Goal: Task Accomplishment & Management: Manage account settings

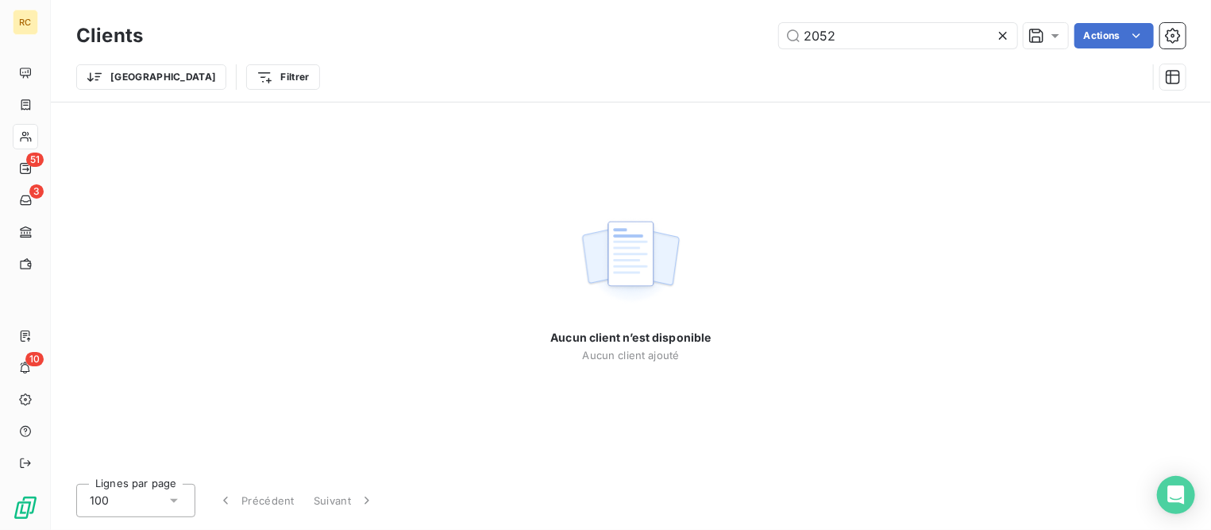
drag, startPoint x: 858, startPoint y: 29, endPoint x: 674, endPoint y: -2, distance: 186.8
click at [674, 0] on html "RC 51 3 10 Clients 2052 Actions Trier Filtrer Aucun client n’est disponible Auc…" at bounding box center [605, 265] width 1211 height 530
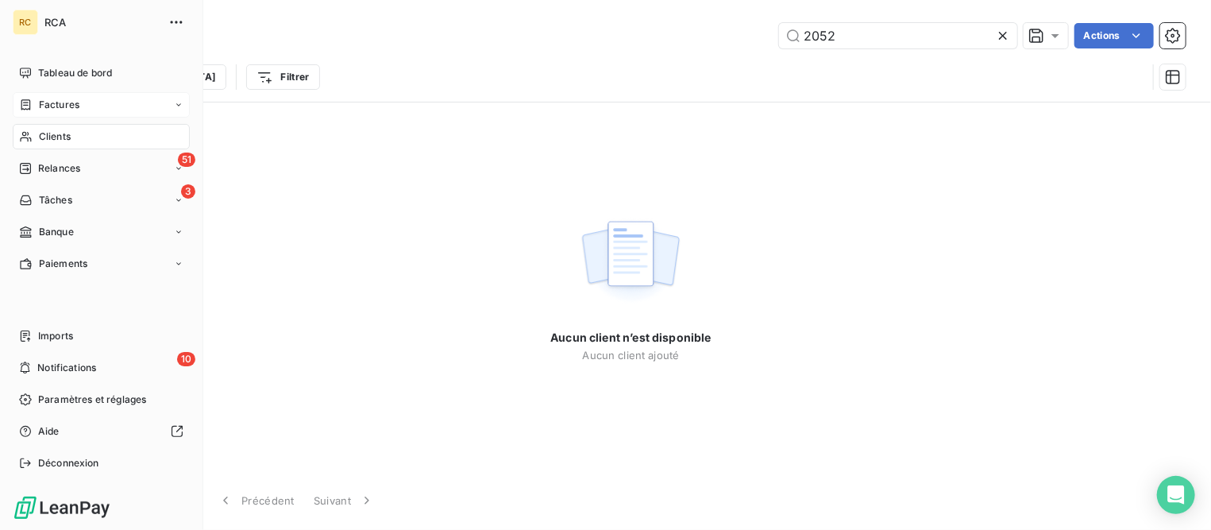
click at [53, 106] on span "Factures" at bounding box center [59, 105] width 40 height 14
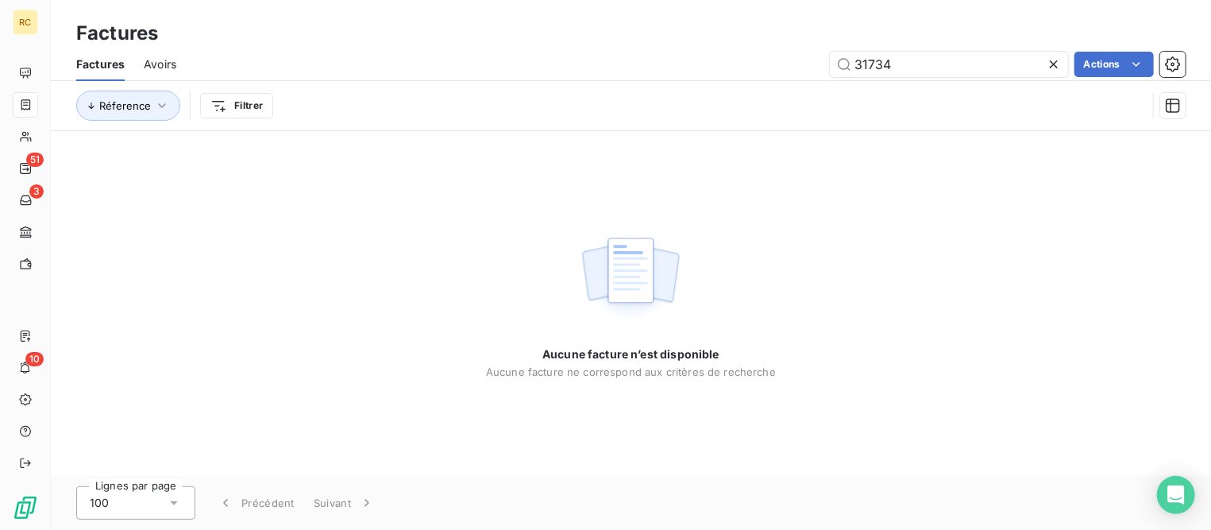
drag, startPoint x: 842, startPoint y: 56, endPoint x: 708, endPoint y: 47, distance: 133.7
click at [708, 47] on div "Factures Factures Avoirs 31734 Actions Réference Filtrer" at bounding box center [631, 65] width 1160 height 131
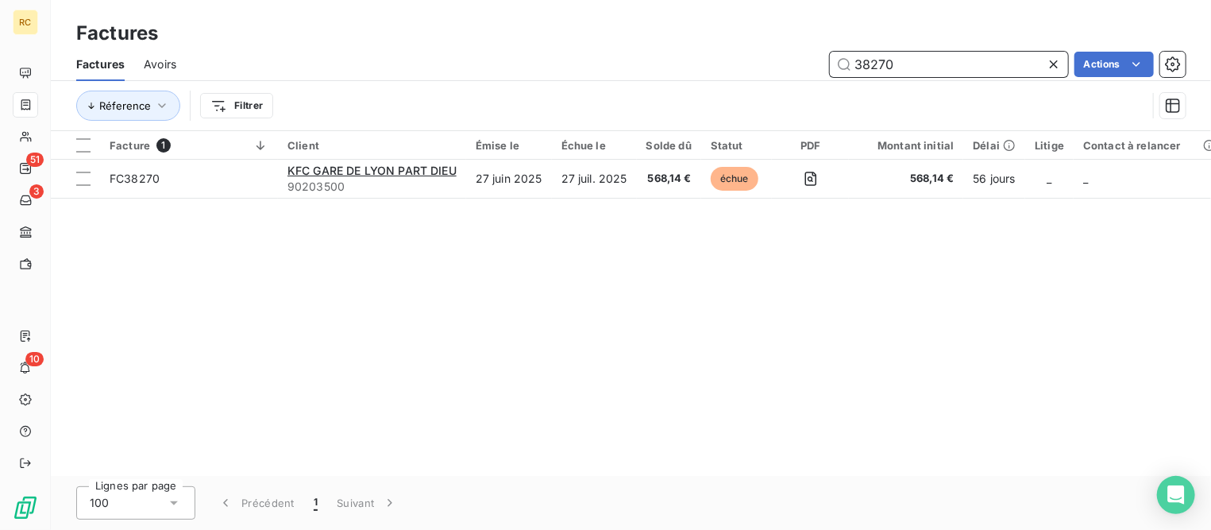
drag, startPoint x: 909, startPoint y: 65, endPoint x: 752, endPoint y: 50, distance: 157.9
click at [752, 52] on div "38270 Actions" at bounding box center [690, 64] width 990 height 25
type input "1803"
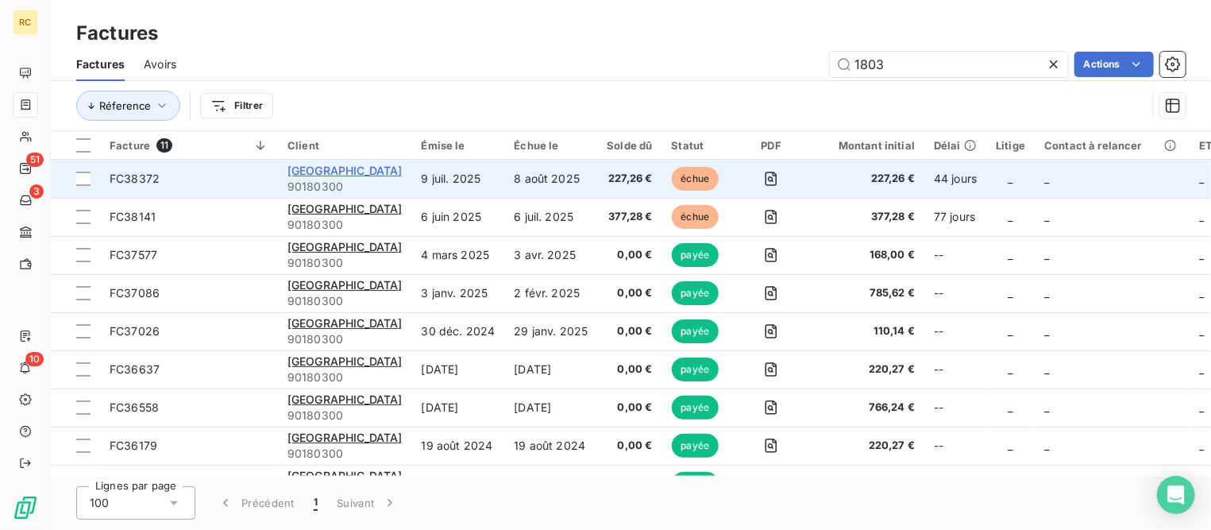
click at [354, 172] on span "[GEOGRAPHIC_DATA]" at bounding box center [344, 170] width 115 height 13
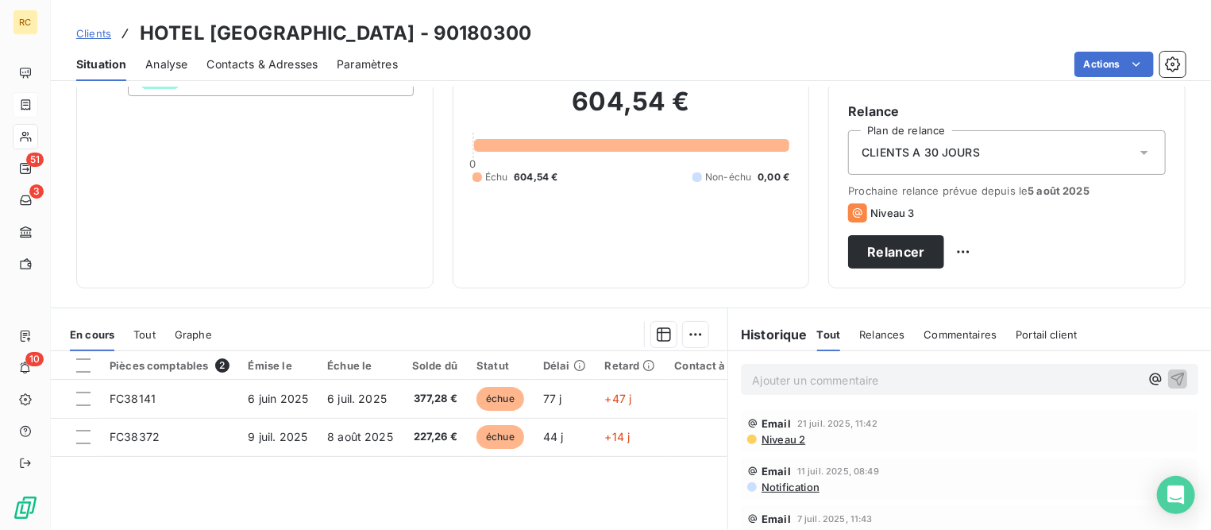
scroll to position [298, 0]
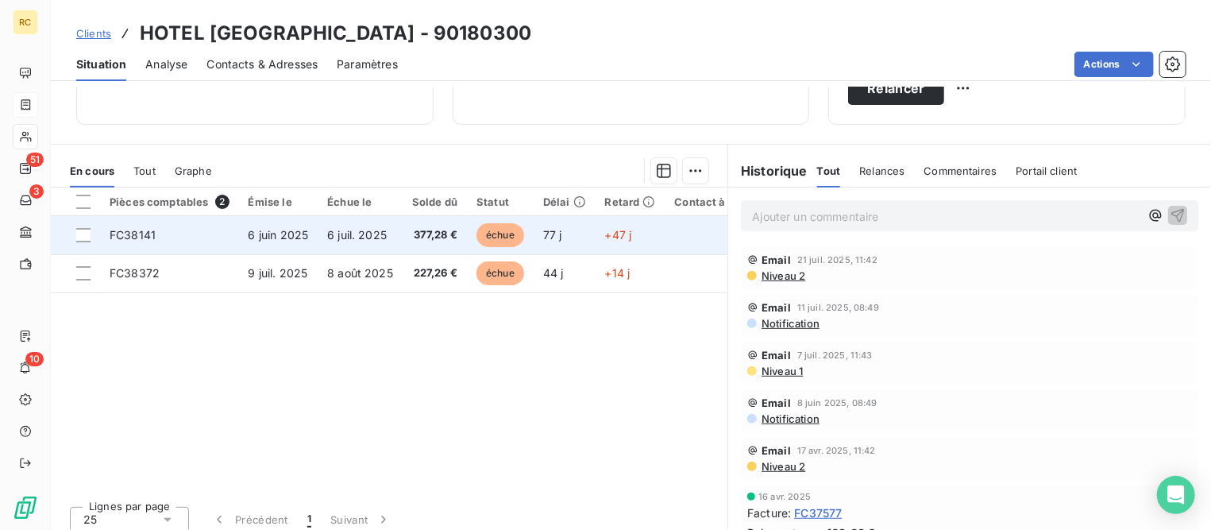
click at [121, 236] on span "FC38141" at bounding box center [133, 234] width 46 height 13
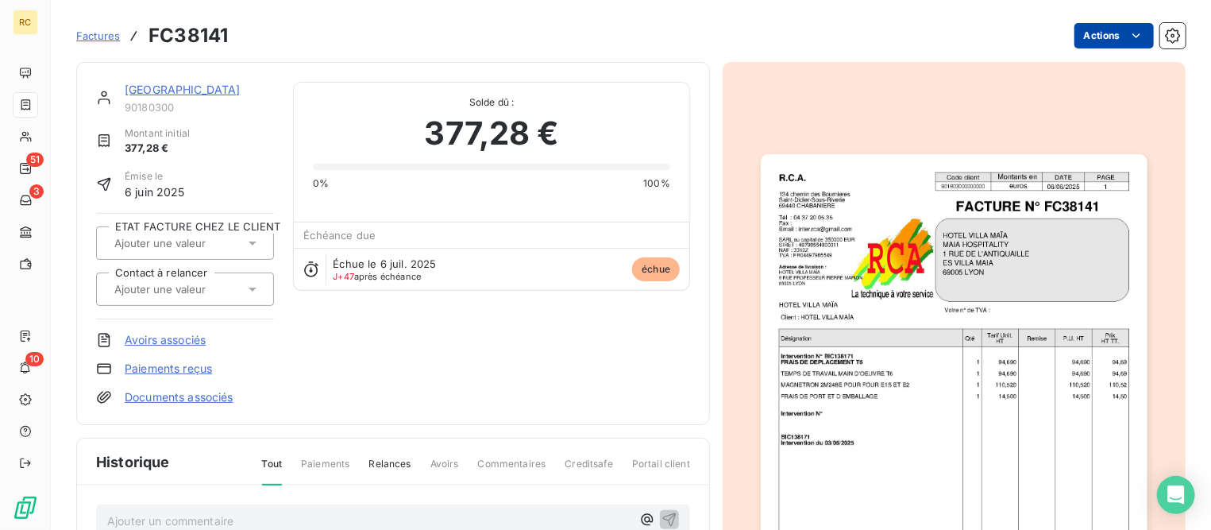
click at [1104, 43] on html "RC 51 3 10 Factures FC38141 Actions [GEOGRAPHIC_DATA] 90180300 Montant initial …" at bounding box center [605, 265] width 1211 height 530
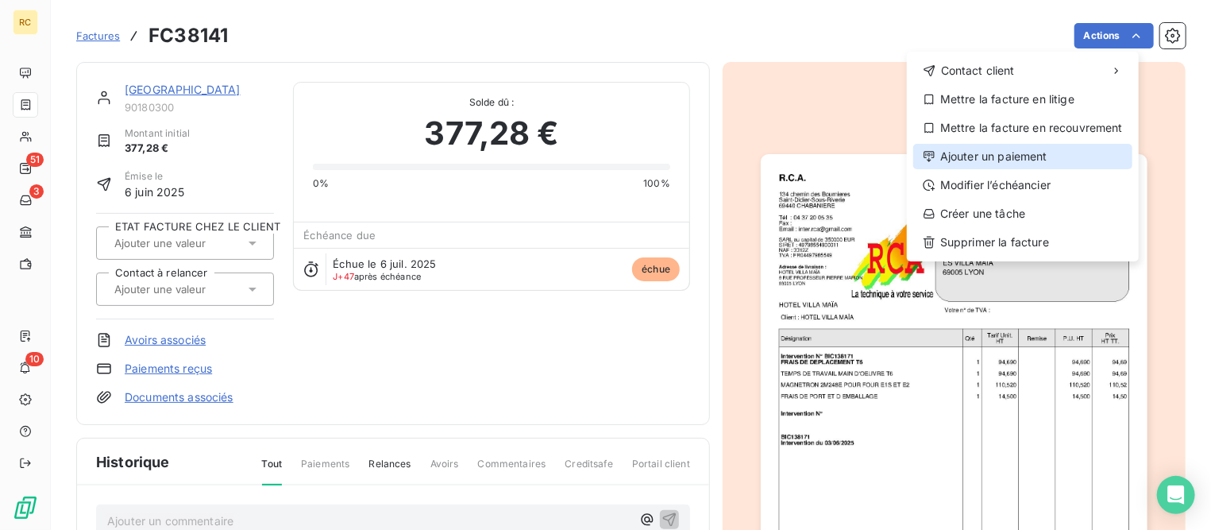
click at [981, 150] on div "Ajouter un paiement" at bounding box center [1022, 156] width 219 height 25
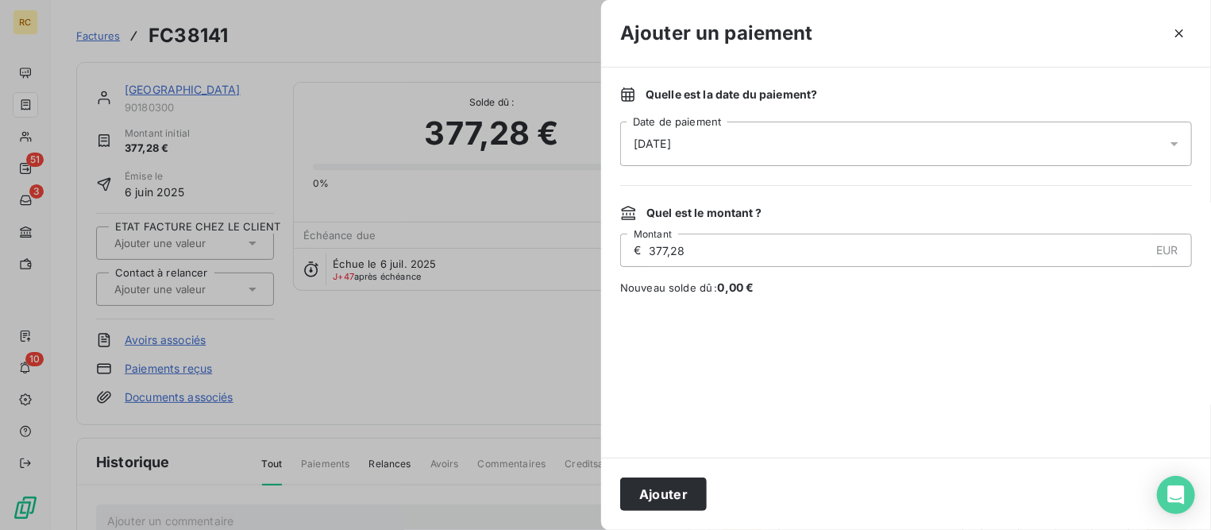
click at [791, 145] on div "[DATE]" at bounding box center [906, 143] width 572 height 44
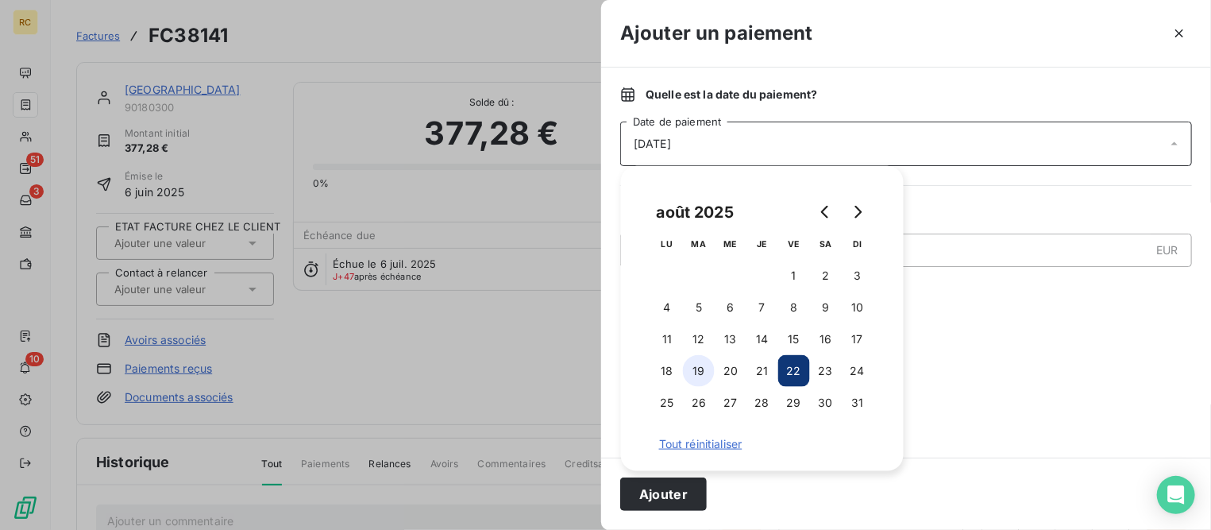
click at [702, 371] on button "19" at bounding box center [699, 371] width 32 height 32
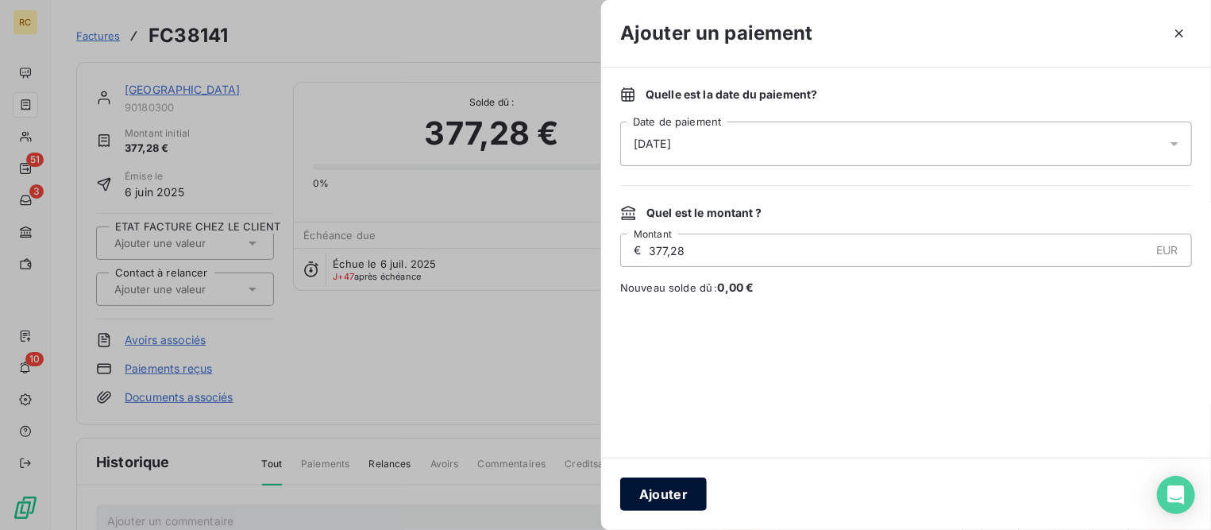
click at [666, 492] on button "Ajouter" at bounding box center [663, 493] width 87 height 33
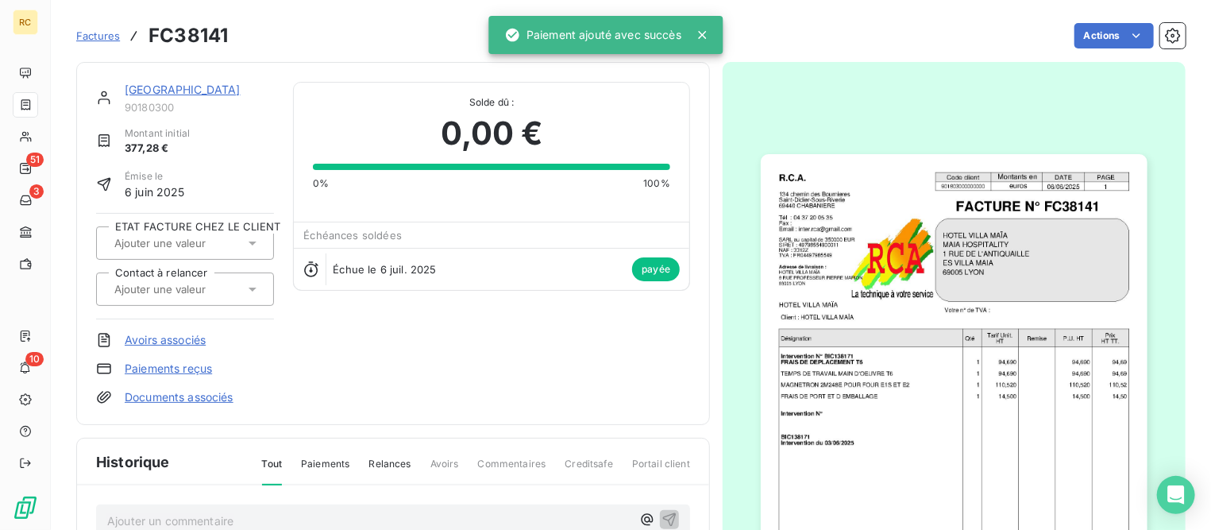
click at [159, 87] on link "[GEOGRAPHIC_DATA]" at bounding box center [183, 89] width 116 height 13
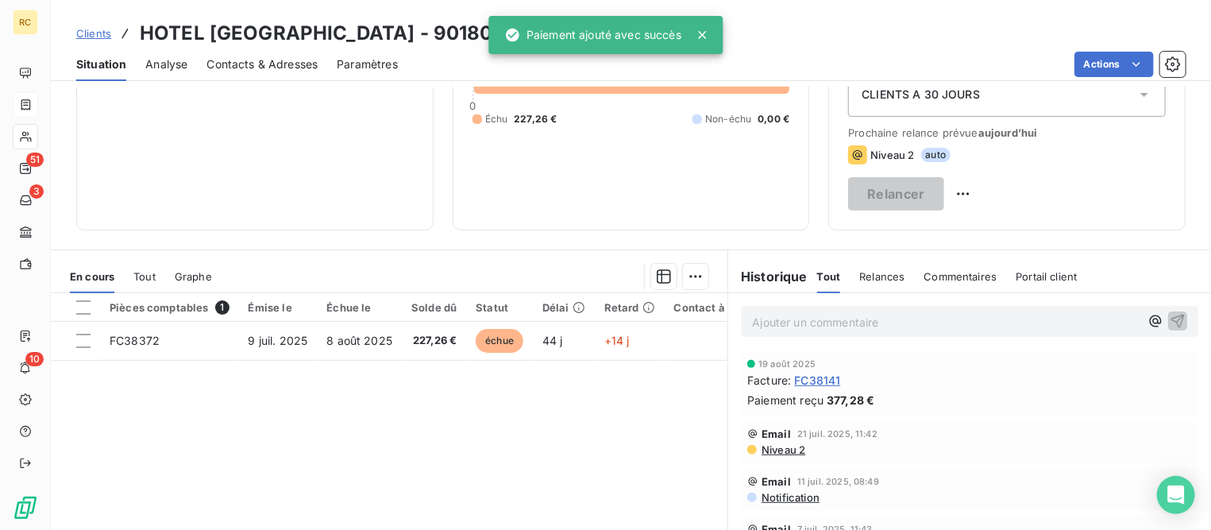
scroll to position [198, 0]
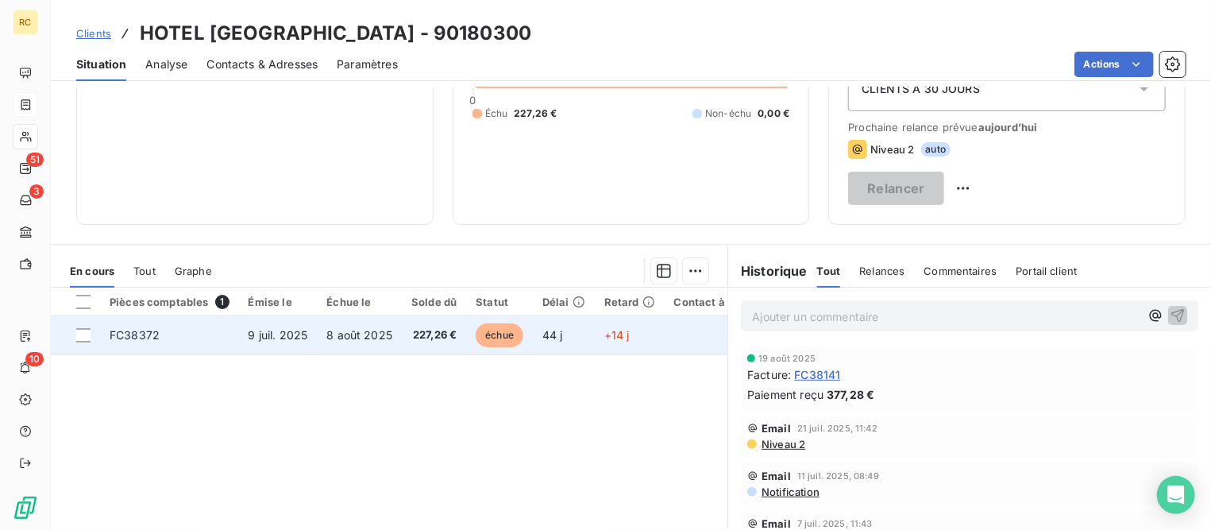
click at [126, 334] on span "FC38372" at bounding box center [135, 334] width 50 height 13
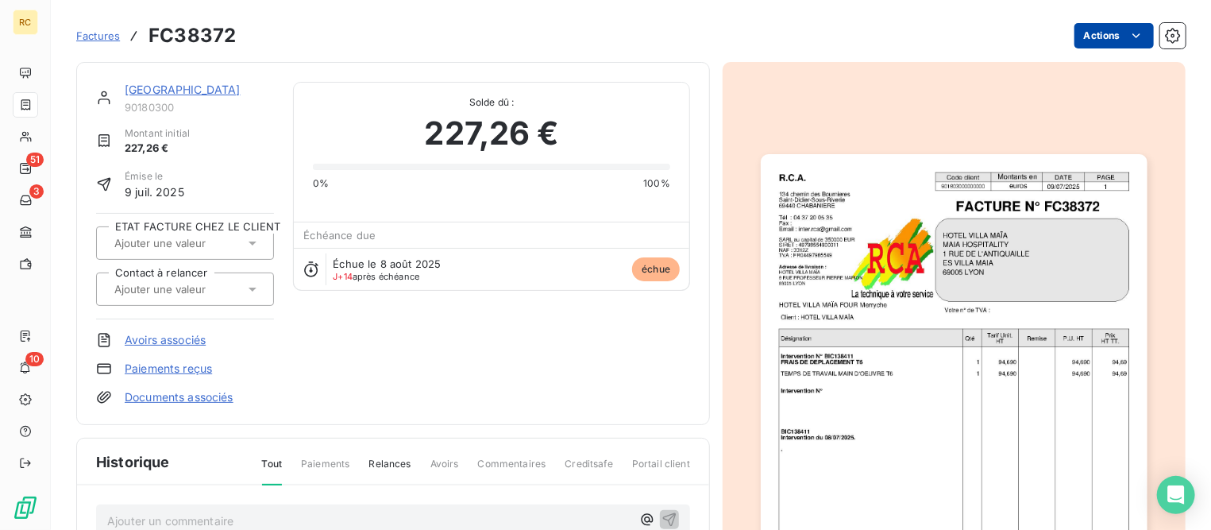
click at [1074, 39] on html "RC 51 3 10 Factures FC38372 Actions [GEOGRAPHIC_DATA] Montant initial 227,26 € …" at bounding box center [605, 265] width 1211 height 530
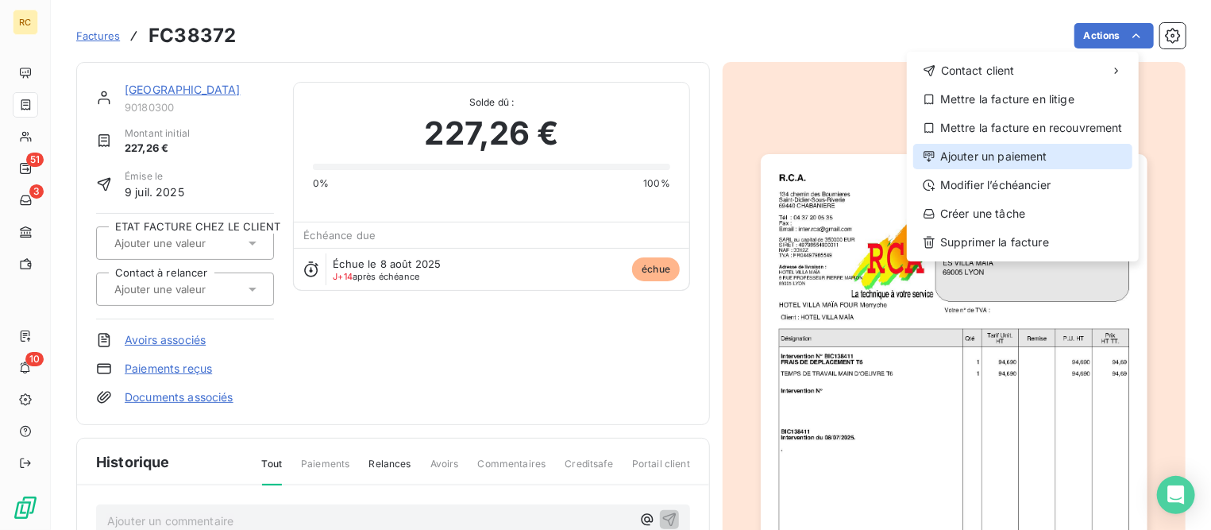
click at [967, 158] on div "Ajouter un paiement" at bounding box center [1022, 156] width 219 height 25
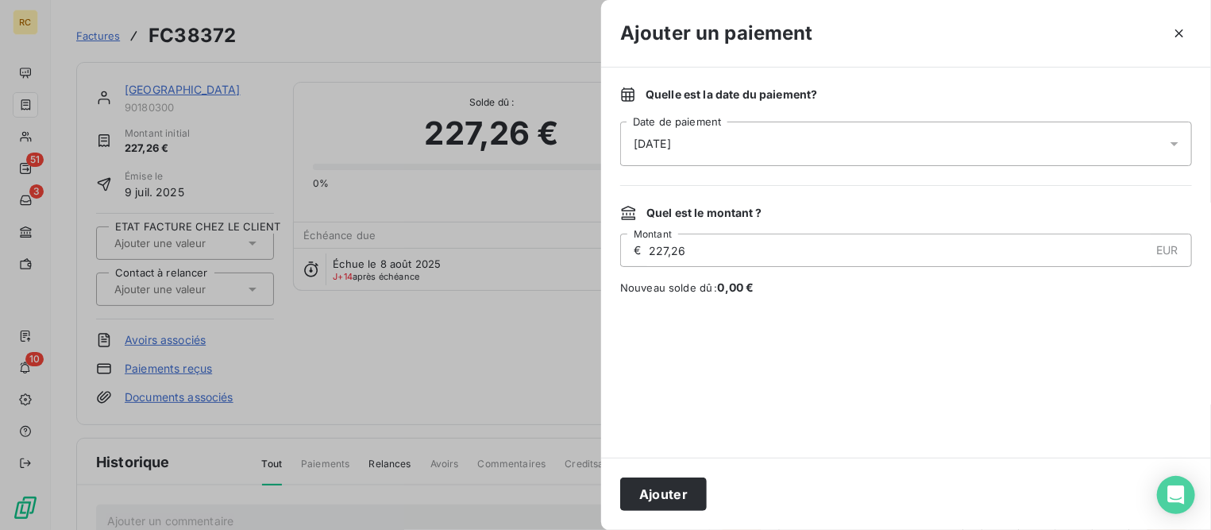
click at [766, 137] on div "[DATE]" at bounding box center [906, 143] width 572 height 44
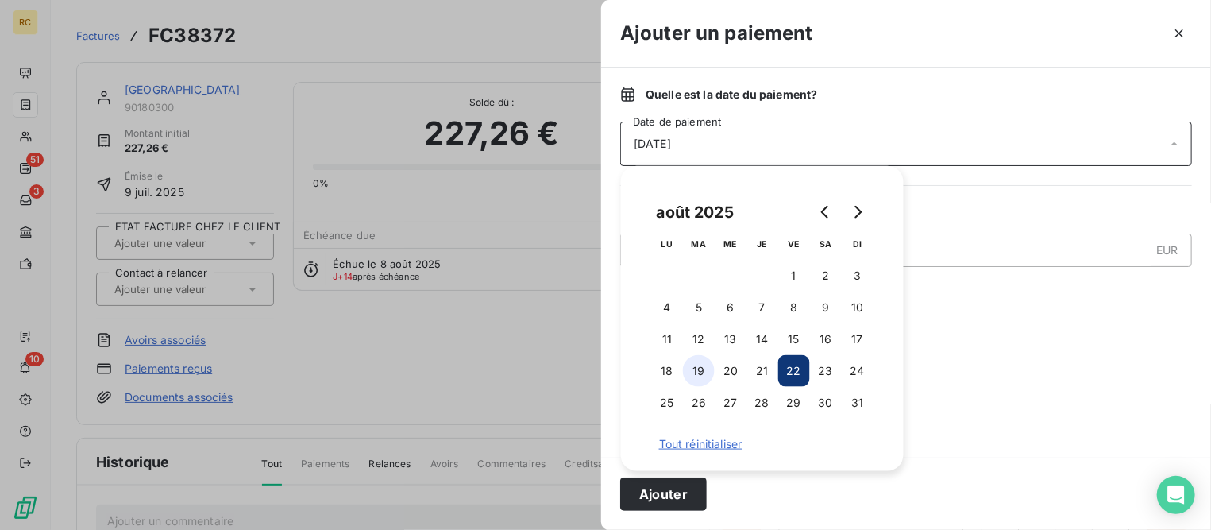
click at [698, 374] on button "19" at bounding box center [699, 371] width 32 height 32
click at [680, 490] on button "Ajouter" at bounding box center [663, 493] width 87 height 33
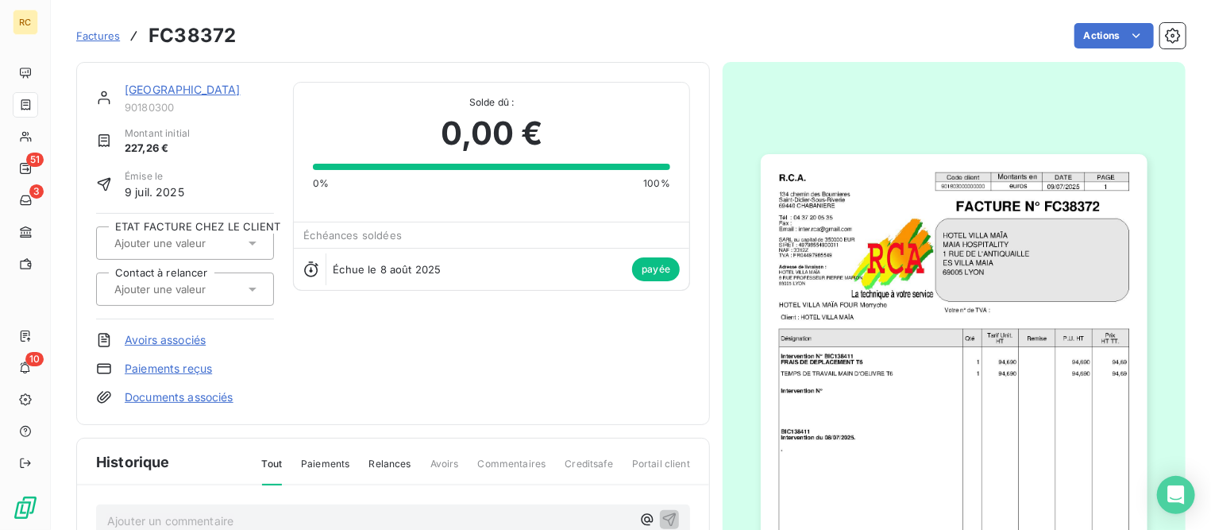
click at [189, 89] on link "[GEOGRAPHIC_DATA]" at bounding box center [183, 89] width 116 height 13
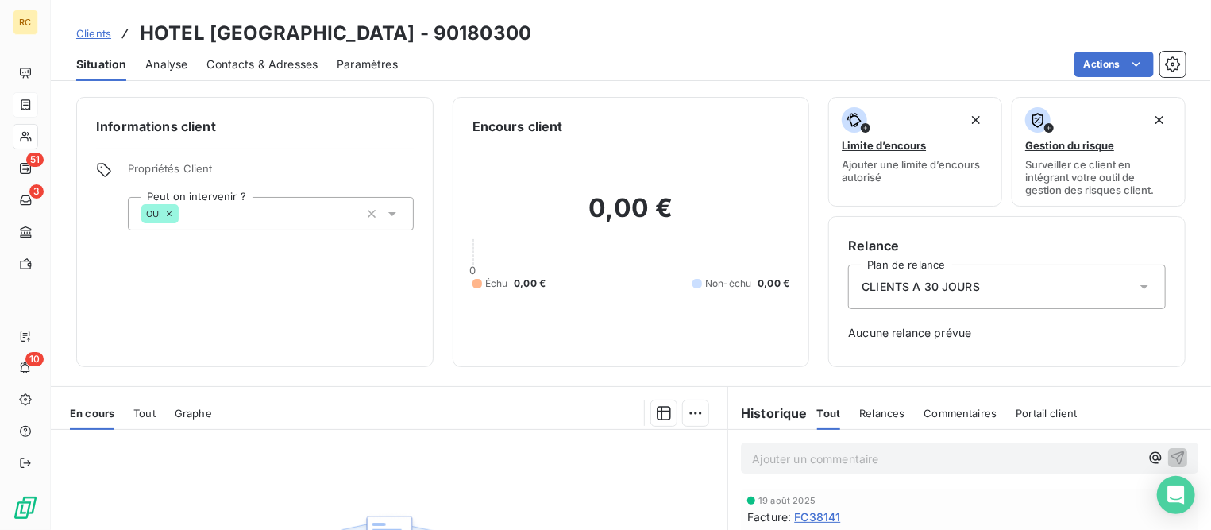
click at [98, 38] on span "Clients" at bounding box center [93, 33] width 35 height 13
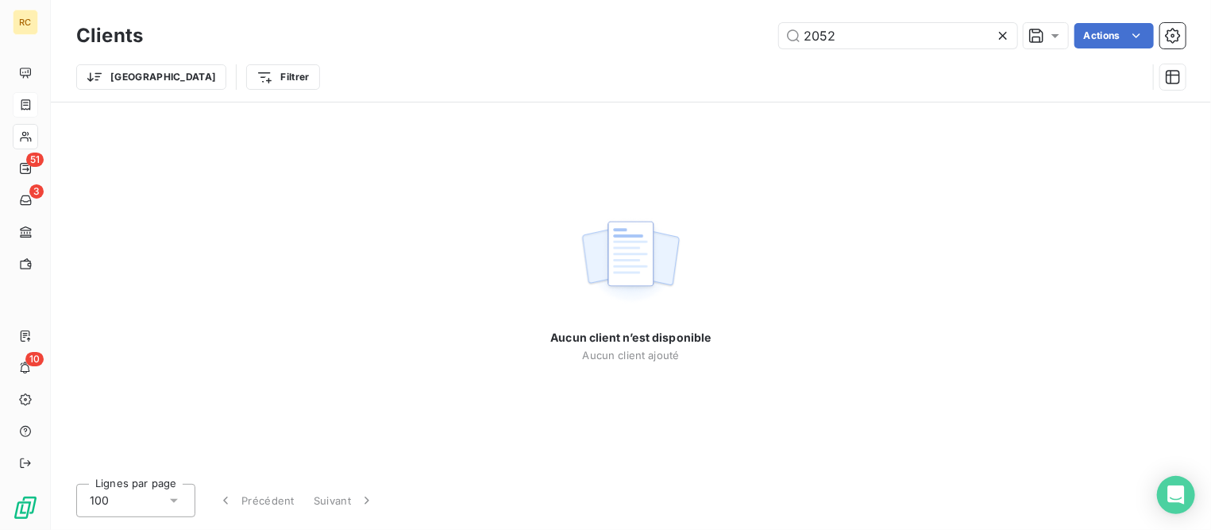
drag, startPoint x: 788, startPoint y: 32, endPoint x: 772, endPoint y: 30, distance: 16.0
click at [772, 30] on div "2052 Actions" at bounding box center [673, 35] width 1023 height 25
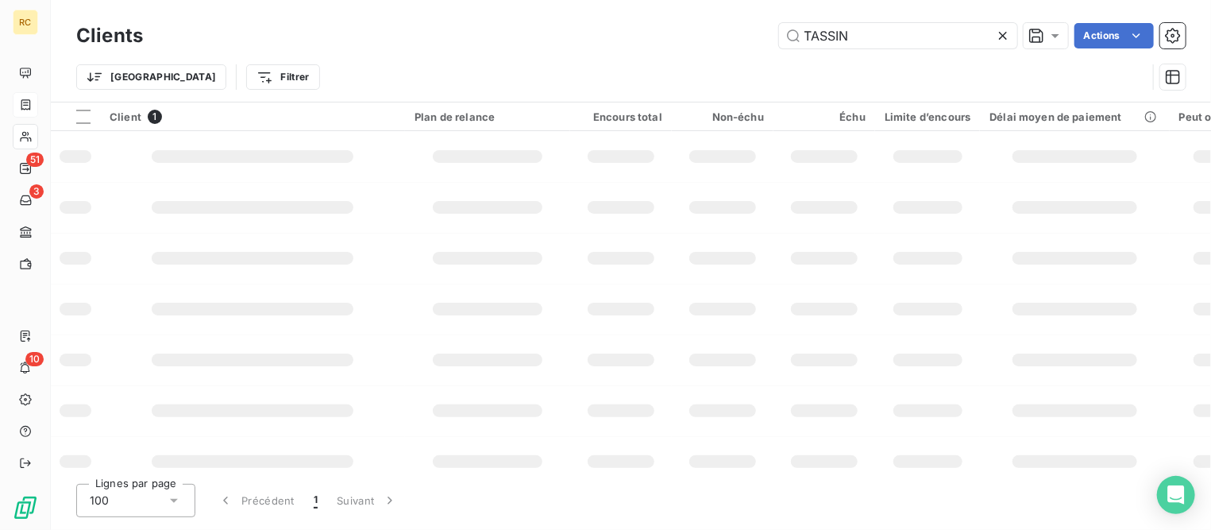
type input "TASSIN"
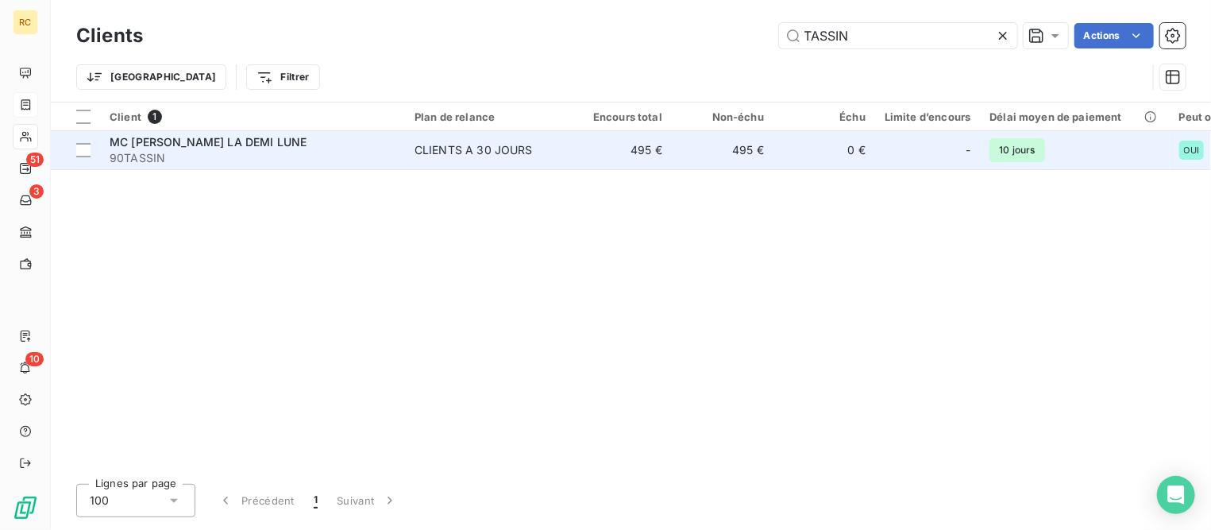
click at [279, 138] on span "MC [PERSON_NAME] LA DEMI LUNE" at bounding box center [208, 141] width 197 height 13
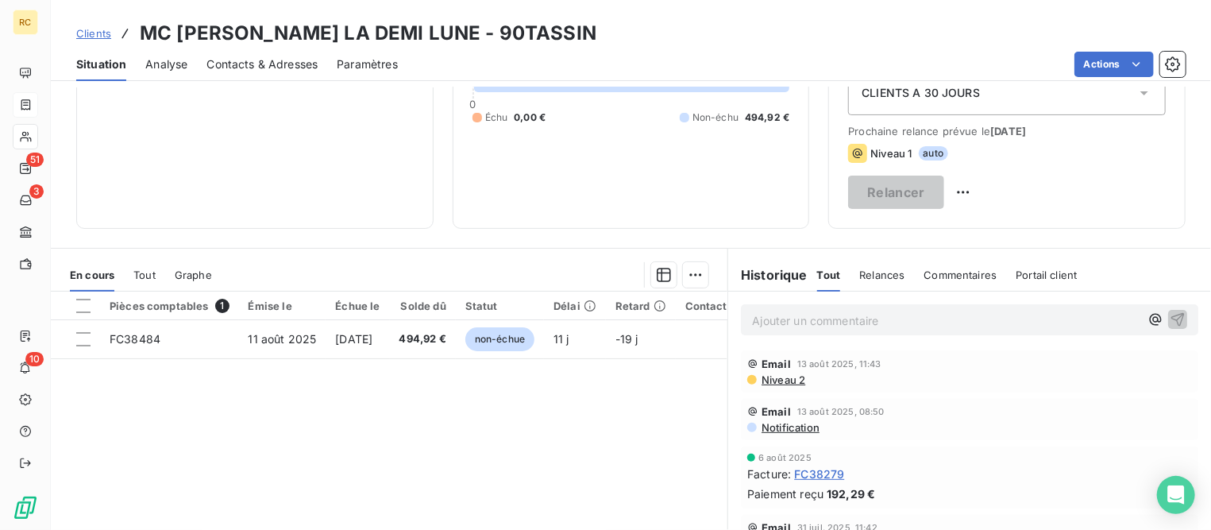
scroll to position [198, 0]
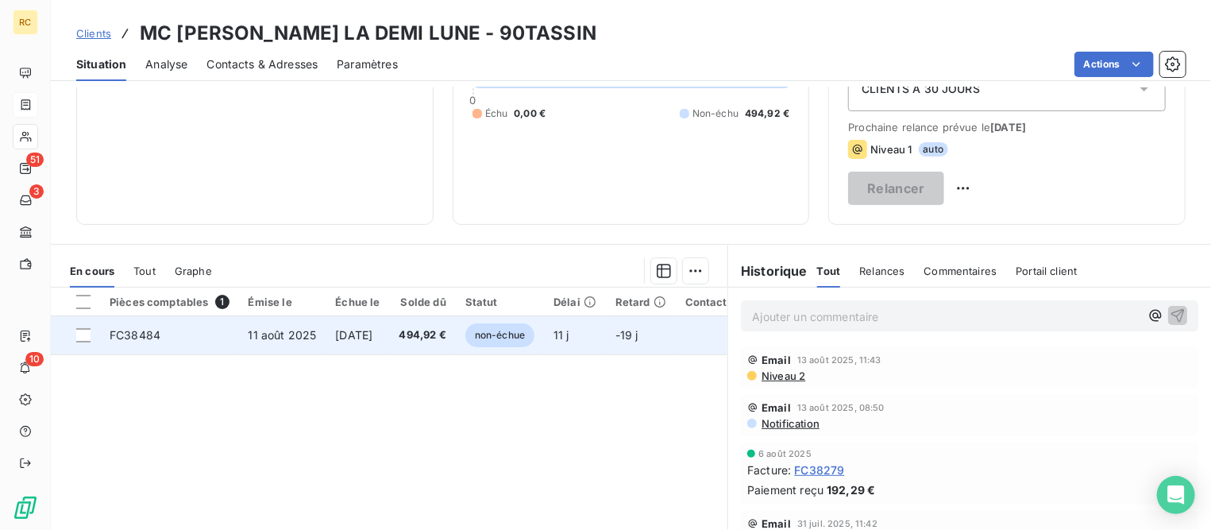
click at [276, 333] on span "11 août 2025" at bounding box center [283, 334] width 68 height 13
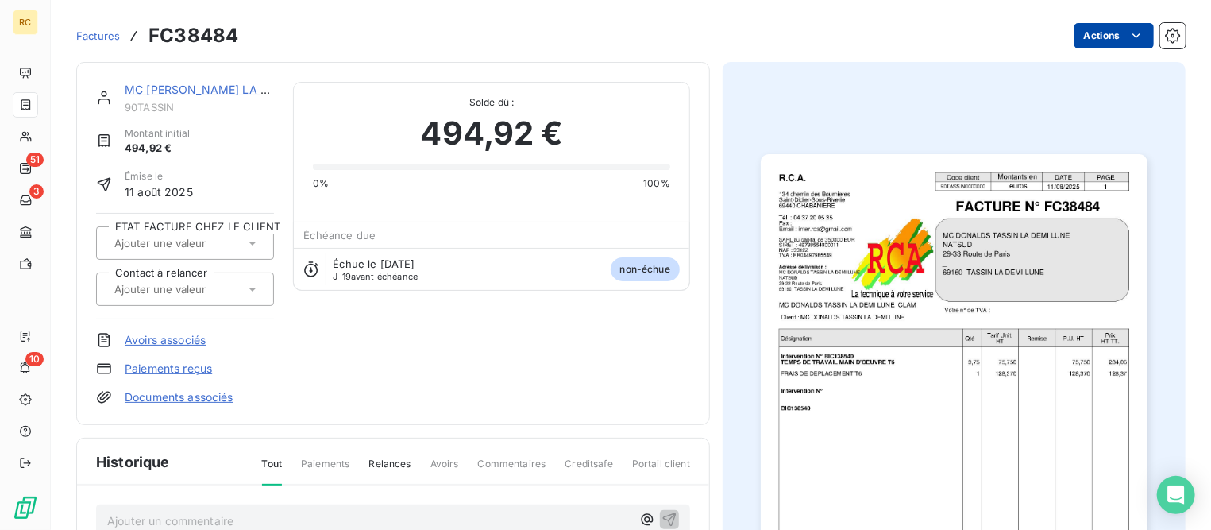
click at [1077, 37] on html "RC 51 3 10 Factures FC38484 Actions MC [PERSON_NAME] LA DEMI LUNE 90TASSIN Mont…" at bounding box center [605, 265] width 1211 height 530
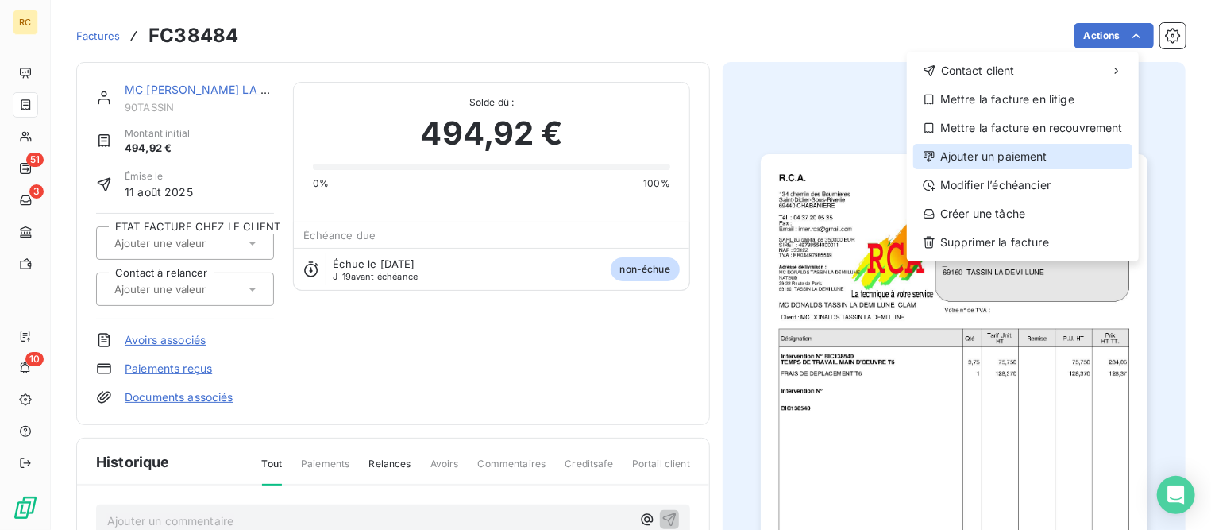
click at [1029, 156] on div "Ajouter un paiement" at bounding box center [1022, 156] width 219 height 25
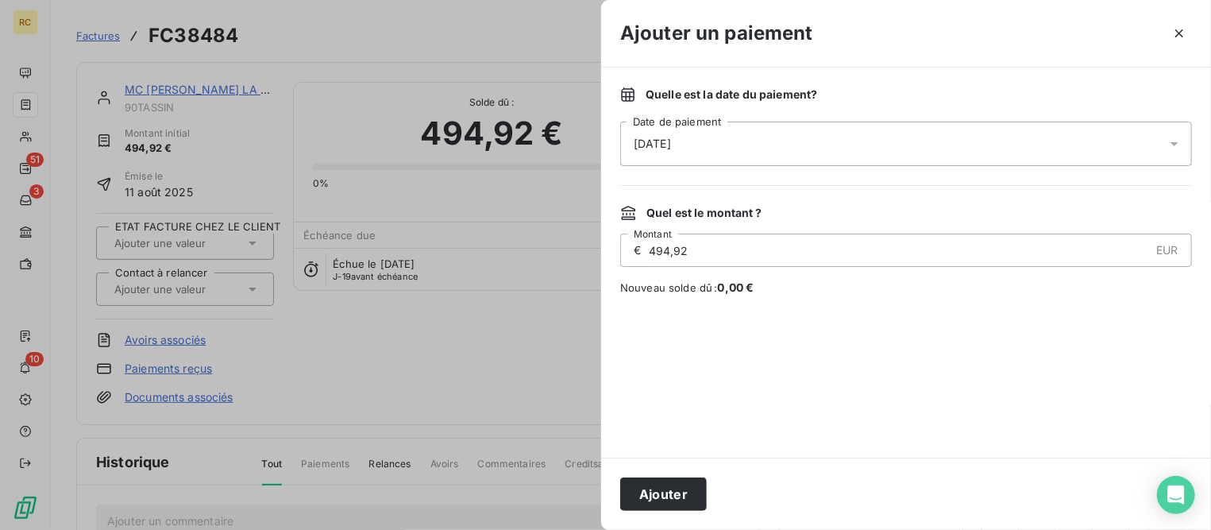
drag, startPoint x: 809, startPoint y: 142, endPoint x: 809, endPoint y: 151, distance: 8.7
click at [809, 142] on div "[DATE]" at bounding box center [906, 143] width 572 height 44
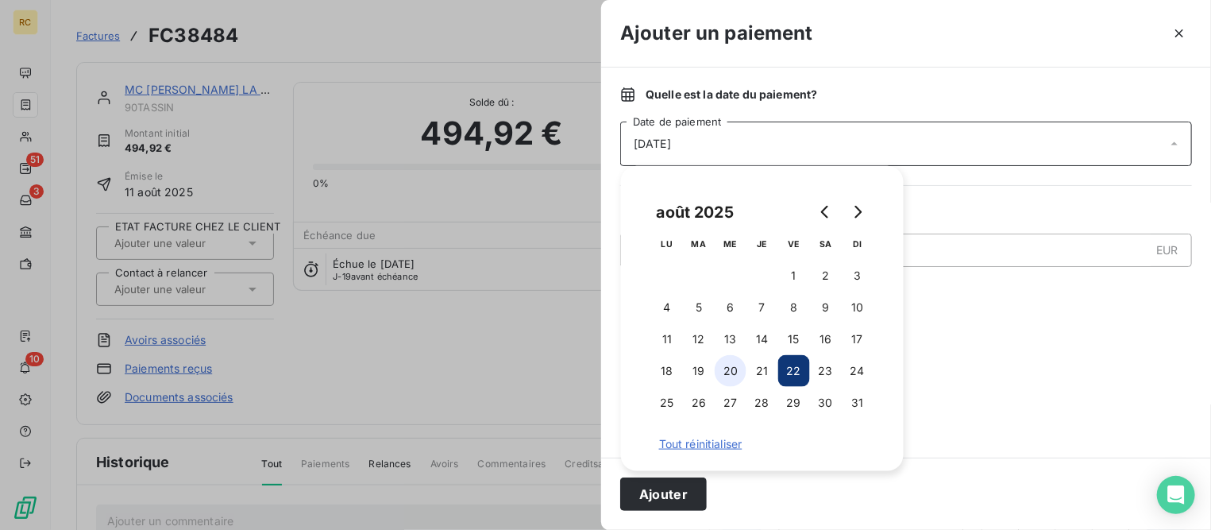
click at [735, 369] on button "20" at bounding box center [731, 371] width 32 height 32
click at [670, 489] on button "Ajouter" at bounding box center [663, 493] width 87 height 33
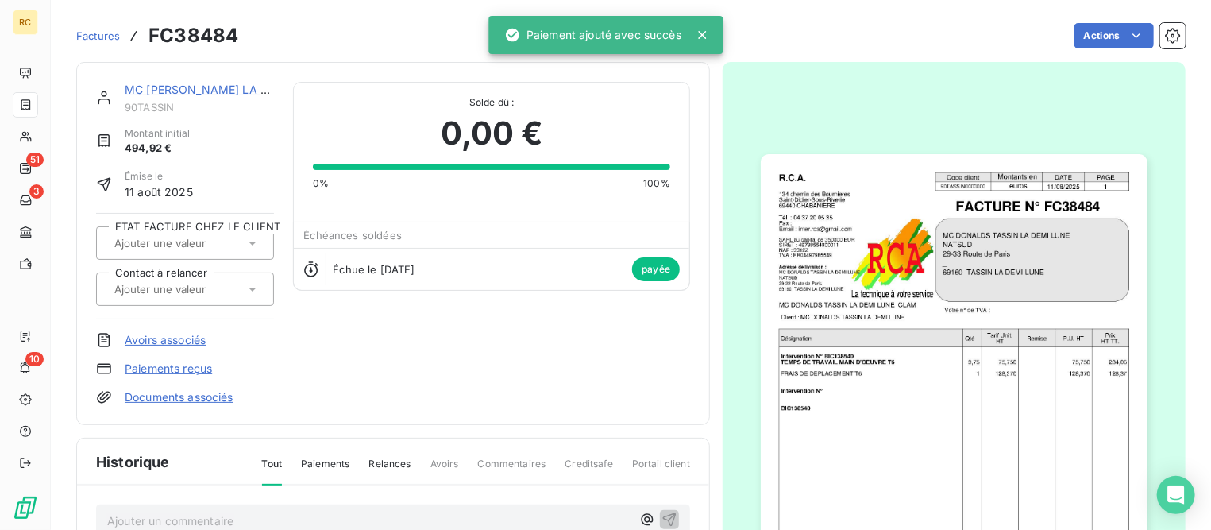
click at [106, 34] on span "Factures" at bounding box center [98, 35] width 44 height 13
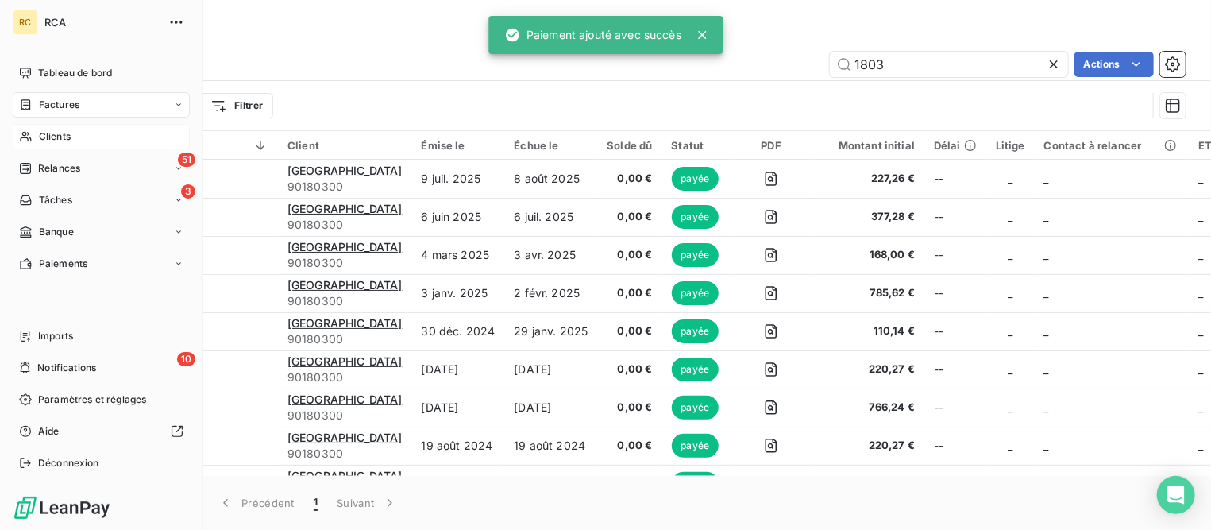
click at [59, 141] on span "Clients" at bounding box center [55, 136] width 32 height 14
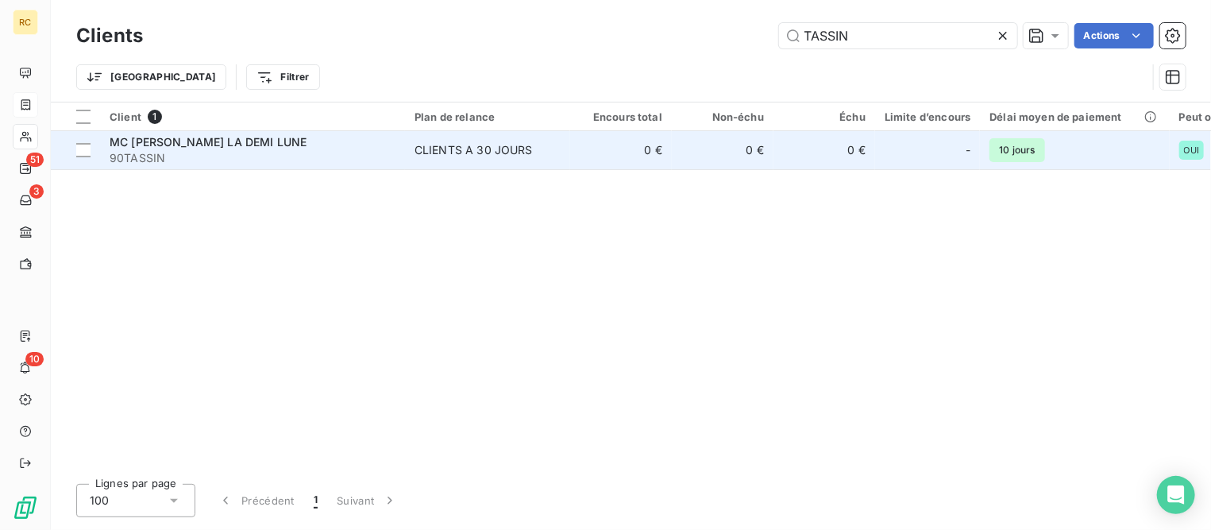
click at [214, 135] on span "MC [PERSON_NAME] LA DEMI LUNE" at bounding box center [208, 141] width 197 height 13
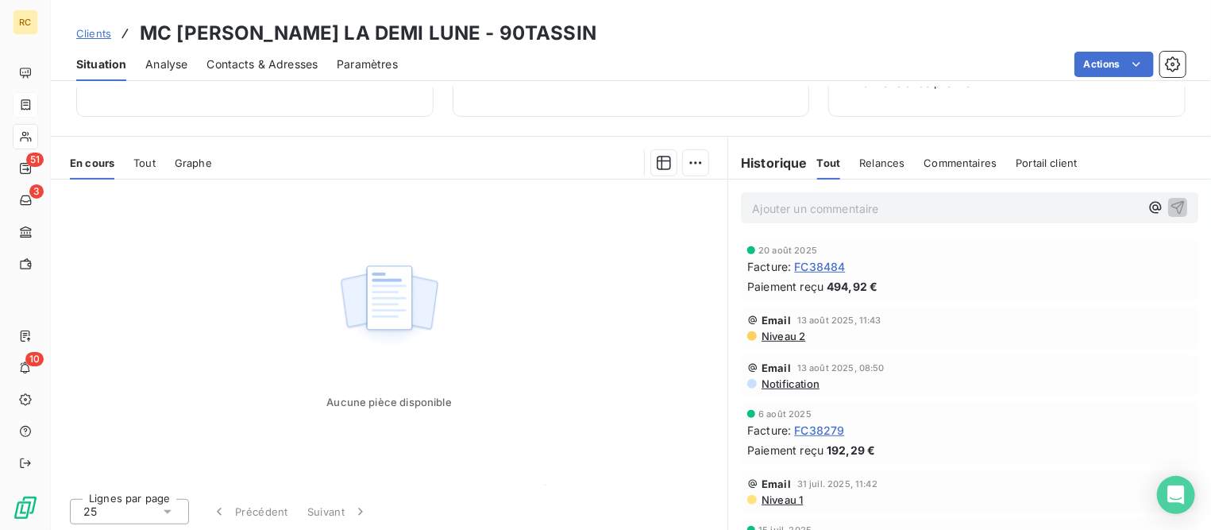
scroll to position [252, 0]
click at [88, 35] on span "Clients" at bounding box center [93, 33] width 35 height 13
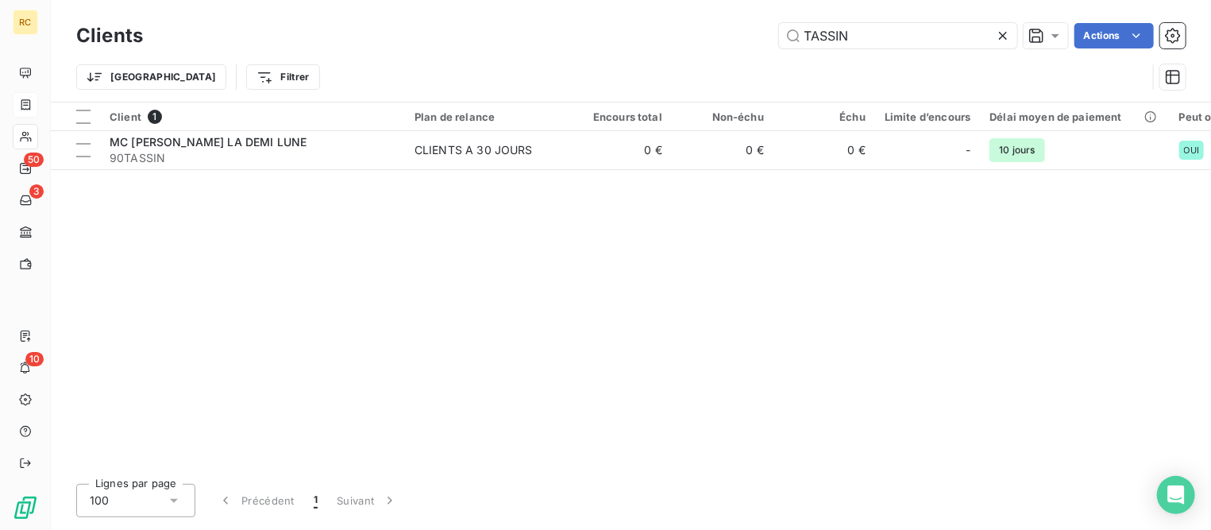
drag, startPoint x: 857, startPoint y: 35, endPoint x: 656, endPoint y: 8, distance: 202.7
click at [656, 8] on div "Clients TASSIN Actions Trier Filtrer" at bounding box center [631, 51] width 1160 height 102
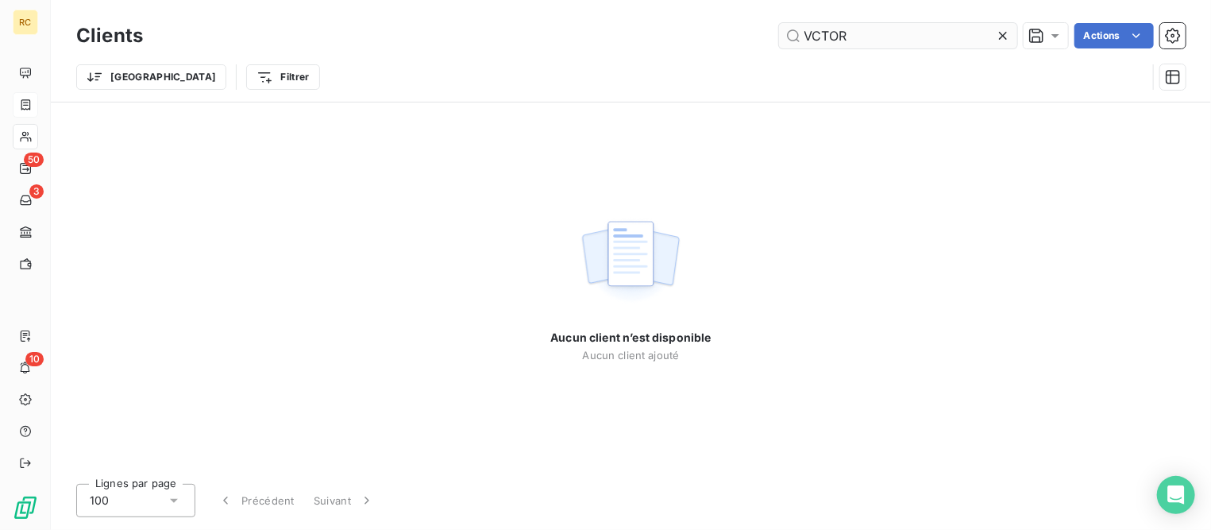
click at [815, 37] on input "VCTOR" at bounding box center [898, 35] width 238 height 25
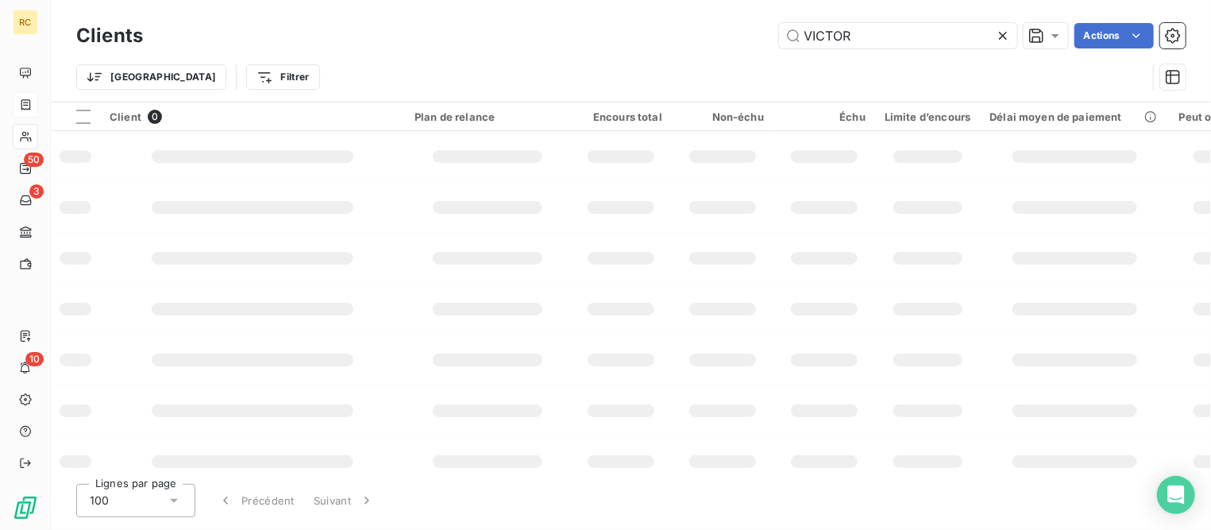
type input "VICTOR"
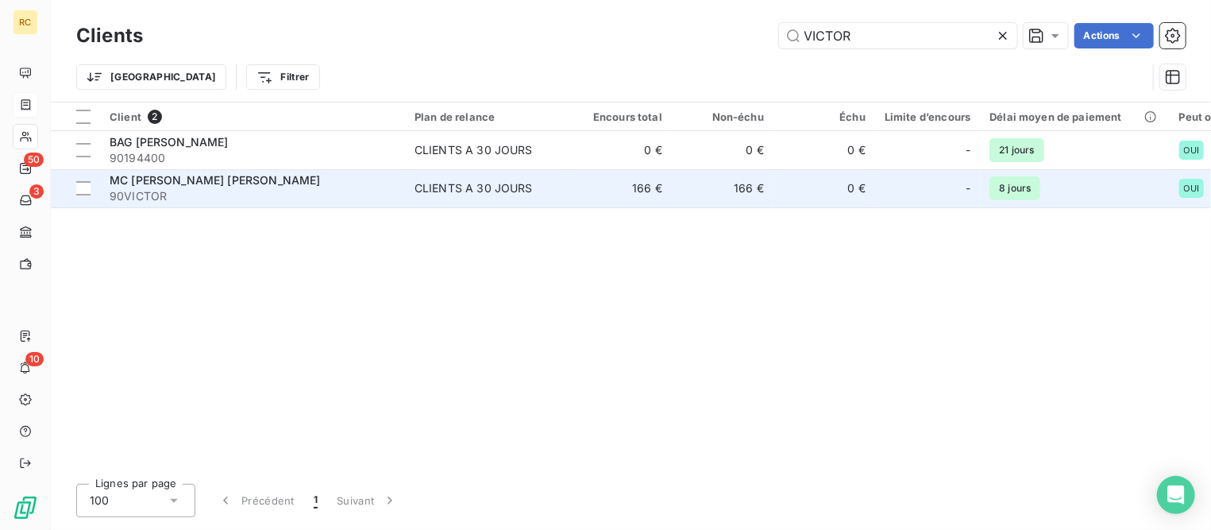
click at [238, 188] on span "90VICTOR" at bounding box center [253, 196] width 286 height 16
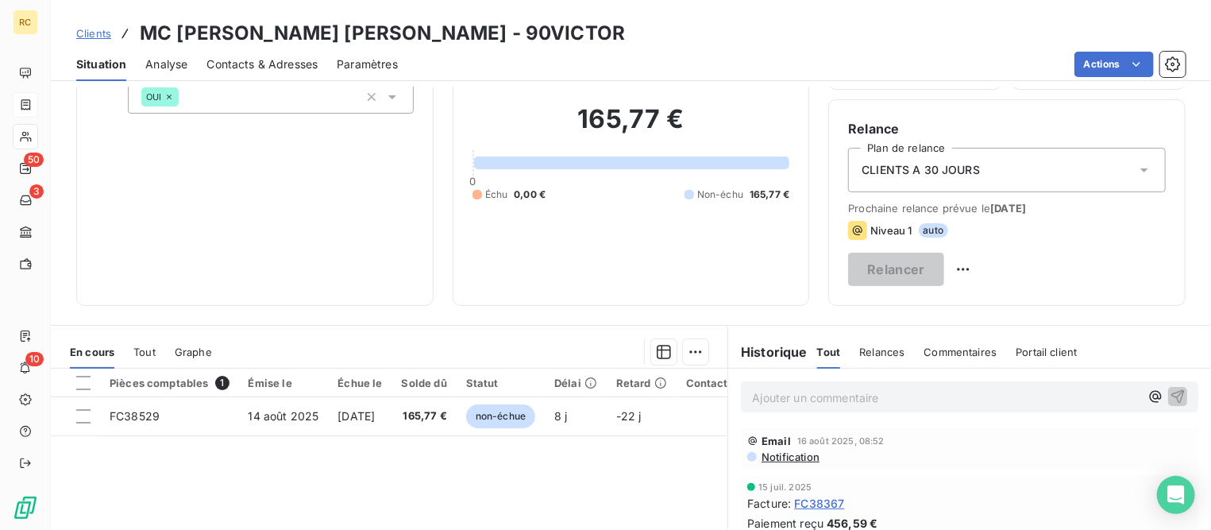
scroll to position [298, 0]
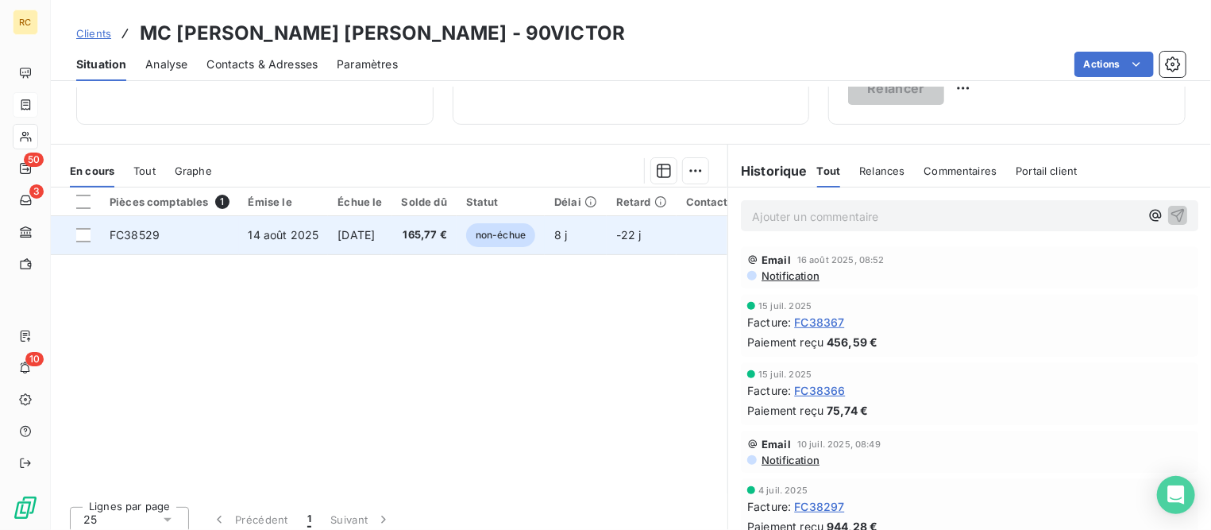
click at [184, 241] on td "FC38529" at bounding box center [169, 235] width 139 height 38
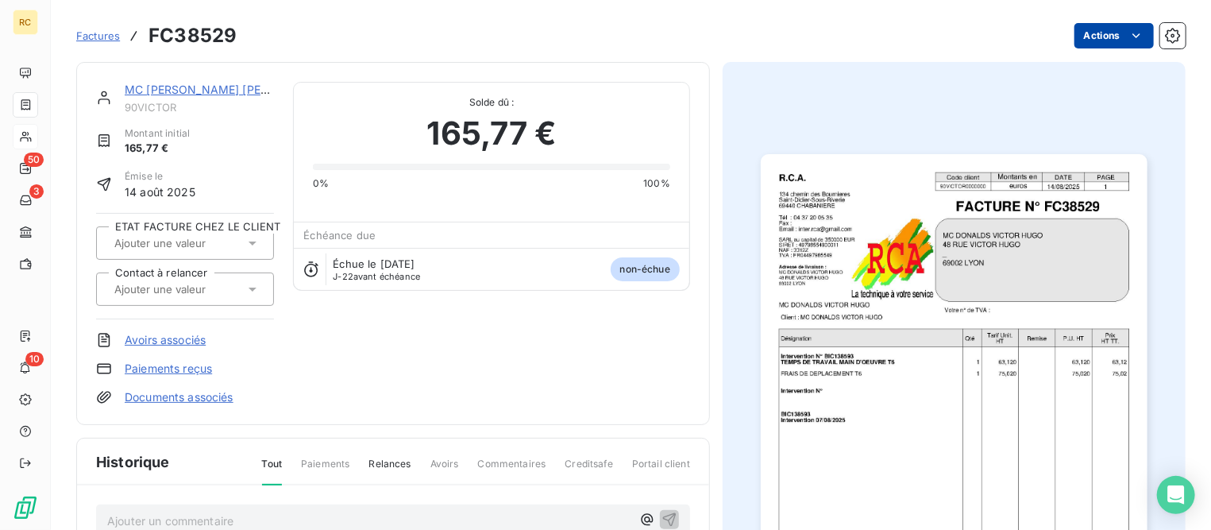
click at [1075, 30] on html "RC 50 3 10 Factures FC38529 Actions MC [PERSON_NAME] [PERSON_NAME] 90VICTOR Mon…" at bounding box center [605, 265] width 1211 height 530
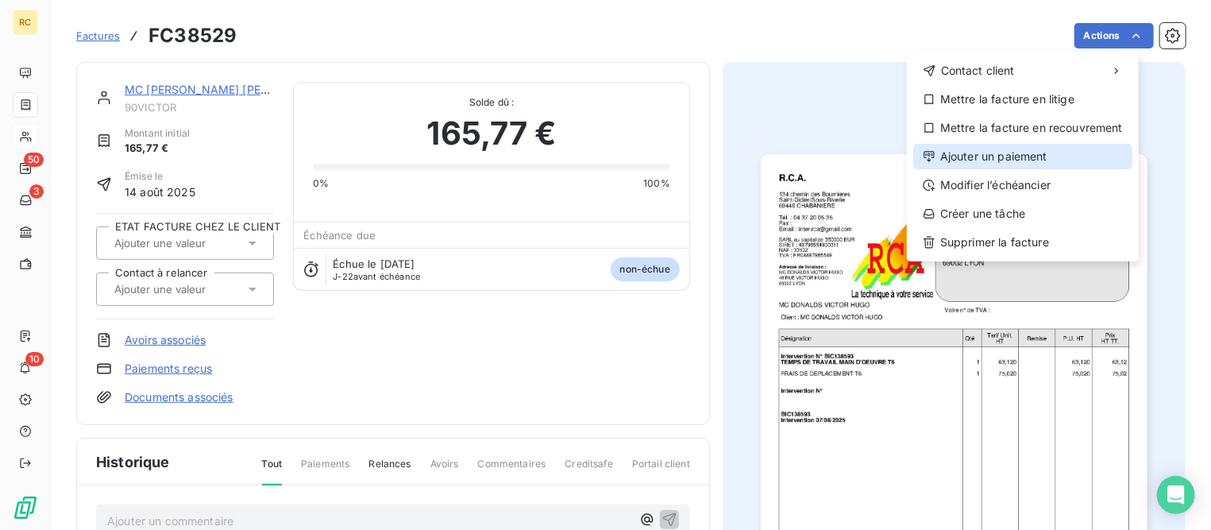
click at [1012, 159] on div "Ajouter un paiement" at bounding box center [1022, 156] width 219 height 25
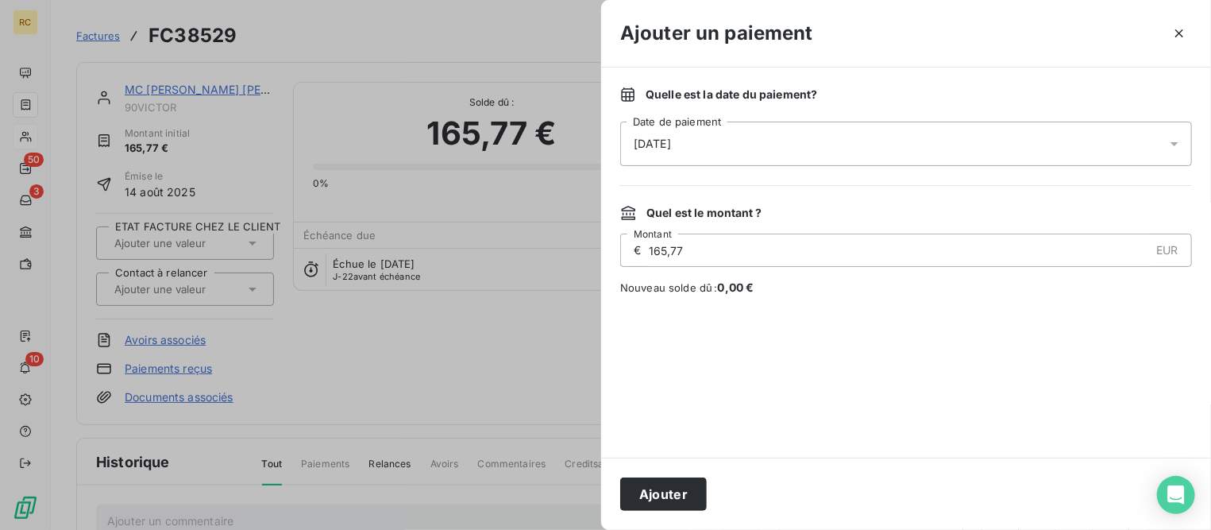
click at [839, 143] on div "[DATE]" at bounding box center [906, 143] width 572 height 44
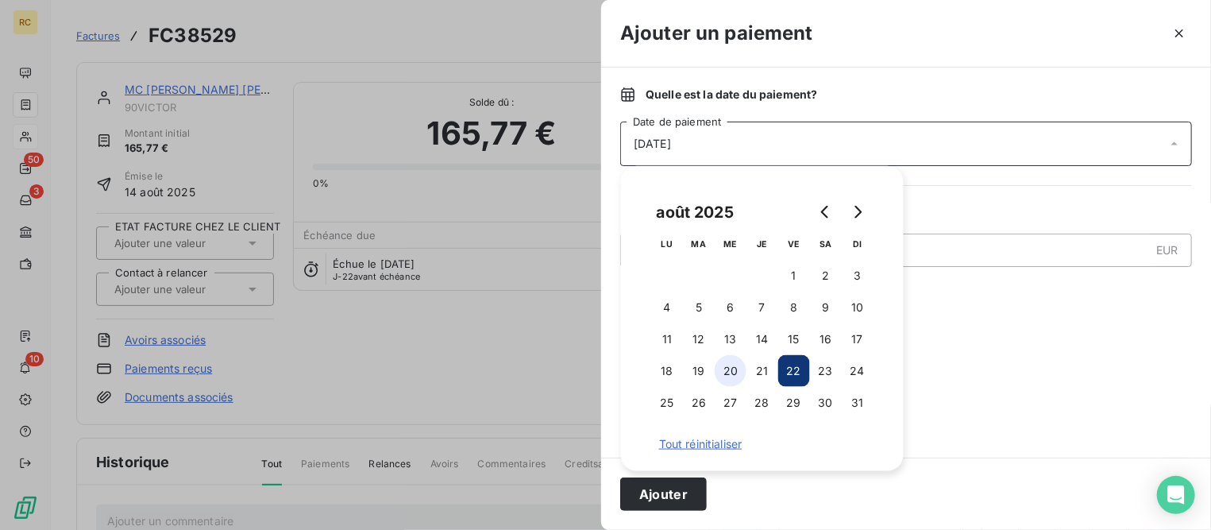
click at [723, 368] on button "20" at bounding box center [731, 371] width 32 height 32
click at [669, 501] on button "Ajouter" at bounding box center [663, 493] width 87 height 33
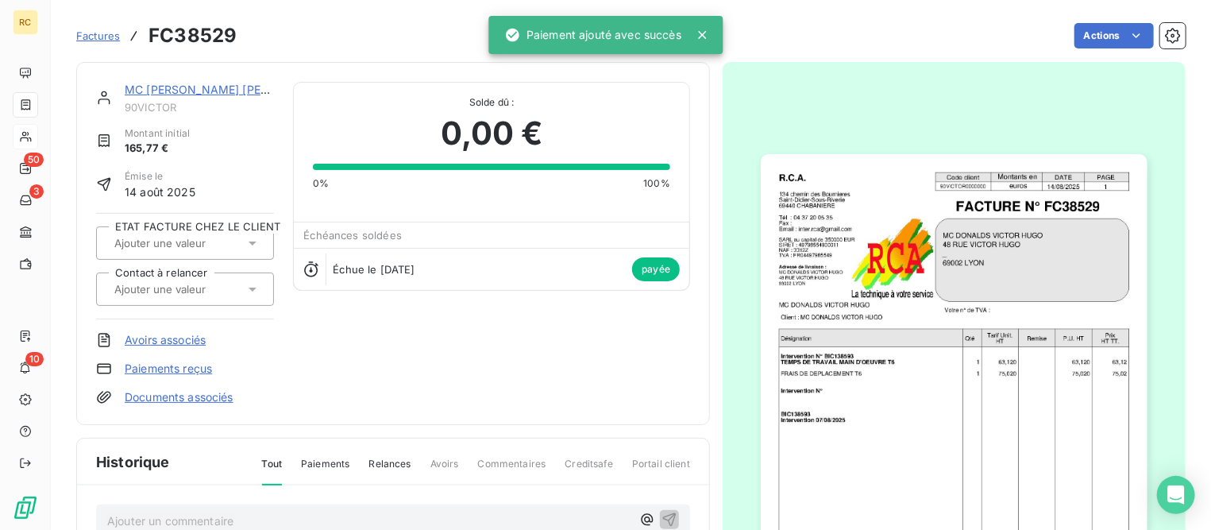
click at [100, 34] on span "Factures" at bounding box center [98, 35] width 44 height 13
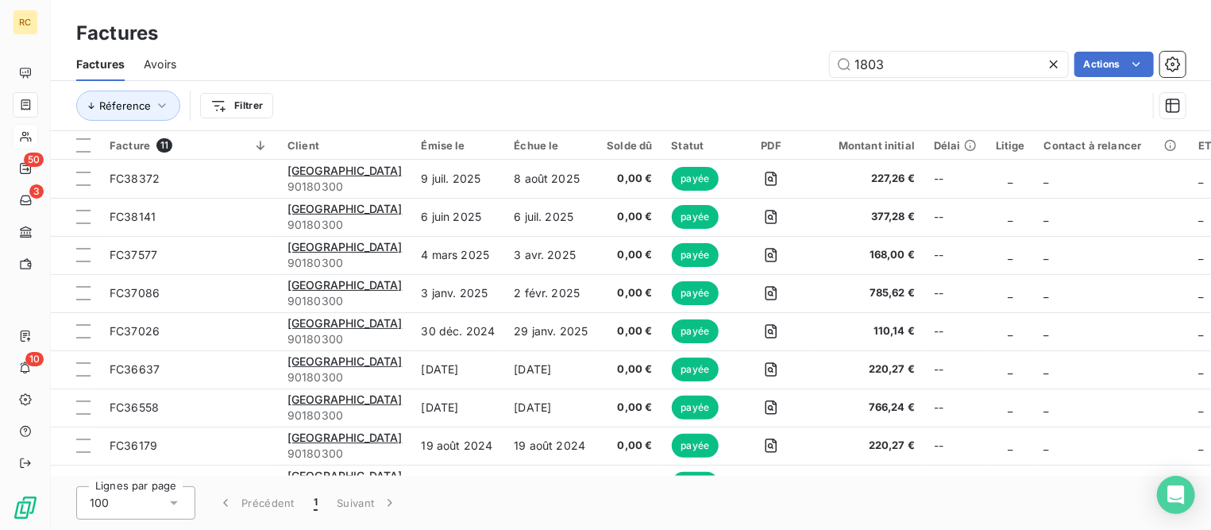
drag, startPoint x: 919, startPoint y: 68, endPoint x: 765, endPoint y: 48, distance: 155.4
click at [765, 48] on div "Factures Avoirs 1803 Actions" at bounding box center [631, 64] width 1160 height 33
type input "1212"
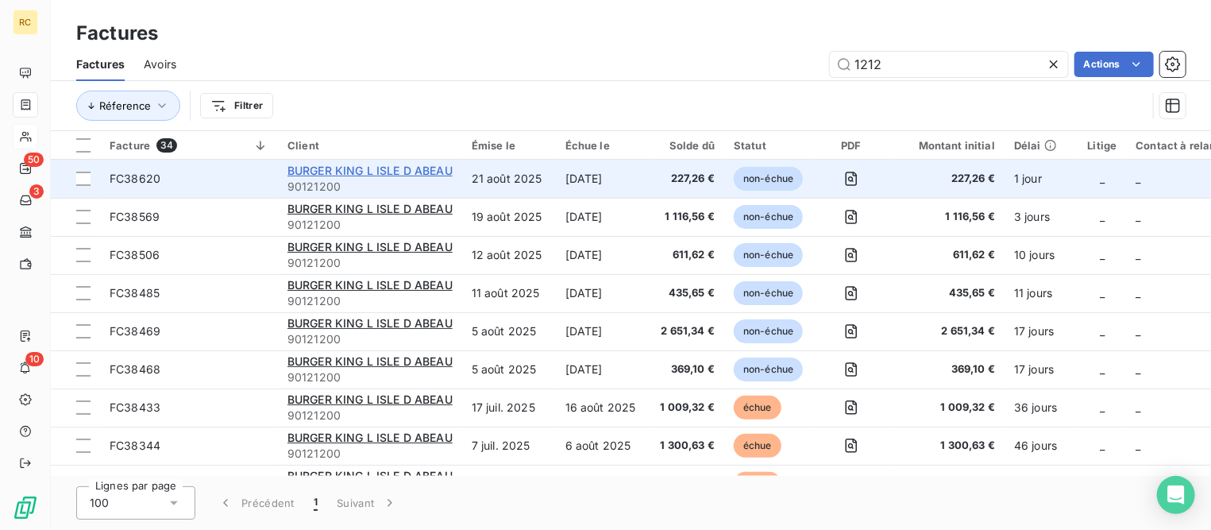
click at [338, 171] on span "BURGER KING L ISLE D ABEAU" at bounding box center [369, 170] width 165 height 13
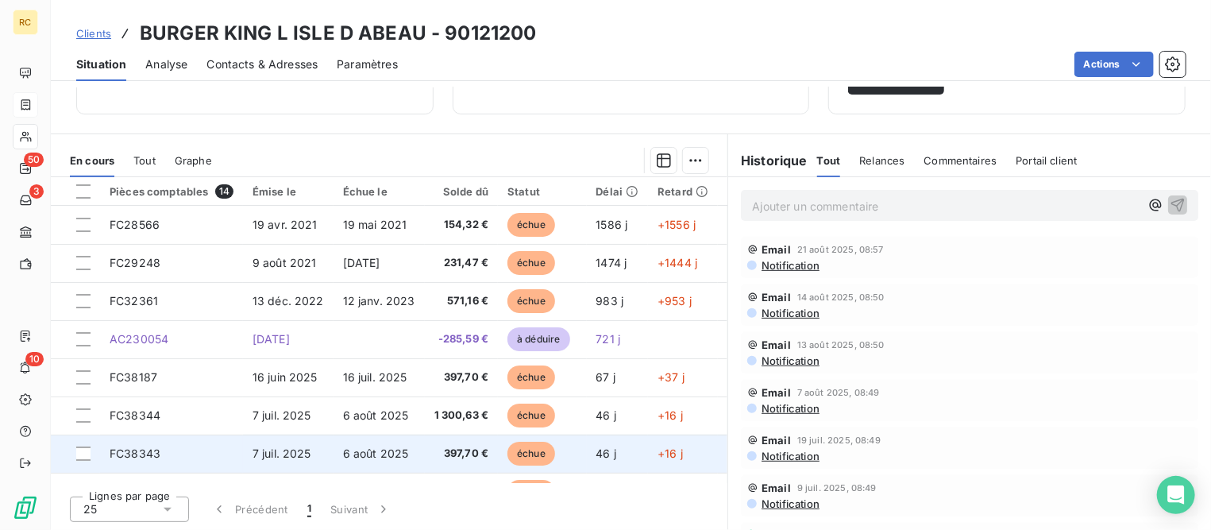
scroll to position [262, 0]
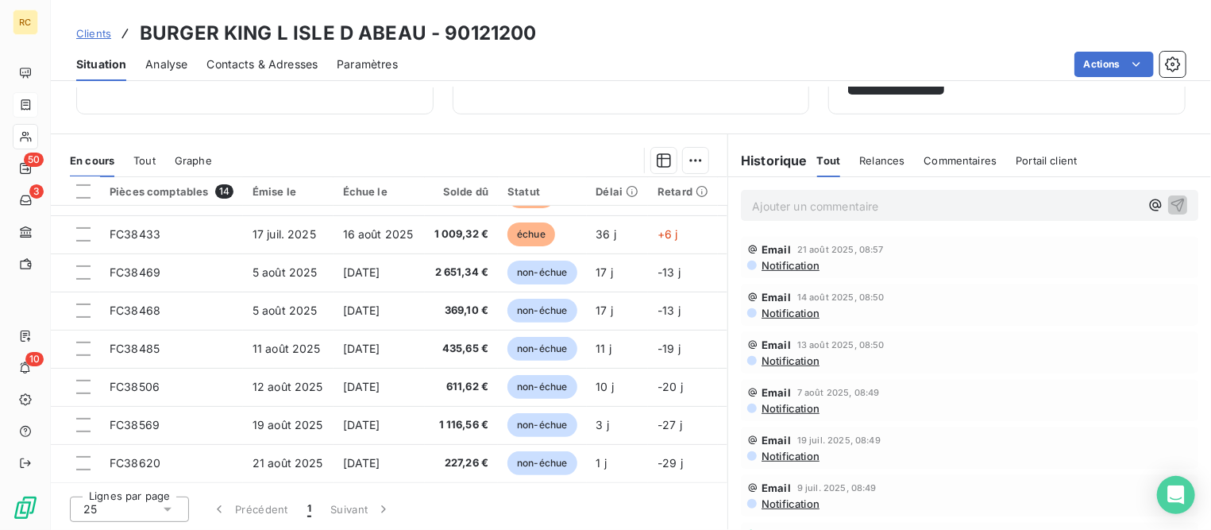
click at [97, 28] on span "Clients" at bounding box center [93, 33] width 35 height 13
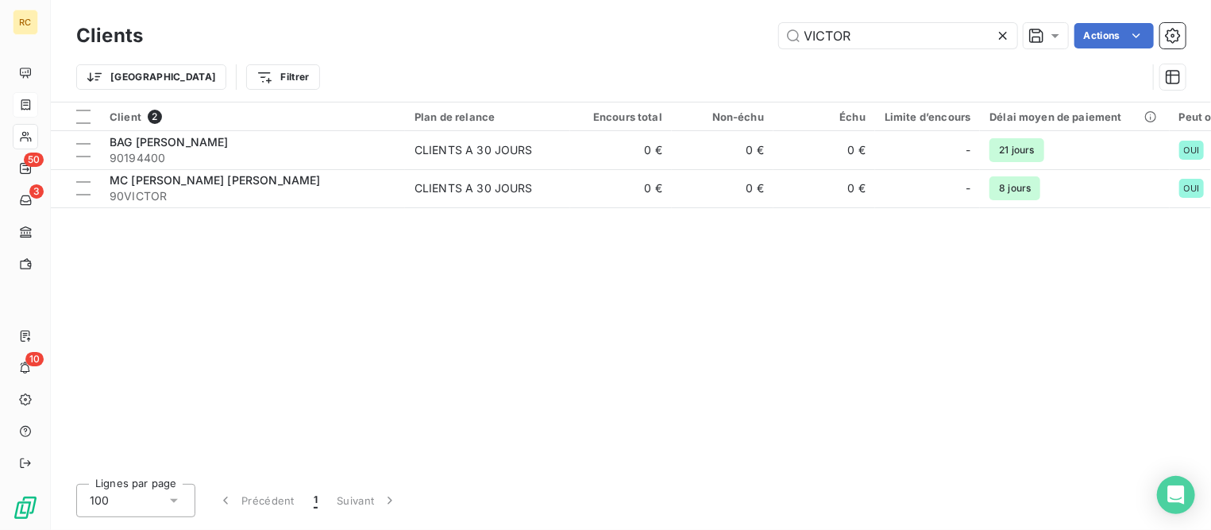
drag, startPoint x: 904, startPoint y: 29, endPoint x: 692, endPoint y: -5, distance: 214.6
click at [692, 0] on html "RC 50 3 10 Clients VICTOR Actions Trier Filtrer Client 2 Plan de relance Encour…" at bounding box center [605, 265] width 1211 height 530
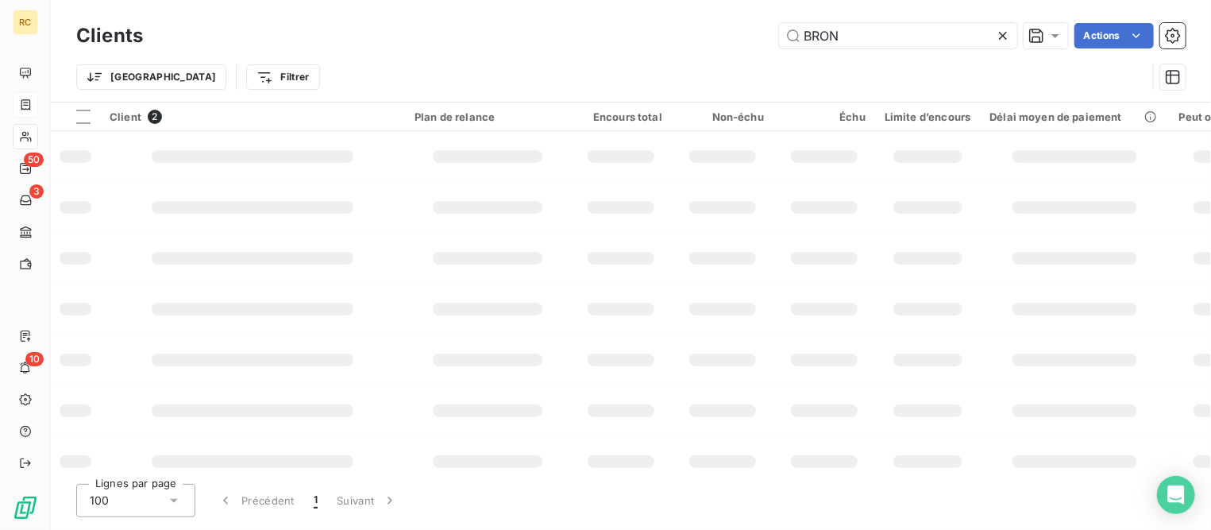
type input "BRON"
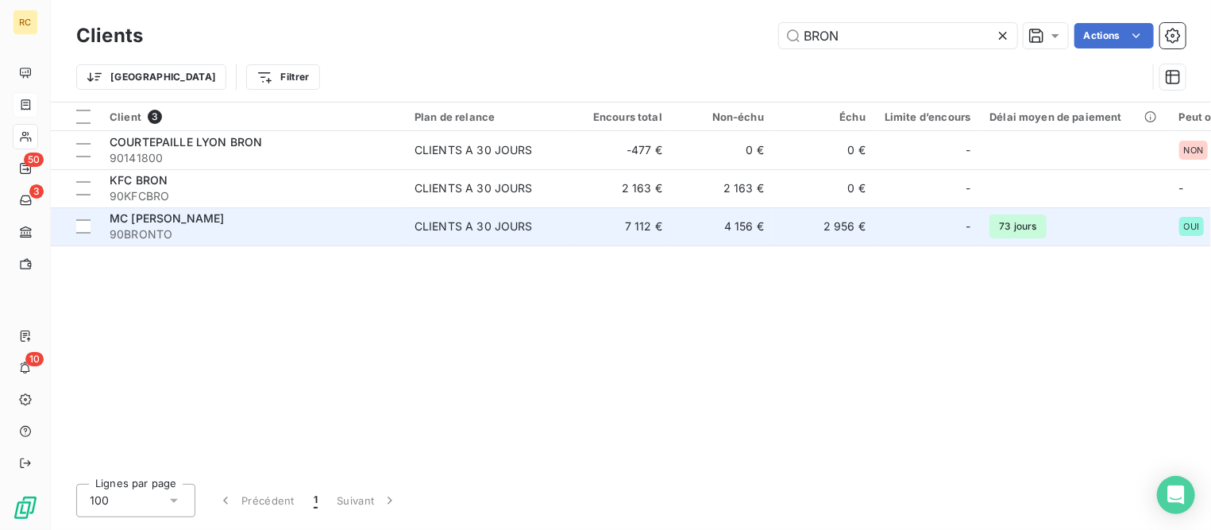
click at [148, 219] on span "MC [PERSON_NAME]" at bounding box center [167, 217] width 114 height 13
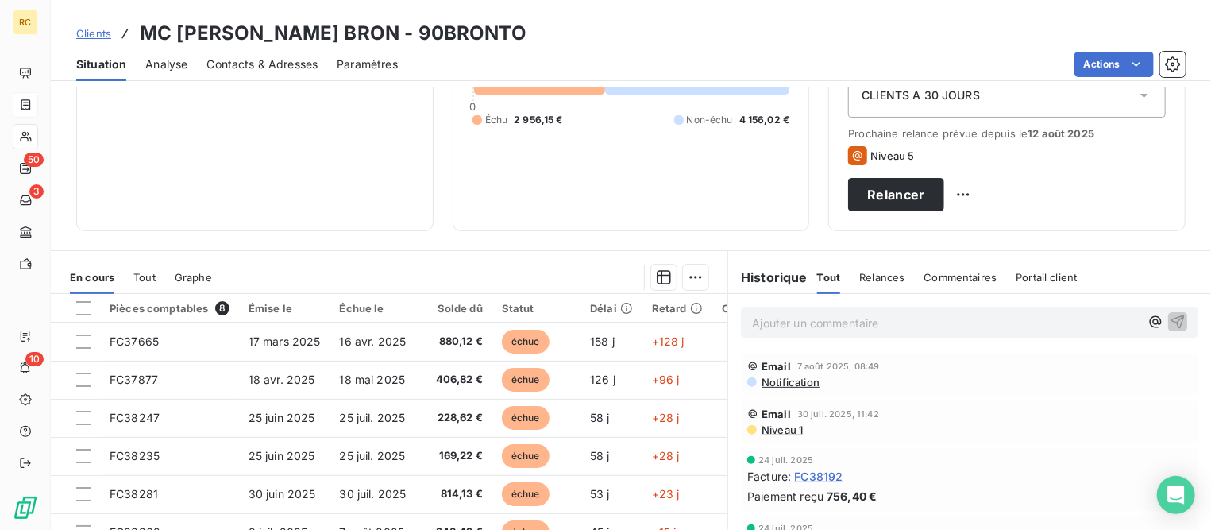
scroll to position [198, 0]
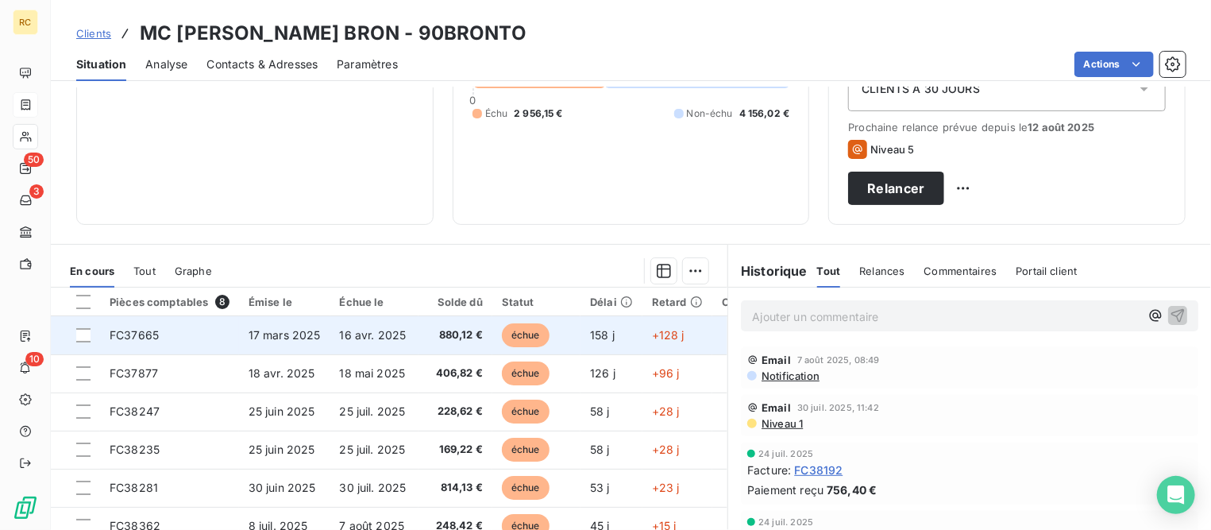
click at [141, 338] on span "FC37665" at bounding box center [134, 334] width 49 height 13
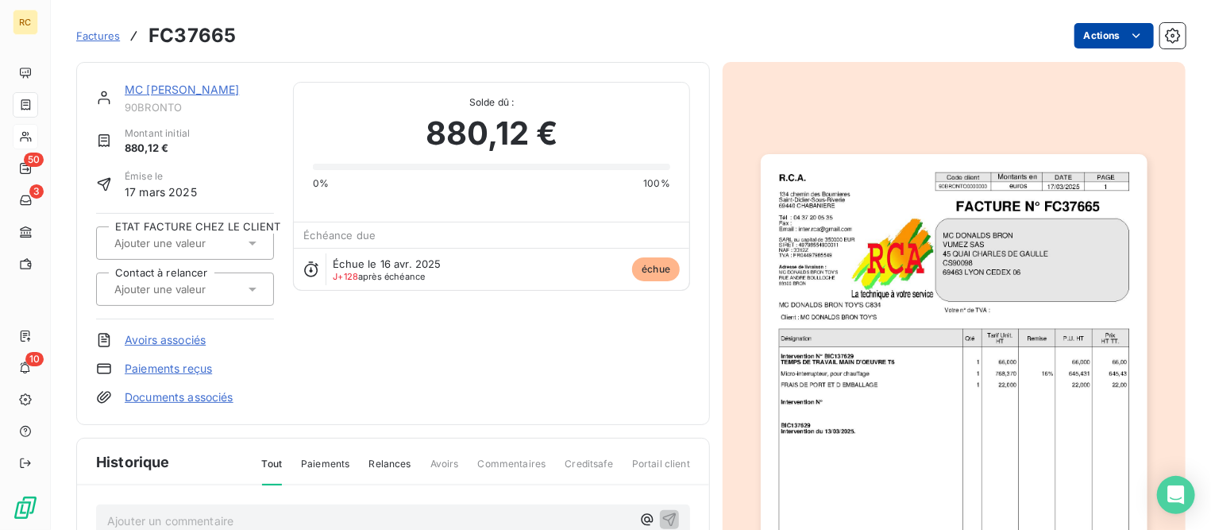
click at [1082, 43] on html "RC 50 3 10 Factures FC37665 Actions MC [PERSON_NAME] BRON 90BRONTO Montant init…" at bounding box center [605, 265] width 1211 height 530
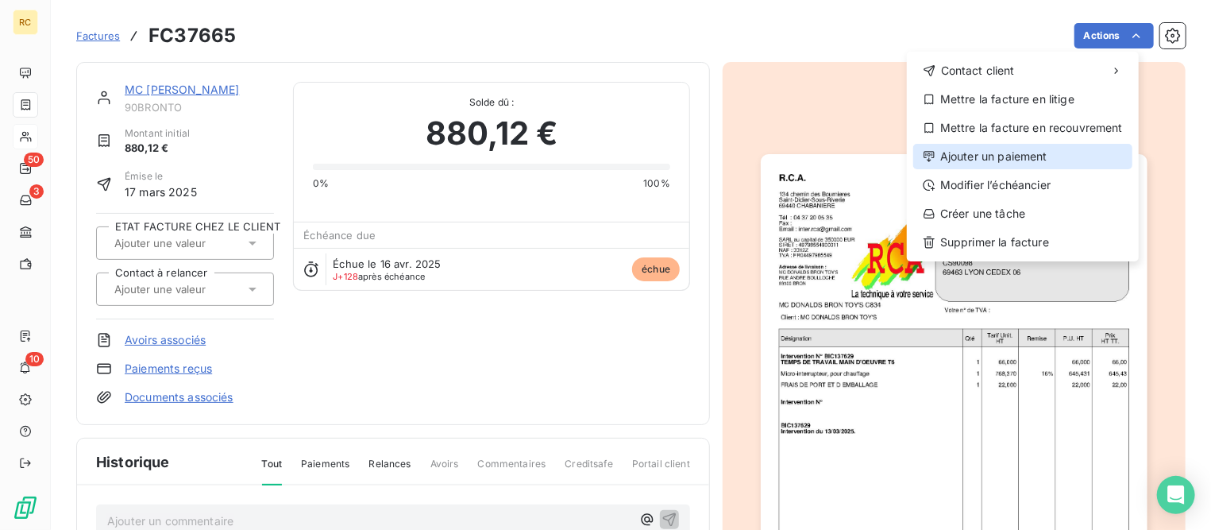
click at [986, 163] on div "Ajouter un paiement" at bounding box center [1022, 156] width 219 height 25
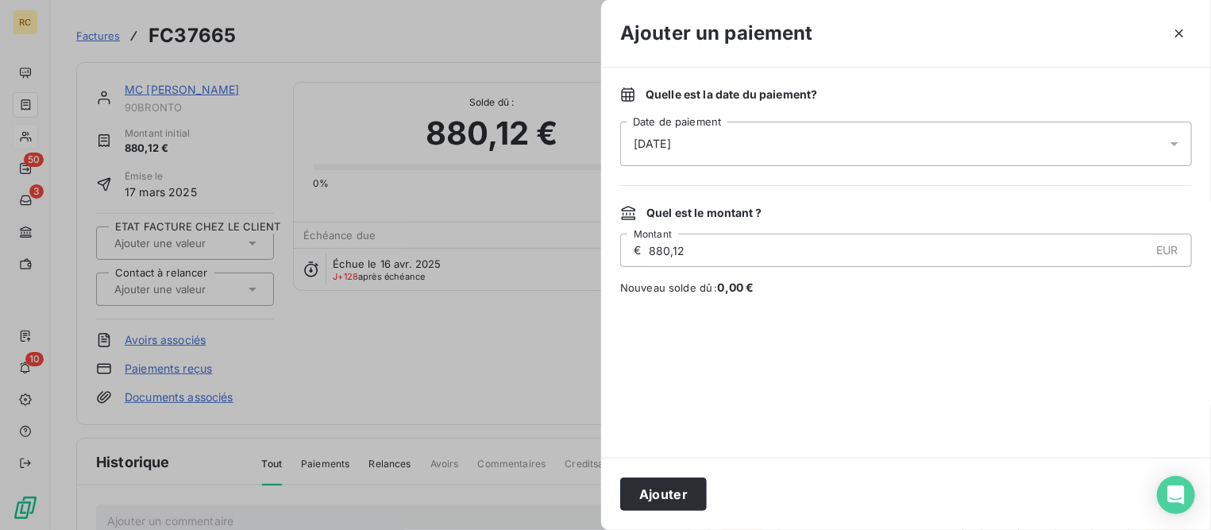
click at [724, 138] on div "[DATE]" at bounding box center [906, 143] width 572 height 44
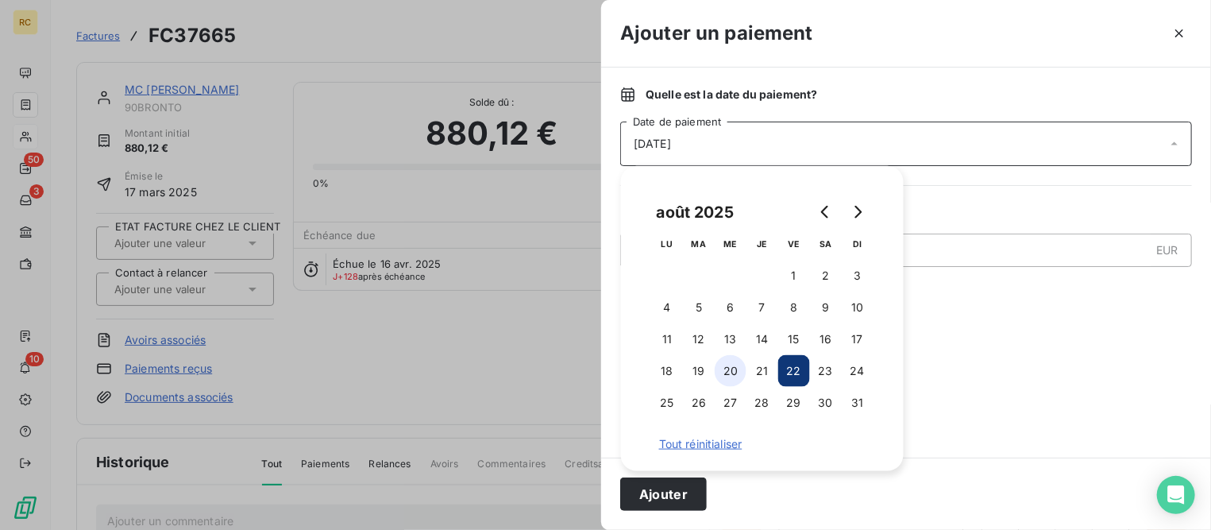
click at [733, 376] on button "20" at bounding box center [731, 371] width 32 height 32
click at [638, 493] on button "Ajouter" at bounding box center [663, 493] width 87 height 33
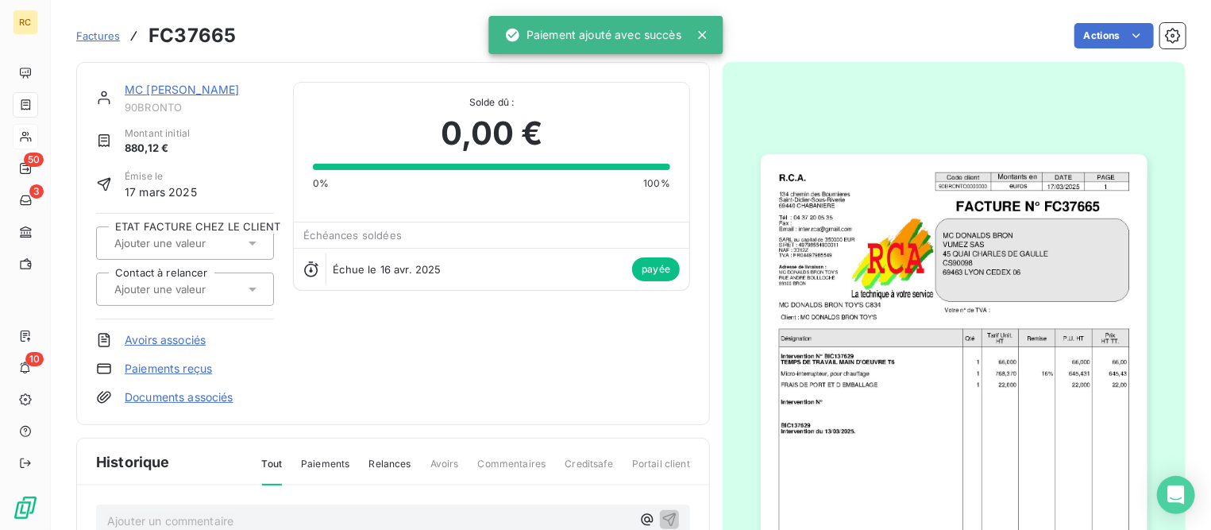
click at [216, 85] on link "MC [PERSON_NAME]" at bounding box center [182, 89] width 114 height 13
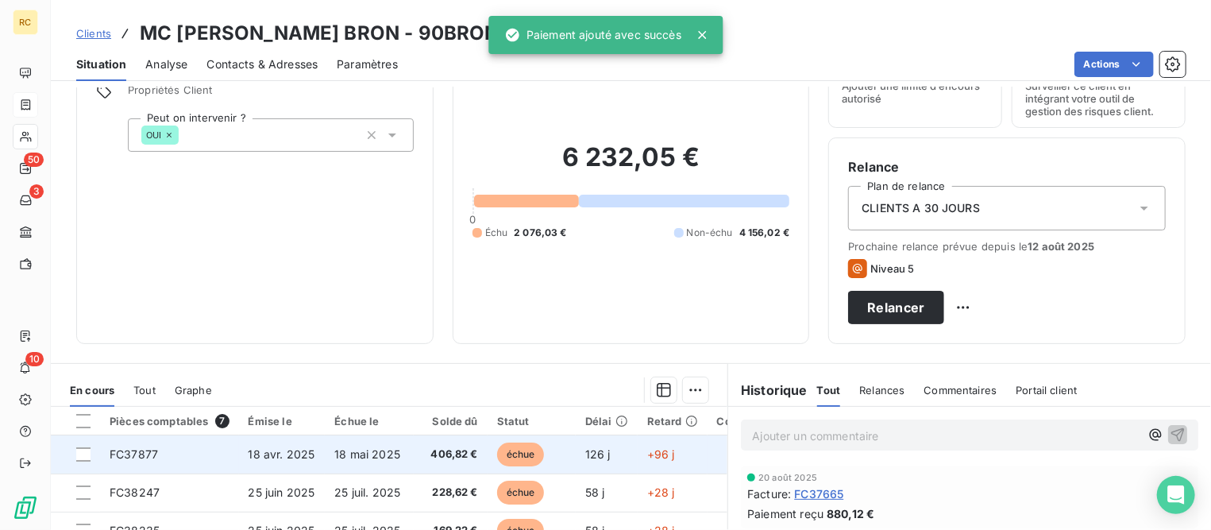
scroll to position [198, 0]
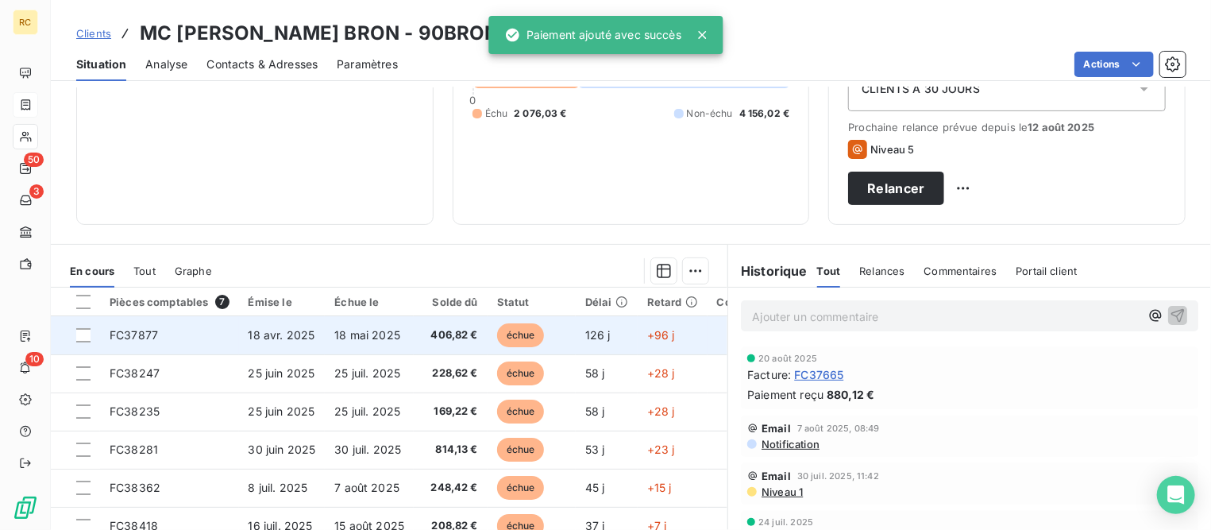
click at [195, 340] on td "FC37877" at bounding box center [169, 335] width 139 height 38
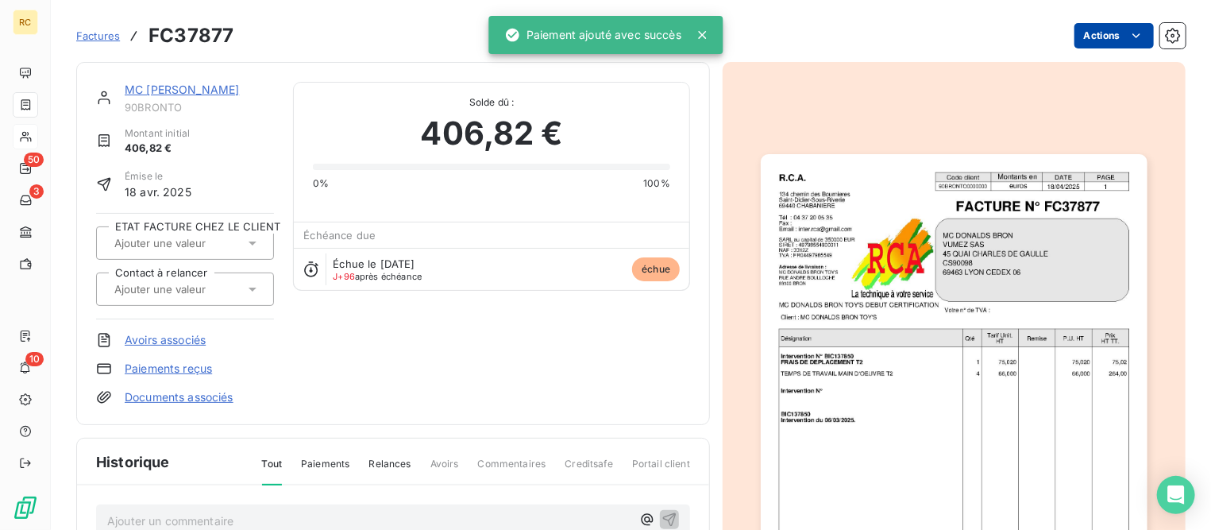
click at [1070, 37] on html "RC 50 3 10 Factures FC37877 Actions MC [PERSON_NAME] BRON 90BRONTO Montant init…" at bounding box center [605, 265] width 1211 height 530
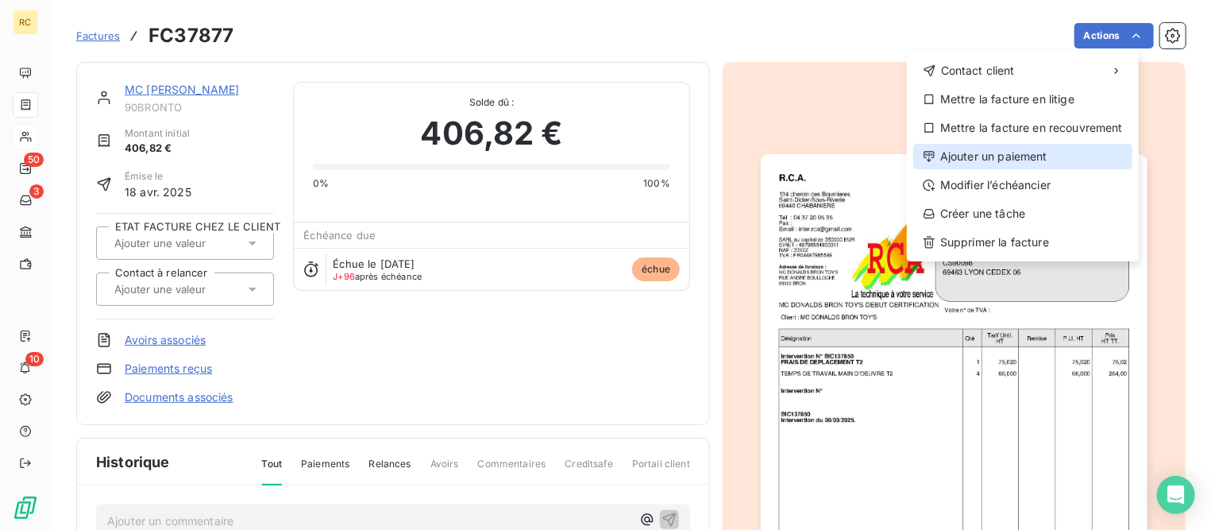
click at [981, 156] on div "Ajouter un paiement" at bounding box center [1022, 156] width 219 height 25
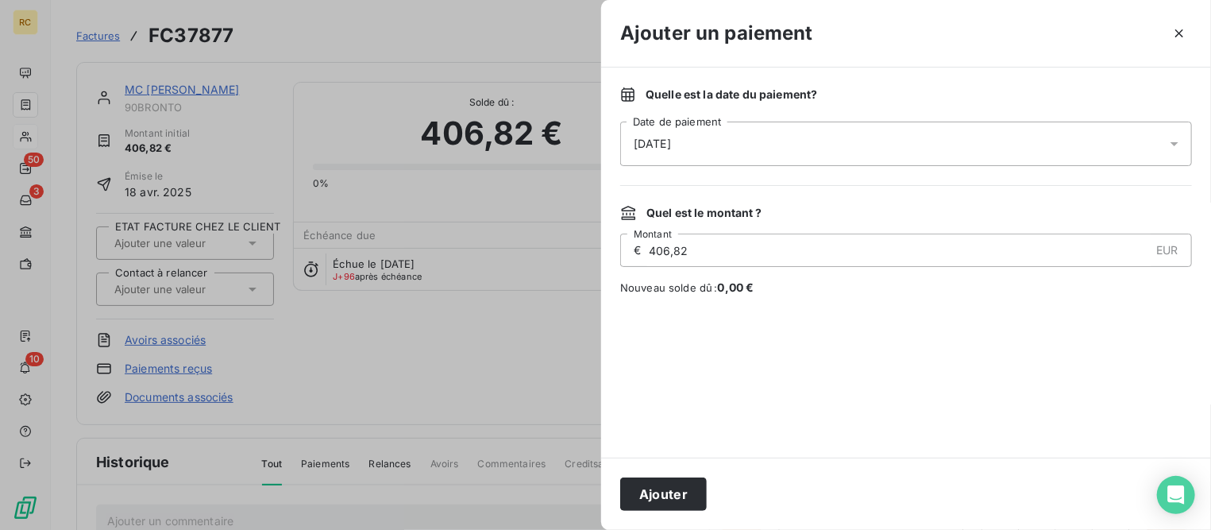
click at [857, 137] on div "[DATE]" at bounding box center [906, 143] width 572 height 44
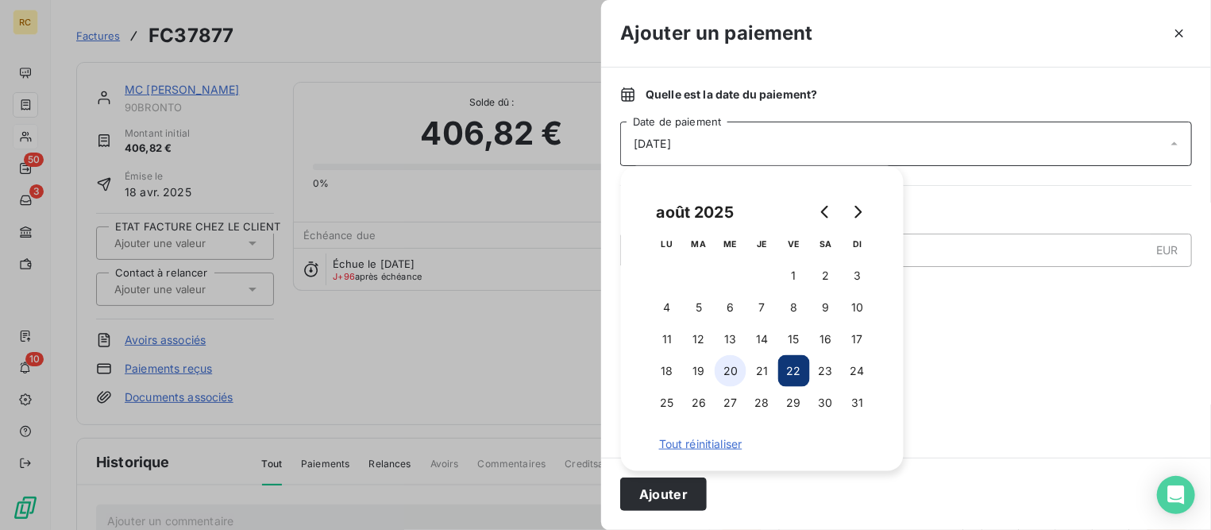
click at [738, 376] on button "20" at bounding box center [731, 371] width 32 height 32
drag, startPoint x: 684, startPoint y: 476, endPoint x: 686, endPoint y: 484, distance: 8.1
click at [686, 480] on div "Ajouter" at bounding box center [906, 493] width 610 height 72
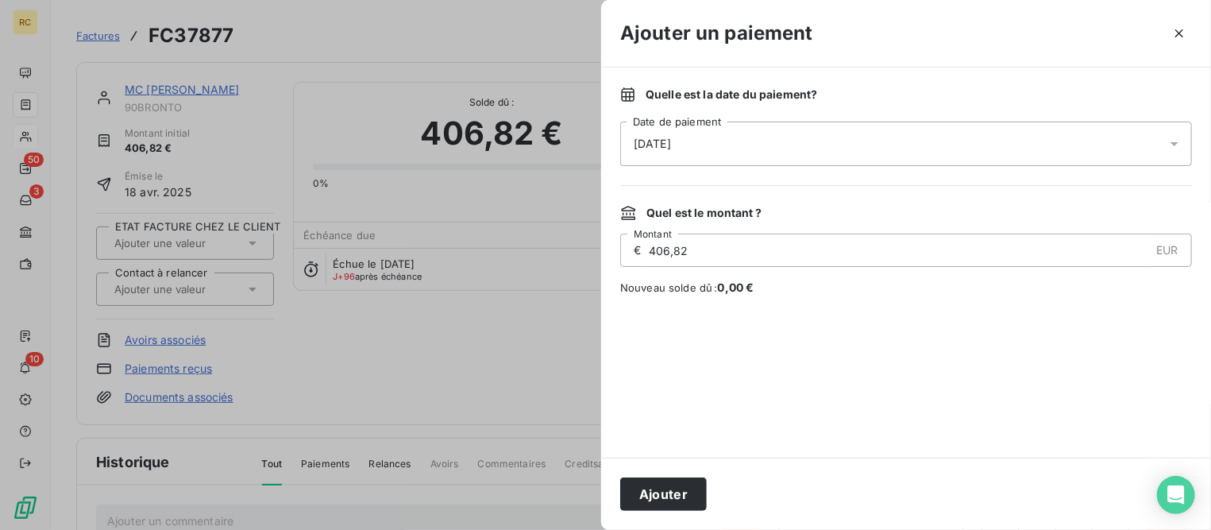
click at [674, 487] on button "Ajouter" at bounding box center [663, 493] width 87 height 33
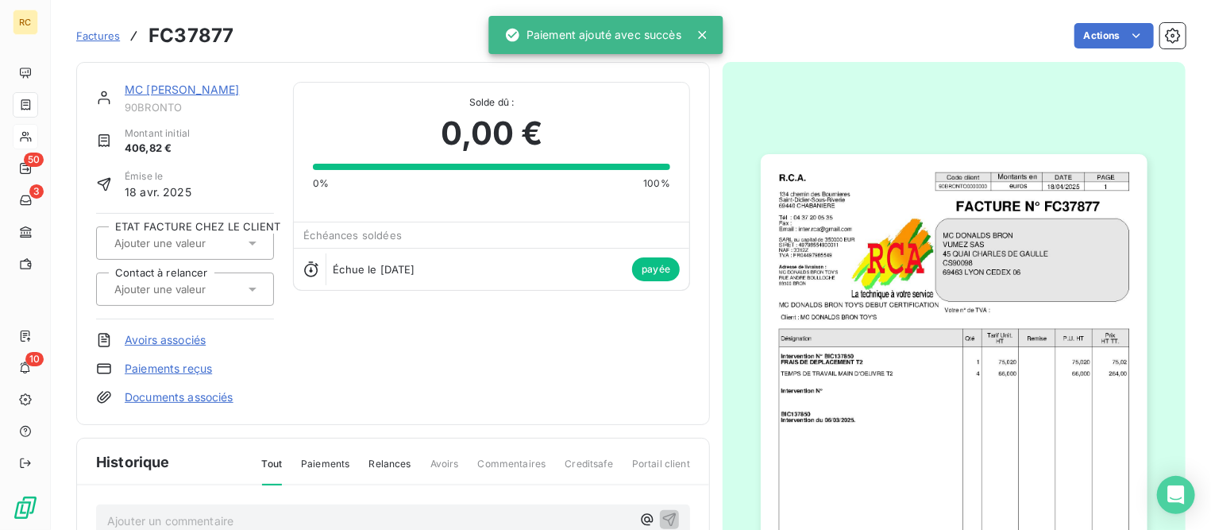
click at [206, 92] on link "MC [PERSON_NAME]" at bounding box center [182, 89] width 114 height 13
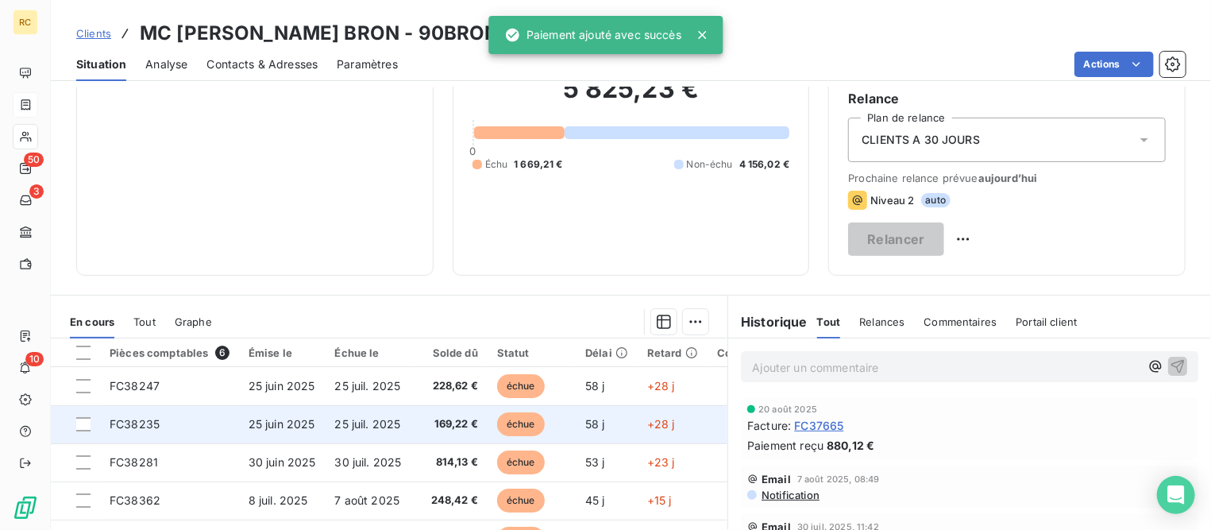
scroll to position [298, 0]
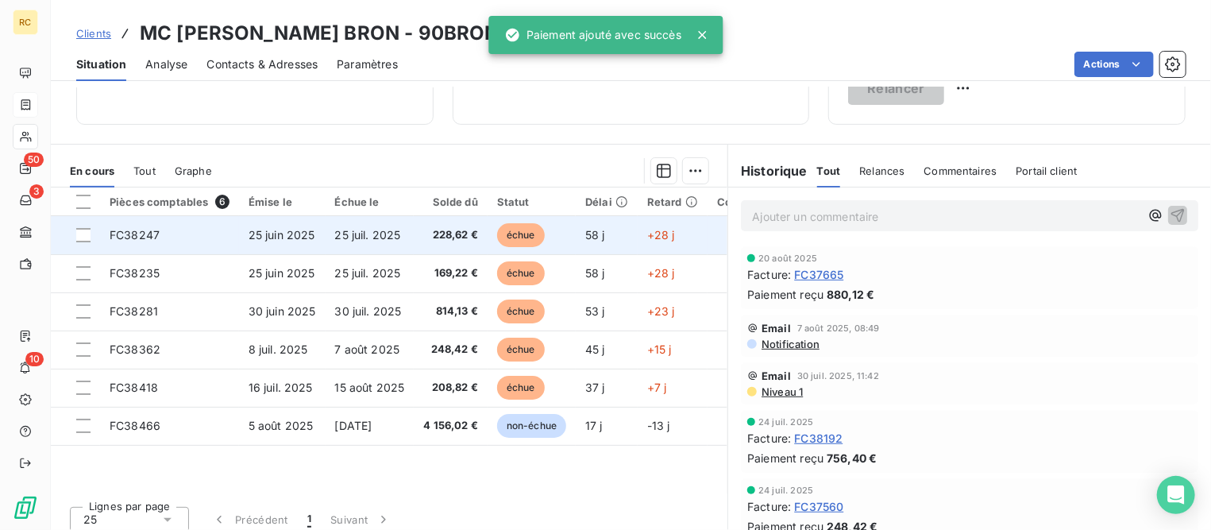
click at [218, 229] on td "FC38247" at bounding box center [169, 235] width 139 height 38
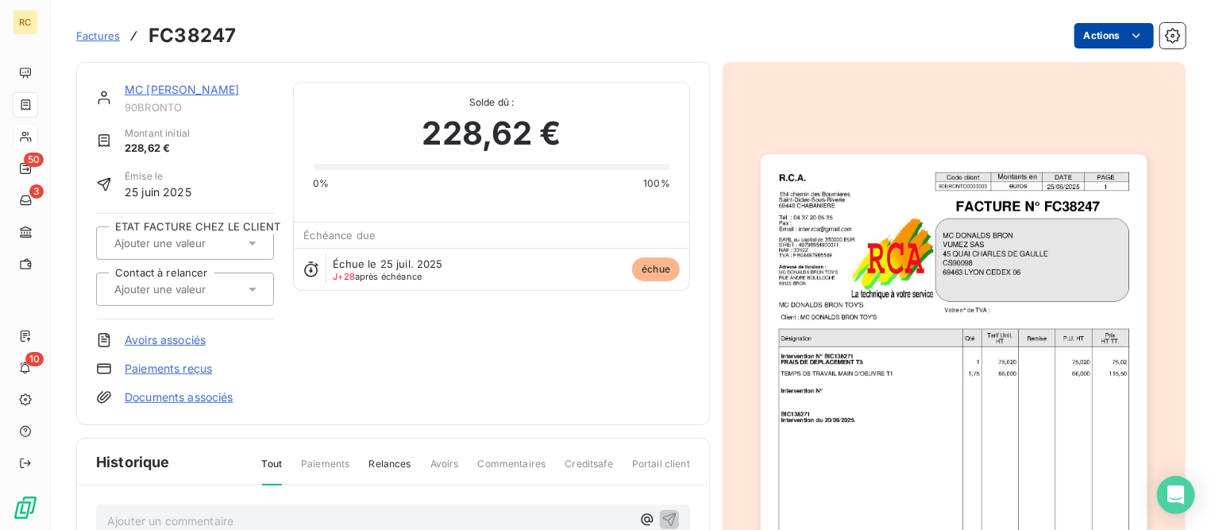
click at [1107, 41] on html "RC 50 3 10 Factures FC38247 Actions MC [PERSON_NAME] BRON 90BRONTO Montant init…" at bounding box center [605, 265] width 1211 height 530
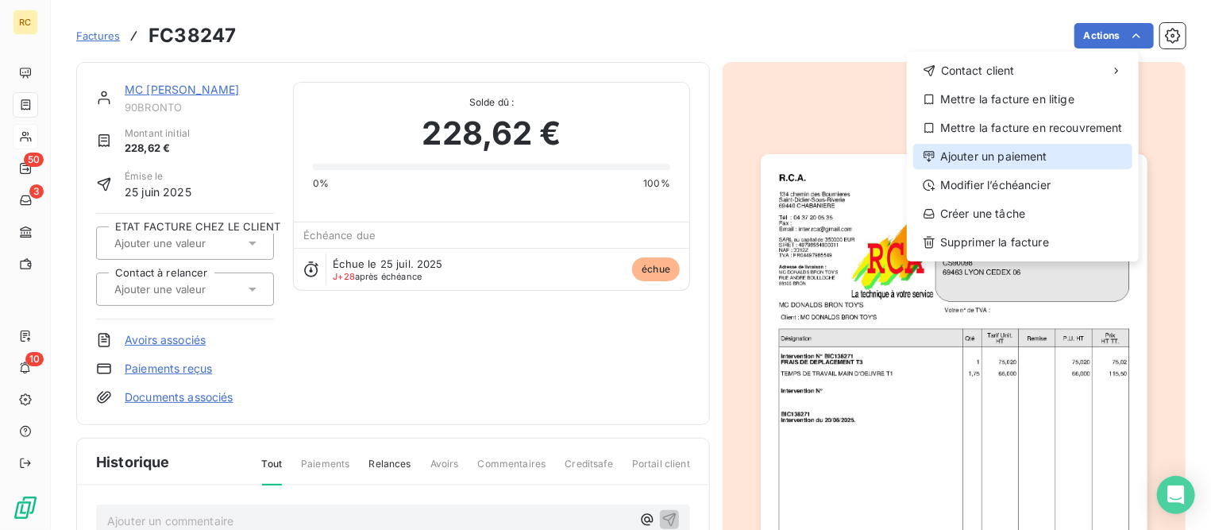
click at [1001, 158] on div "Ajouter un paiement" at bounding box center [1022, 156] width 219 height 25
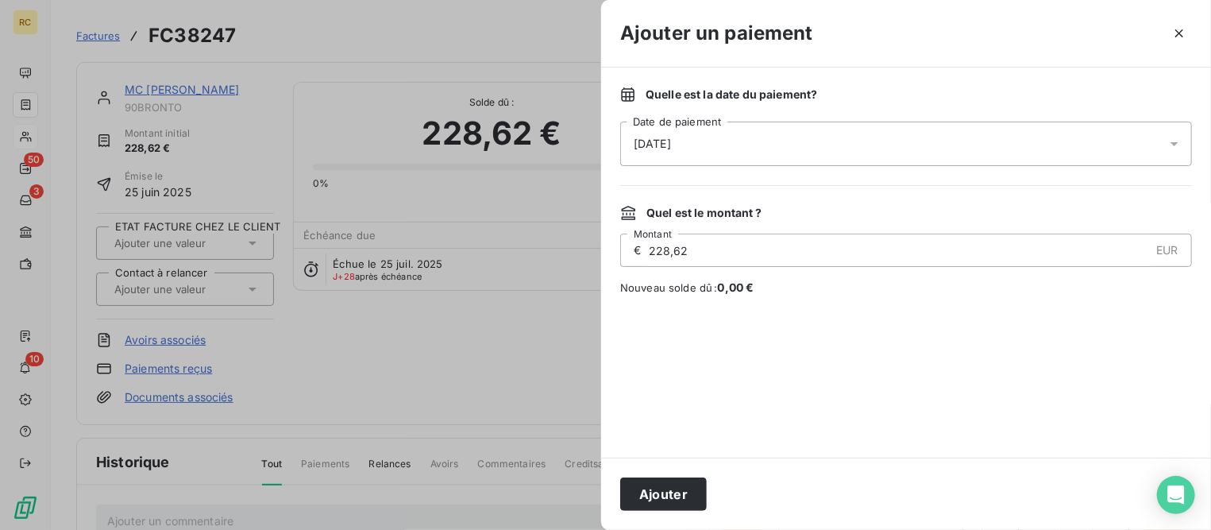
click at [751, 150] on div "[DATE]" at bounding box center [906, 143] width 572 height 44
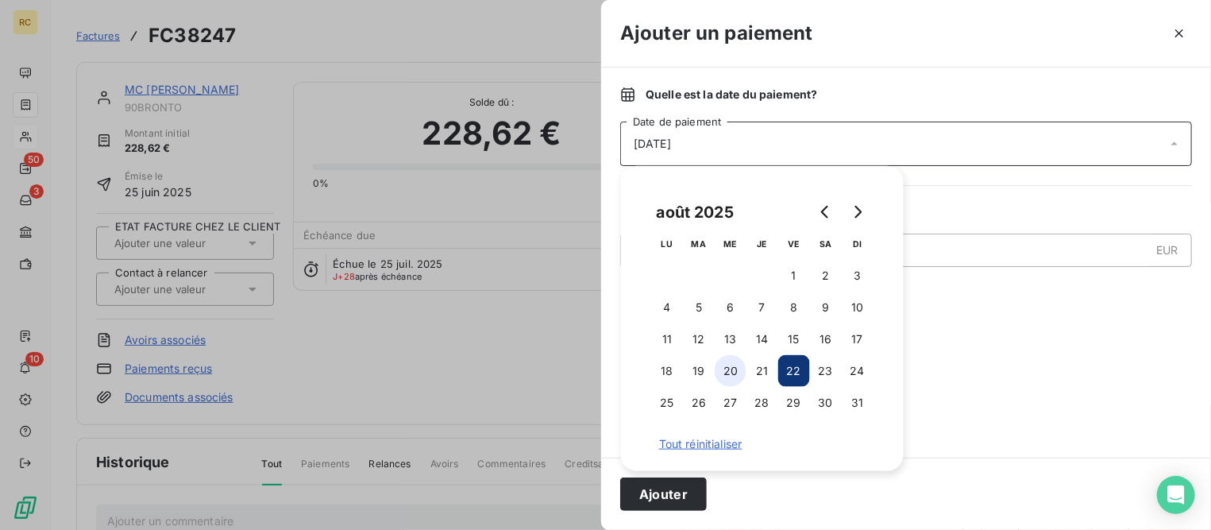
click at [733, 373] on button "20" at bounding box center [731, 371] width 32 height 32
click at [653, 507] on button "Ajouter" at bounding box center [663, 493] width 87 height 33
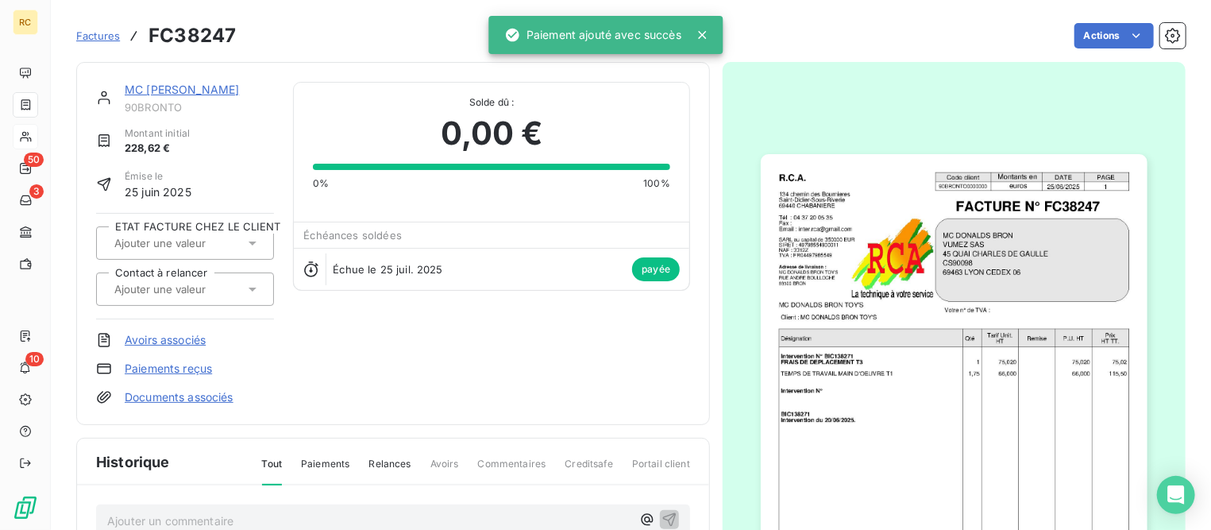
click at [205, 87] on link "MC [PERSON_NAME]" at bounding box center [182, 89] width 114 height 13
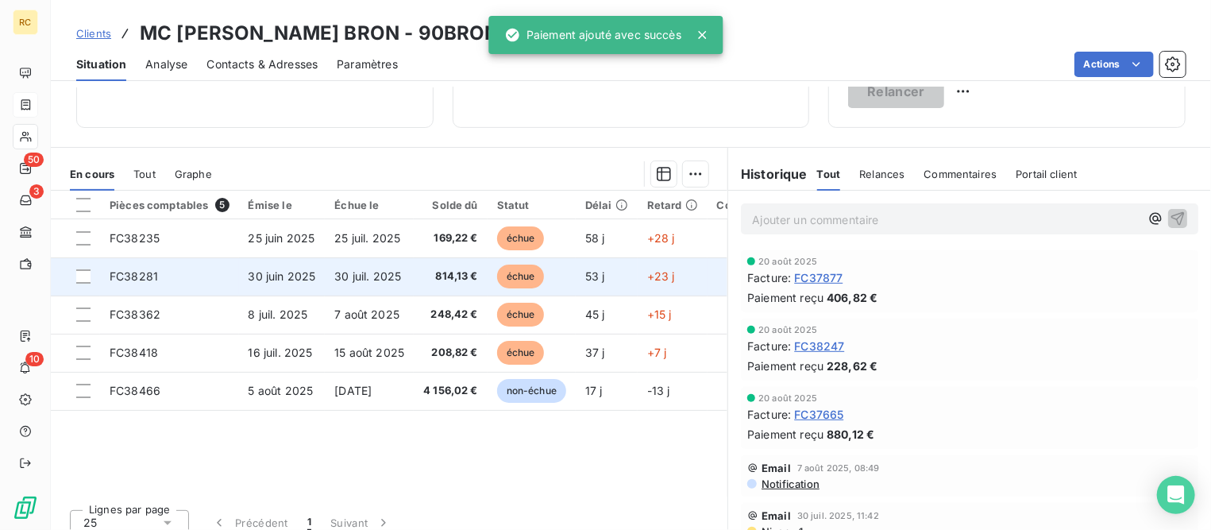
scroll to position [298, 0]
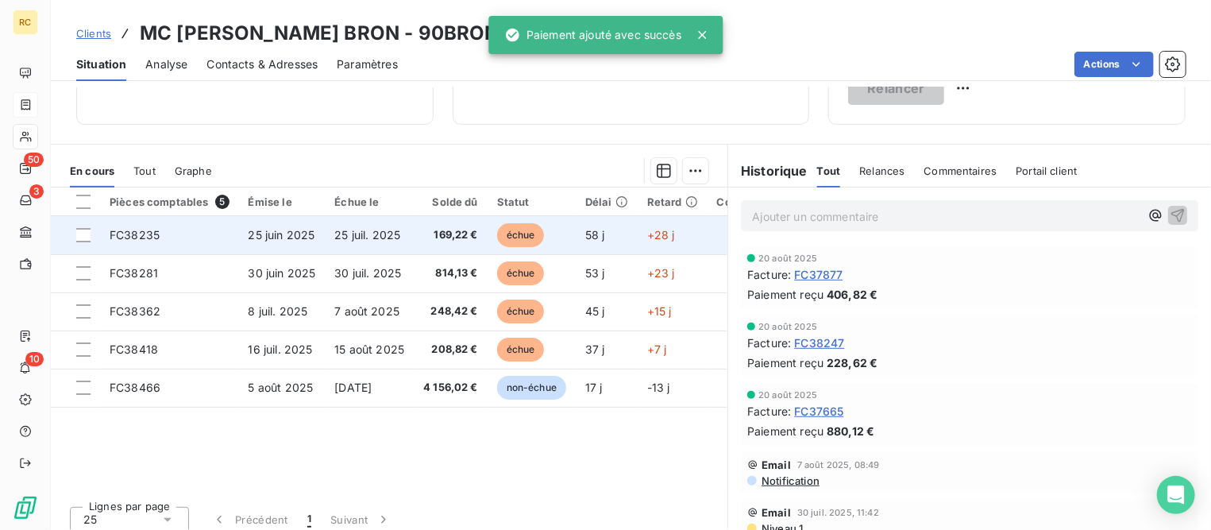
click at [216, 232] on td "FC38235" at bounding box center [169, 235] width 139 height 38
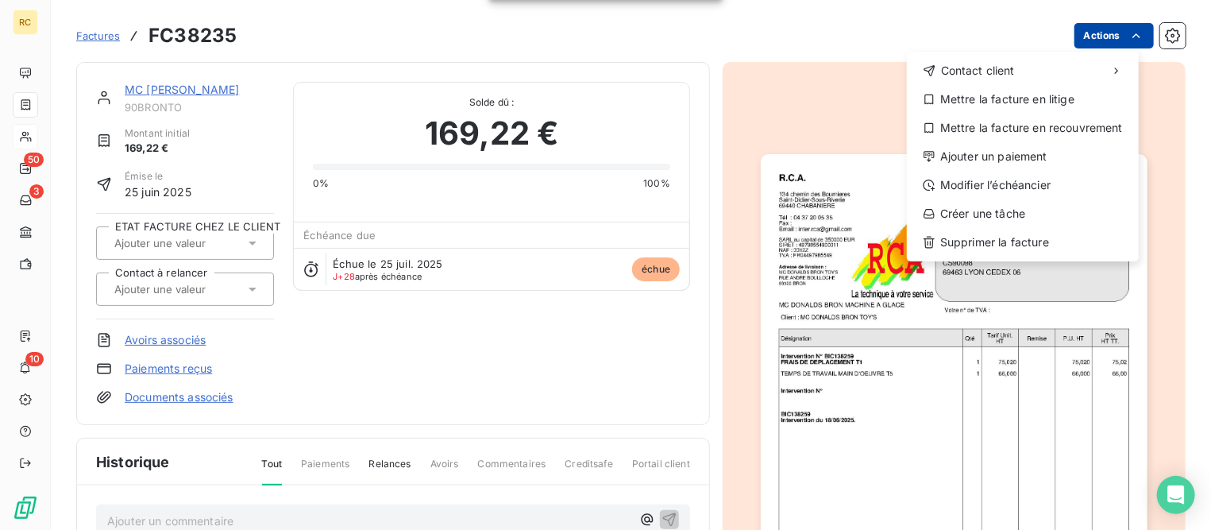
click at [1093, 34] on html "RC 50 3 10 Factures FC38235 Actions Contact client Mettre la facture en litige …" at bounding box center [605, 265] width 1211 height 530
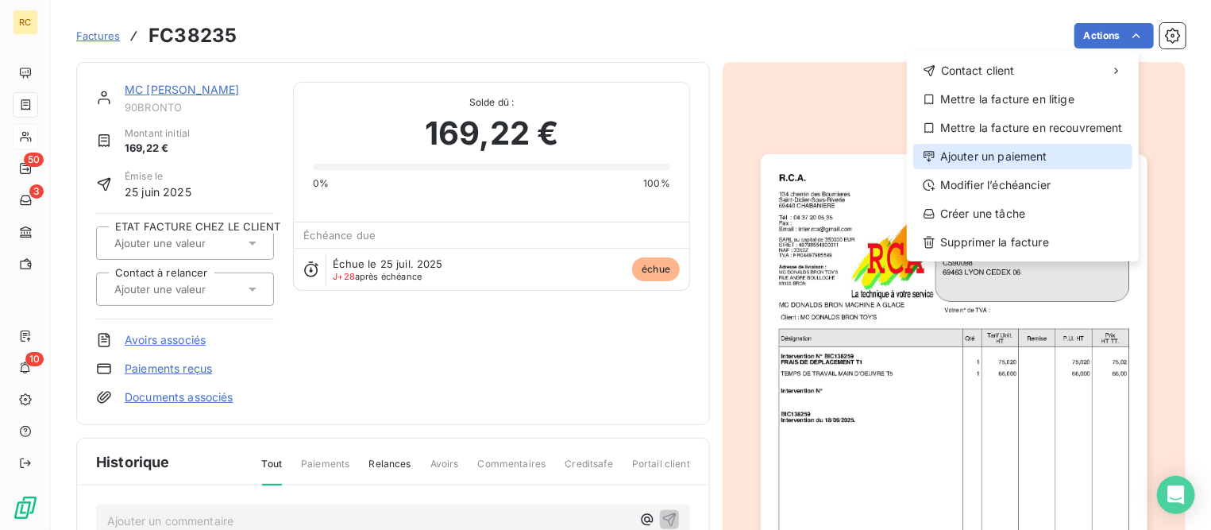
click at [940, 150] on div "Ajouter un paiement" at bounding box center [1022, 156] width 219 height 25
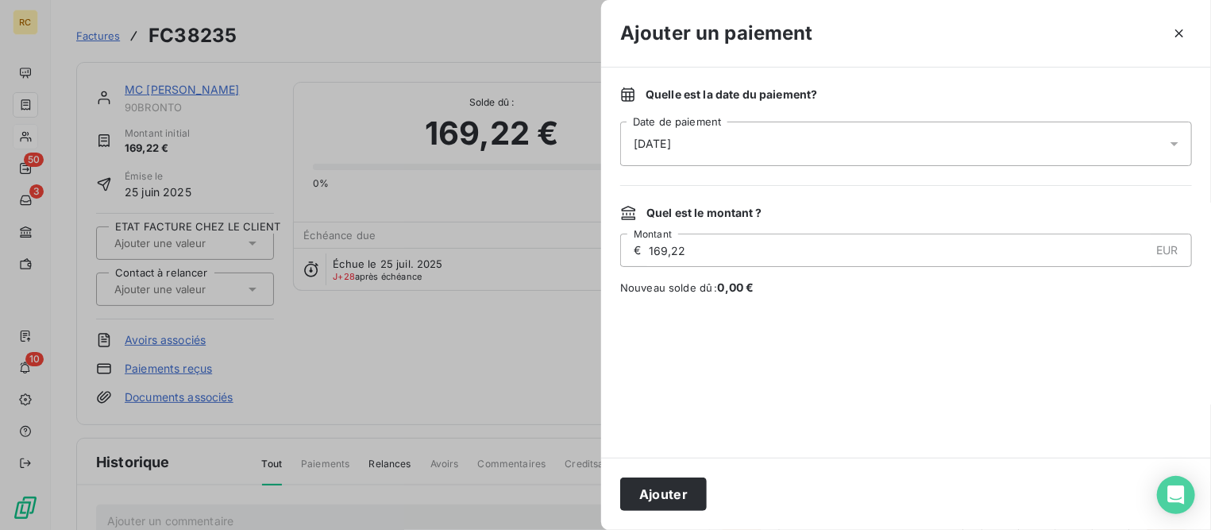
click at [705, 147] on div "[DATE]" at bounding box center [906, 143] width 572 height 44
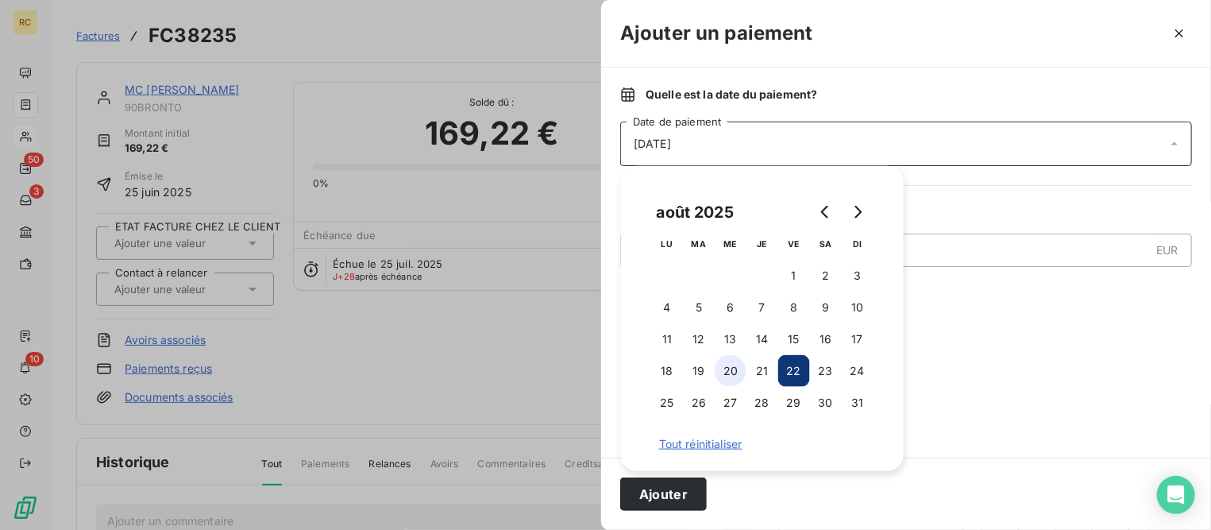
click at [736, 377] on button "20" at bounding box center [731, 371] width 32 height 32
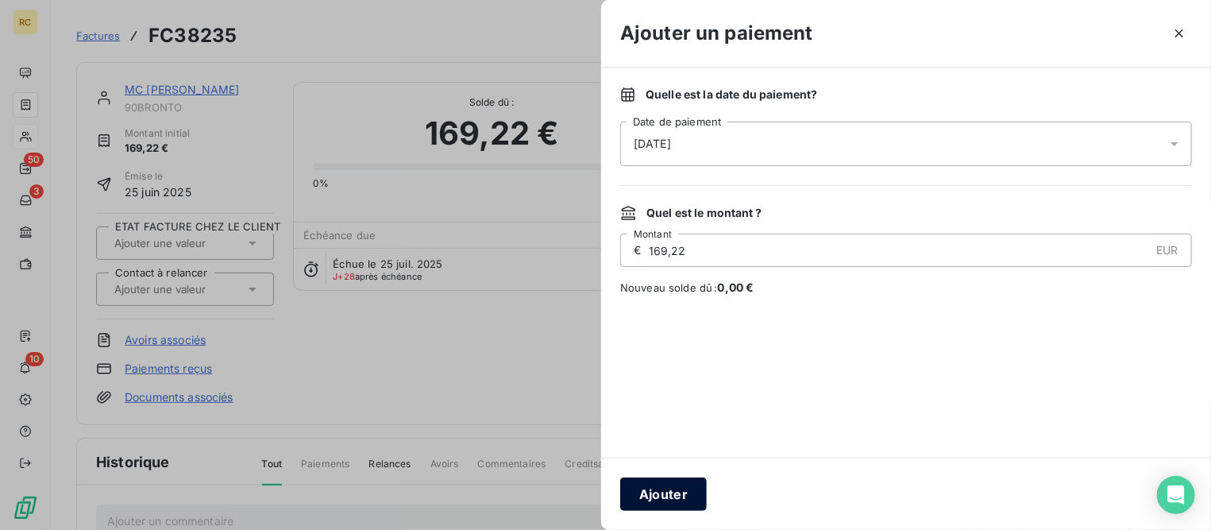
click at [682, 488] on button "Ajouter" at bounding box center [663, 493] width 87 height 33
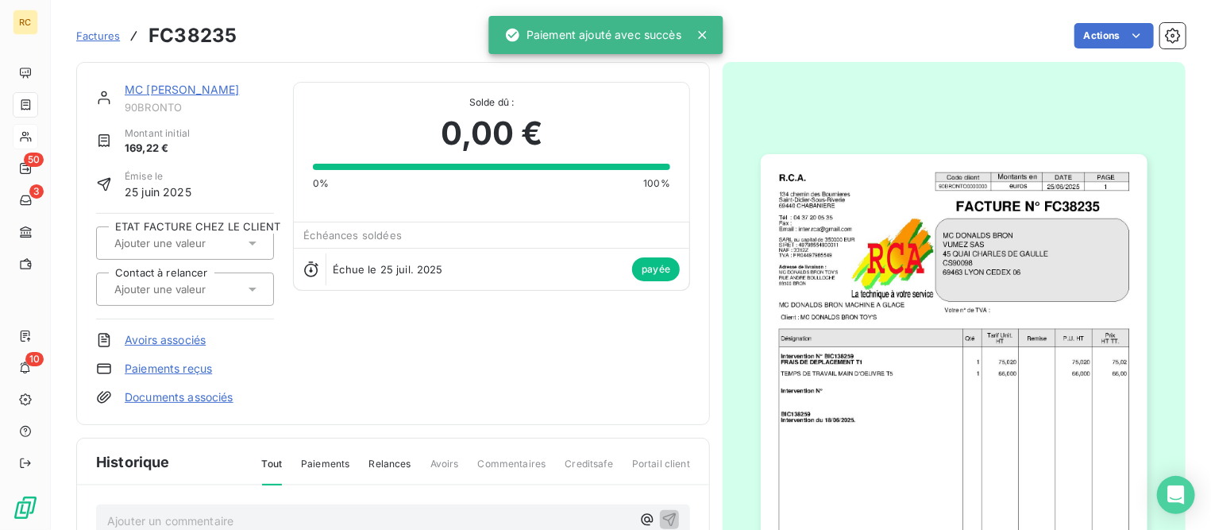
click at [199, 87] on link "MC [PERSON_NAME]" at bounding box center [182, 89] width 114 height 13
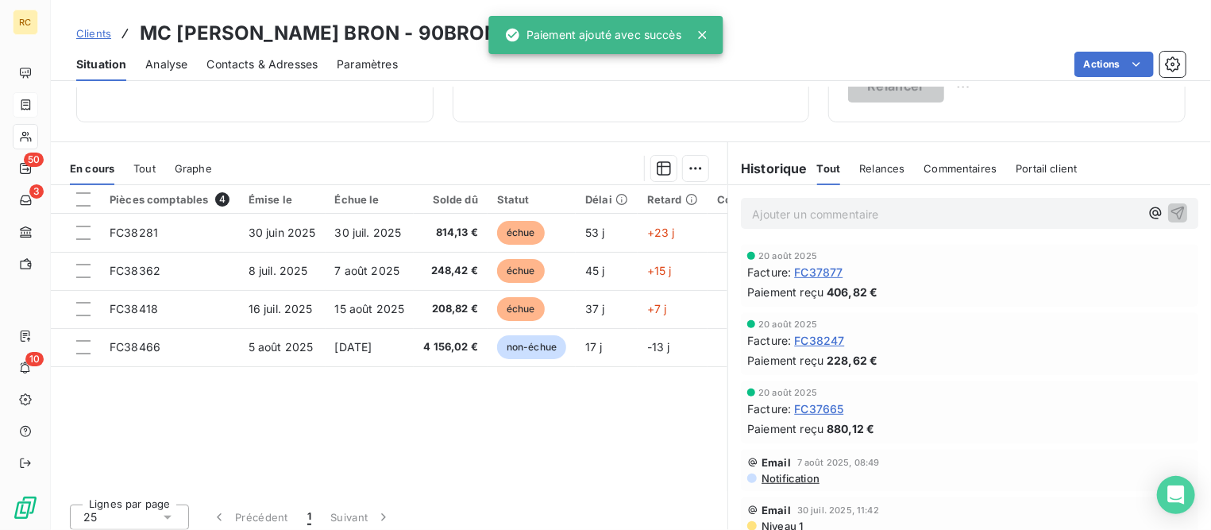
scroll to position [308, 0]
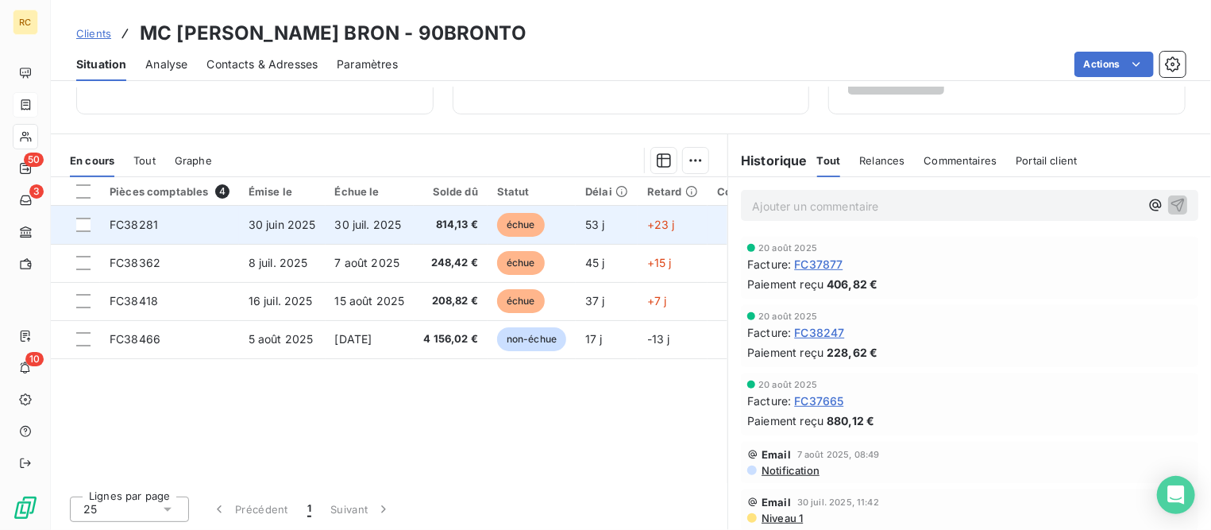
click at [298, 225] on span "30 juin 2025" at bounding box center [282, 224] width 67 height 13
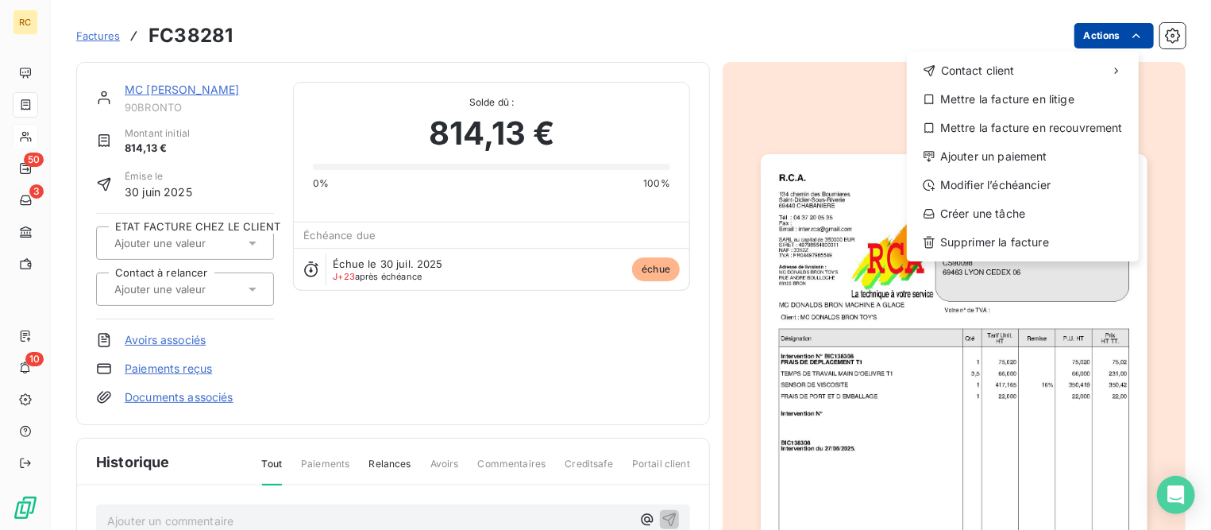
click at [1106, 34] on html "RC 50 3 10 Factures FC38281 Actions Contact client Mettre la facture en litige …" at bounding box center [605, 265] width 1211 height 530
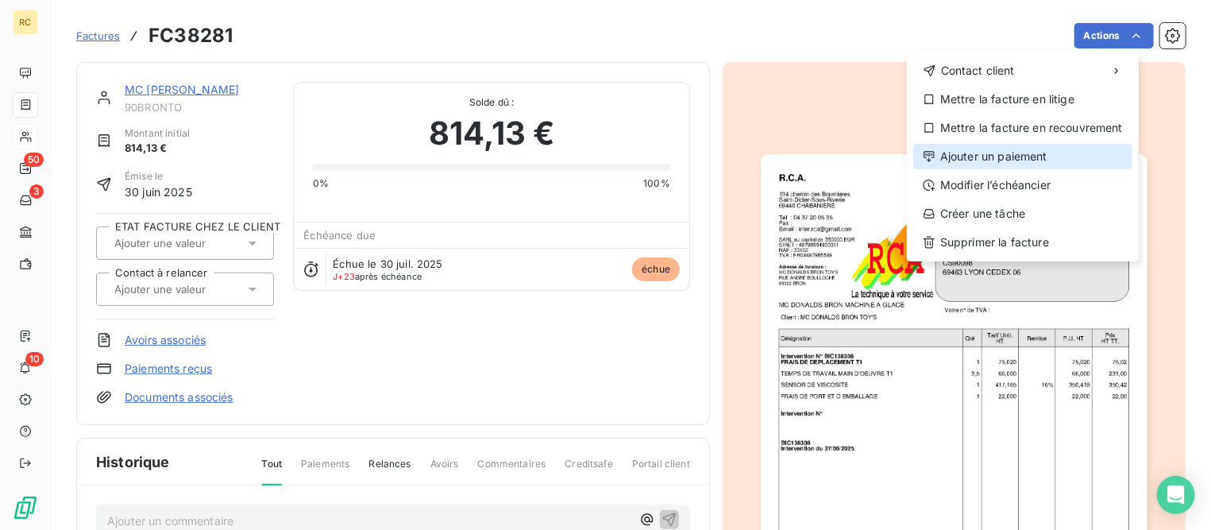
click at [965, 153] on div "Ajouter un paiement" at bounding box center [1022, 156] width 219 height 25
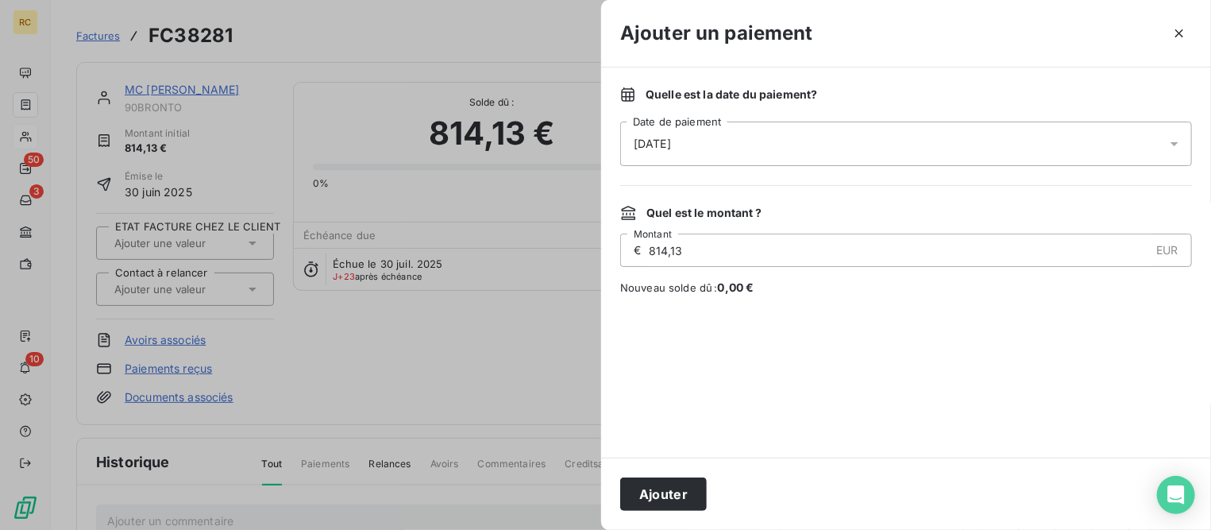
click at [737, 150] on div "[DATE]" at bounding box center [906, 143] width 572 height 44
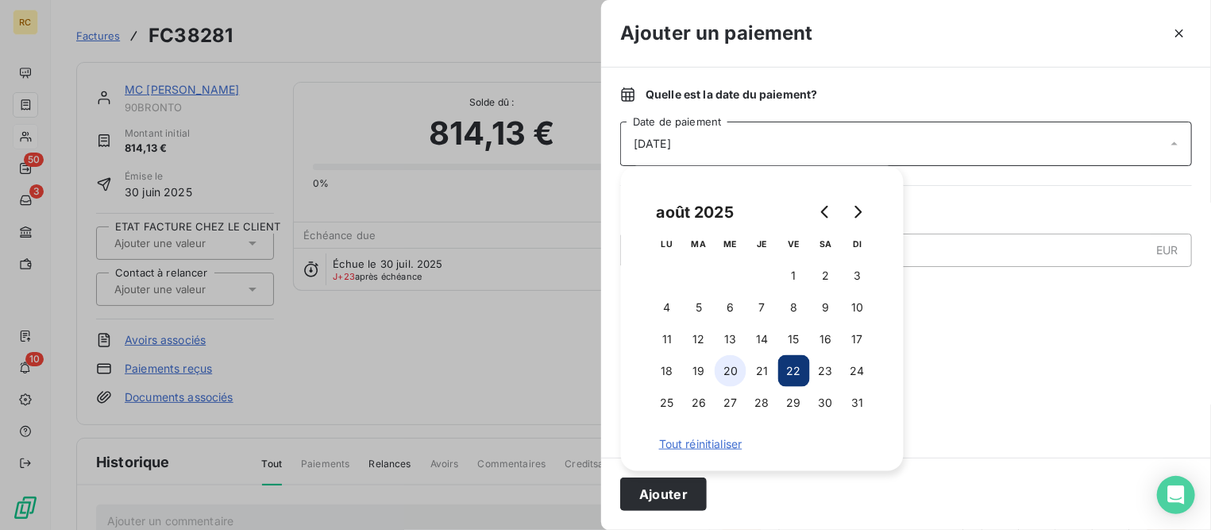
click at [734, 372] on button "20" at bounding box center [731, 371] width 32 height 32
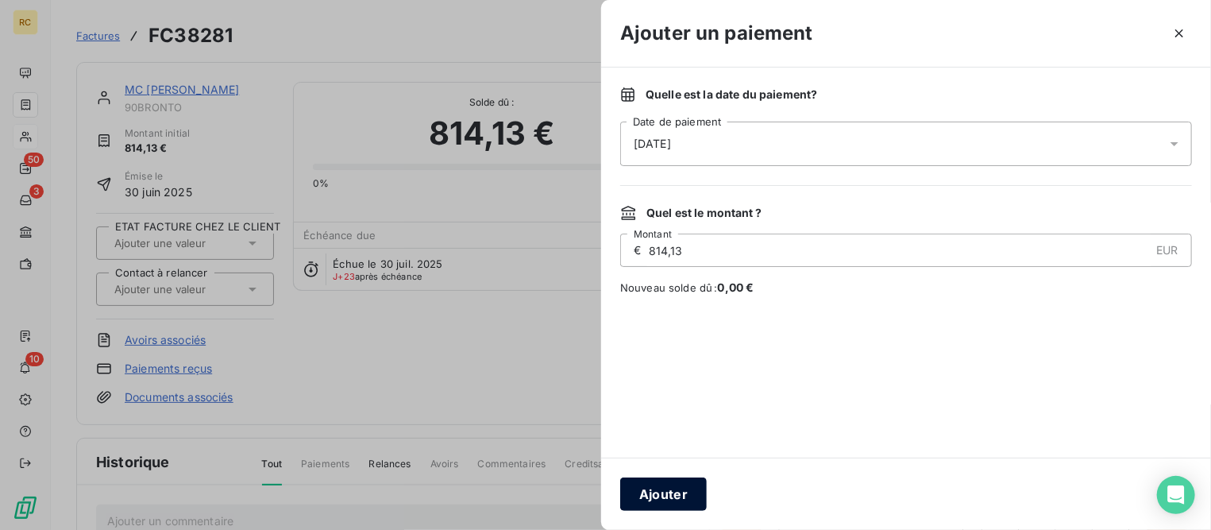
click at [665, 487] on button "Ajouter" at bounding box center [663, 493] width 87 height 33
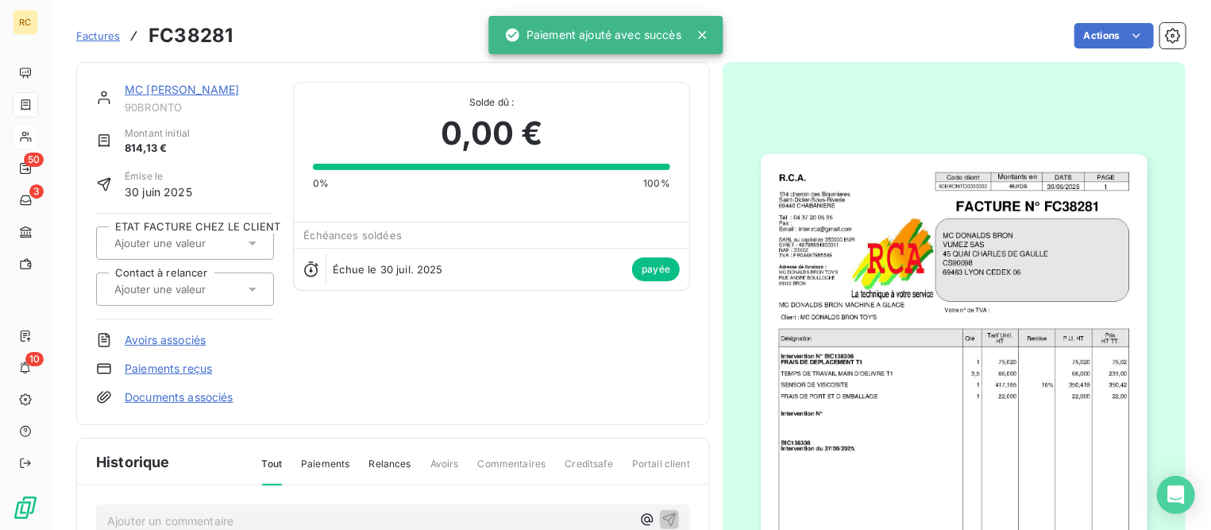
click at [191, 90] on link "MC [PERSON_NAME]" at bounding box center [182, 89] width 114 height 13
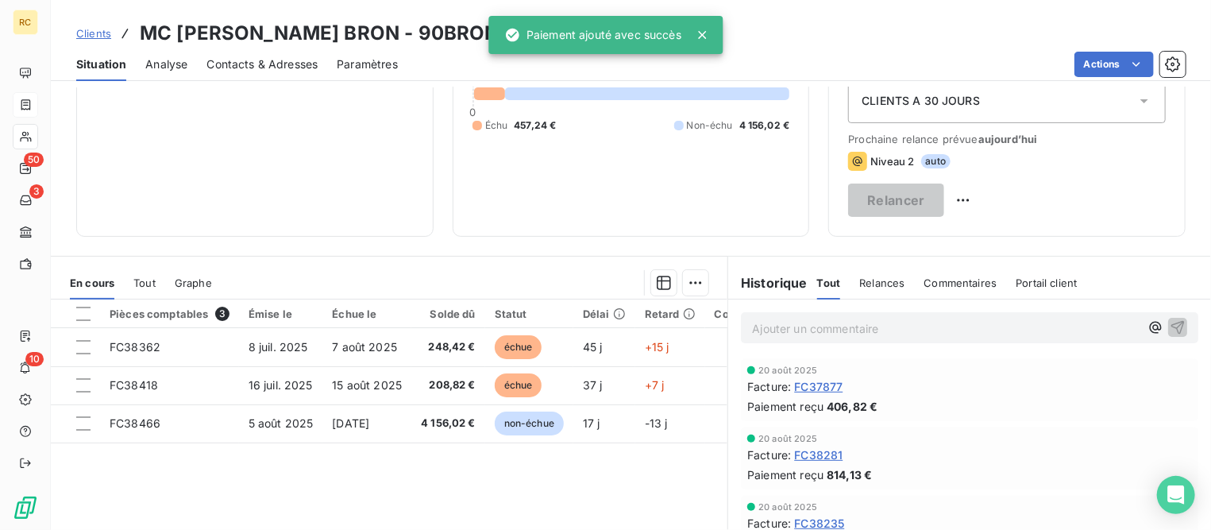
scroll to position [198, 0]
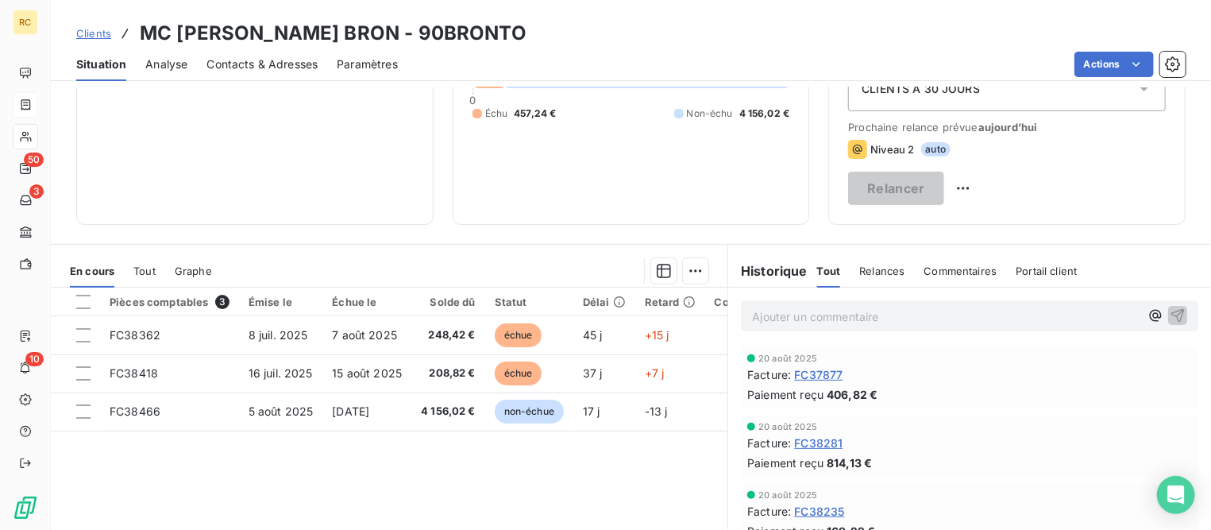
click at [104, 23] on div "Clients MC [PERSON_NAME] BRON - 90BRONTO" at bounding box center [301, 33] width 450 height 29
click at [103, 25] on link "Clients" at bounding box center [93, 33] width 35 height 16
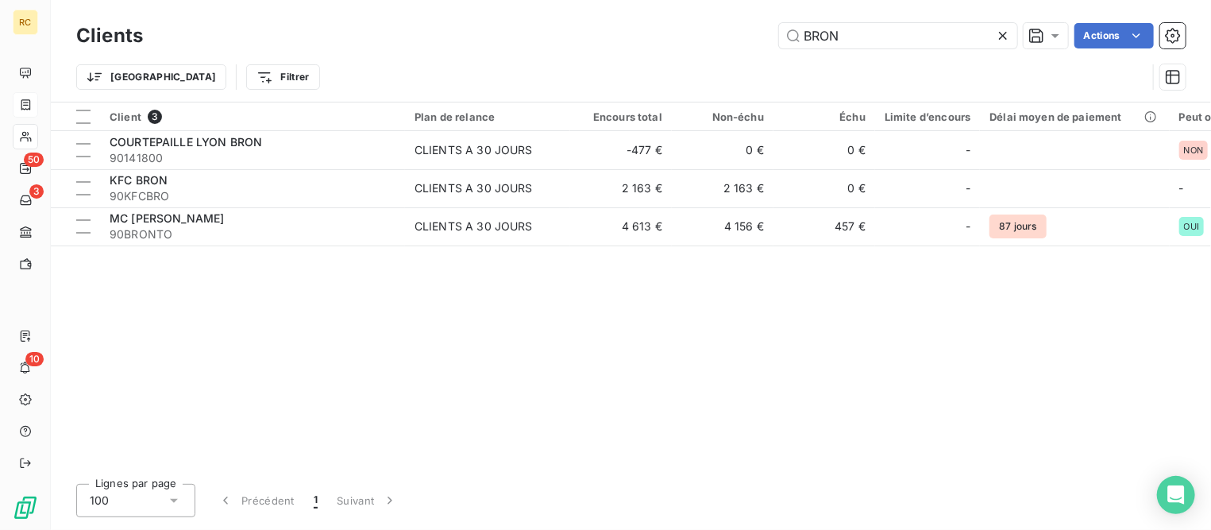
drag, startPoint x: 920, startPoint y: 34, endPoint x: 549, endPoint y: -18, distance: 374.5
click at [549, 0] on html "RC 50 3 10 Clients BRON Actions Trier Filtrer Client 3 Plan de relance Encours …" at bounding box center [605, 265] width 1211 height 530
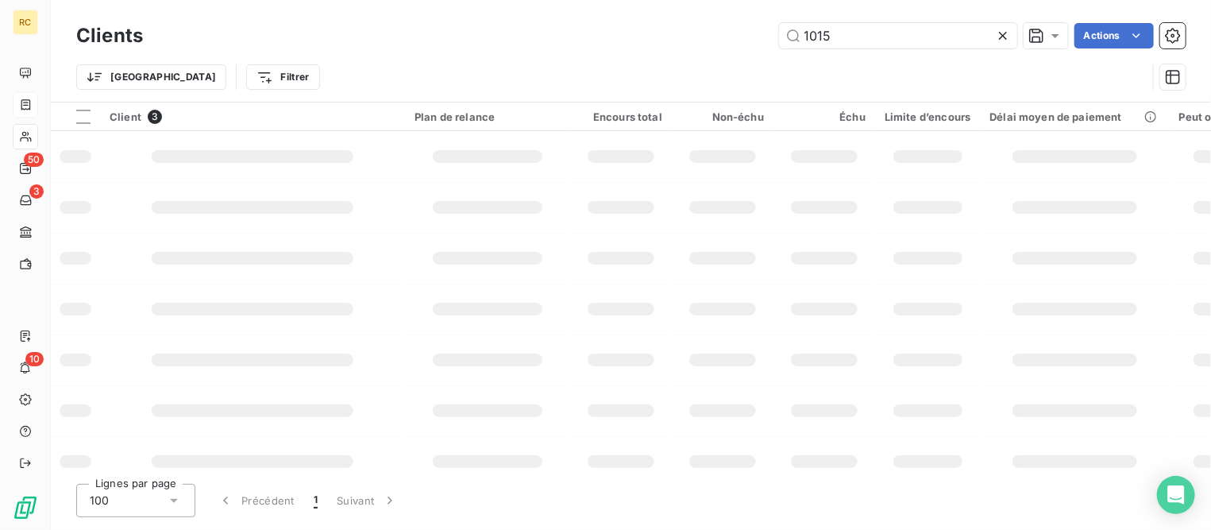
type input "1015"
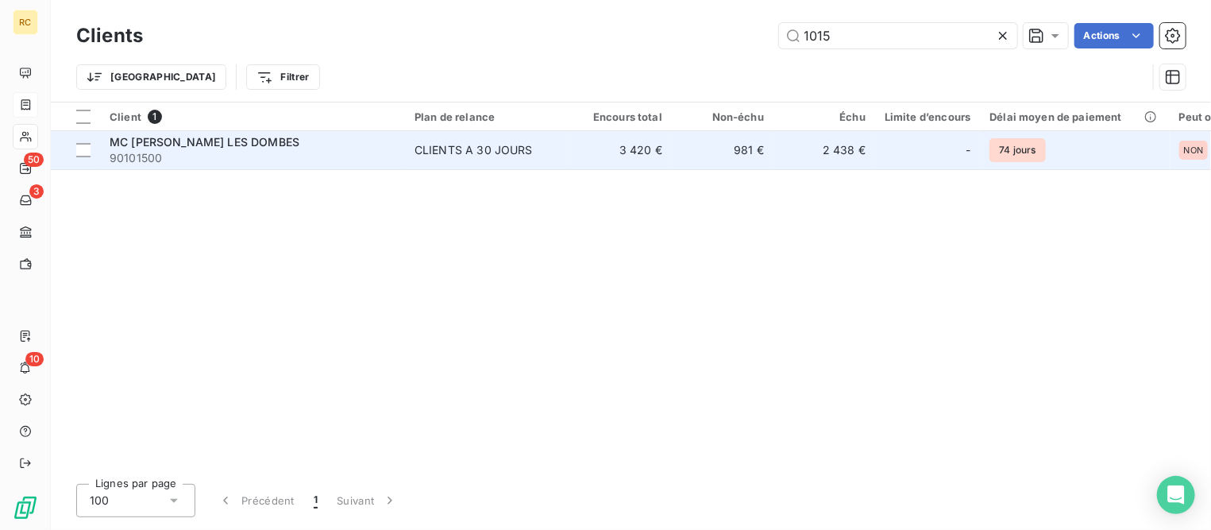
click at [193, 137] on span "MC [PERSON_NAME] LES DOMBES" at bounding box center [205, 141] width 190 height 13
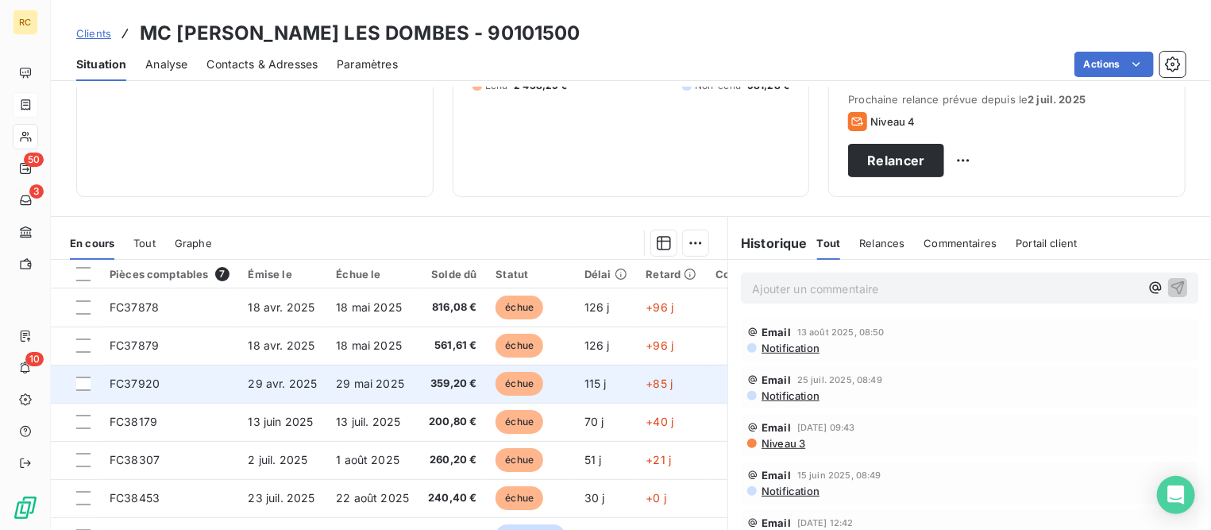
scroll to position [308, 0]
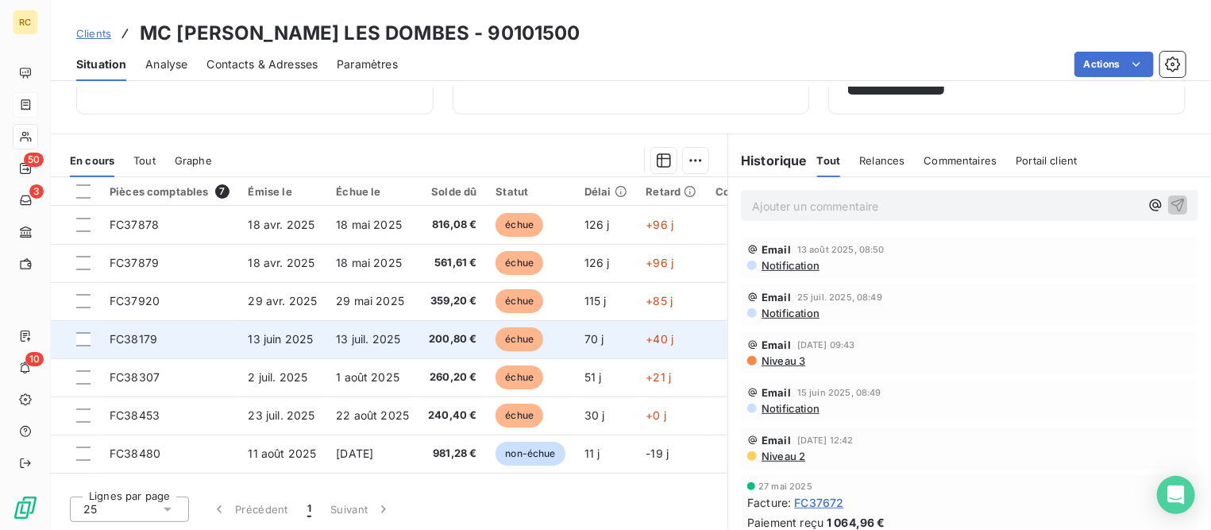
click at [261, 334] on span "13 juin 2025" at bounding box center [281, 338] width 65 height 13
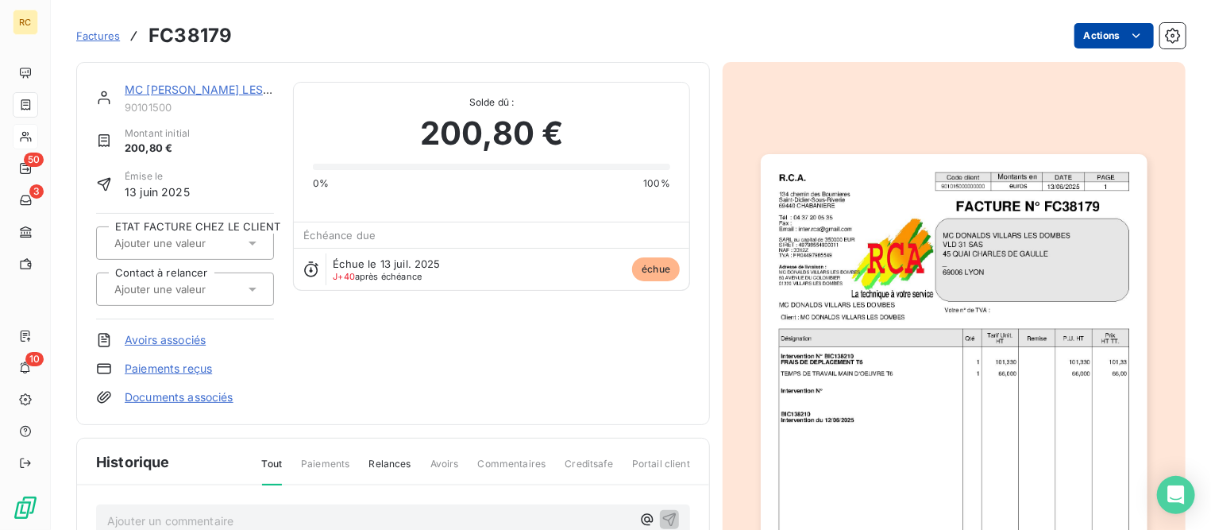
click at [1081, 37] on html "RC 50 3 10 Factures FC38179 Actions MC [PERSON_NAME] LES DOMBES 90101500 Montan…" at bounding box center [605, 265] width 1211 height 530
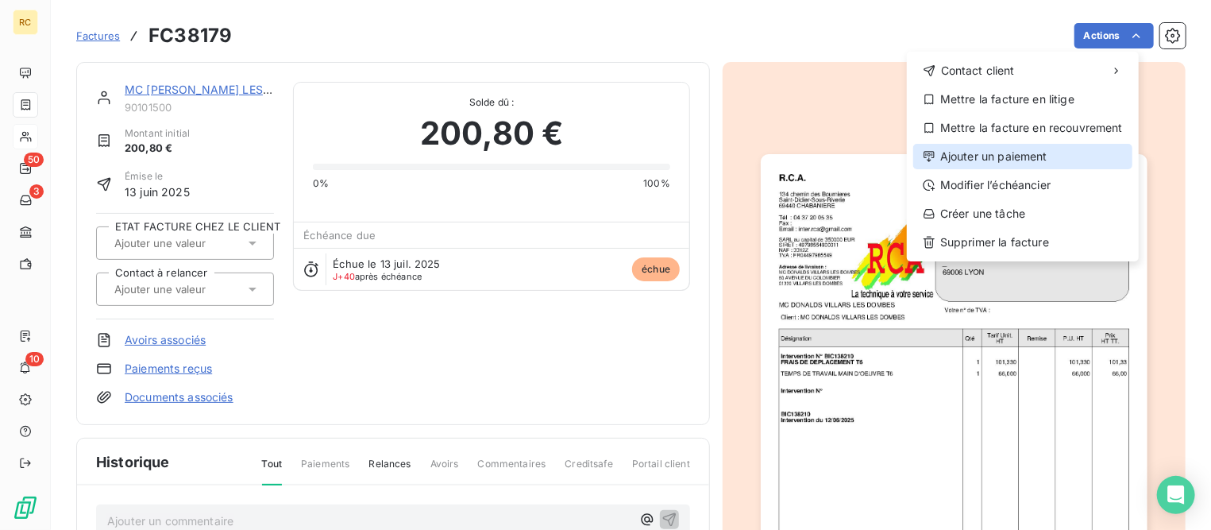
click at [1007, 160] on div "Ajouter un paiement" at bounding box center [1022, 156] width 219 height 25
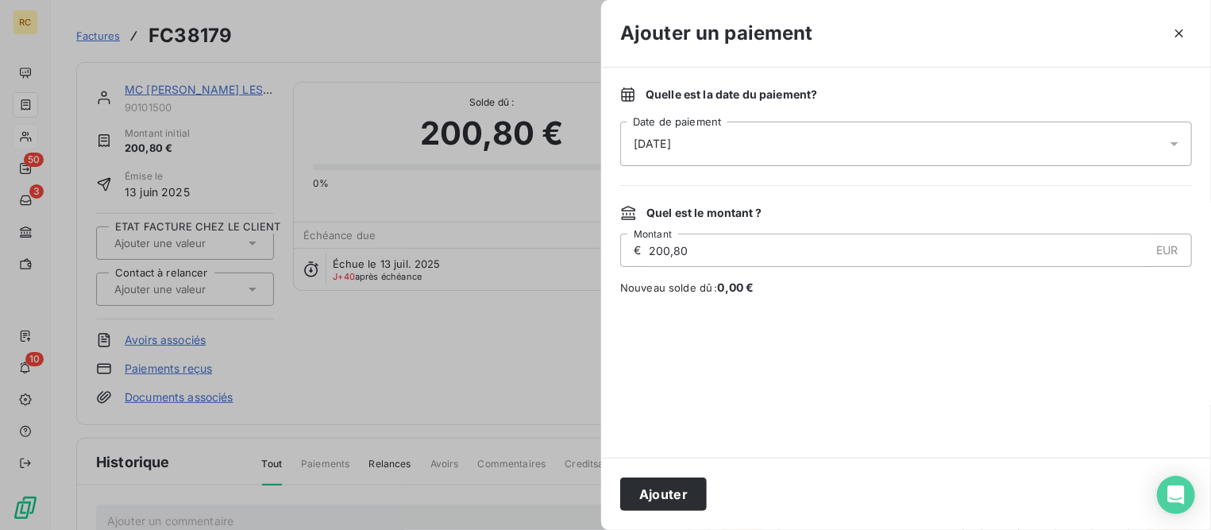
click at [764, 141] on div "[DATE]" at bounding box center [906, 143] width 572 height 44
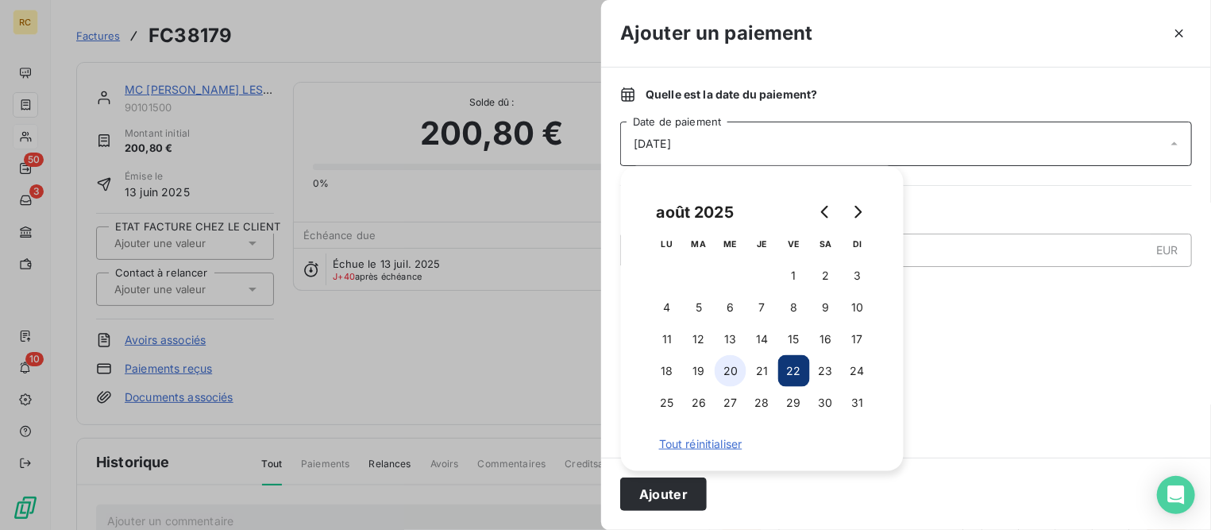
click at [728, 368] on button "20" at bounding box center [731, 371] width 32 height 32
click at [654, 501] on button "Ajouter" at bounding box center [663, 493] width 87 height 33
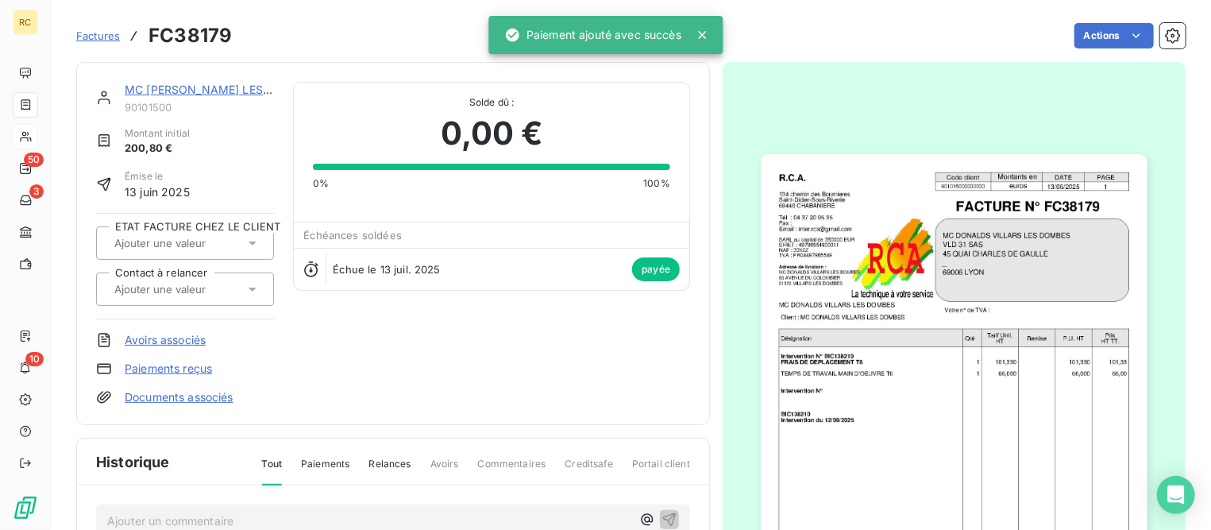
click at [95, 36] on span "Factures" at bounding box center [98, 35] width 44 height 13
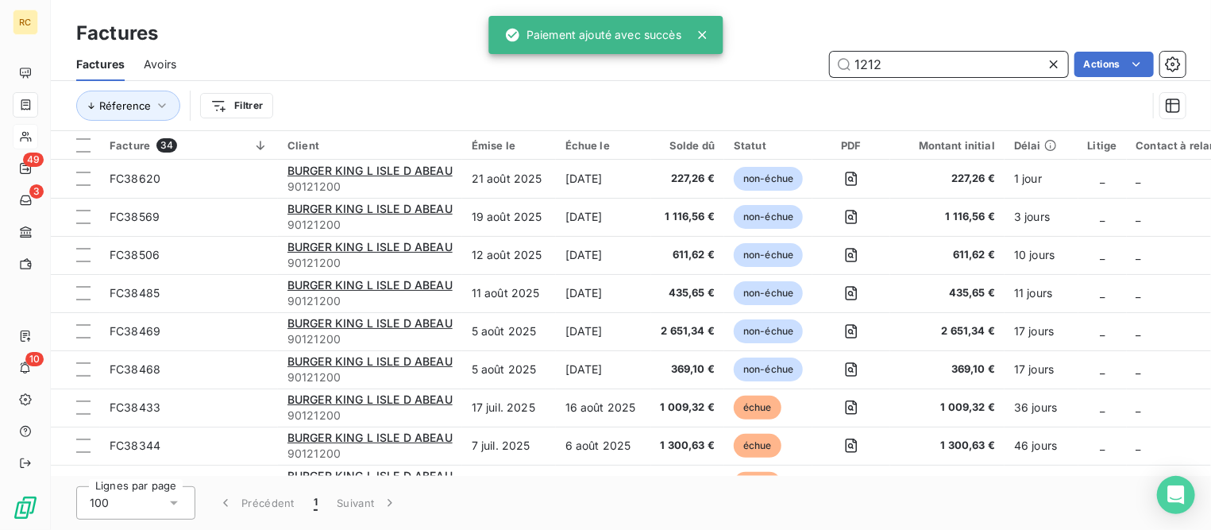
drag, startPoint x: 901, startPoint y: 56, endPoint x: 739, endPoint y: 47, distance: 162.2
click at [739, 44] on div "Factures Factures Avoirs 1212 Actions Réference Filtrer" at bounding box center [631, 65] width 1160 height 131
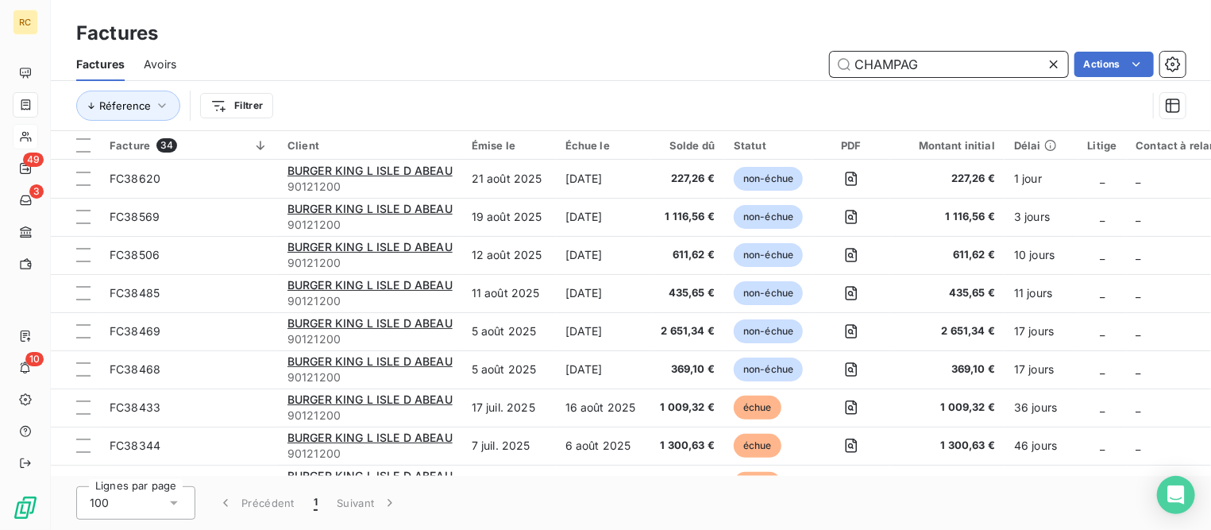
type input "CHAMPAG"
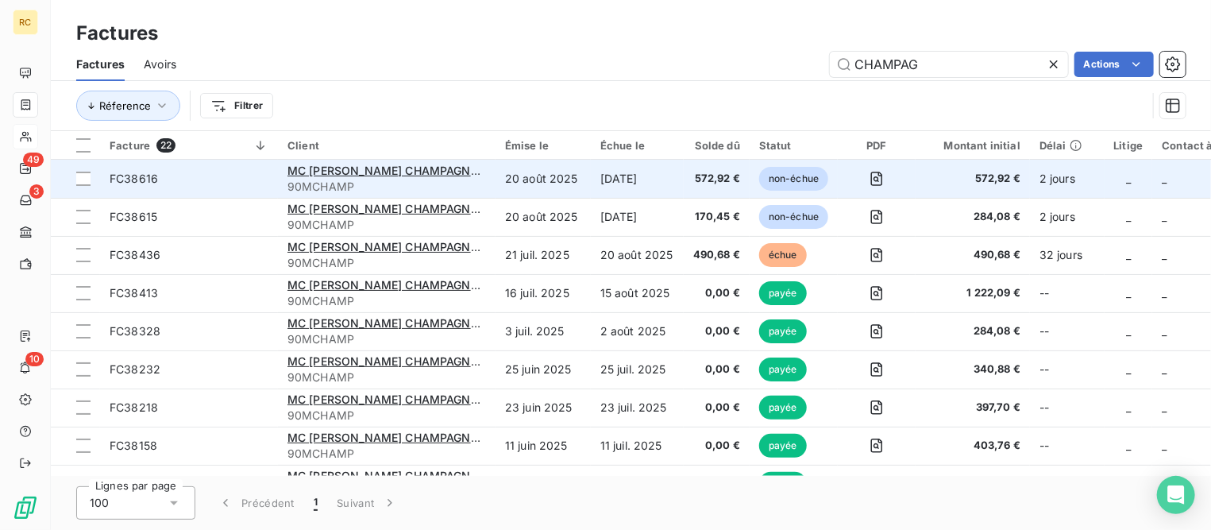
click at [352, 179] on span "90MCHAMP" at bounding box center [386, 187] width 198 height 16
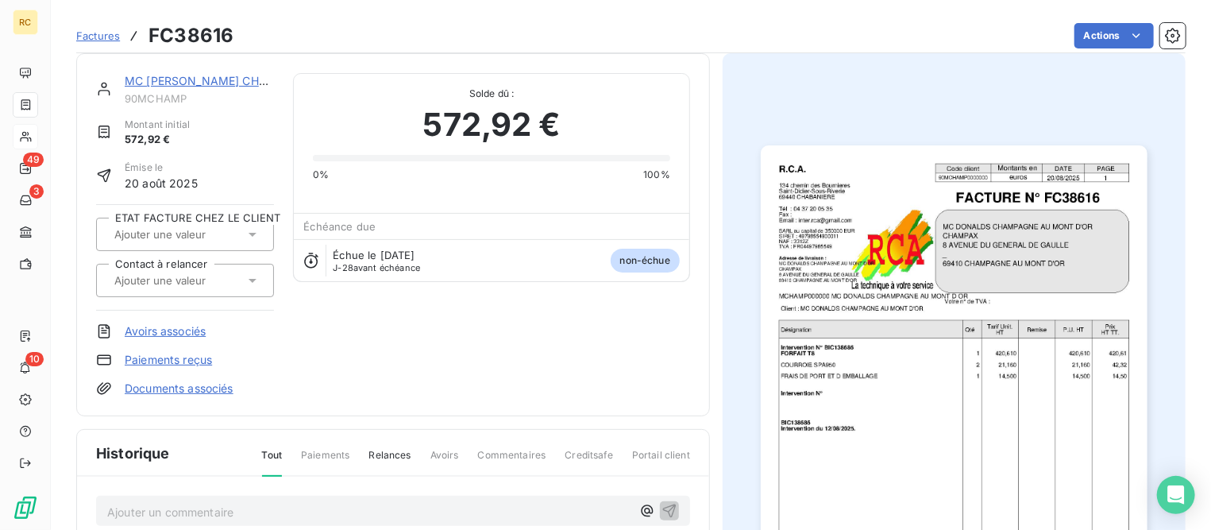
scroll to position [5, 0]
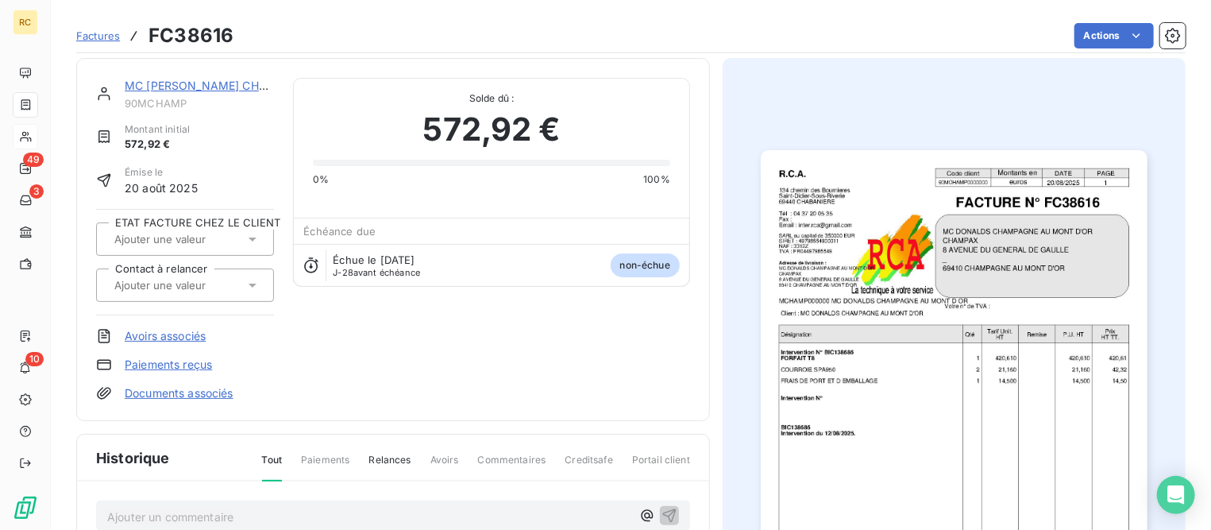
click at [202, 87] on link "MC [PERSON_NAME] CHAMPAGNE AU [GEOGRAPHIC_DATA]" at bounding box center [289, 85] width 329 height 13
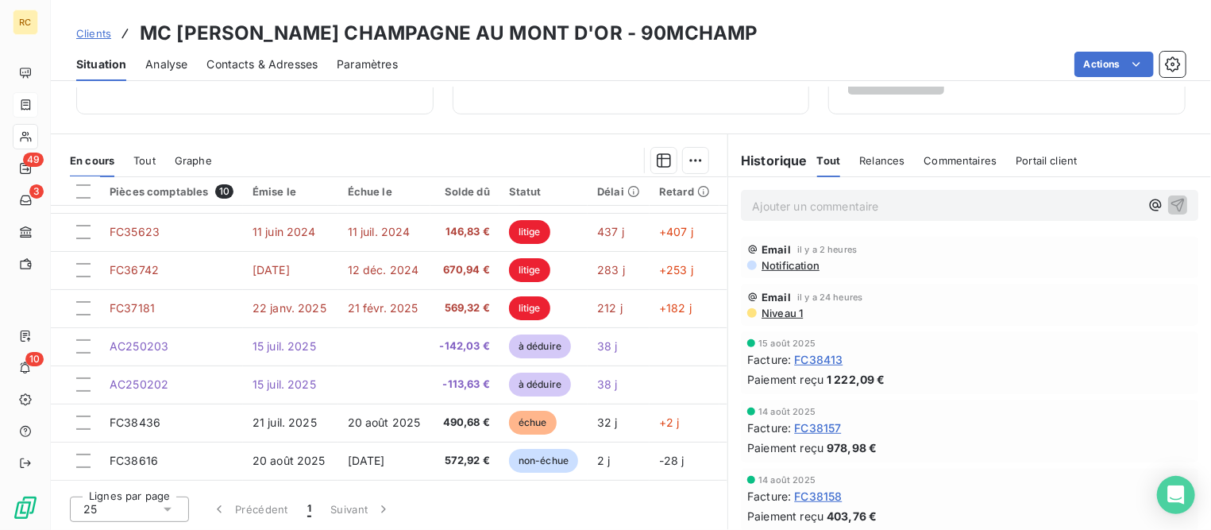
scroll to position [99, 0]
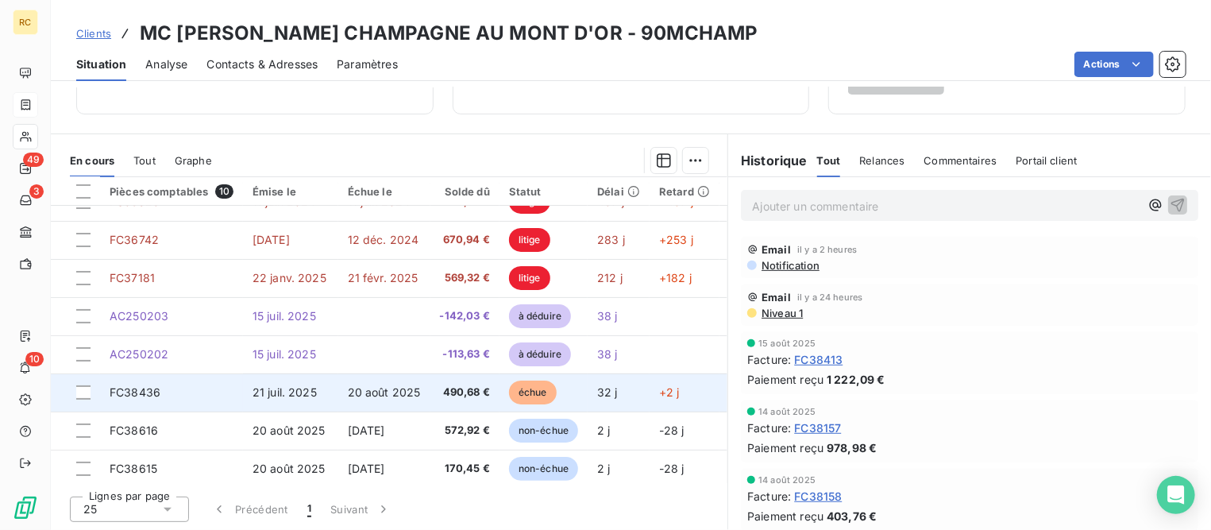
click at [183, 387] on td "FC38436" at bounding box center [171, 392] width 143 height 38
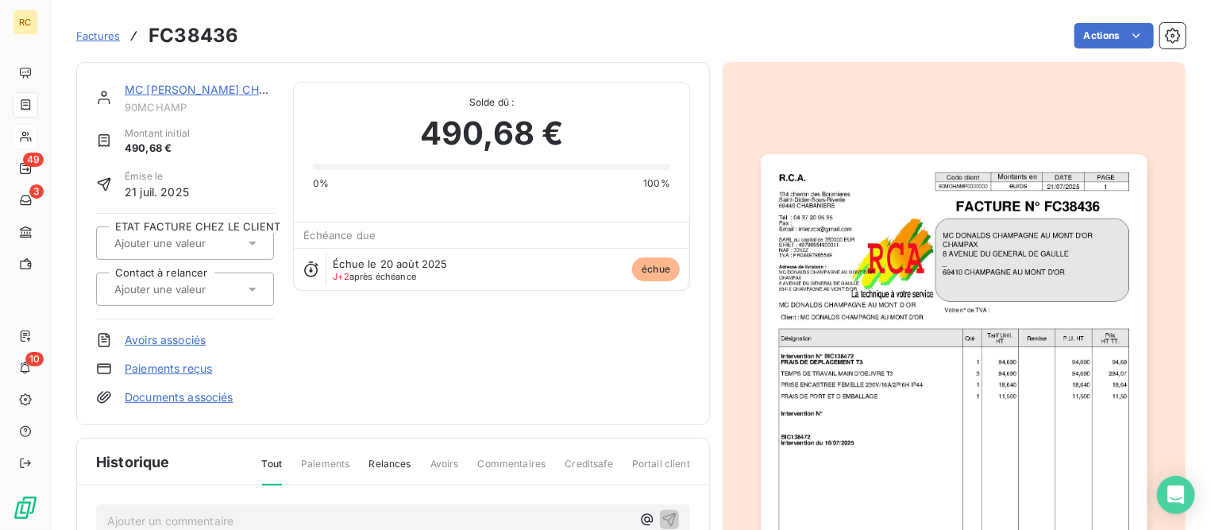
click at [179, 340] on link "Avoirs associés" at bounding box center [165, 340] width 81 height 16
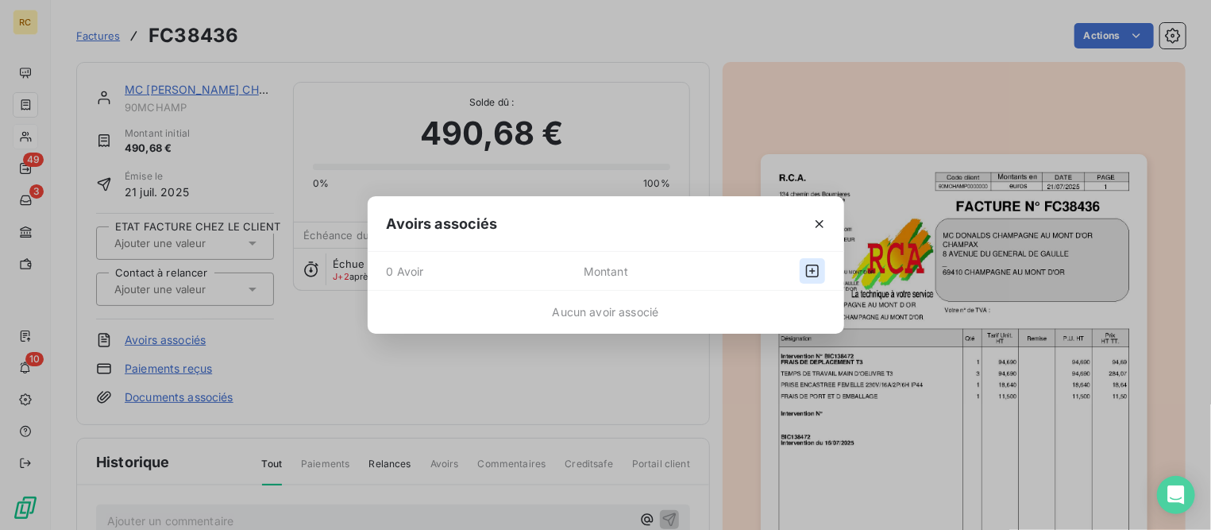
click at [815, 272] on icon "button" at bounding box center [812, 271] width 16 height 16
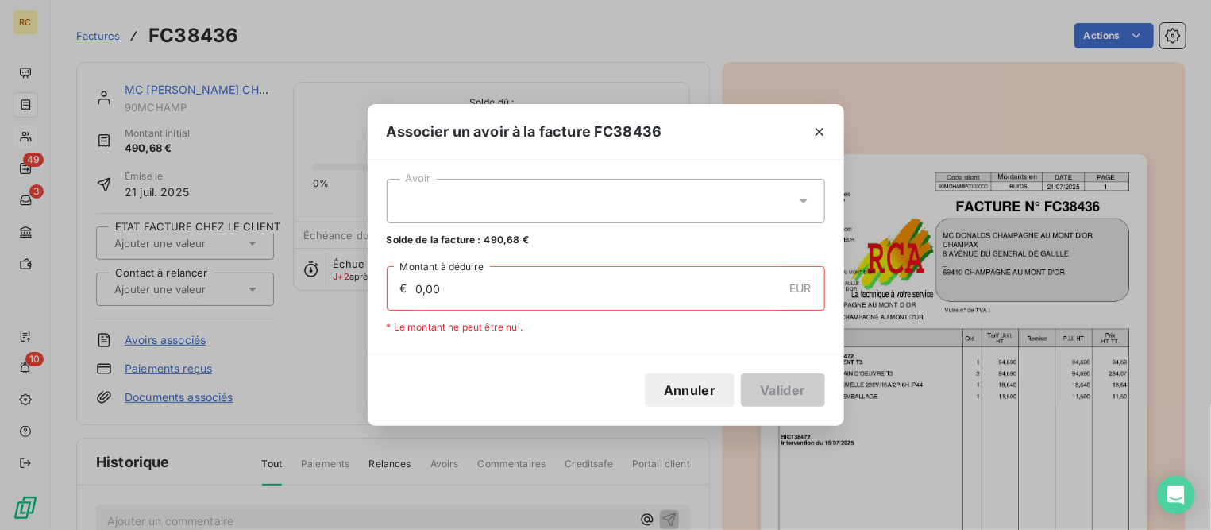
click at [503, 202] on div at bounding box center [606, 201] width 438 height 44
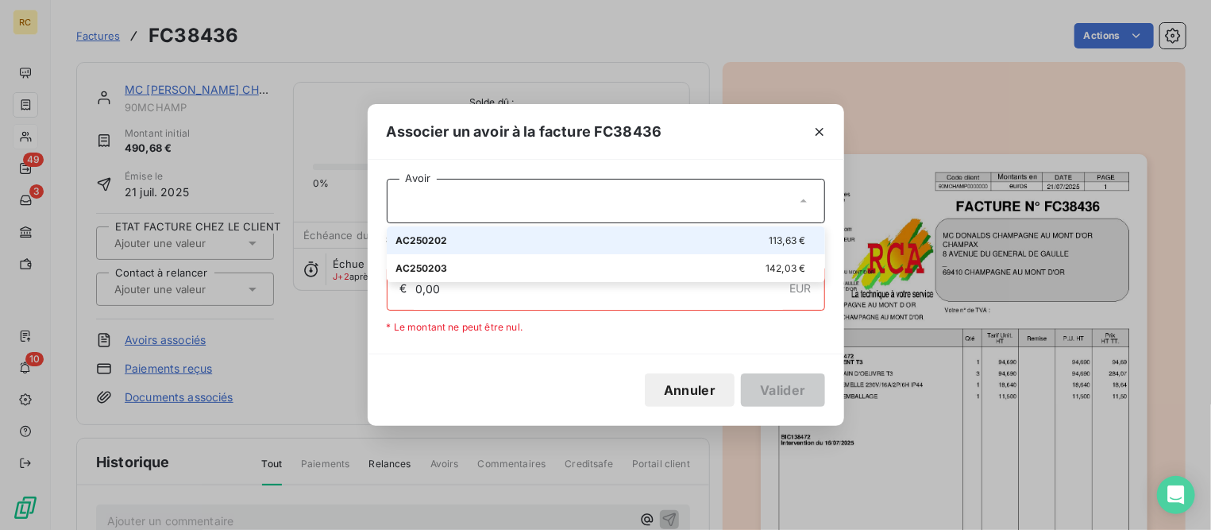
click at [457, 238] on div "AC250202 113,63 €" at bounding box center [605, 240] width 419 height 15
type input "113,63"
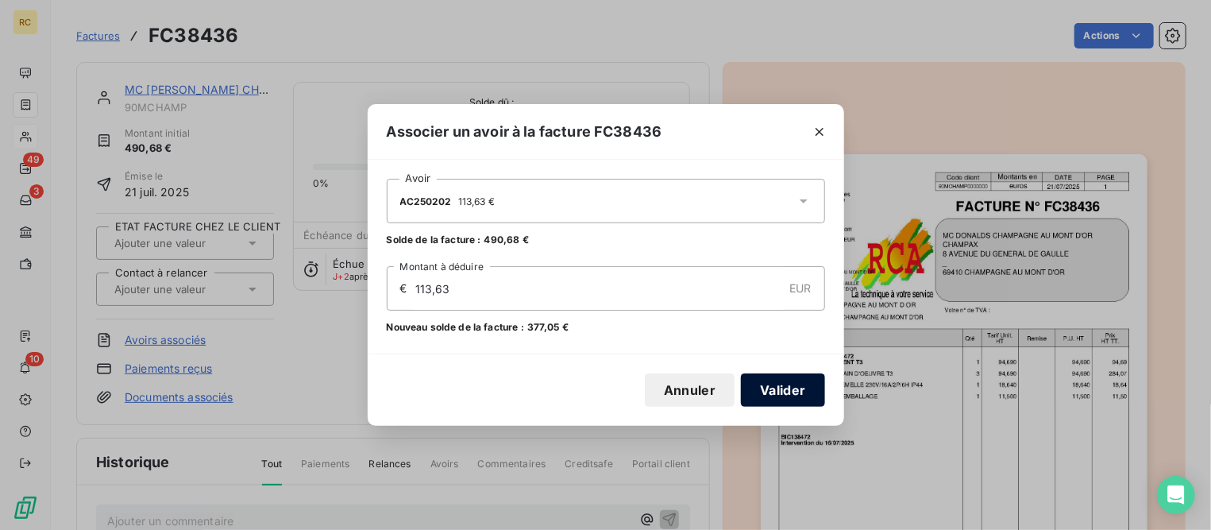
click at [767, 385] on button "Valider" at bounding box center [782, 389] width 83 height 33
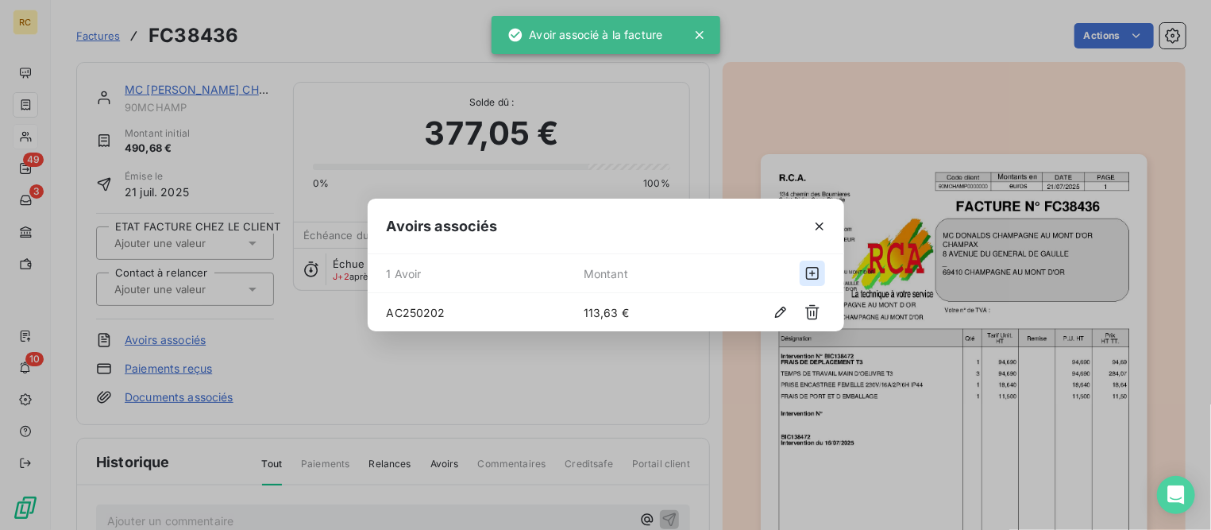
click at [811, 272] on icon "button" at bounding box center [812, 273] width 13 height 13
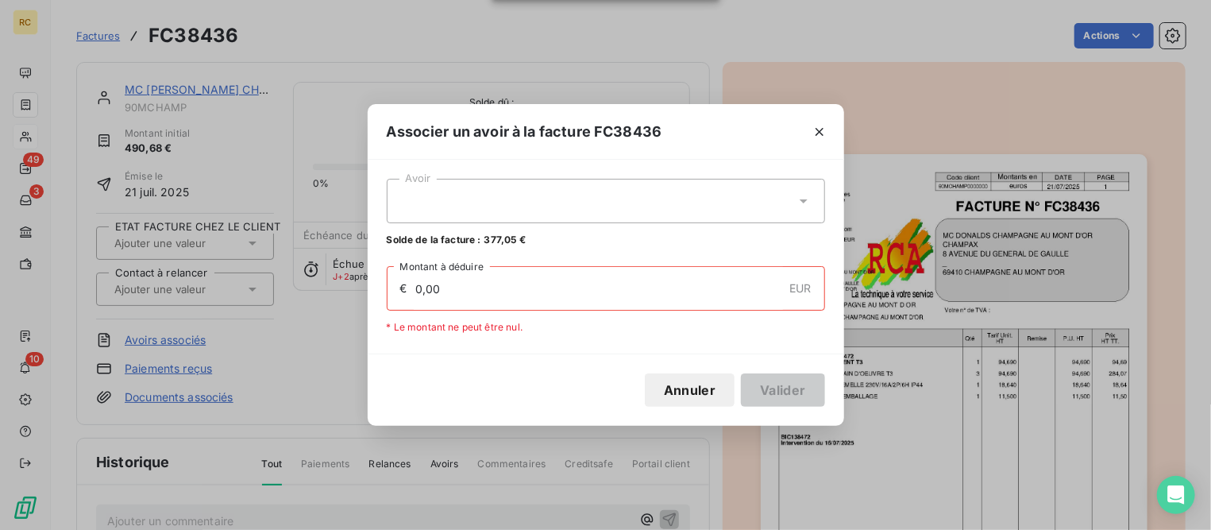
click at [543, 197] on div at bounding box center [606, 201] width 438 height 44
click at [809, 199] on icon at bounding box center [804, 201] width 16 height 16
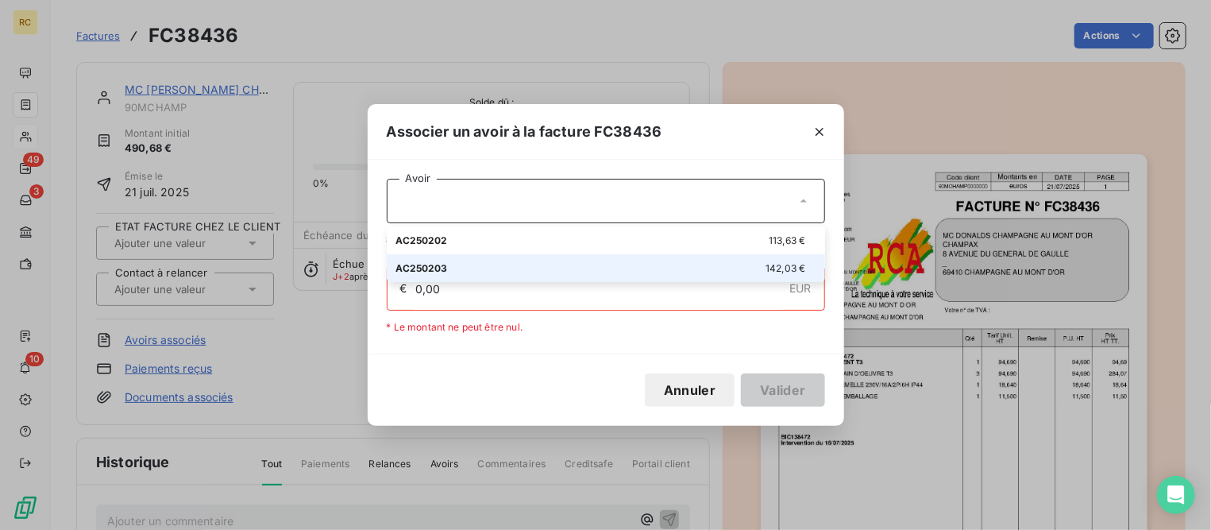
click at [503, 275] on div "AC250203 142,03 €" at bounding box center [605, 267] width 419 height 15
type input "142,03"
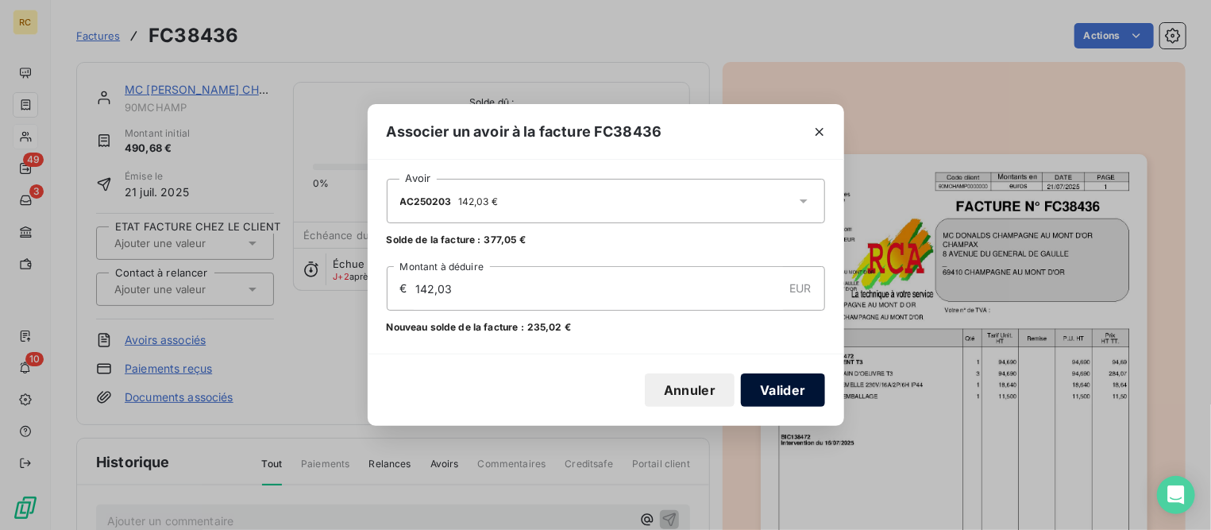
click at [765, 394] on button "Valider" at bounding box center [782, 389] width 83 height 33
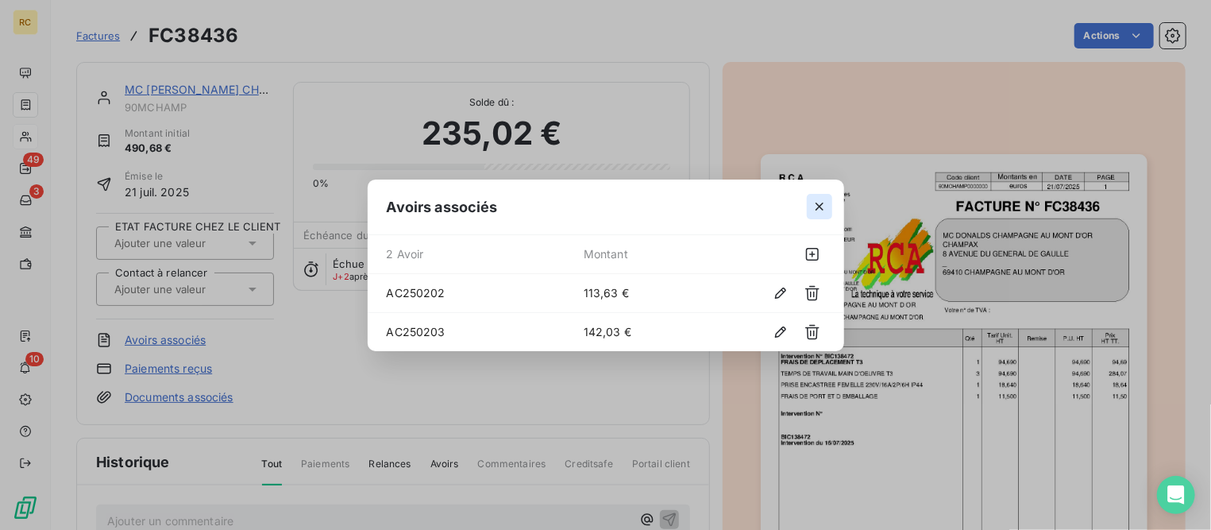
click at [818, 214] on icon "button" at bounding box center [819, 206] width 16 height 16
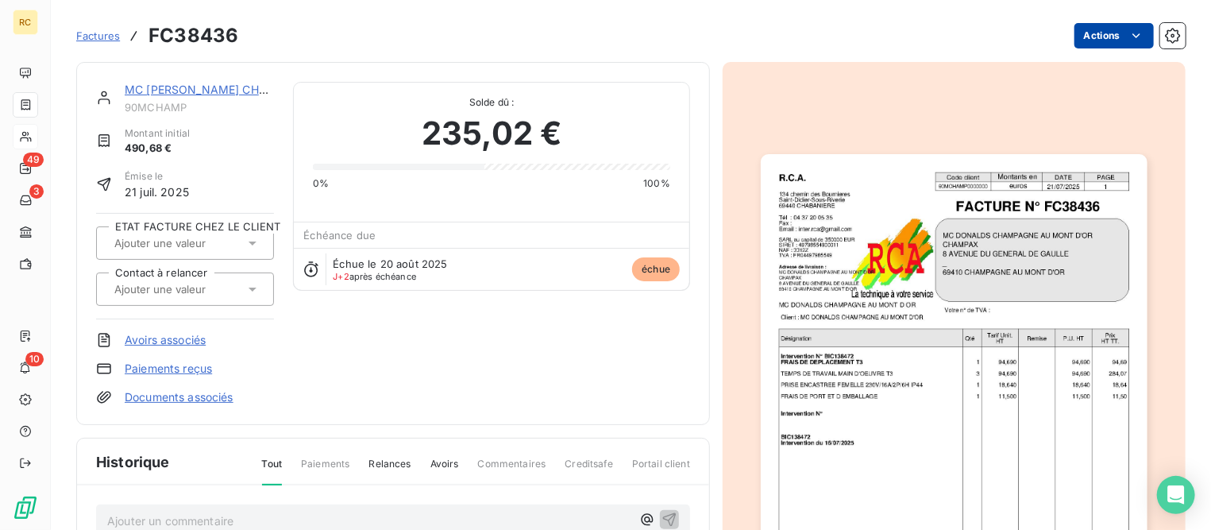
click at [1091, 32] on html "RC 49 3 10 Factures FC38436 Actions MC [PERSON_NAME] CHAMPAGNE AU MONT D'OR 90M…" at bounding box center [605, 265] width 1211 height 530
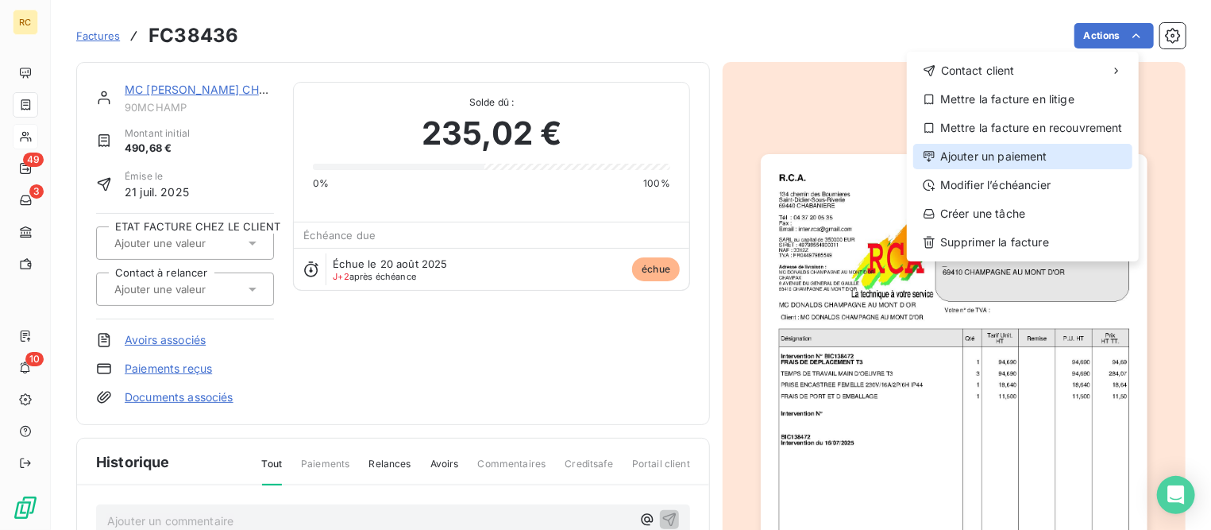
click at [977, 160] on div "Ajouter un paiement" at bounding box center [1022, 156] width 219 height 25
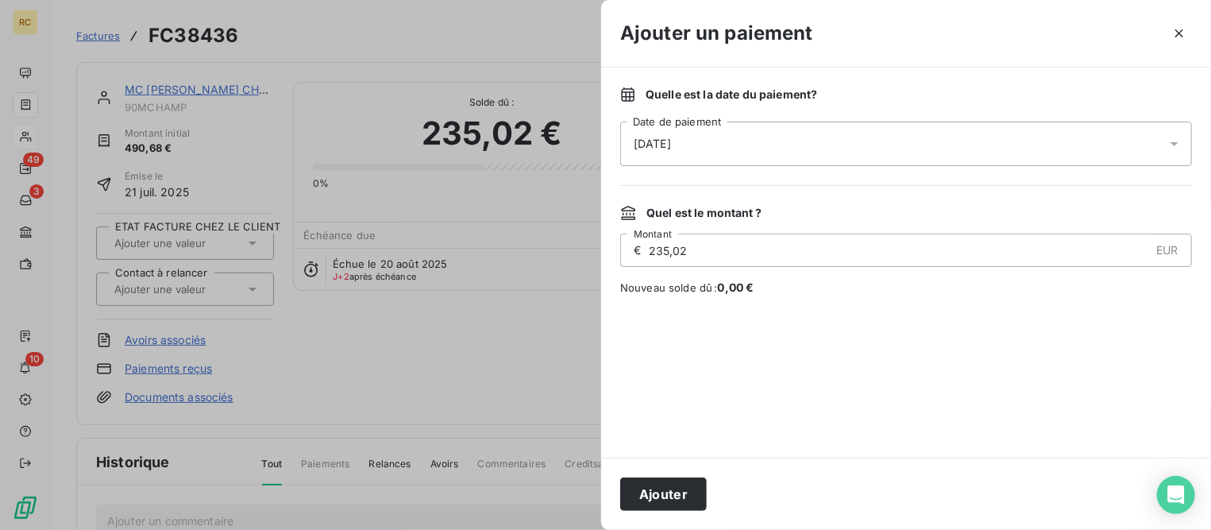
click at [744, 141] on div "[DATE]" at bounding box center [906, 143] width 572 height 44
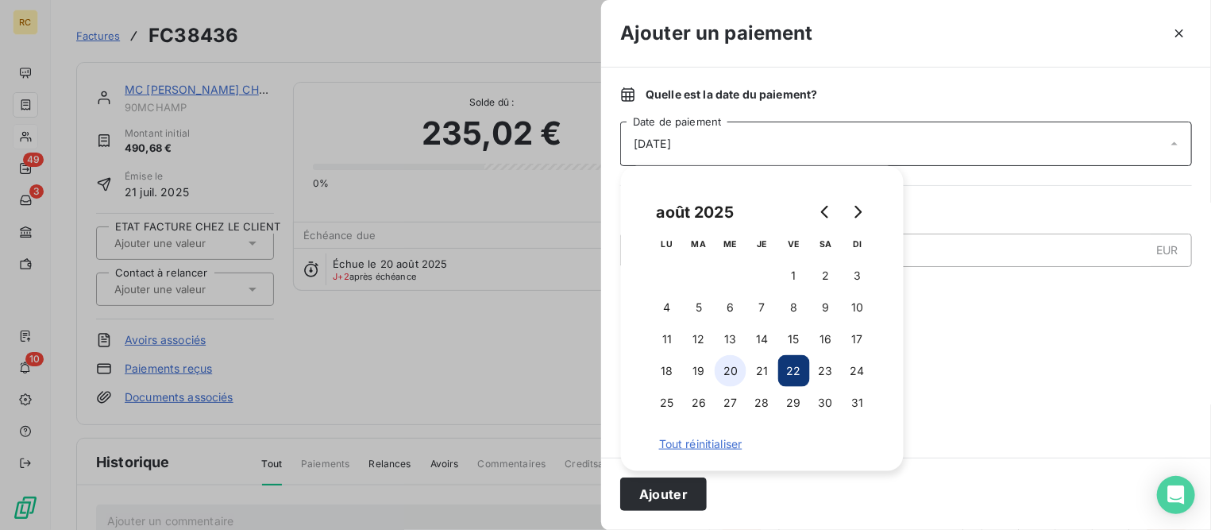
click at [733, 367] on button "20" at bounding box center [731, 371] width 32 height 32
click at [647, 494] on button "Ajouter" at bounding box center [663, 493] width 87 height 33
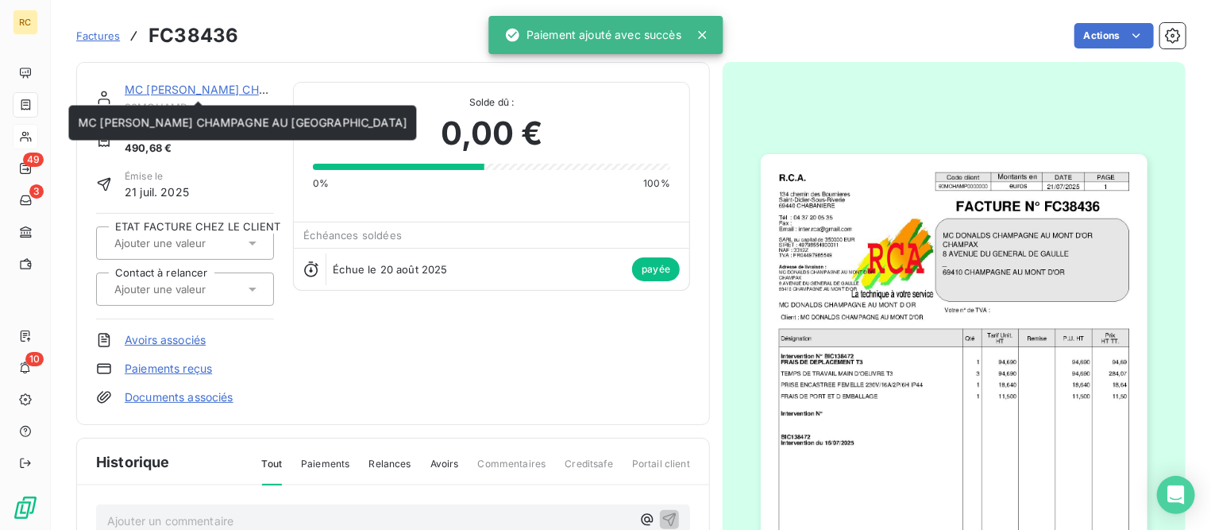
click at [154, 87] on link "MC [PERSON_NAME] CHAMPAGNE AU [GEOGRAPHIC_DATA]" at bounding box center [289, 89] width 329 height 13
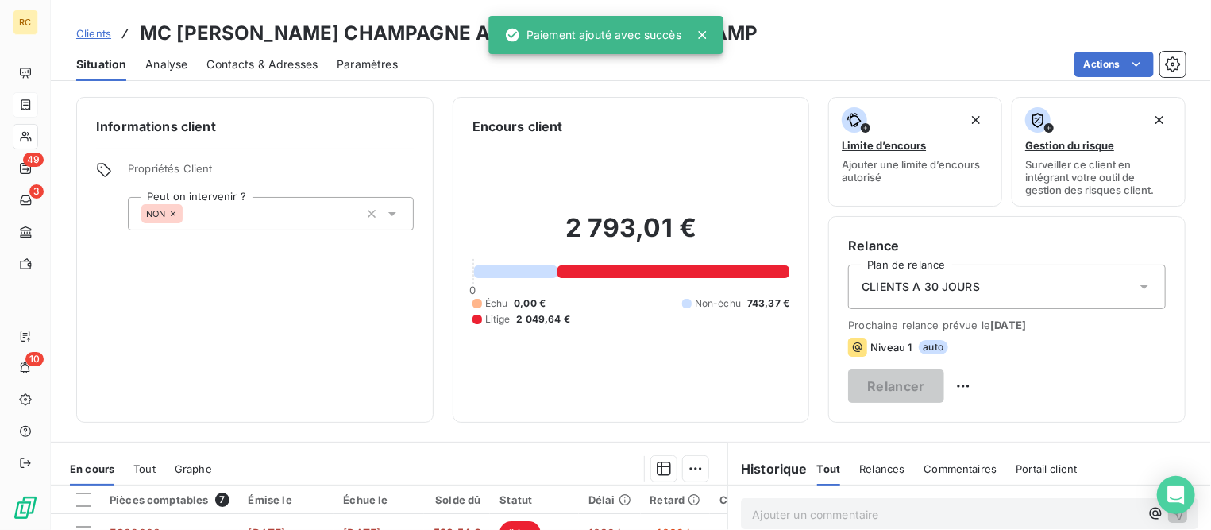
scroll to position [308, 0]
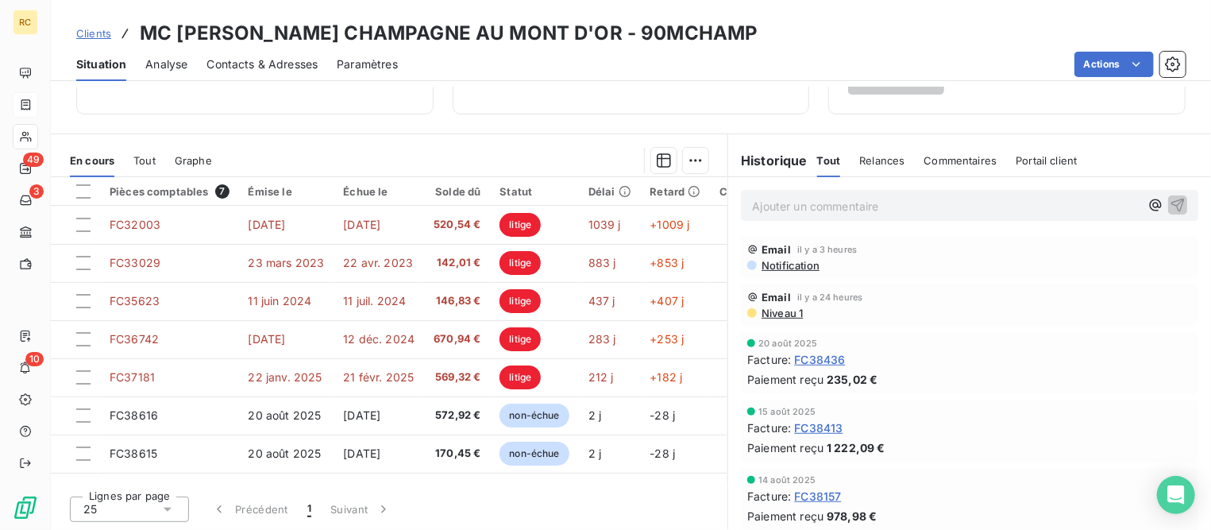
click at [96, 30] on span "Clients" at bounding box center [93, 33] width 35 height 13
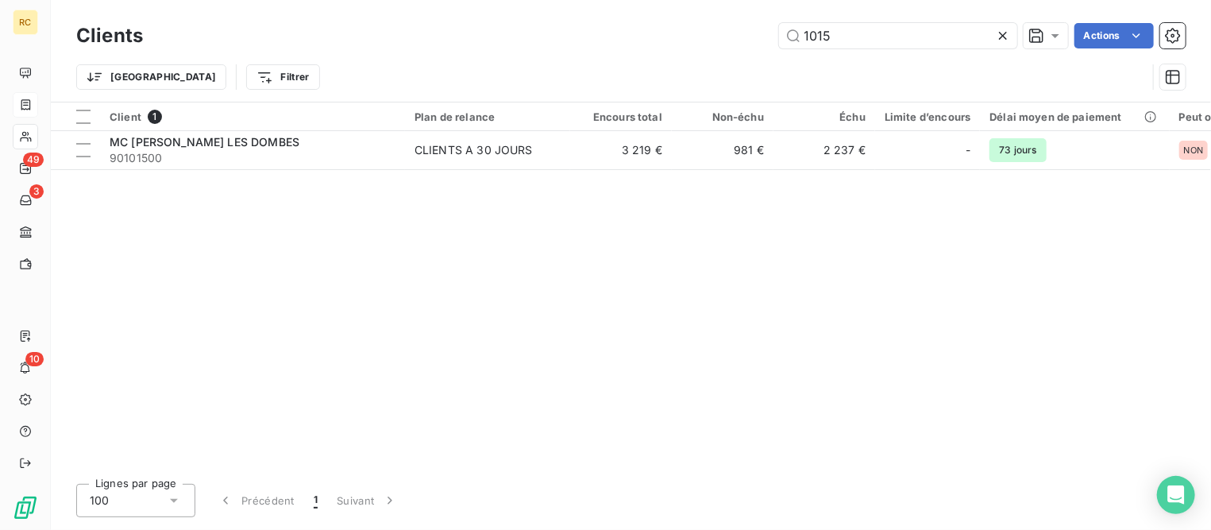
drag, startPoint x: 834, startPoint y: 29, endPoint x: 644, endPoint y: 10, distance: 191.4
click at [644, 10] on div "Clients 1015 Actions Trier Filtrer" at bounding box center [631, 51] width 1160 height 102
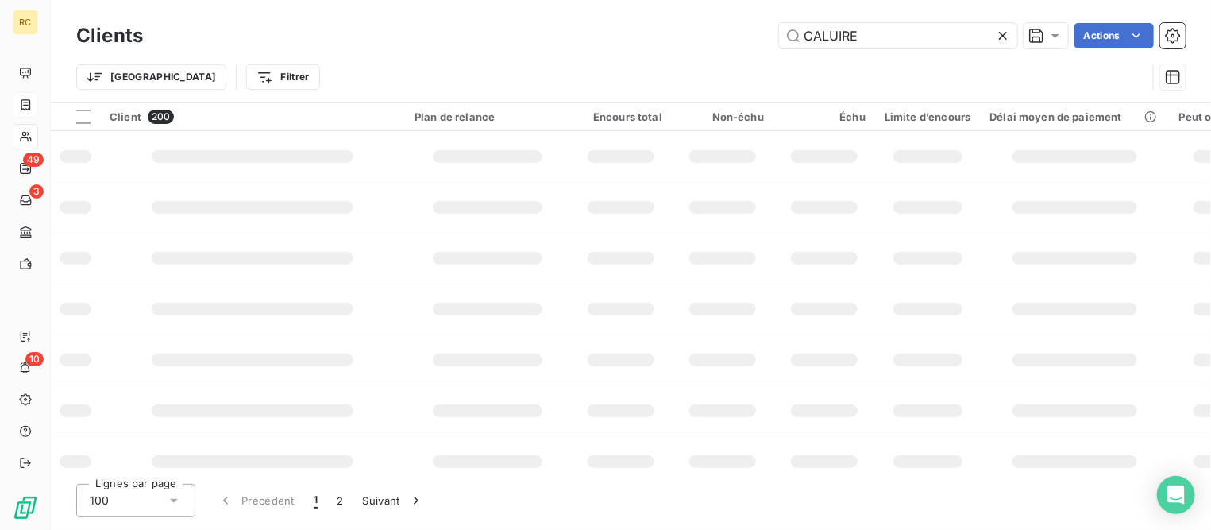
type input "CALUIRE"
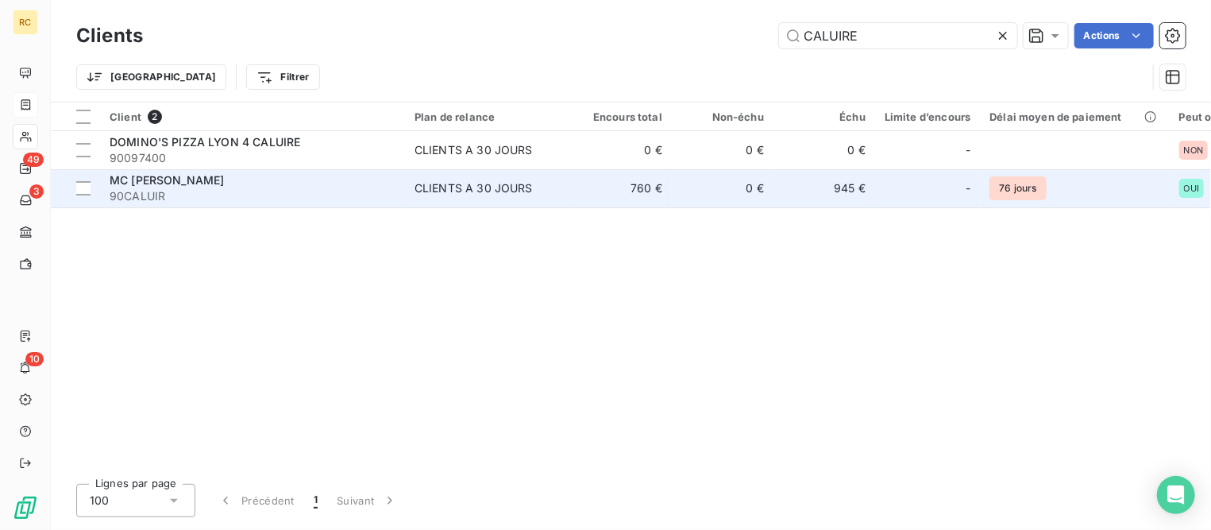
click at [255, 179] on div "MC [PERSON_NAME]" at bounding box center [253, 180] width 286 height 16
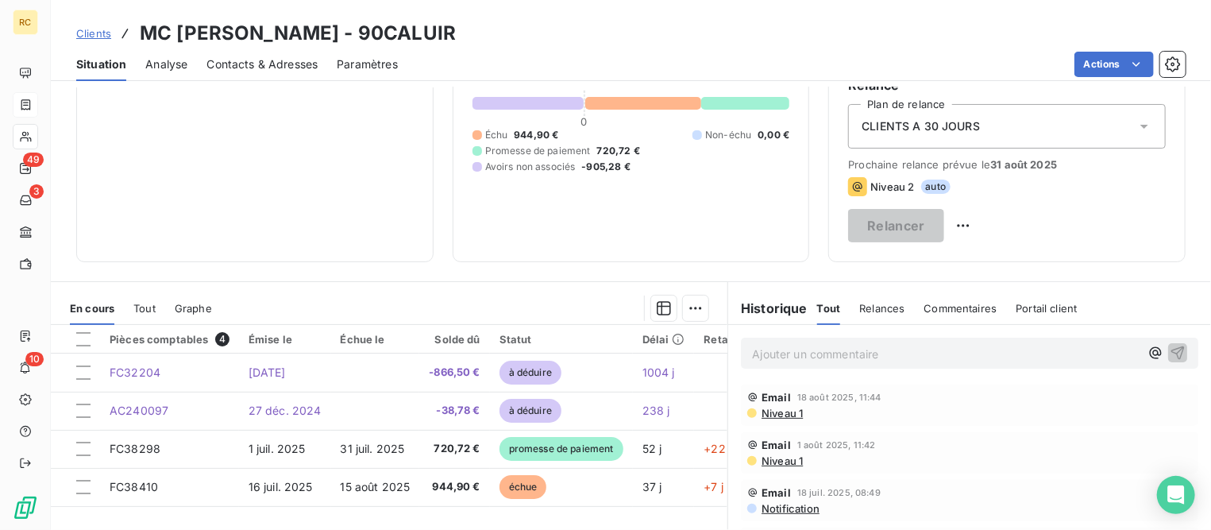
scroll to position [308, 0]
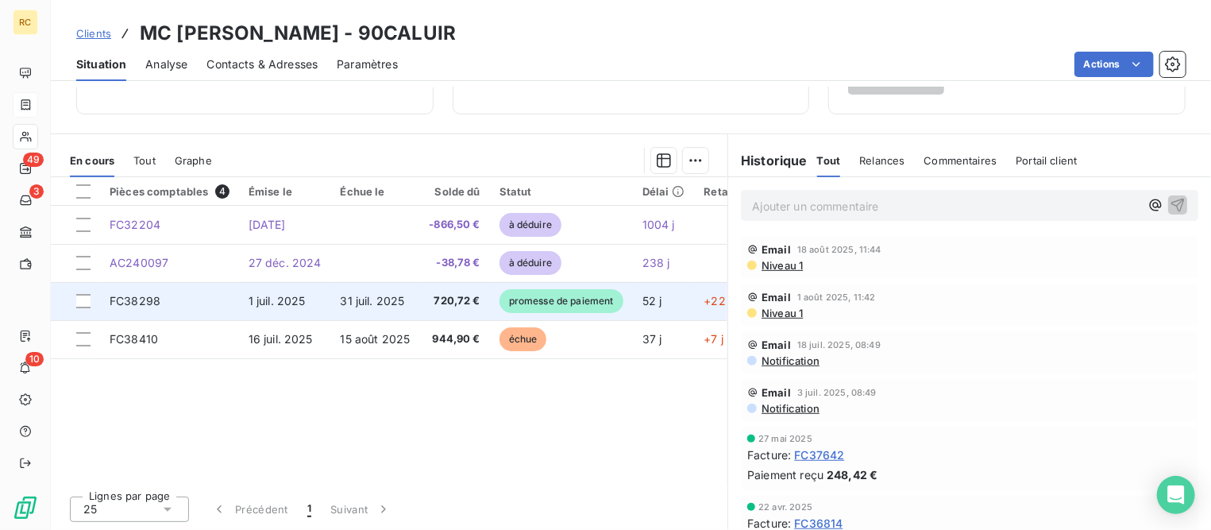
click at [239, 306] on td "1 juil. 2025" at bounding box center [285, 301] width 92 height 38
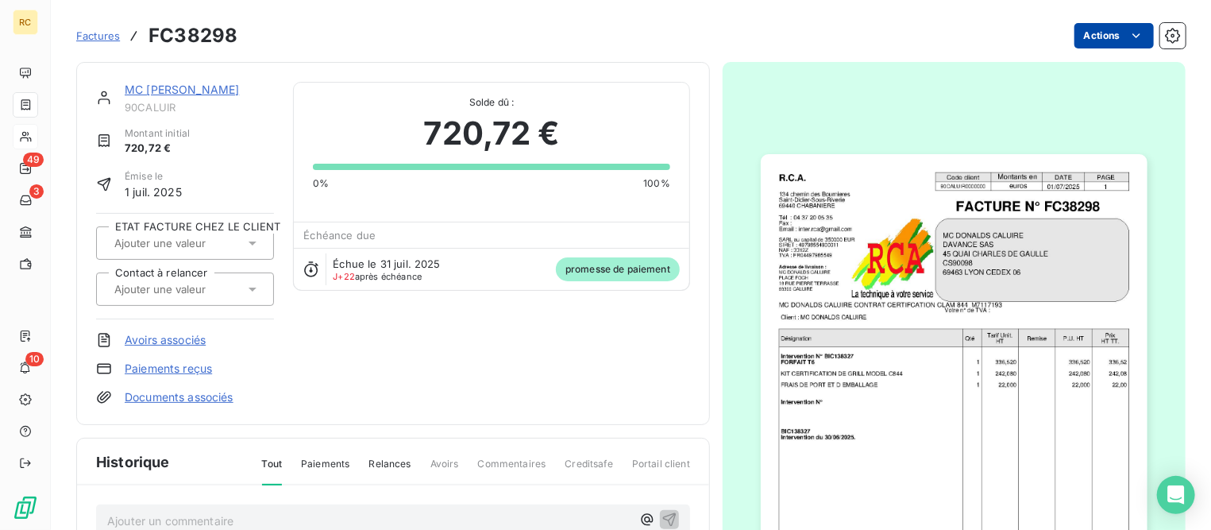
click at [1076, 38] on html "RC 49 3 10 Factures FC38298 Actions MC [PERSON_NAME] 90CALUIR Montant initial 7…" at bounding box center [605, 265] width 1211 height 530
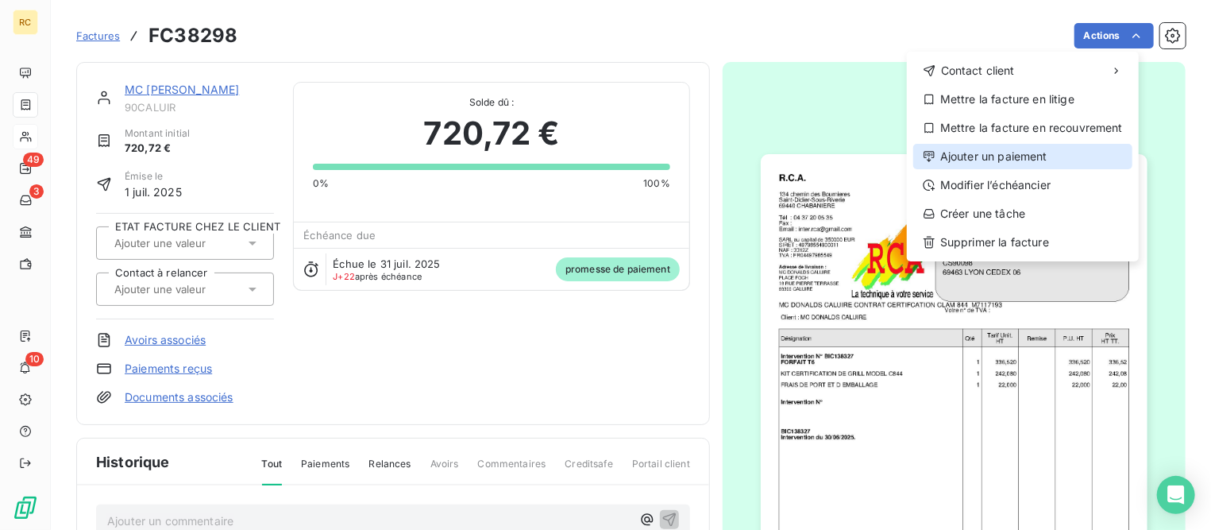
click at [1001, 152] on div "Ajouter un paiement" at bounding box center [1022, 156] width 219 height 25
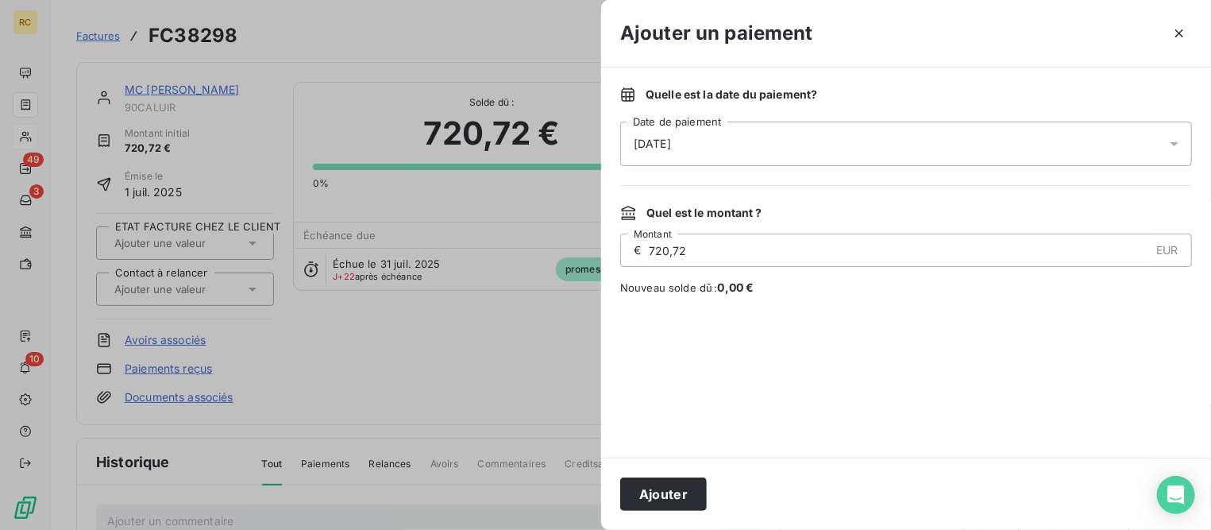
click at [803, 133] on div "[DATE]" at bounding box center [906, 143] width 572 height 44
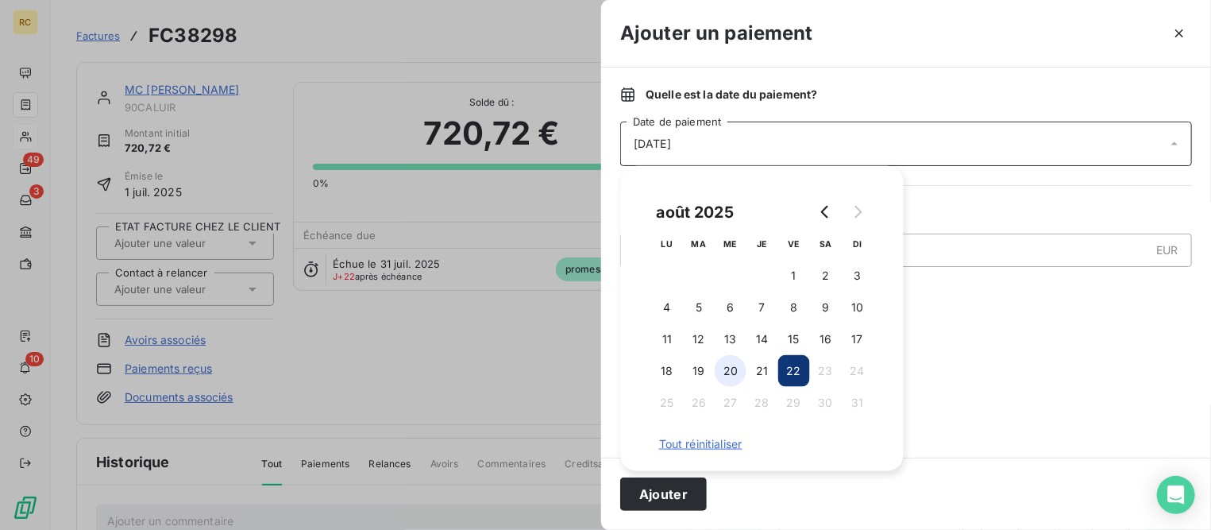
click at [735, 371] on button "20" at bounding box center [731, 371] width 32 height 32
click at [763, 372] on button "21" at bounding box center [762, 371] width 32 height 32
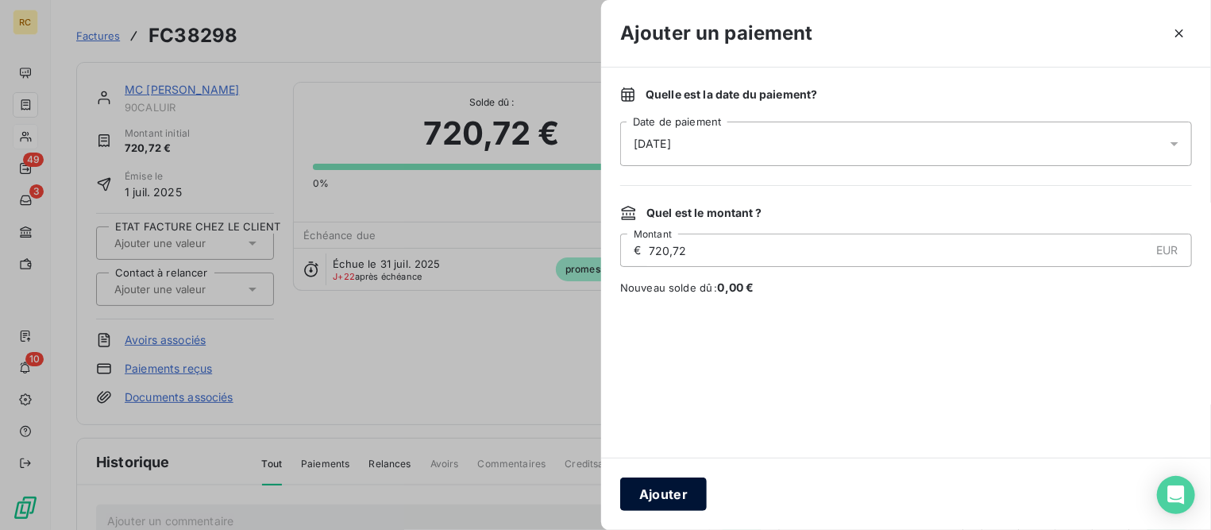
click at [693, 501] on button "Ajouter" at bounding box center [663, 493] width 87 height 33
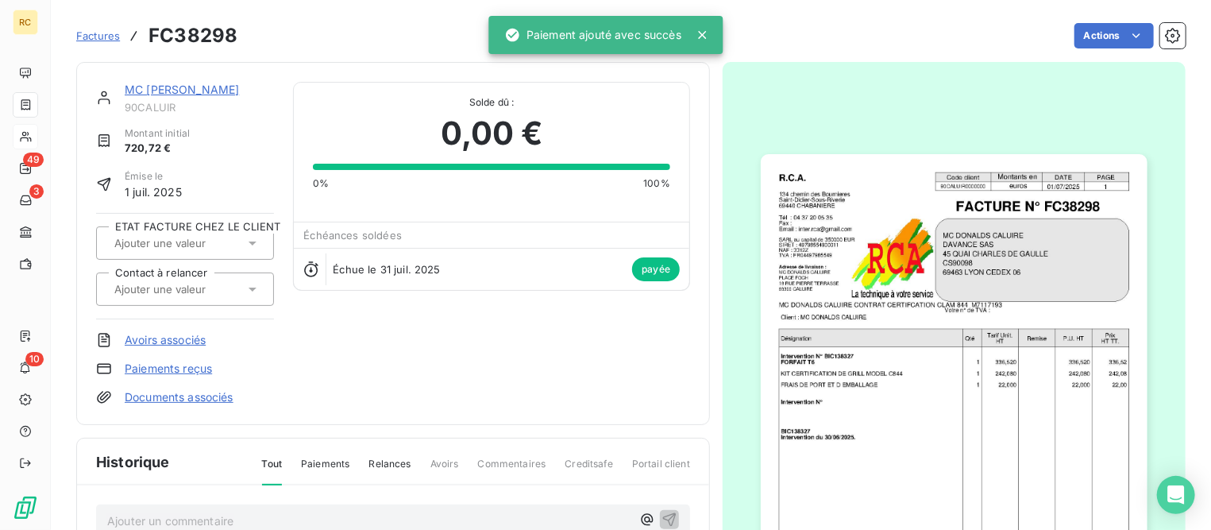
click at [235, 89] on link "MC [PERSON_NAME]" at bounding box center [182, 89] width 114 height 13
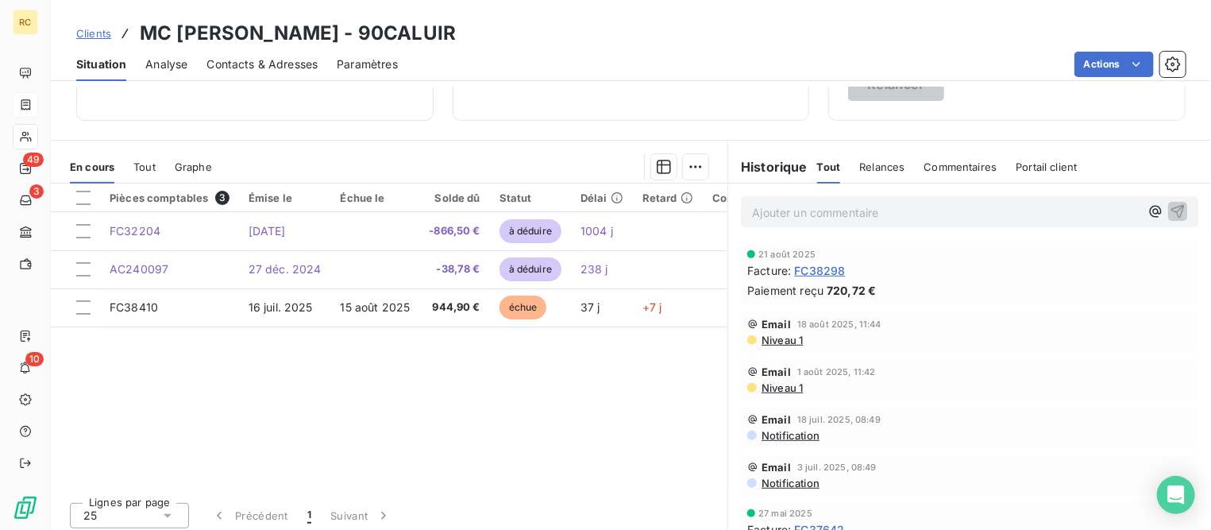
scroll to position [308, 0]
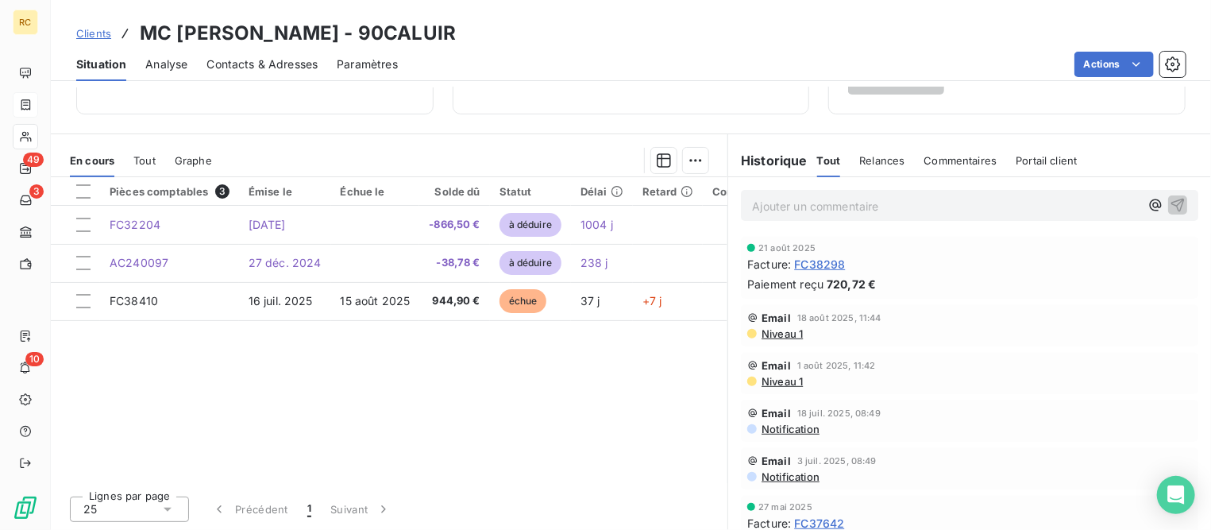
click at [86, 31] on span "Clients" at bounding box center [93, 33] width 35 height 13
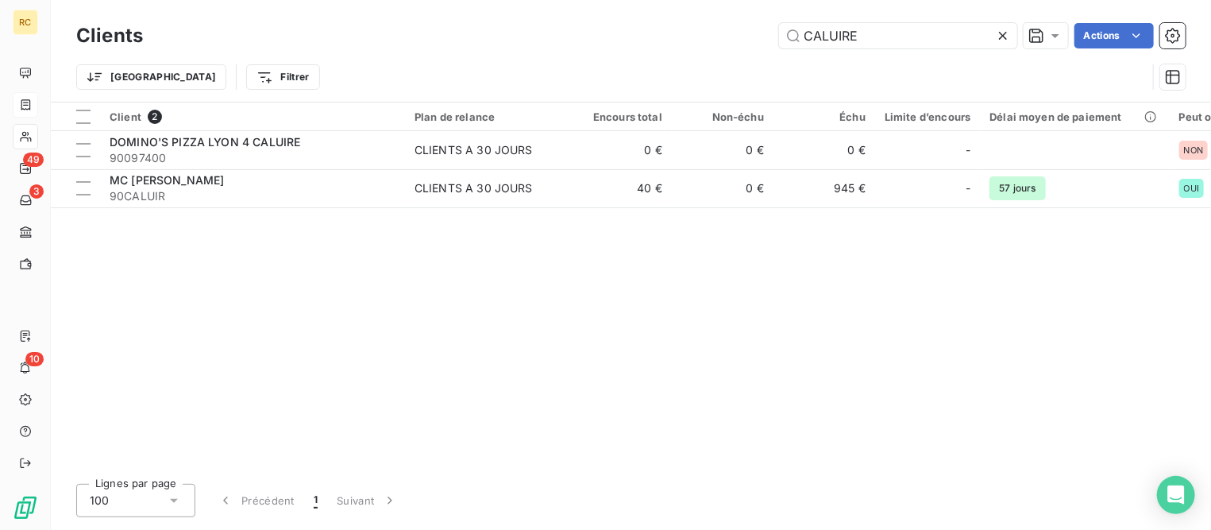
drag, startPoint x: 938, startPoint y: 34, endPoint x: 430, endPoint y: -25, distance: 511.6
click at [430, 0] on html "RC 49 3 10 Clients CALUIRE Actions Trier Filtrer Client 2 Plan de relance Encou…" at bounding box center [605, 265] width 1211 height 530
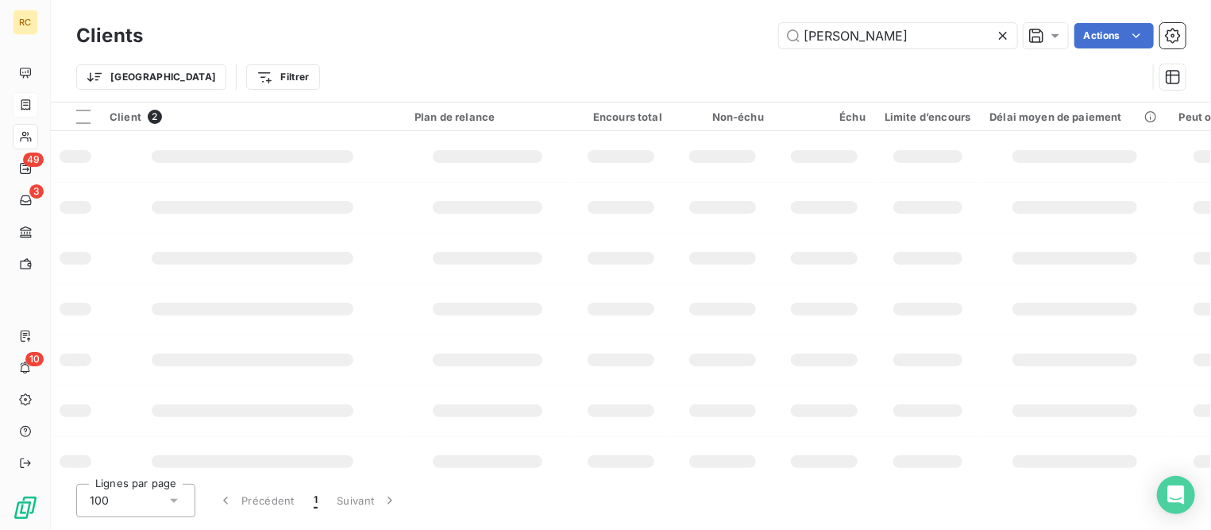
type input "[PERSON_NAME]"
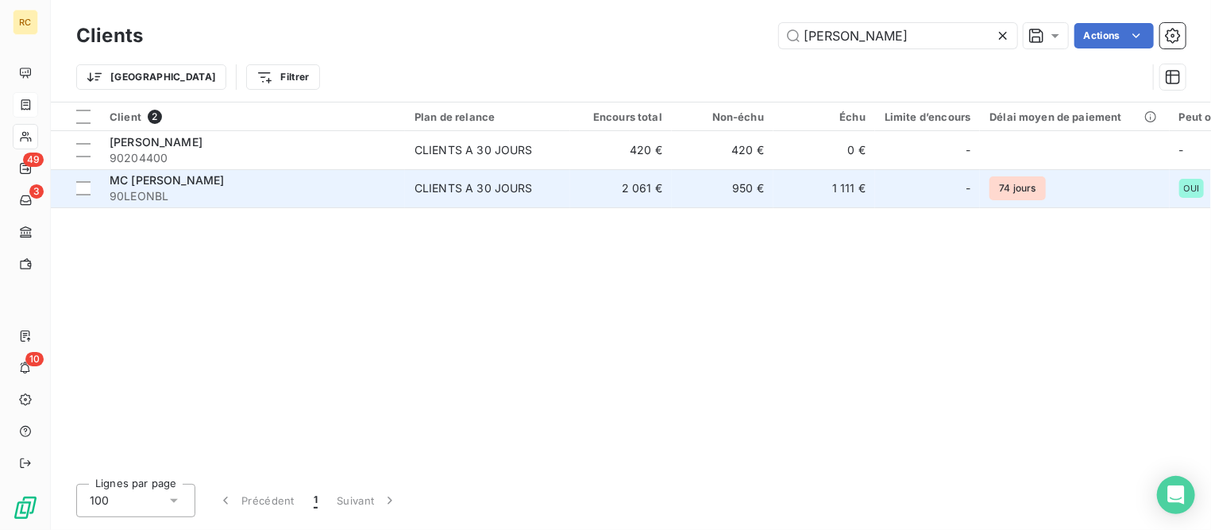
click at [224, 179] on span "MC [PERSON_NAME]" at bounding box center [167, 179] width 114 height 13
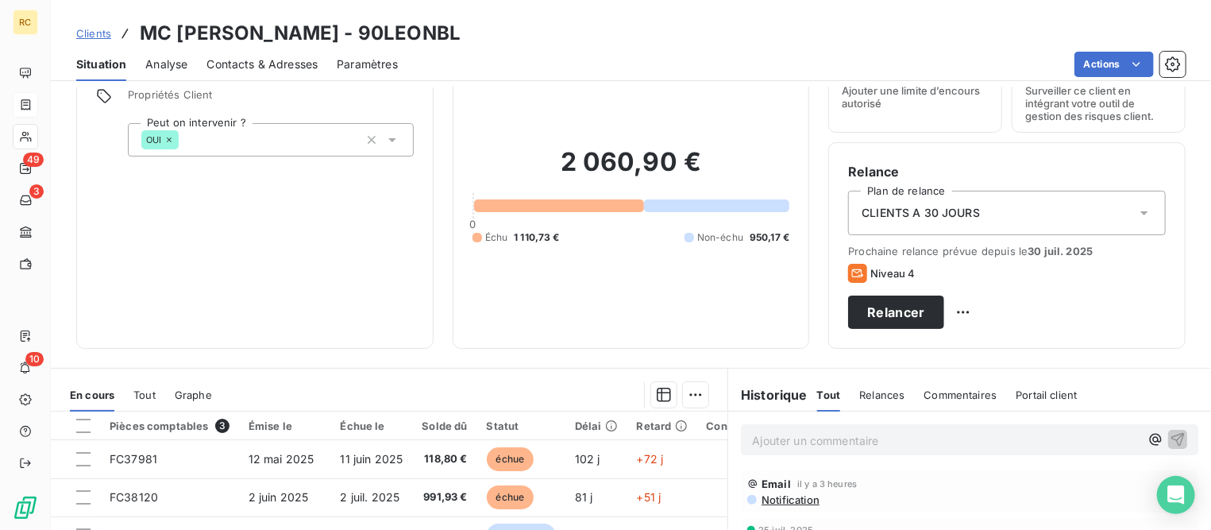
scroll to position [298, 0]
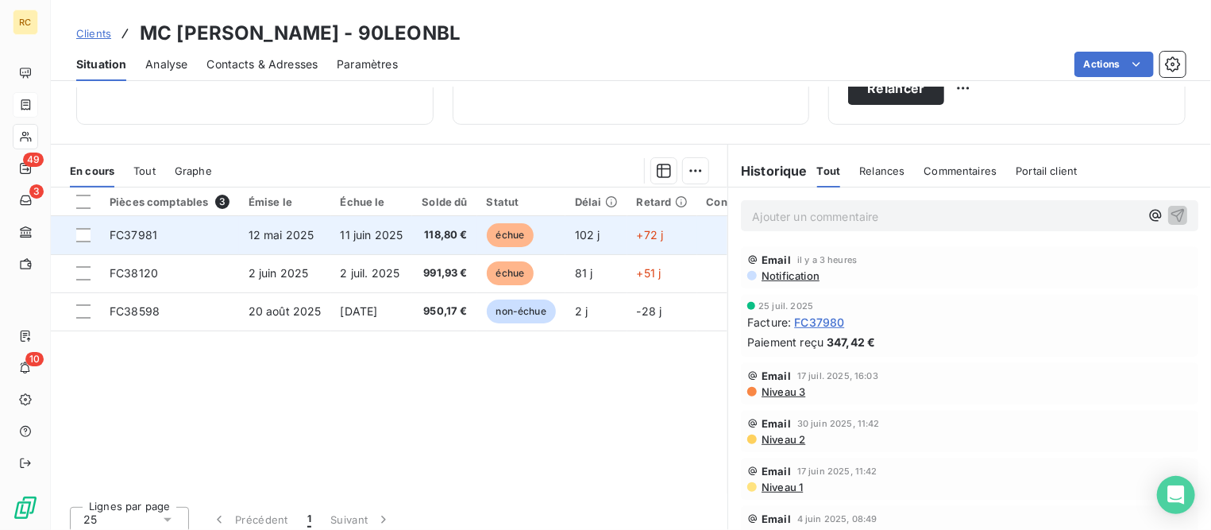
click at [167, 242] on td "FC37981" at bounding box center [169, 235] width 139 height 38
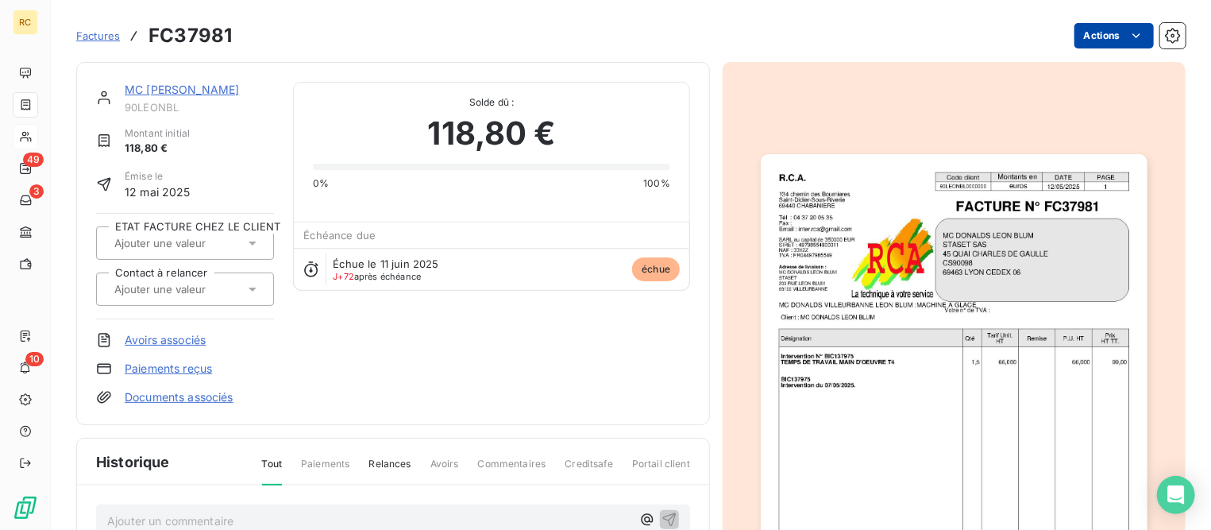
click at [1088, 32] on html "RC 49 3 10 Factures FC37981 Actions MC [PERSON_NAME] 90LEONBL Montant initial 1…" at bounding box center [605, 265] width 1211 height 530
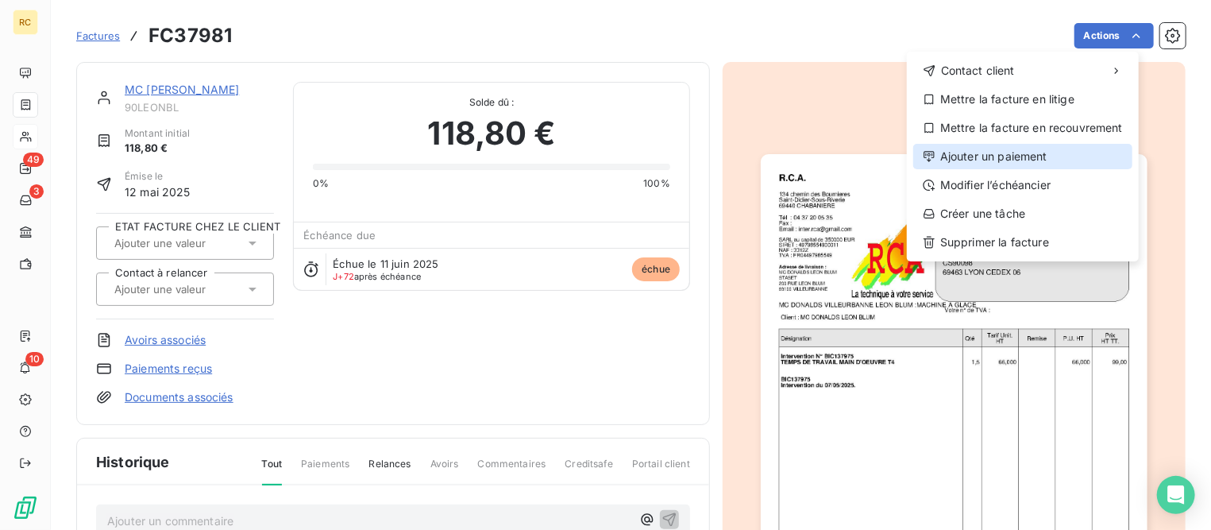
click at [978, 162] on div "Ajouter un paiement" at bounding box center [1022, 156] width 219 height 25
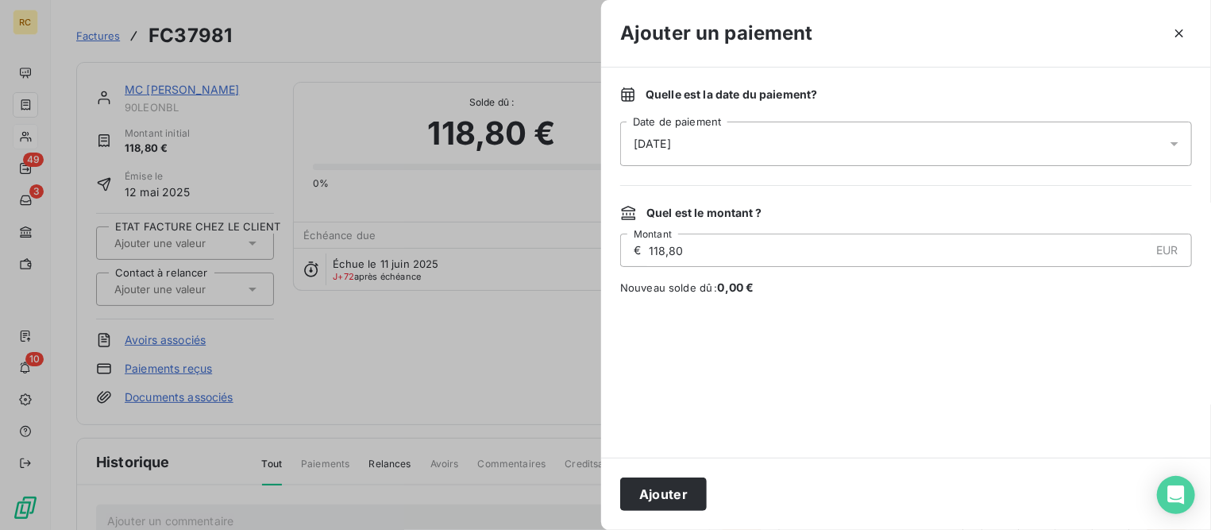
click at [800, 147] on div "[DATE]" at bounding box center [906, 143] width 572 height 44
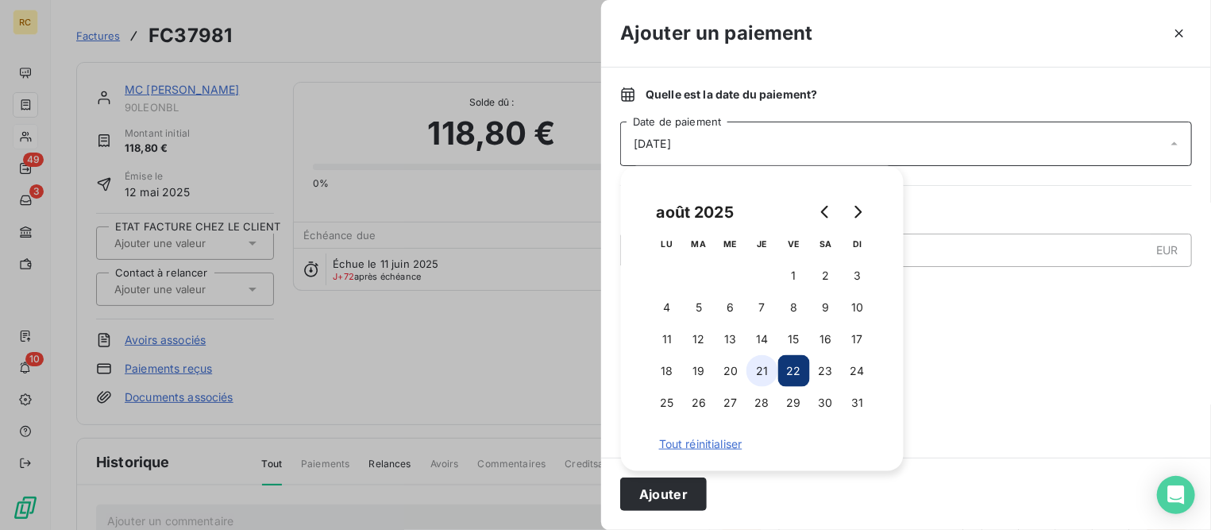
click at [764, 378] on button "21" at bounding box center [762, 371] width 32 height 32
click at [674, 489] on button "Ajouter" at bounding box center [663, 493] width 87 height 33
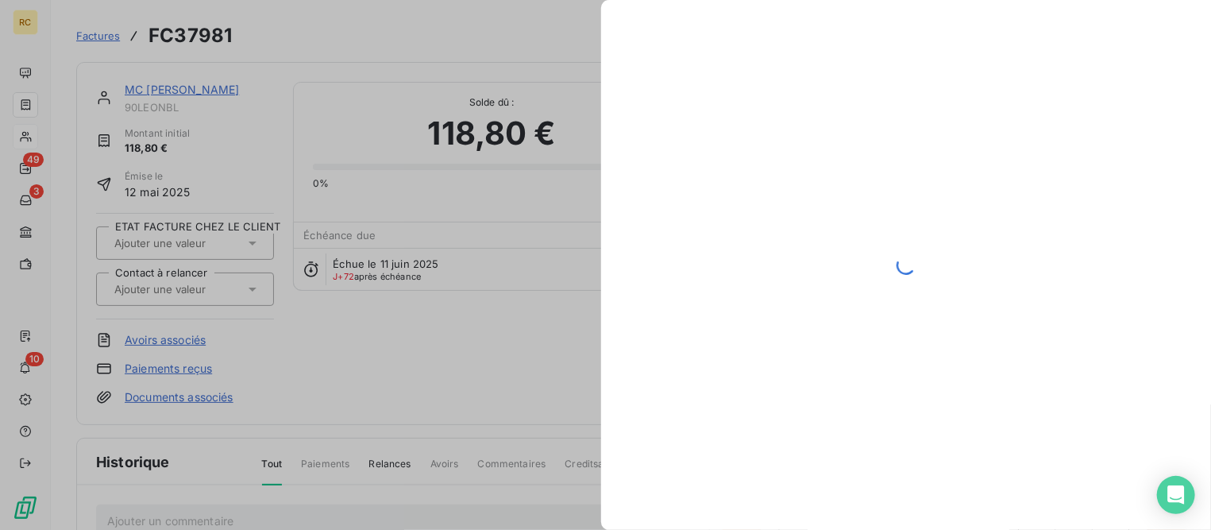
click at [239, 87] on link "MC [PERSON_NAME]" at bounding box center [182, 89] width 114 height 13
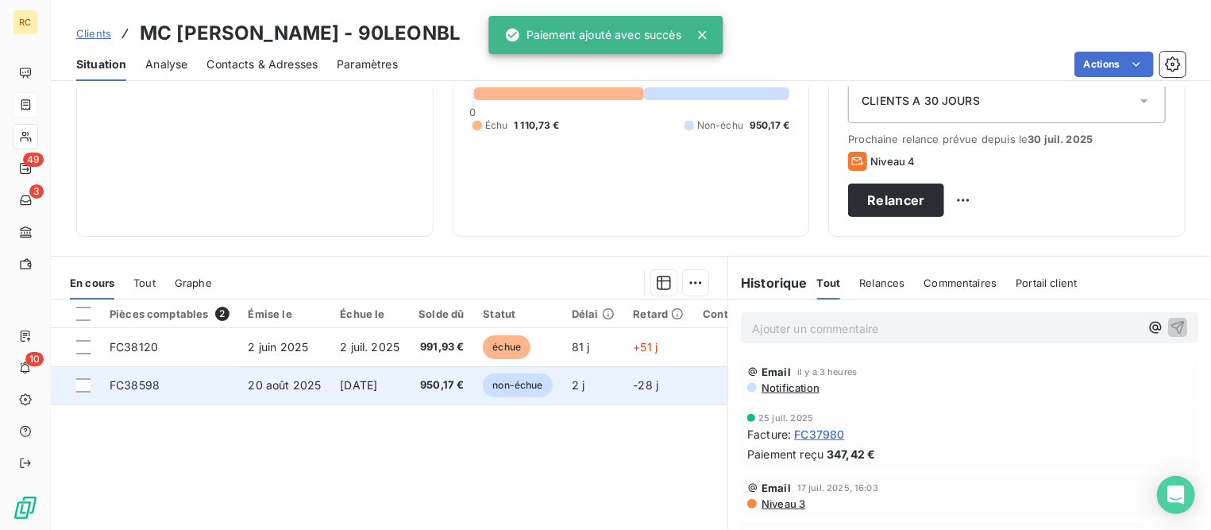
scroll to position [198, 0]
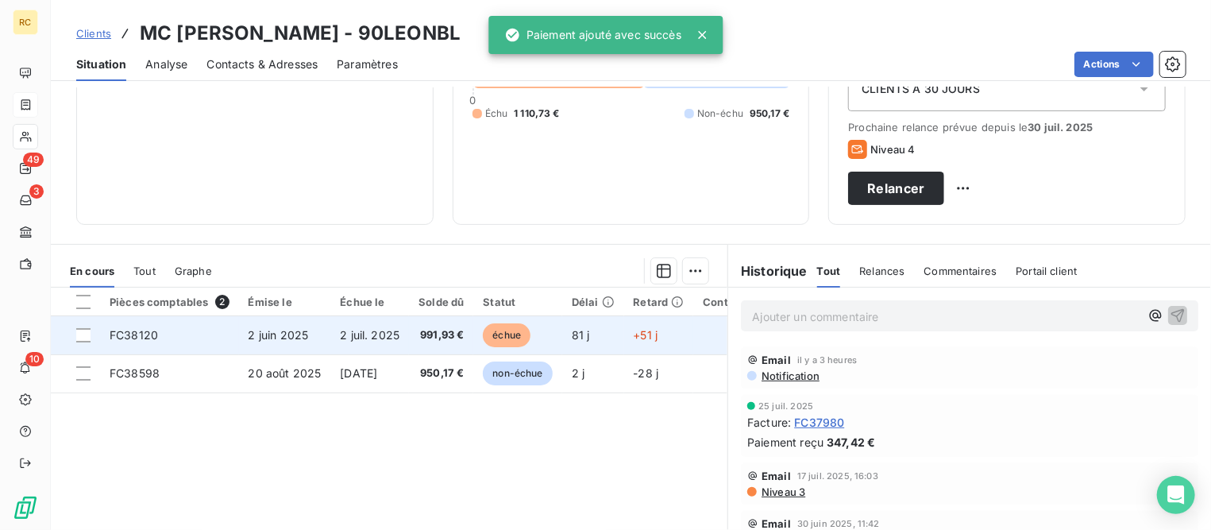
click at [212, 331] on td "FC38120" at bounding box center [169, 335] width 139 height 38
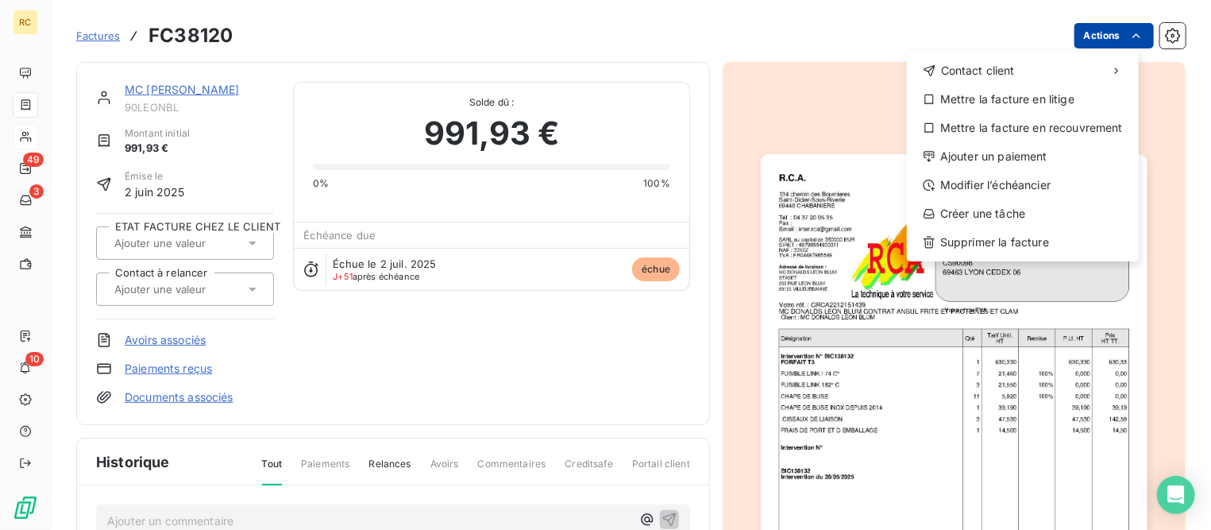
click at [1070, 36] on html "RC 49 3 10 Factures FC38120 Actions Contact client Mettre la facture en litige …" at bounding box center [605, 265] width 1211 height 530
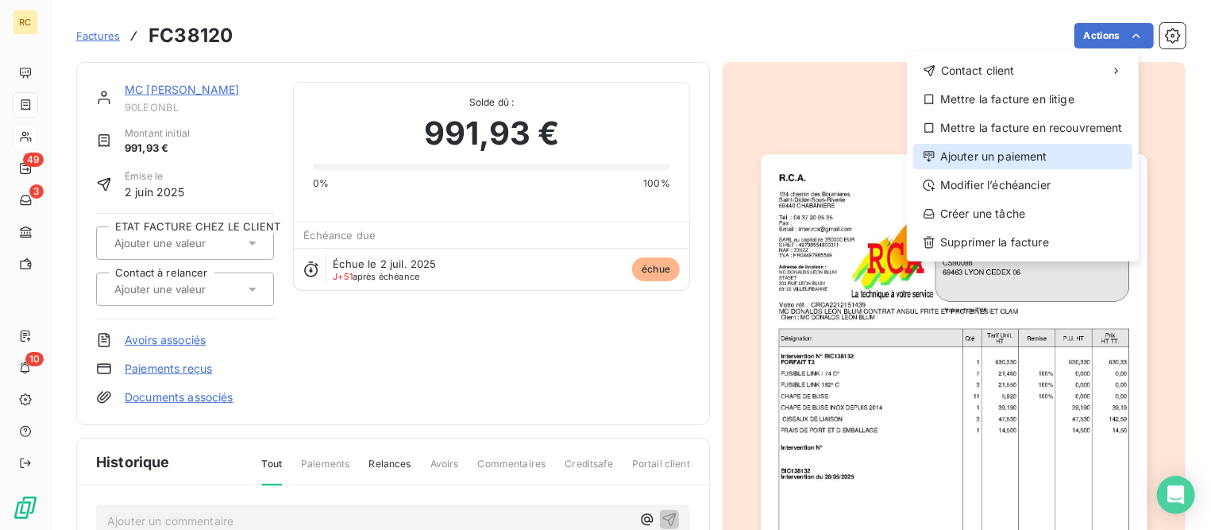
click at [1006, 152] on div "Ajouter un paiement" at bounding box center [1022, 156] width 219 height 25
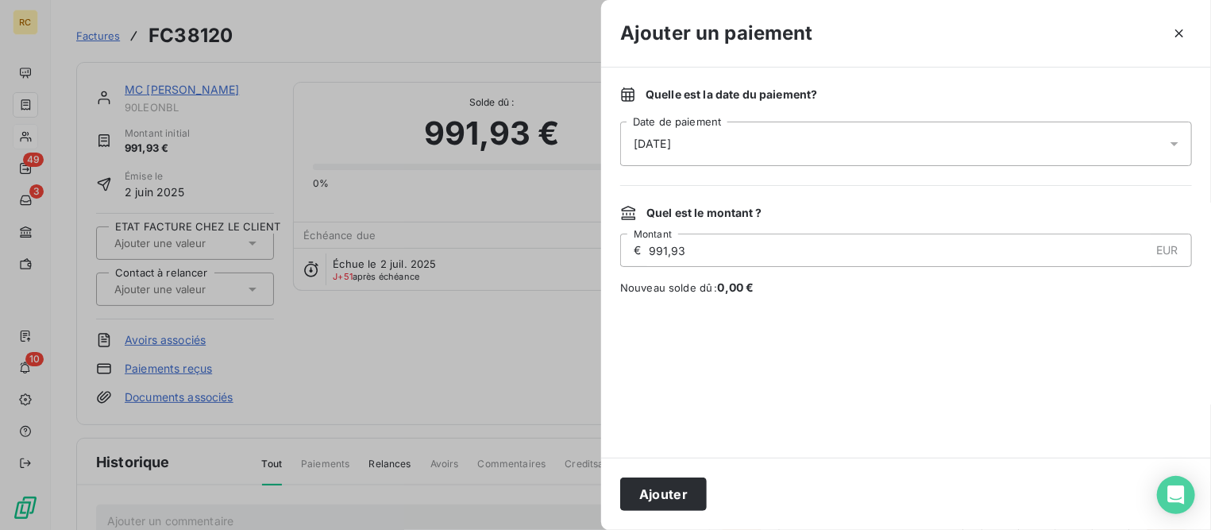
click at [729, 141] on div "[DATE]" at bounding box center [906, 143] width 572 height 44
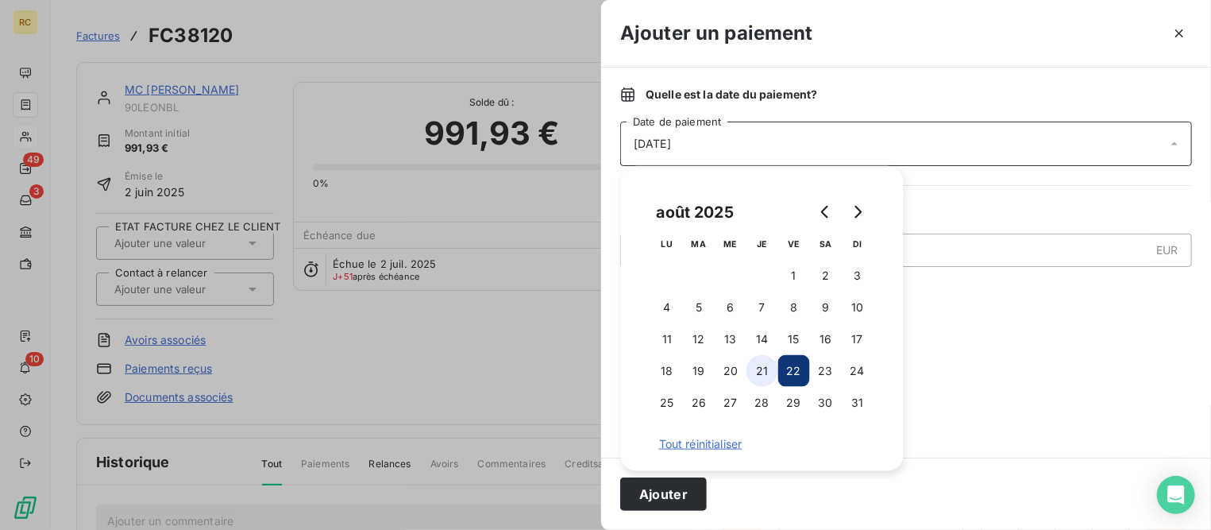
click at [769, 373] on button "21" at bounding box center [762, 371] width 32 height 32
click at [670, 495] on button "Ajouter" at bounding box center [663, 493] width 87 height 33
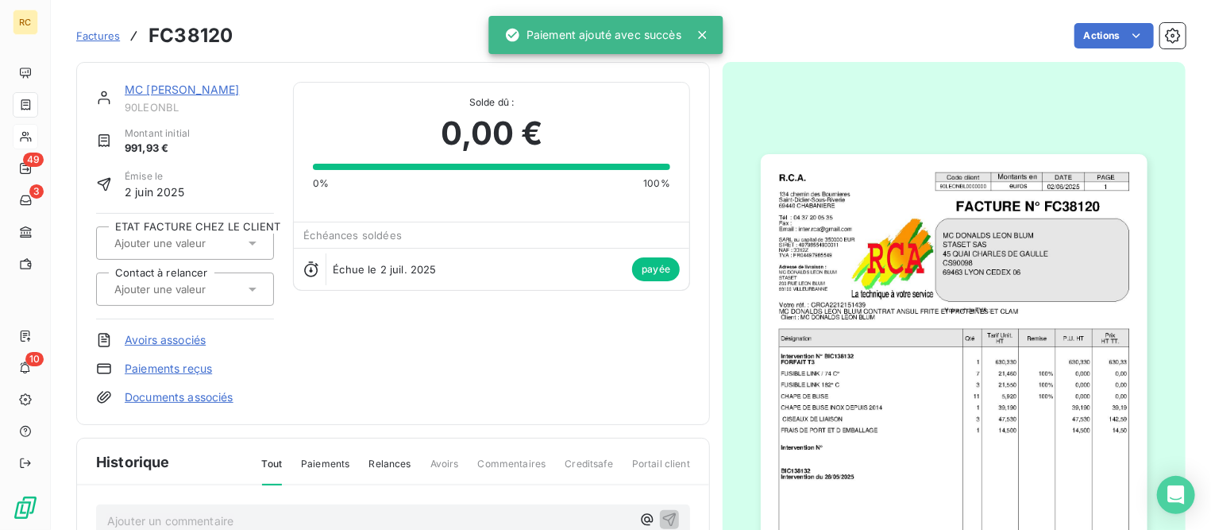
click at [102, 33] on span "Factures" at bounding box center [98, 35] width 44 height 13
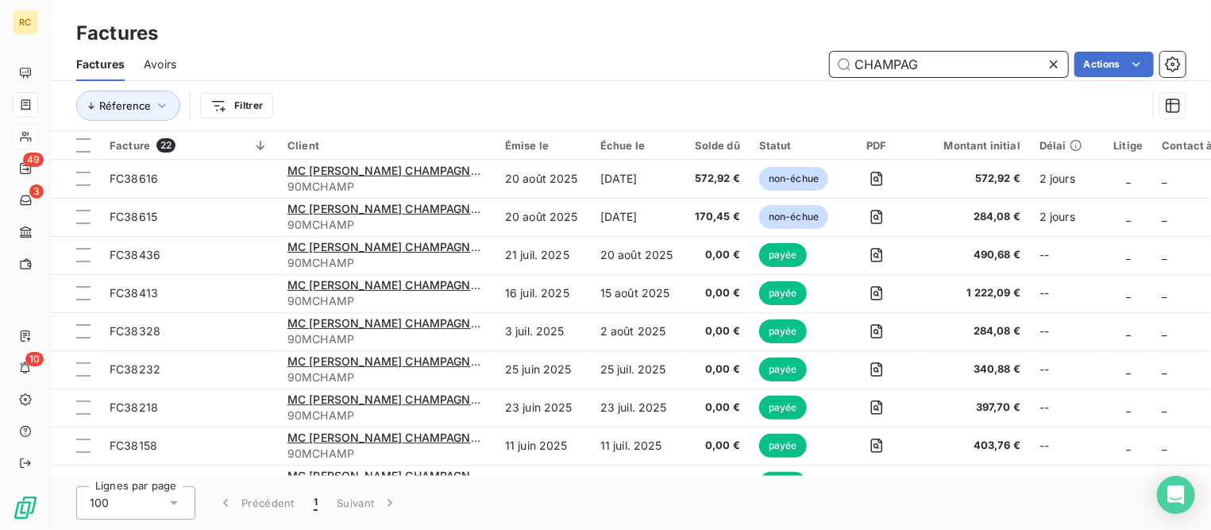
drag, startPoint x: 946, startPoint y: 56, endPoint x: 649, endPoint y: 21, distance: 299.0
click at [652, 19] on div "Factures Factures Avoirs CHAMPAG Actions Réference Filtrer" at bounding box center [631, 65] width 1160 height 131
type input "BONNET"
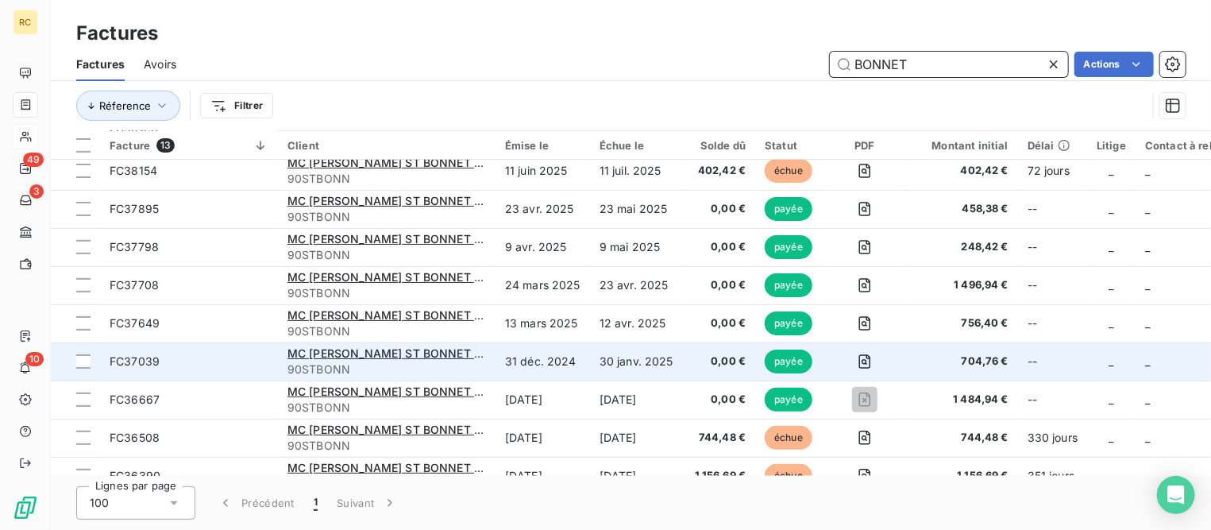
scroll to position [186, 0]
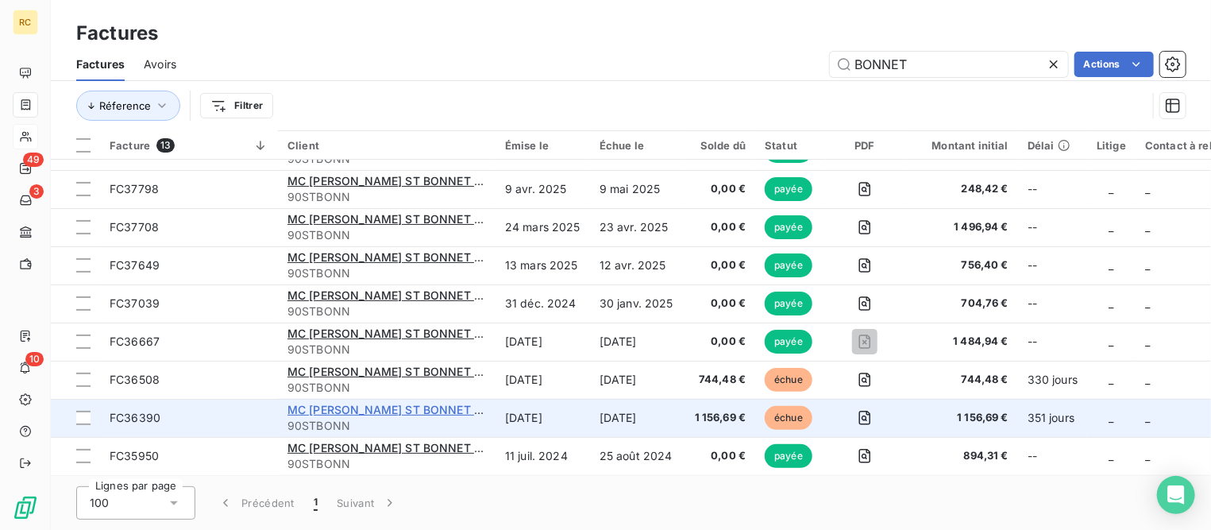
click at [314, 407] on span "MC [PERSON_NAME] ST BONNET DE MURE" at bounding box center [405, 409] width 237 height 13
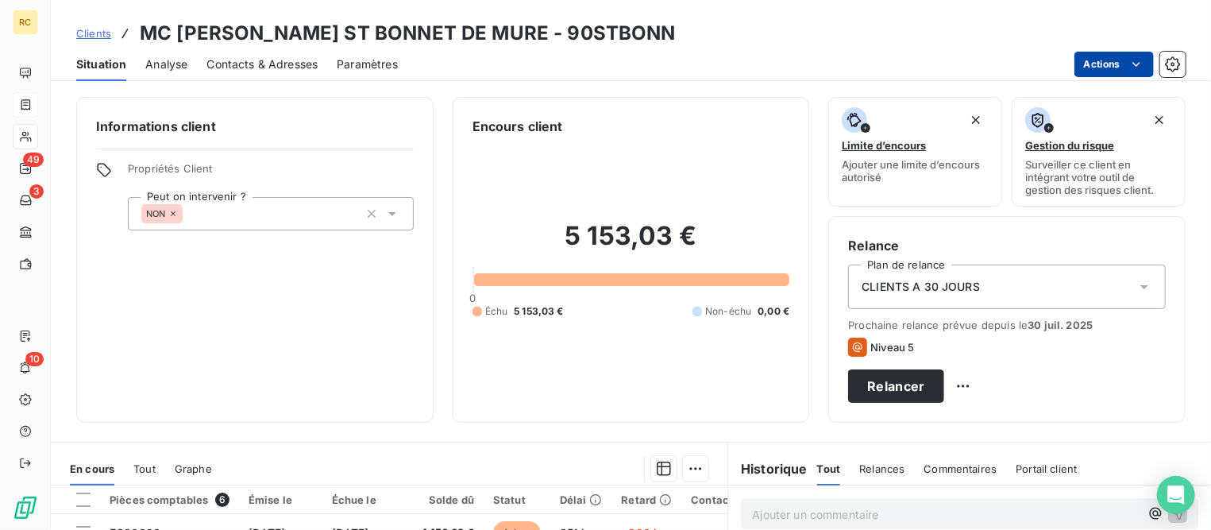
click at [1091, 60] on html "RC 49 3 10 Clients MC [PERSON_NAME] ST BONNET DE MURE - 90STBONN Situation Anal…" at bounding box center [605, 265] width 1211 height 530
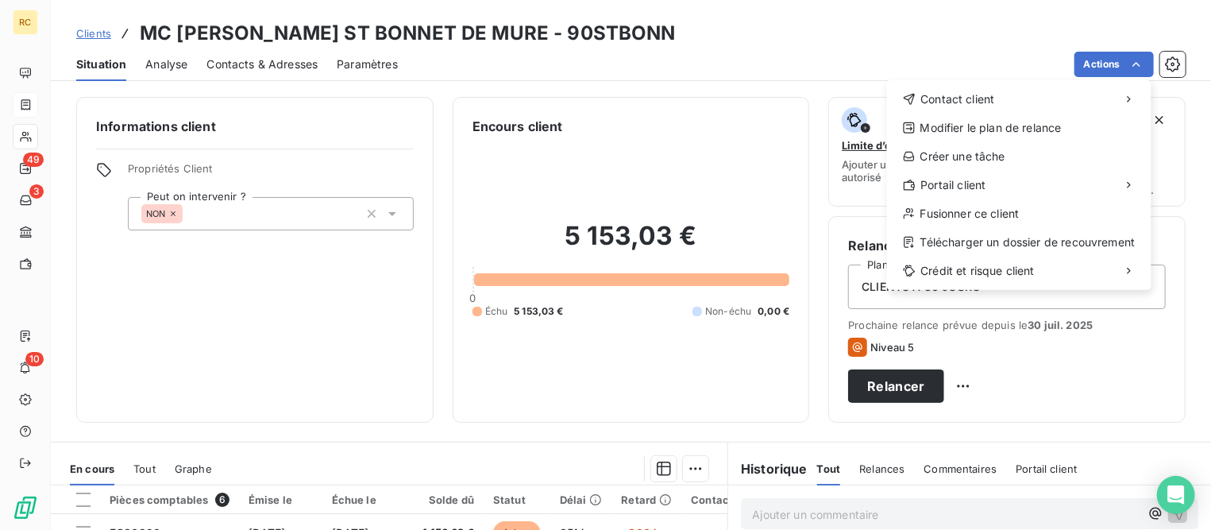
click at [628, 130] on html "RC 49 3 10 Clients MC [PERSON_NAME] ST BONNET DE MURE - 90STBONN Situation Anal…" at bounding box center [605, 265] width 1211 height 530
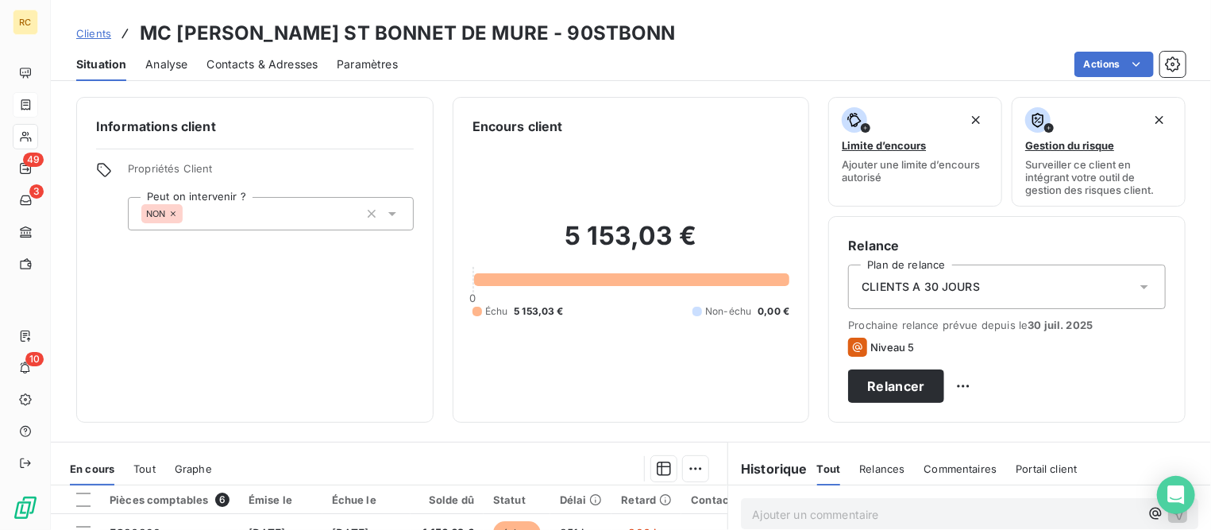
scroll to position [308, 0]
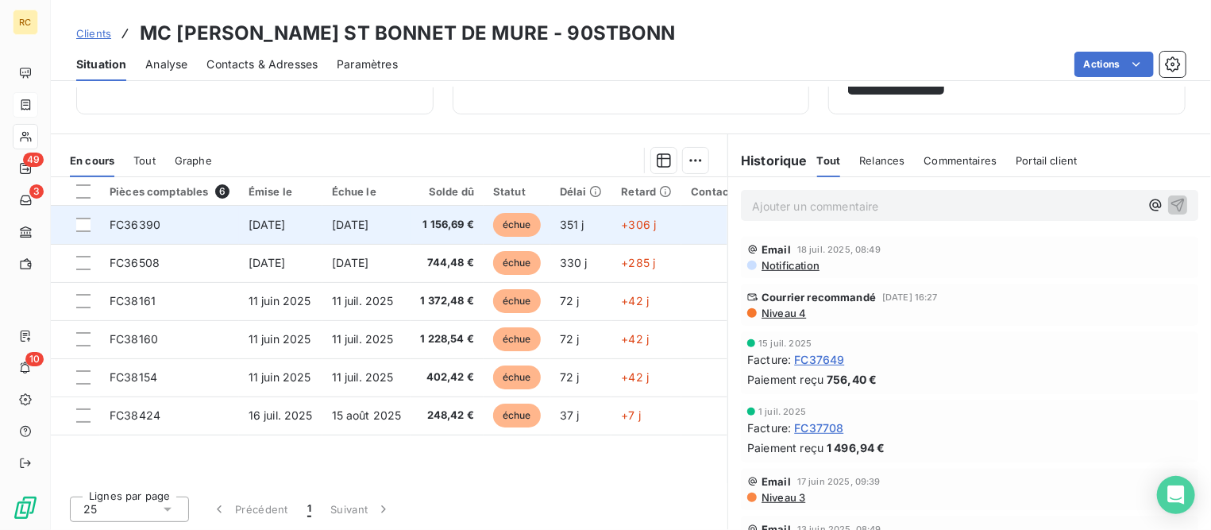
click at [110, 228] on span "FC36390" at bounding box center [135, 224] width 51 height 13
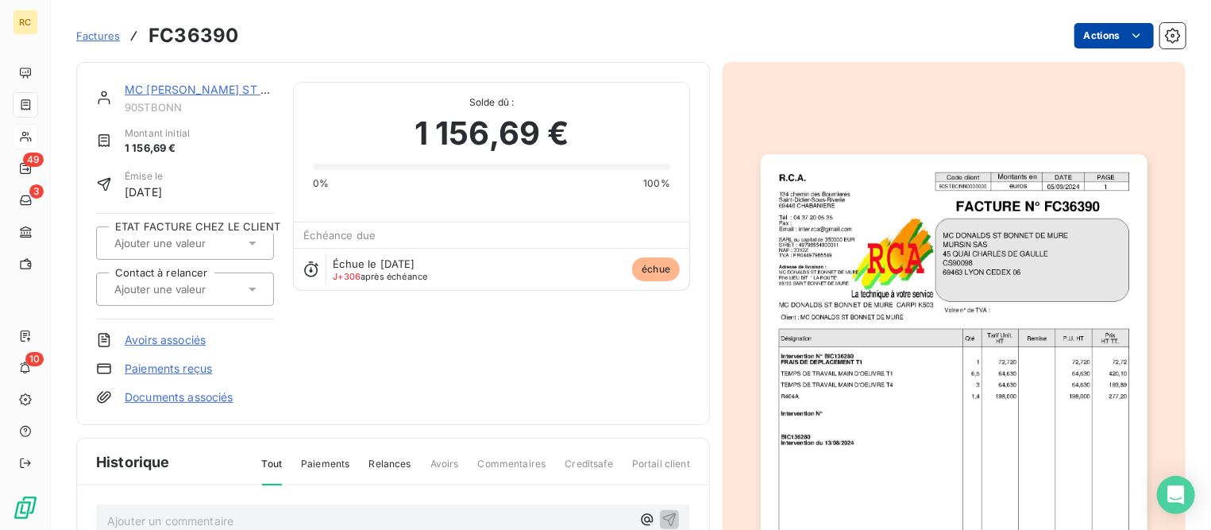
click at [1107, 37] on html "RC 49 3 10 Factures FC36390 Actions MC [PERSON_NAME] ST BONNET DE MURE 90STBONN…" at bounding box center [605, 265] width 1211 height 530
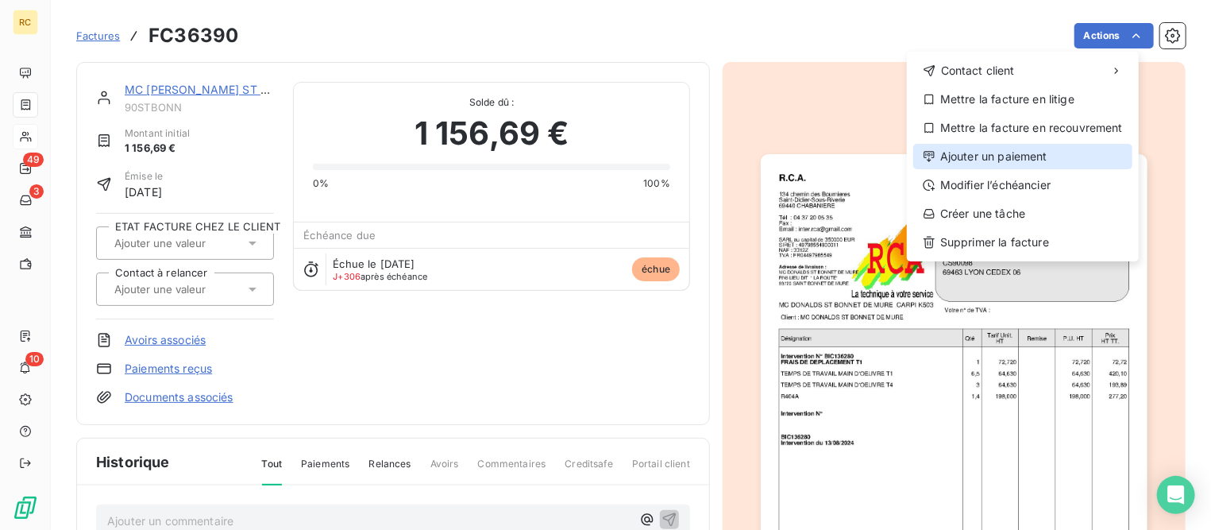
click at [1000, 156] on div "Ajouter un paiement" at bounding box center [1022, 156] width 219 height 25
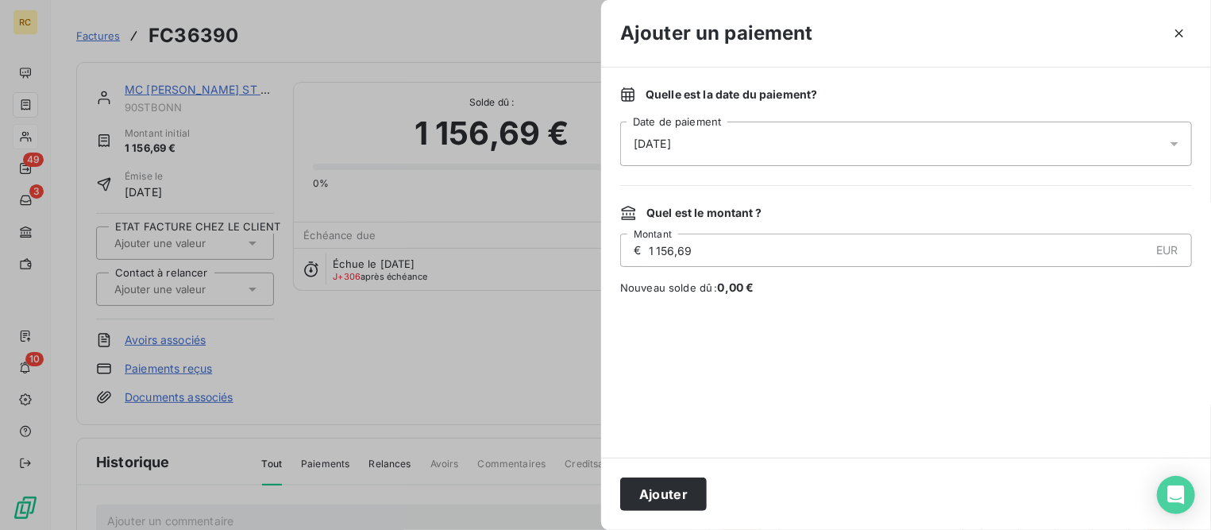
click at [853, 145] on div "[DATE]" at bounding box center [906, 143] width 572 height 44
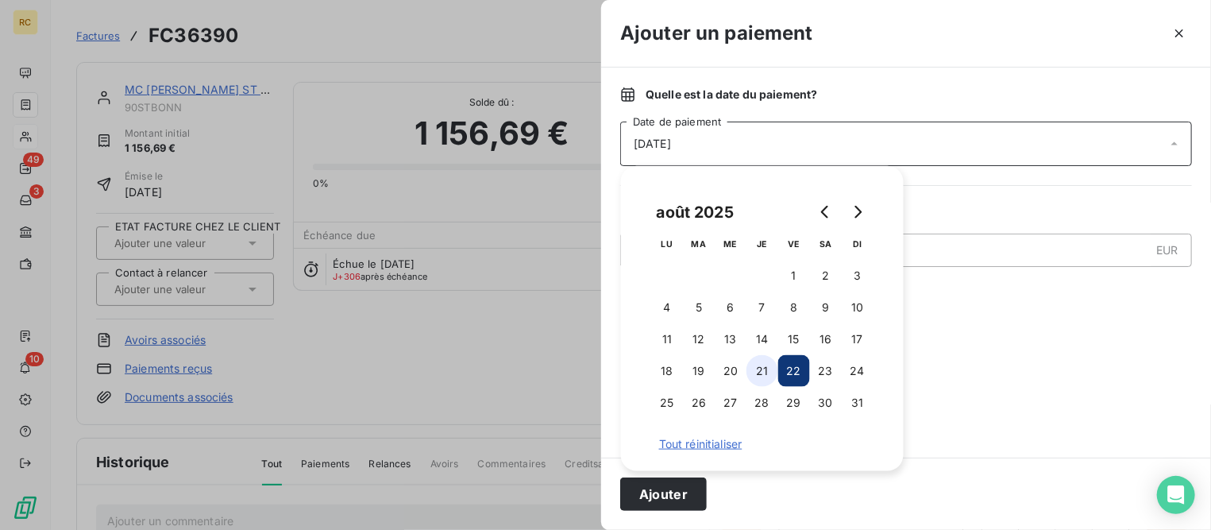
click at [760, 368] on button "21" at bounding box center [762, 371] width 32 height 32
click at [684, 499] on button "Ajouter" at bounding box center [663, 493] width 87 height 33
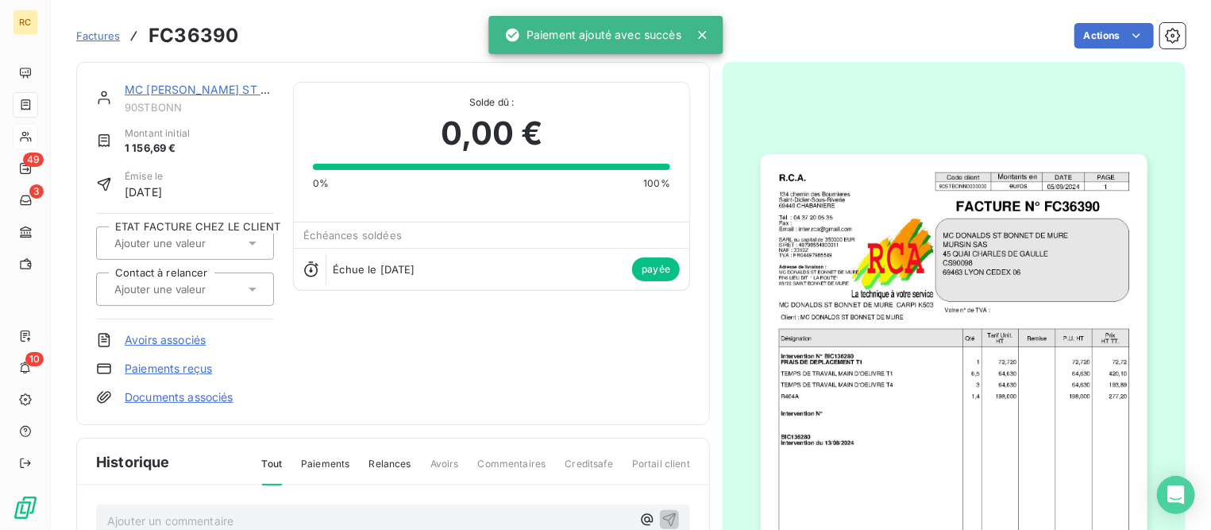
click at [232, 83] on link "MC [PERSON_NAME] ST BONNET DE MURE" at bounding box center [243, 89] width 237 height 13
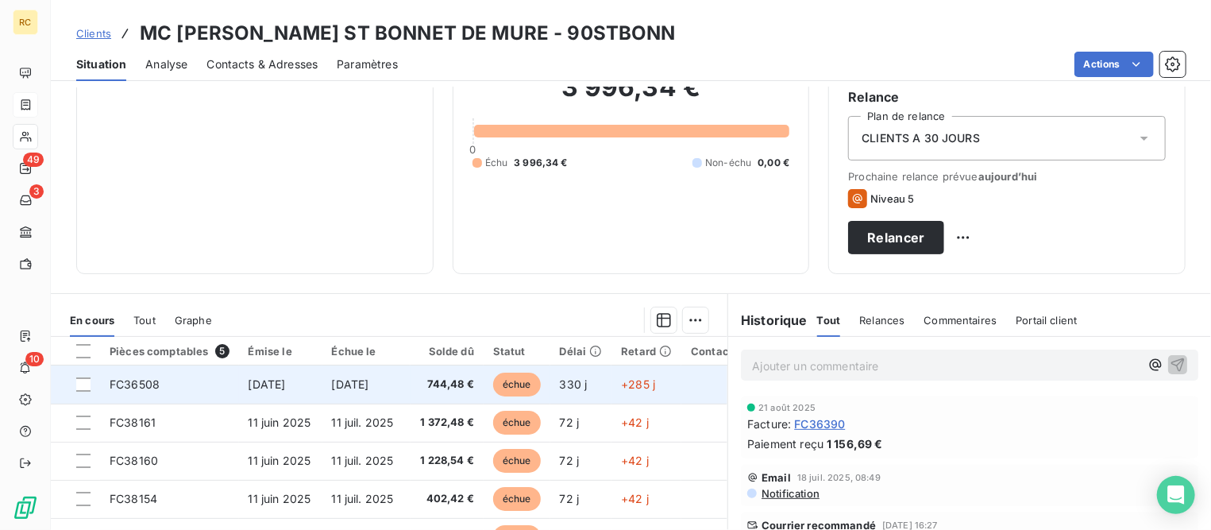
scroll to position [308, 0]
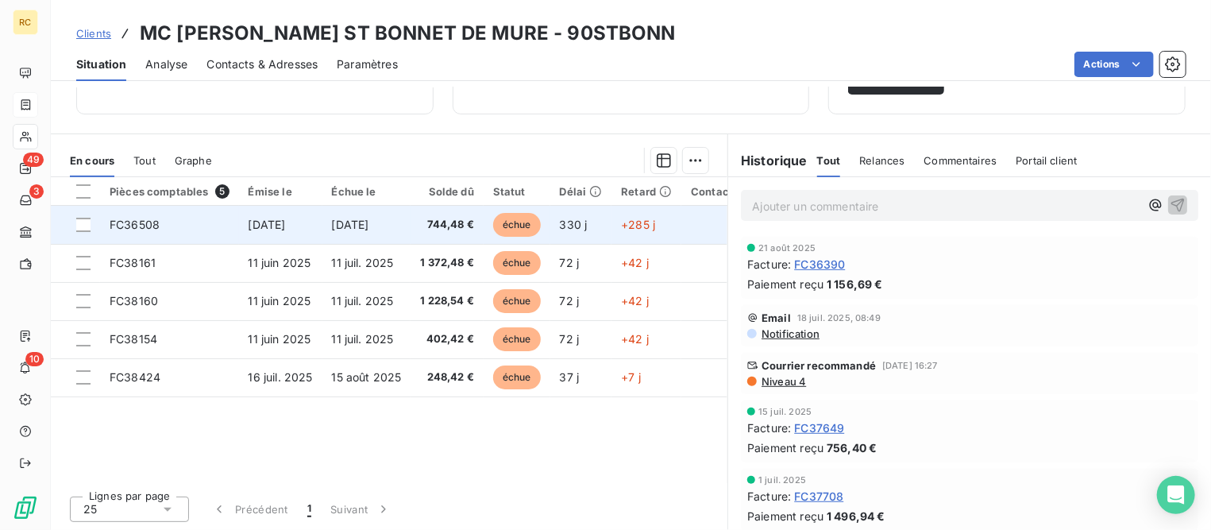
click at [145, 224] on span "FC36508" at bounding box center [135, 224] width 50 height 13
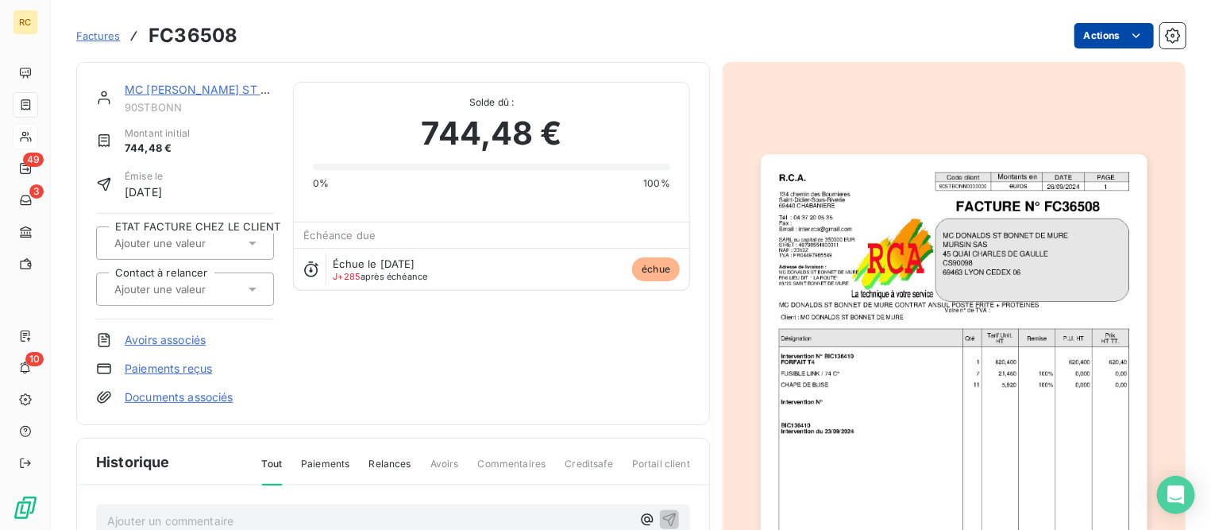
click at [1098, 30] on html "RC 49 3 10 Factures FC36508 Actions MC [PERSON_NAME] ST BONNET DE MURE 90STBONN…" at bounding box center [605, 265] width 1211 height 530
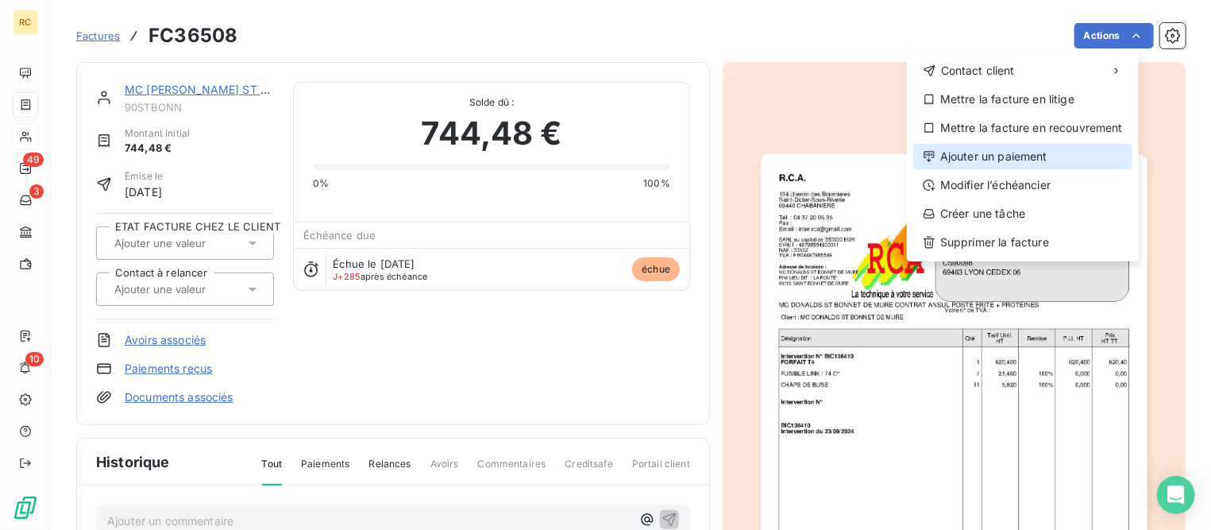
click at [995, 155] on div "Ajouter un paiement" at bounding box center [1022, 156] width 219 height 25
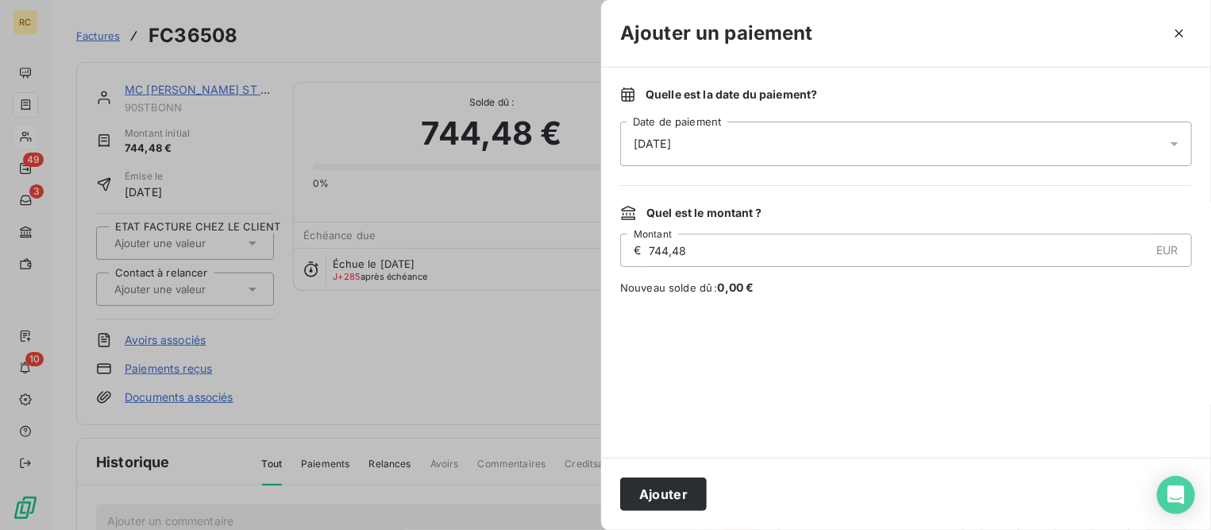
click at [850, 145] on div "[DATE]" at bounding box center [906, 143] width 572 height 44
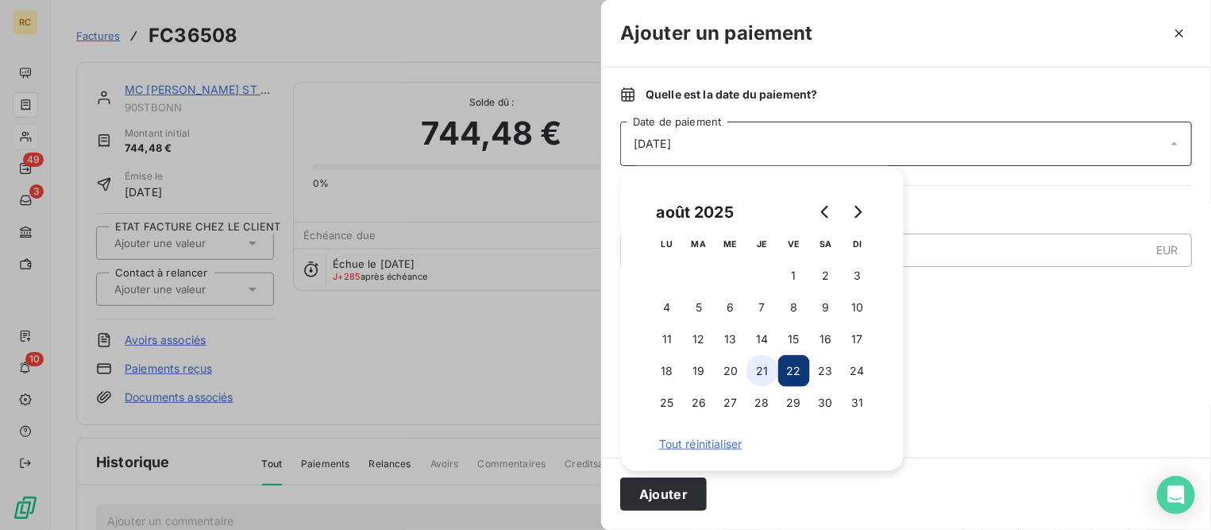
click at [765, 368] on button "21" at bounding box center [762, 371] width 32 height 32
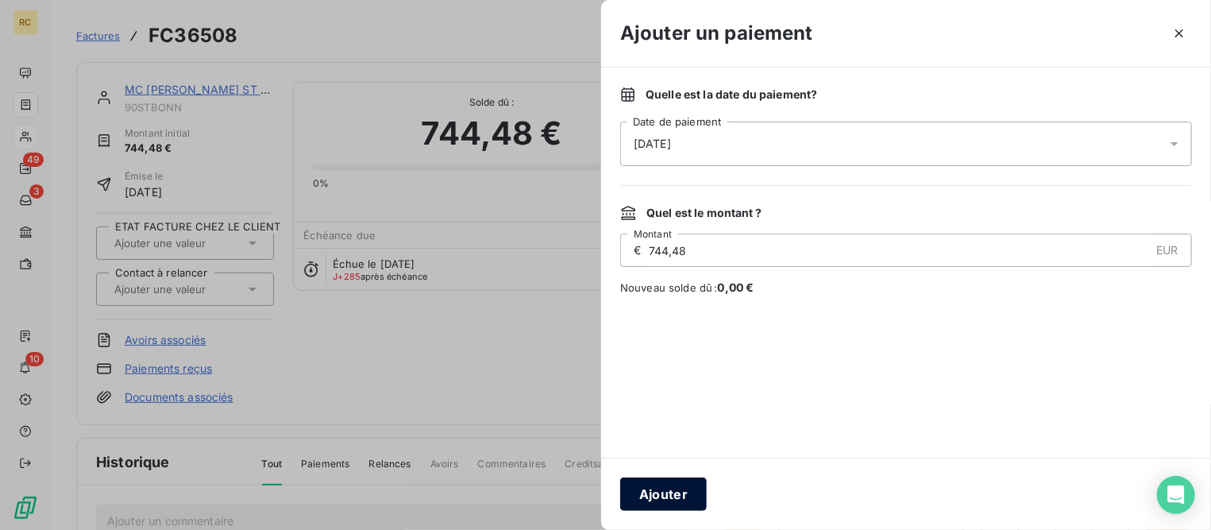
click at [693, 478] on button "Ajouter" at bounding box center [663, 493] width 87 height 33
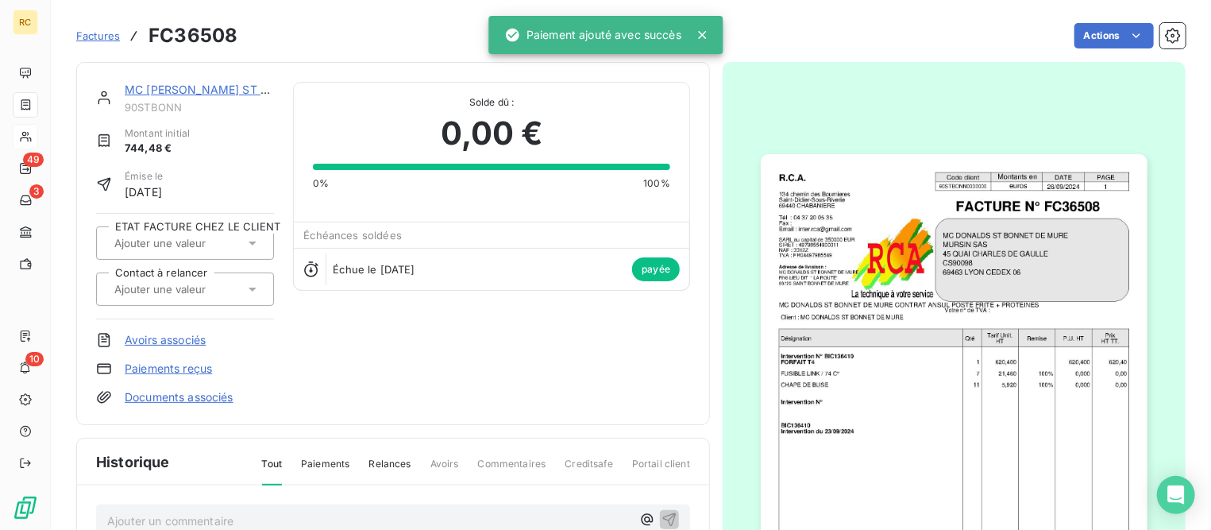
click at [189, 91] on link "MC [PERSON_NAME] ST BONNET DE MURE" at bounding box center [243, 89] width 237 height 13
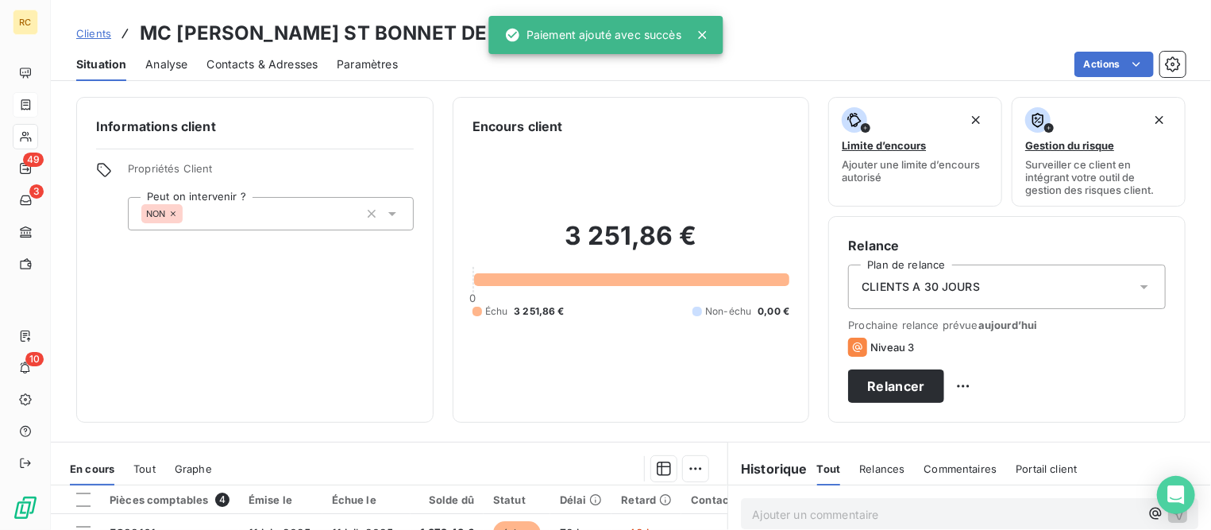
click at [106, 35] on span "Clients" at bounding box center [93, 33] width 35 height 13
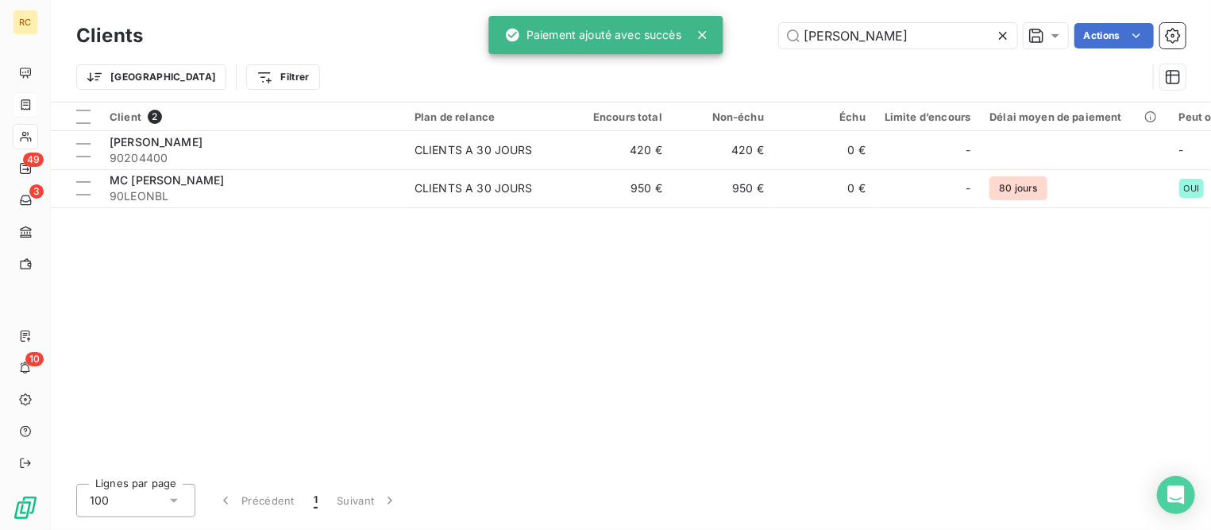
drag, startPoint x: 887, startPoint y: 30, endPoint x: 622, endPoint y: 17, distance: 264.7
click at [622, 17] on div "RC 49 3 10 Clients LEON Actions Trier Filtrer Client 2 Plan de relance Encours …" at bounding box center [605, 265] width 1211 height 530
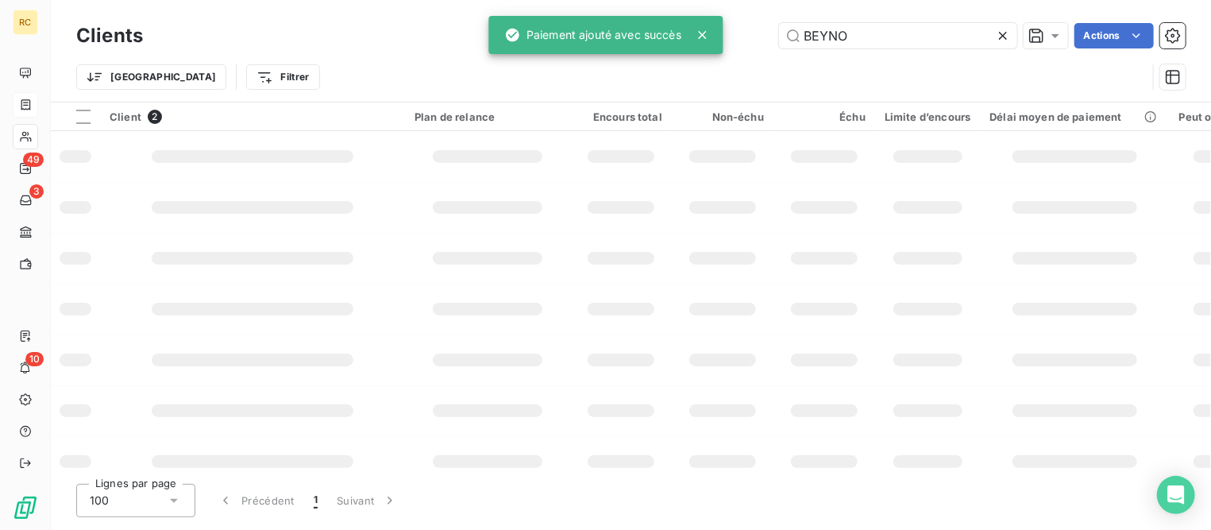
type input "BEYNO"
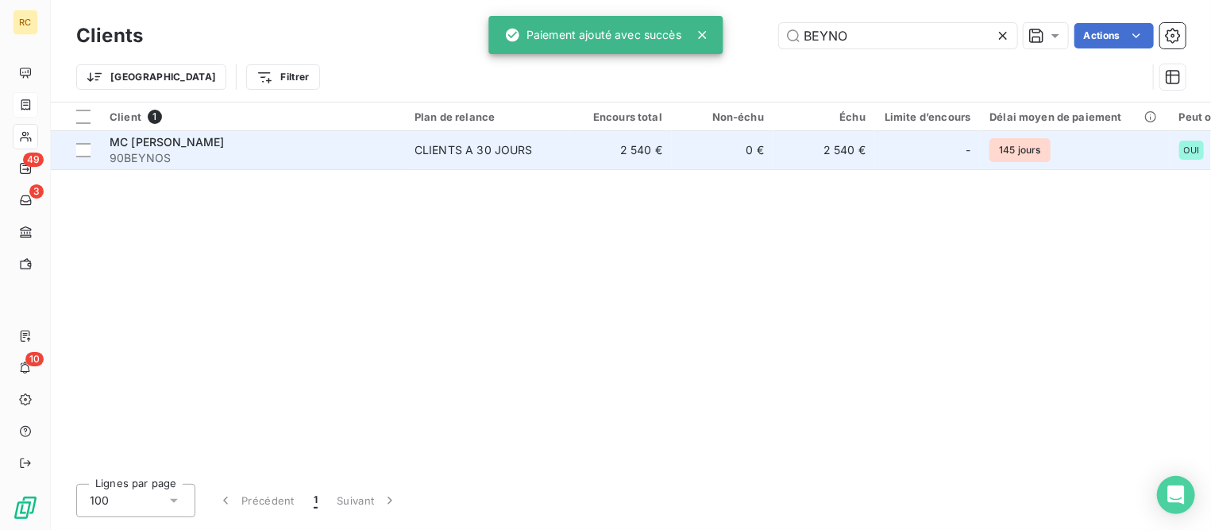
click at [190, 143] on span "MC [PERSON_NAME]" at bounding box center [167, 141] width 114 height 13
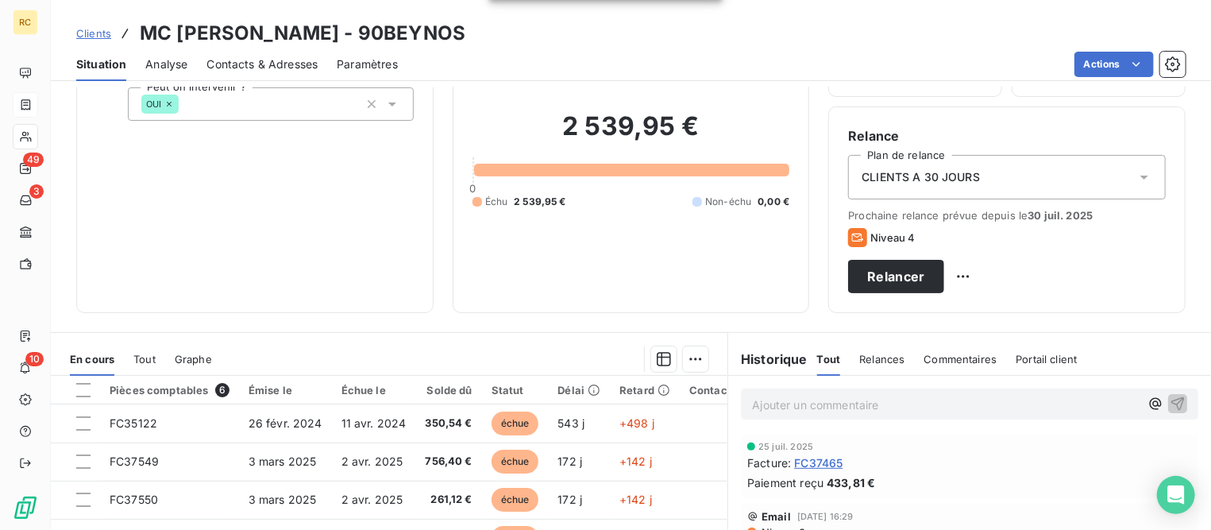
scroll to position [298, 0]
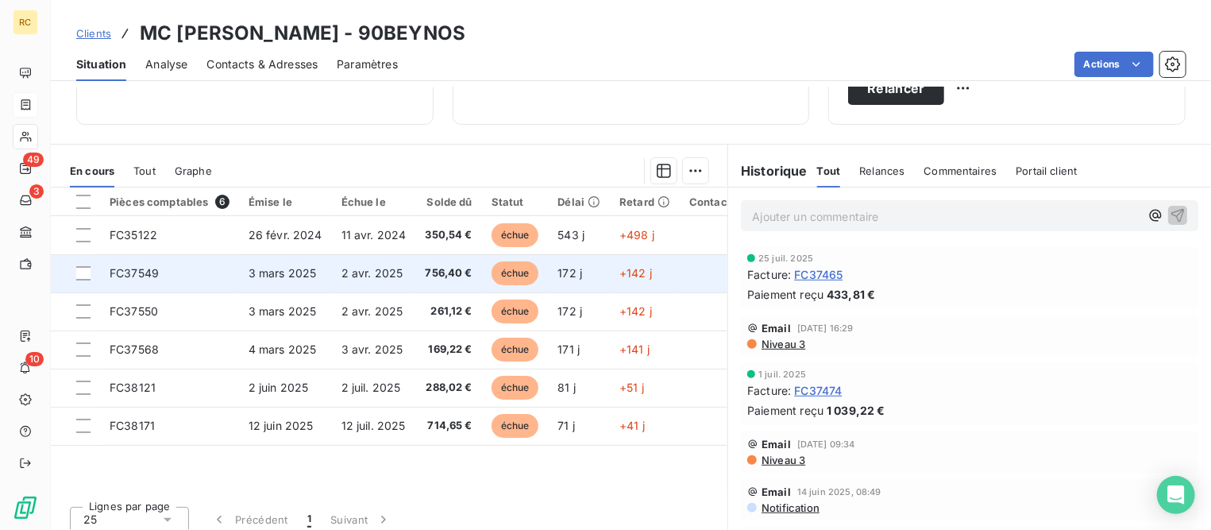
click at [155, 268] on span "FC37549" at bounding box center [134, 272] width 49 height 13
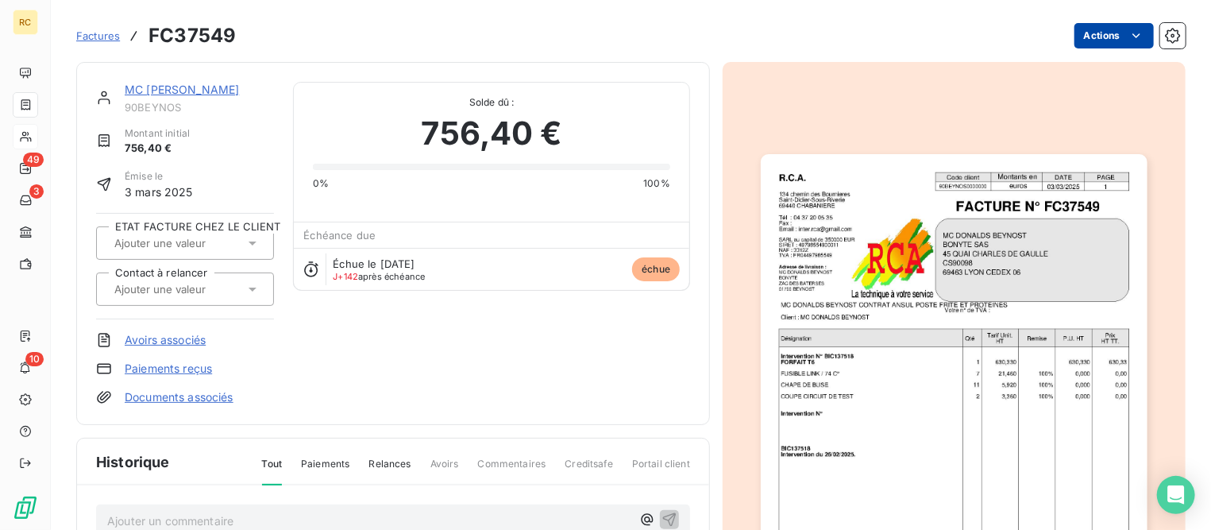
click at [1081, 29] on html "RC 49 3 10 Factures FC37549 Actions MC [PERSON_NAME] 90BEYNOS Montant initial 7…" at bounding box center [605, 265] width 1211 height 530
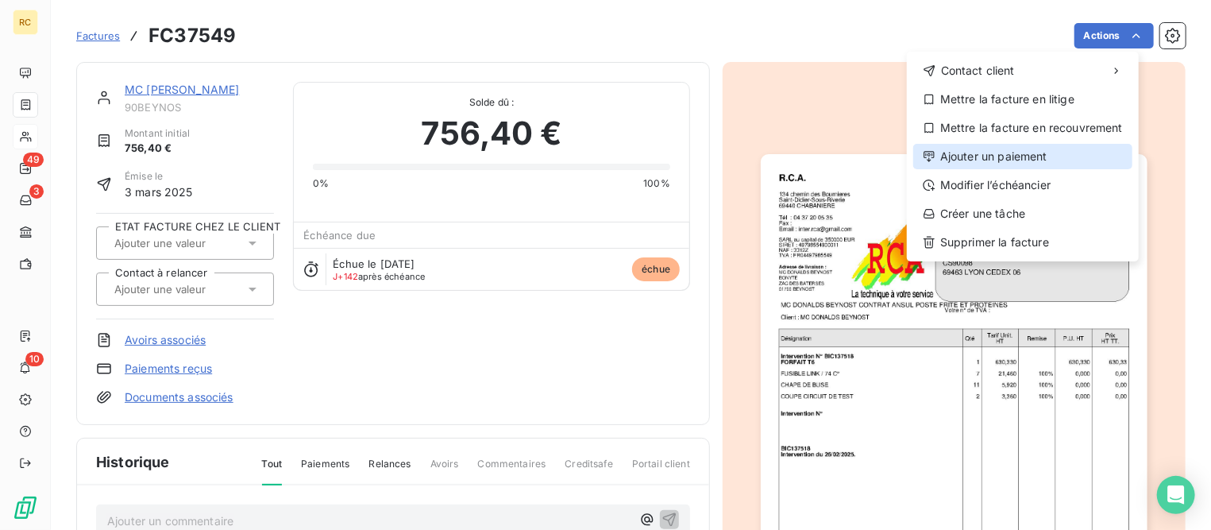
click at [979, 163] on div "Ajouter un paiement" at bounding box center [1022, 156] width 219 height 25
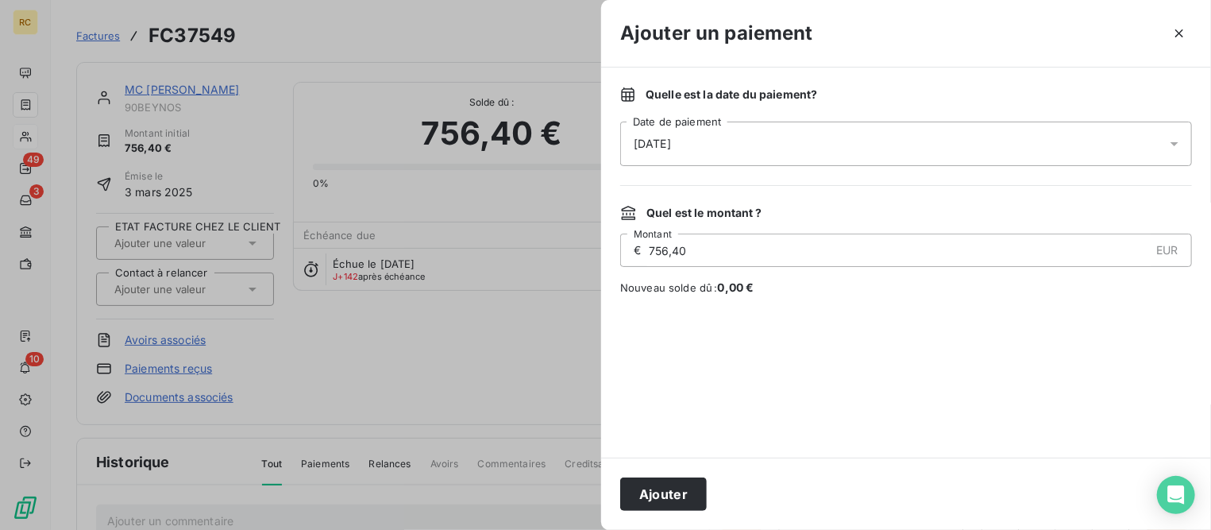
click at [834, 147] on div "[DATE]" at bounding box center [906, 143] width 572 height 44
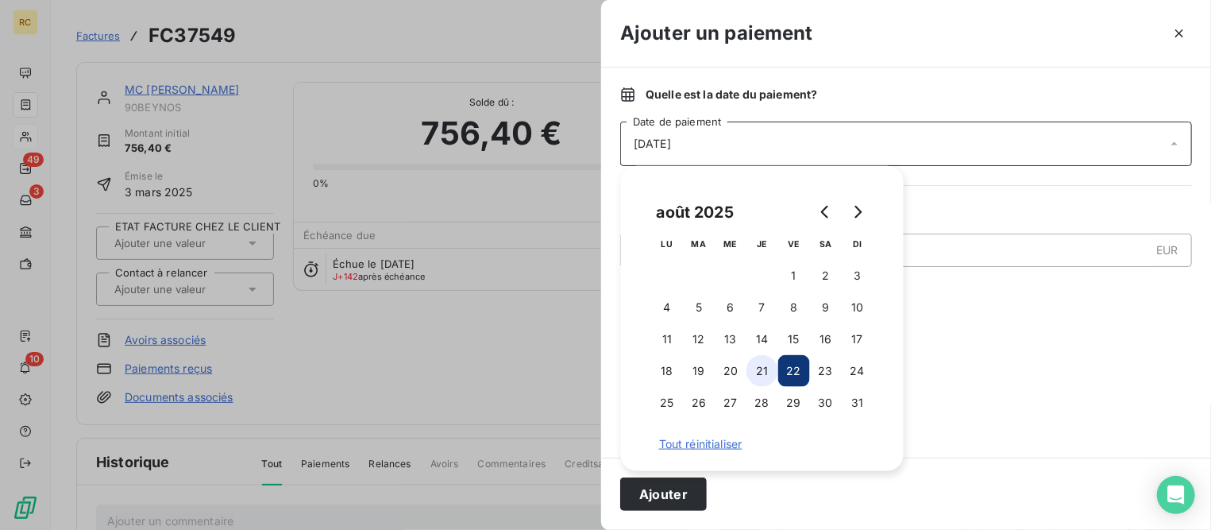
click at [767, 366] on button "21" at bounding box center [762, 371] width 32 height 32
click at [687, 491] on button "Ajouter" at bounding box center [663, 493] width 87 height 33
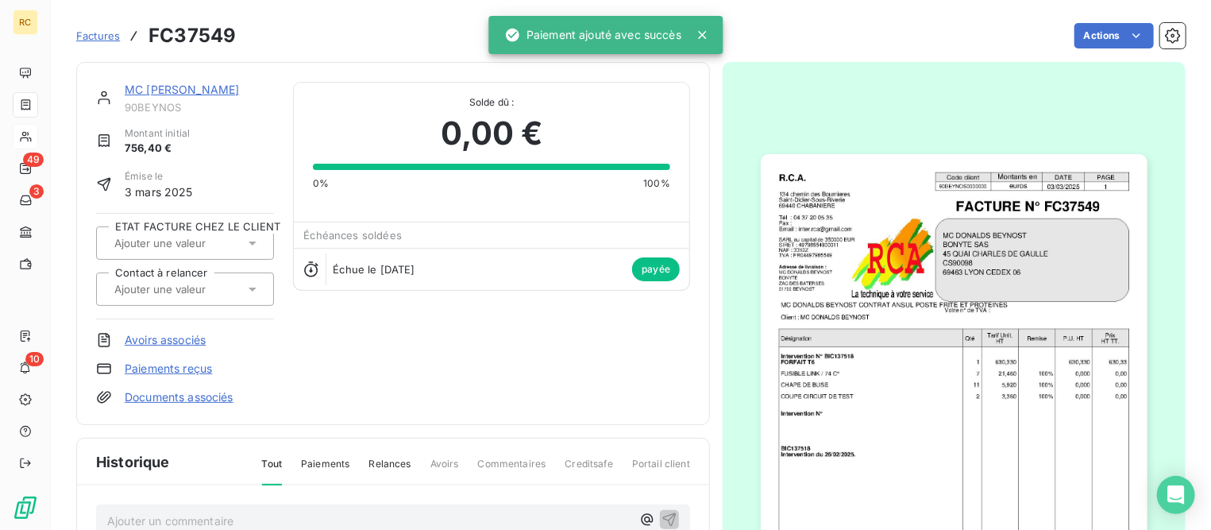
click at [232, 90] on link "MC [PERSON_NAME]" at bounding box center [182, 89] width 114 height 13
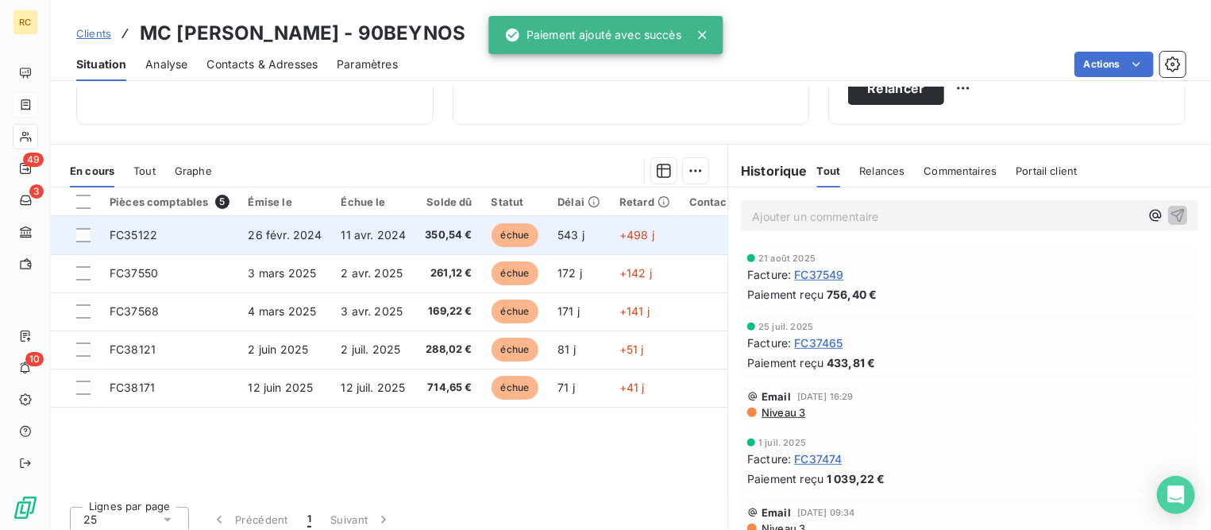
scroll to position [308, 0]
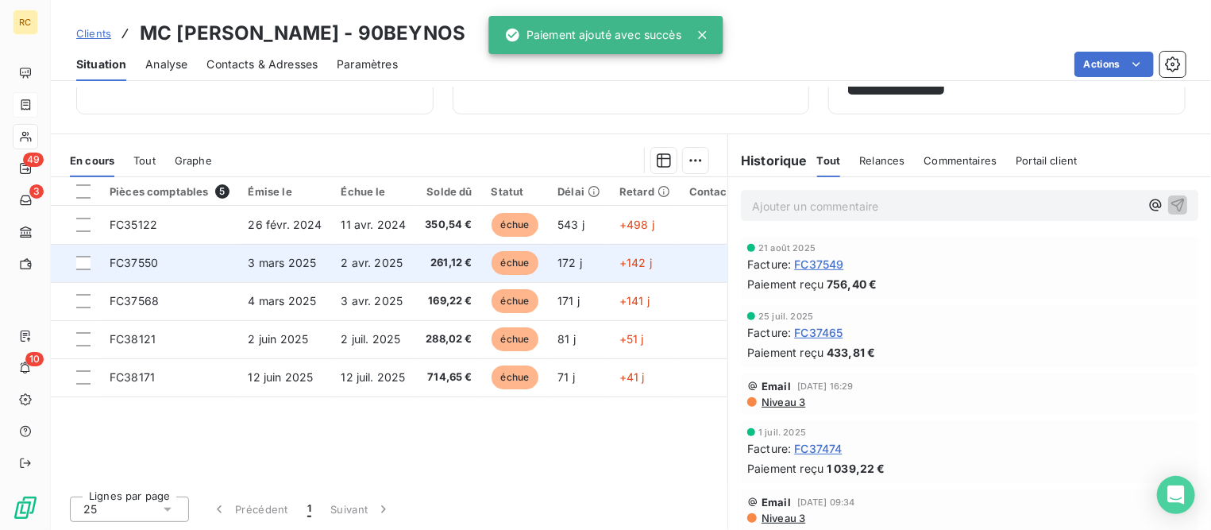
click at [264, 260] on span "3 mars 2025" at bounding box center [283, 262] width 68 height 13
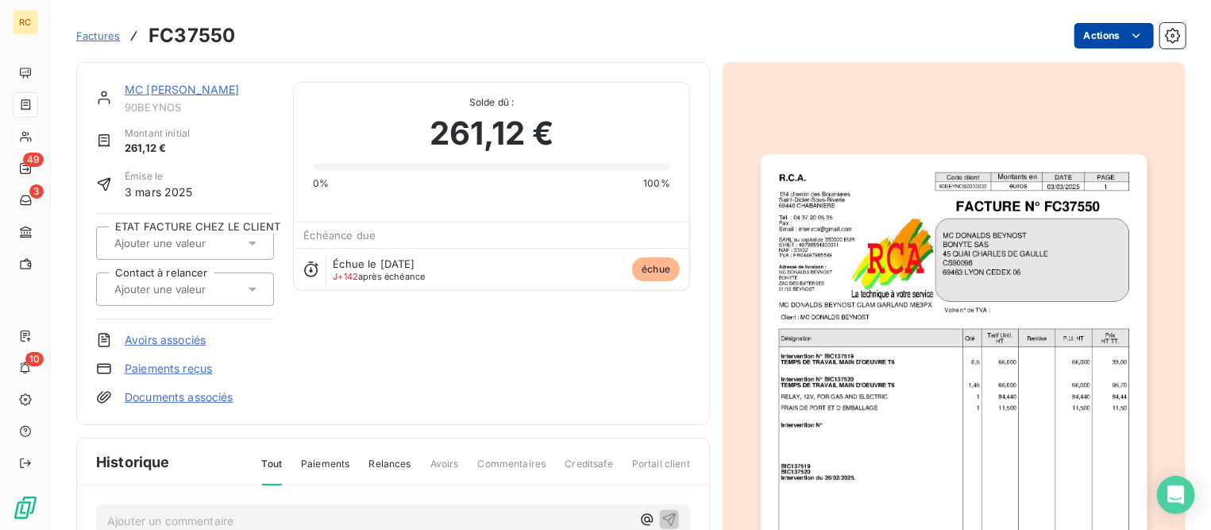
click at [1072, 34] on html "RC 49 3 10 Factures FC37550 Actions MC [PERSON_NAME] 90BEYNOS Montant initial 2…" at bounding box center [605, 265] width 1211 height 530
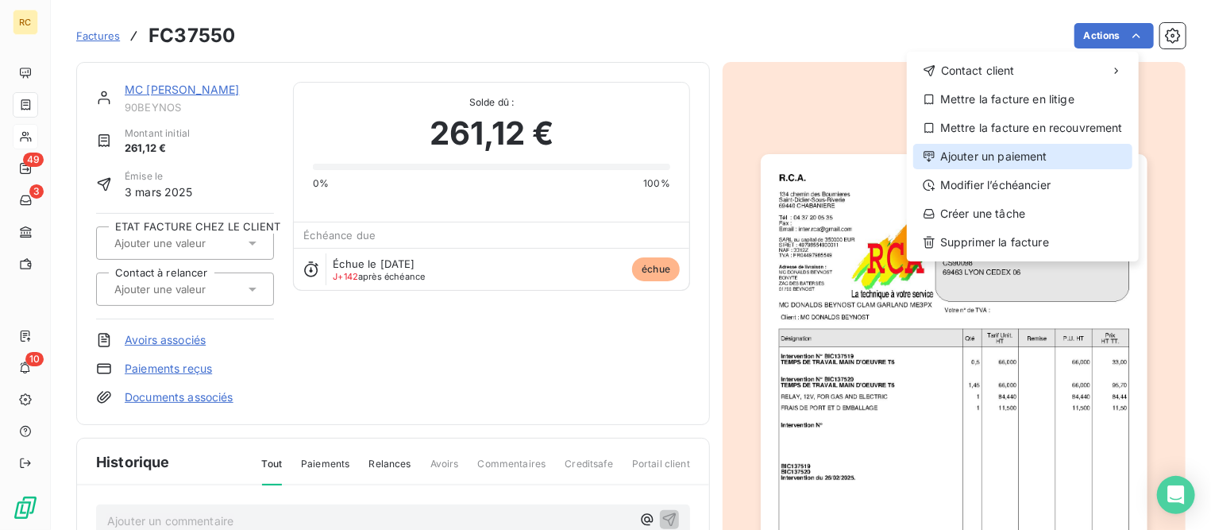
click at [1016, 157] on div "Ajouter un paiement" at bounding box center [1022, 156] width 219 height 25
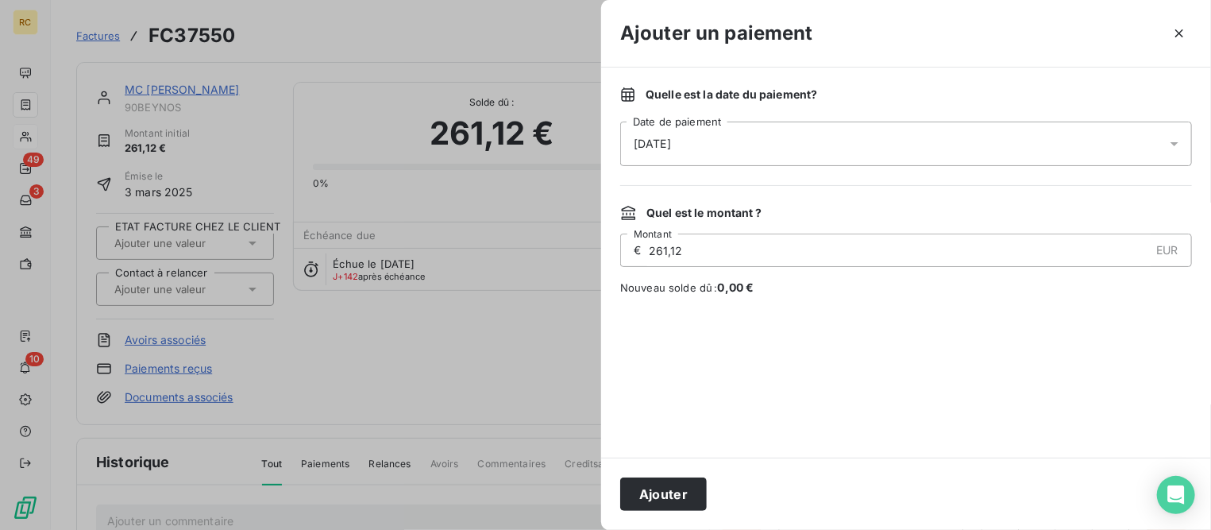
drag, startPoint x: 839, startPoint y: 145, endPoint x: 835, endPoint y: 163, distance: 18.7
click at [839, 147] on div "[DATE]" at bounding box center [906, 143] width 572 height 44
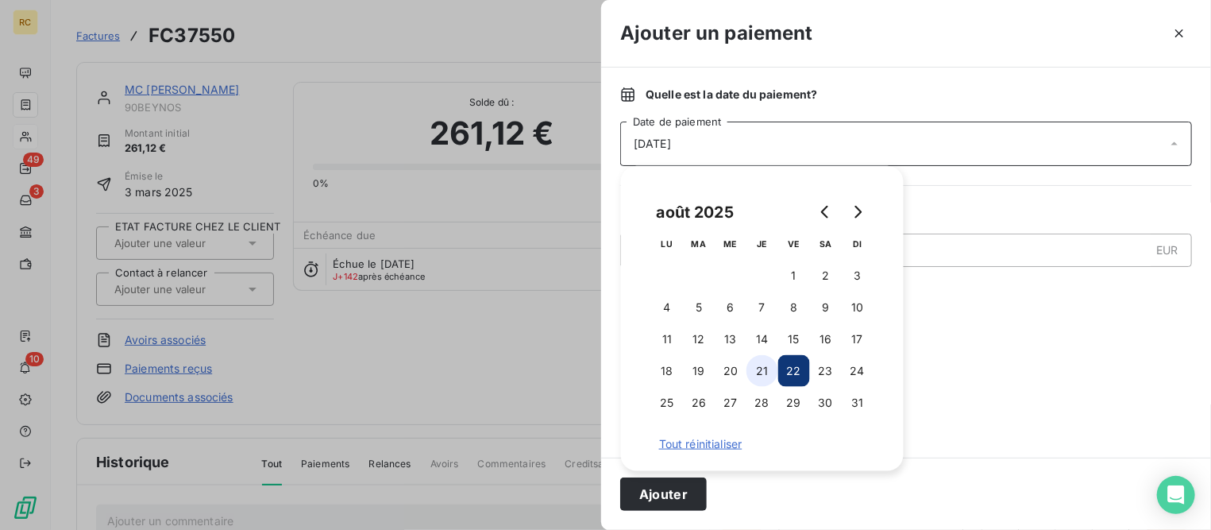
click at [773, 365] on button "21" at bounding box center [762, 371] width 32 height 32
drag, startPoint x: 681, startPoint y: 487, endPoint x: 674, endPoint y: 469, distance: 18.9
click at [682, 488] on button "Ajouter" at bounding box center [663, 493] width 87 height 33
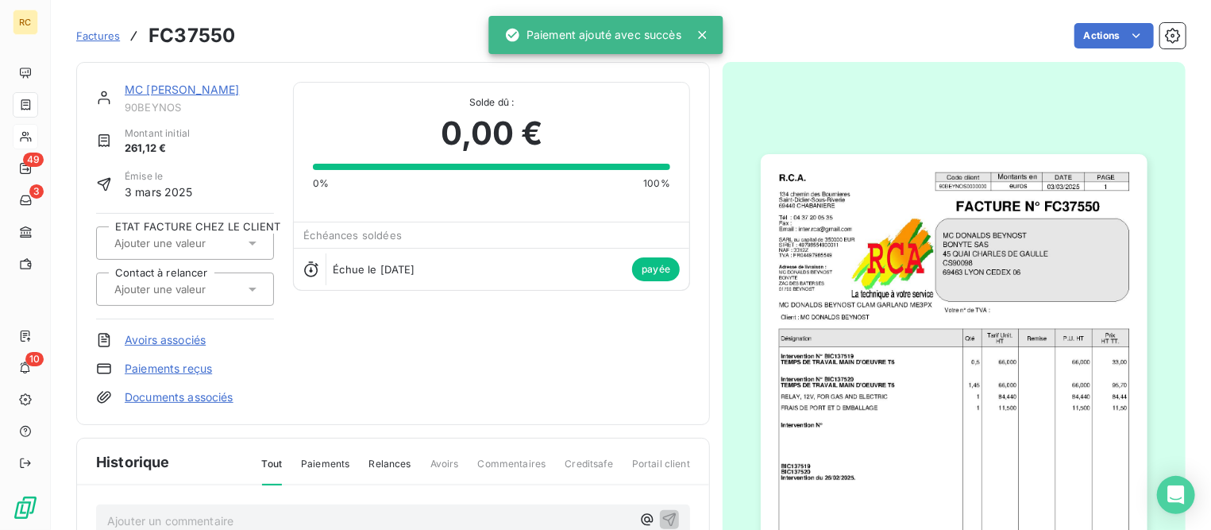
click at [229, 89] on link "MC [PERSON_NAME]" at bounding box center [182, 89] width 114 height 13
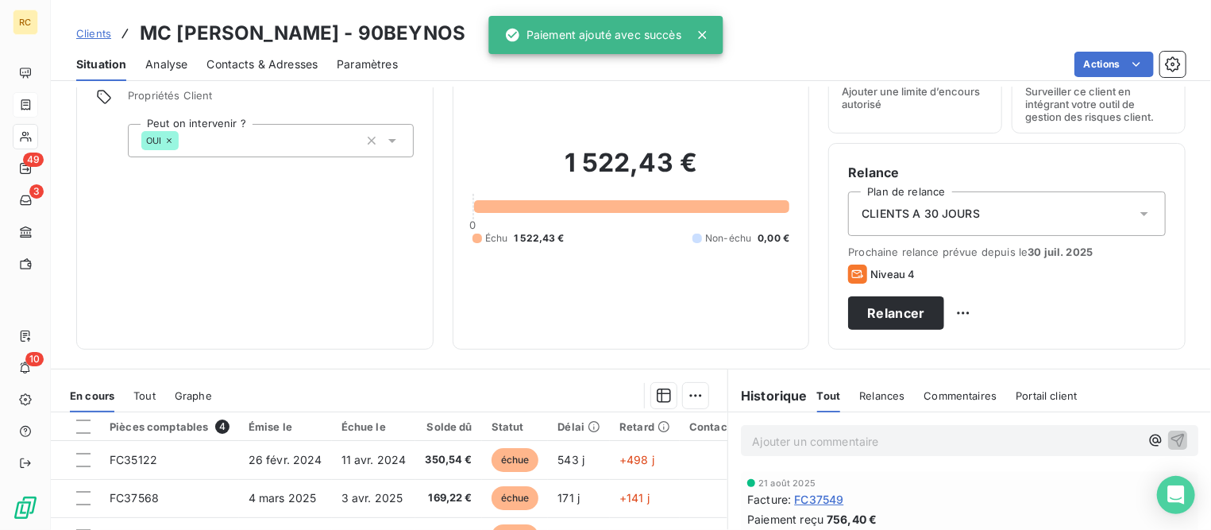
scroll to position [298, 0]
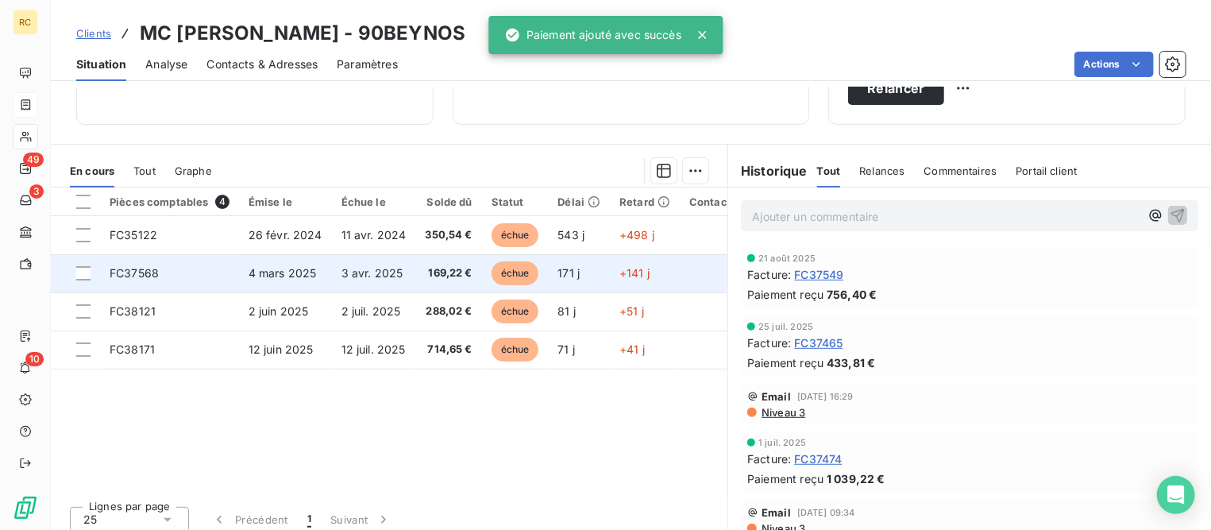
click at [363, 268] on span "3 avr. 2025" at bounding box center [372, 272] width 62 height 13
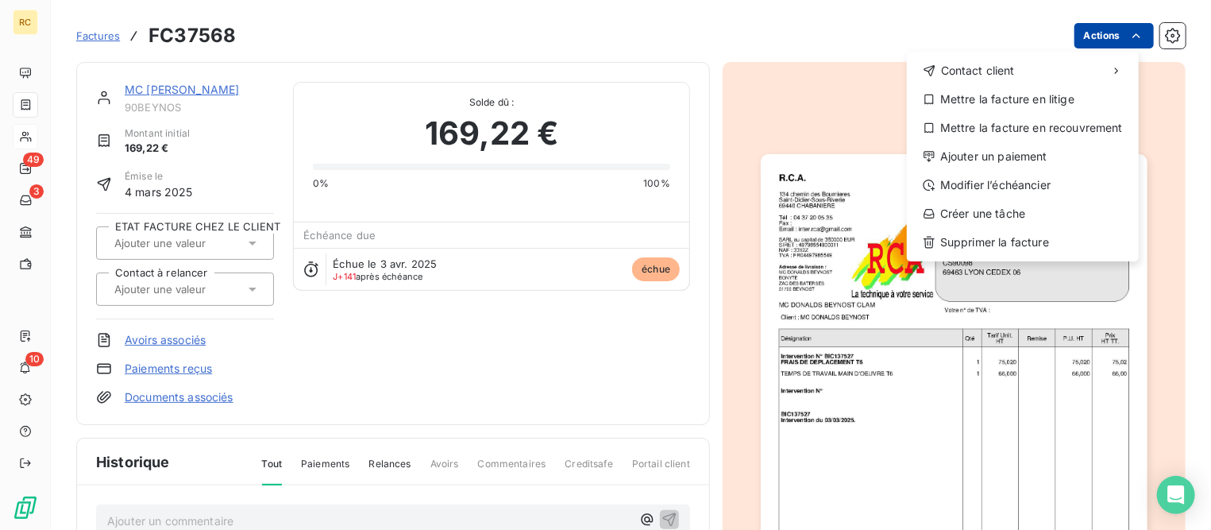
click at [1083, 31] on html "RC 49 3 10 Factures FC37568 Actions Contact client Mettre la facture en litige …" at bounding box center [605, 265] width 1211 height 530
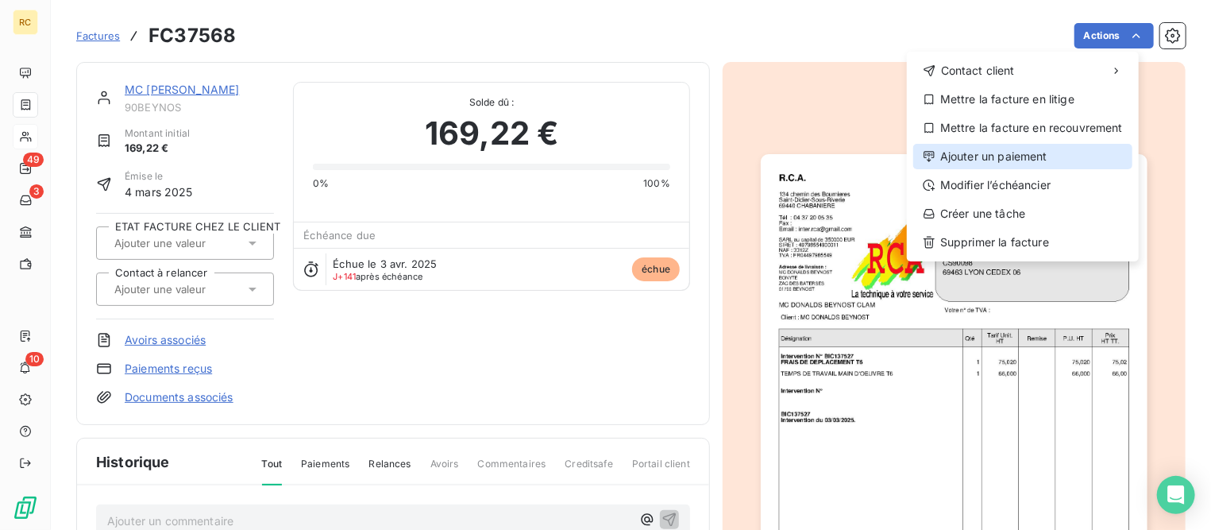
click at [940, 160] on div "Ajouter un paiement" at bounding box center [1022, 156] width 219 height 25
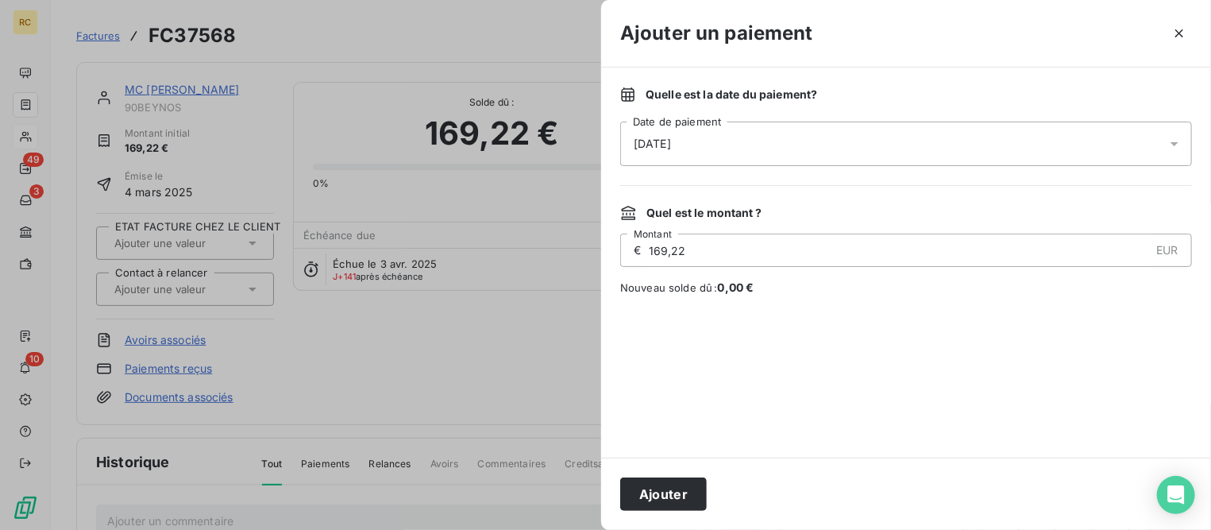
click at [712, 139] on div "[DATE]" at bounding box center [906, 143] width 572 height 44
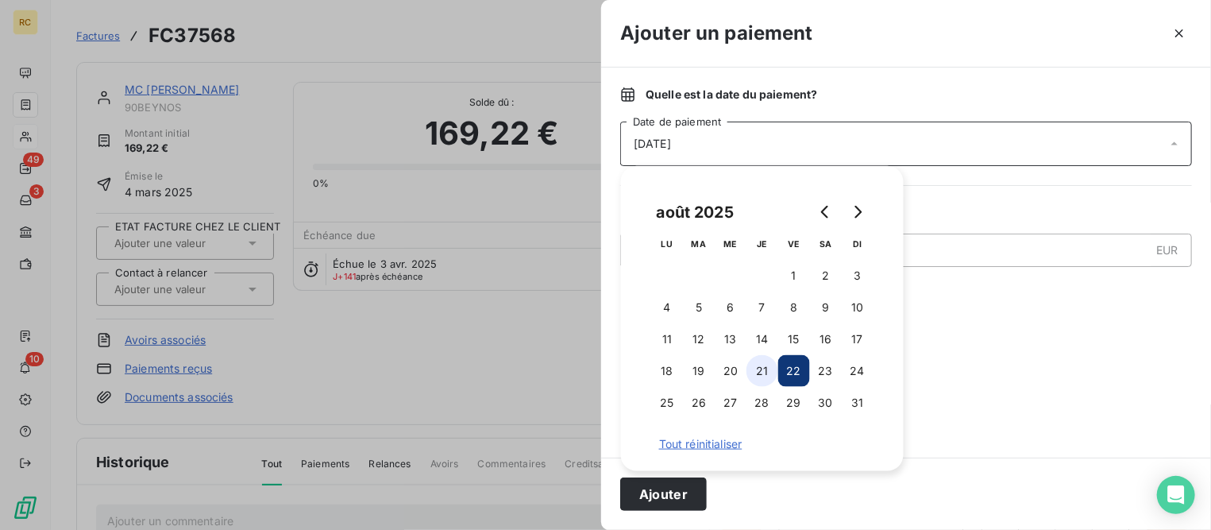
click at [760, 372] on button "21" at bounding box center [762, 371] width 32 height 32
click at [644, 495] on button "Ajouter" at bounding box center [663, 493] width 87 height 33
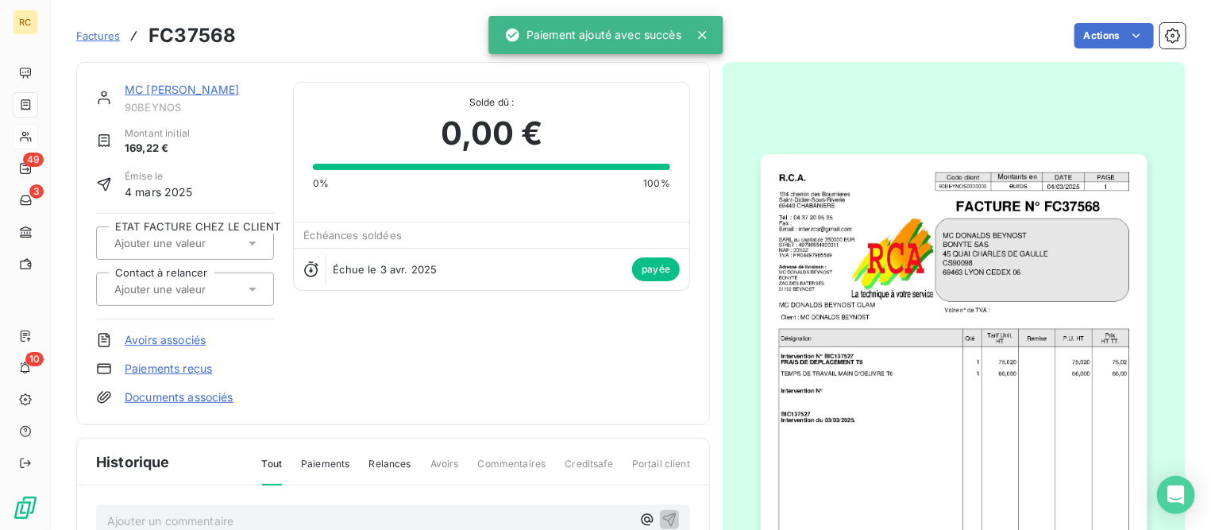
click at [239, 94] on link "MC [PERSON_NAME]" at bounding box center [182, 89] width 114 height 13
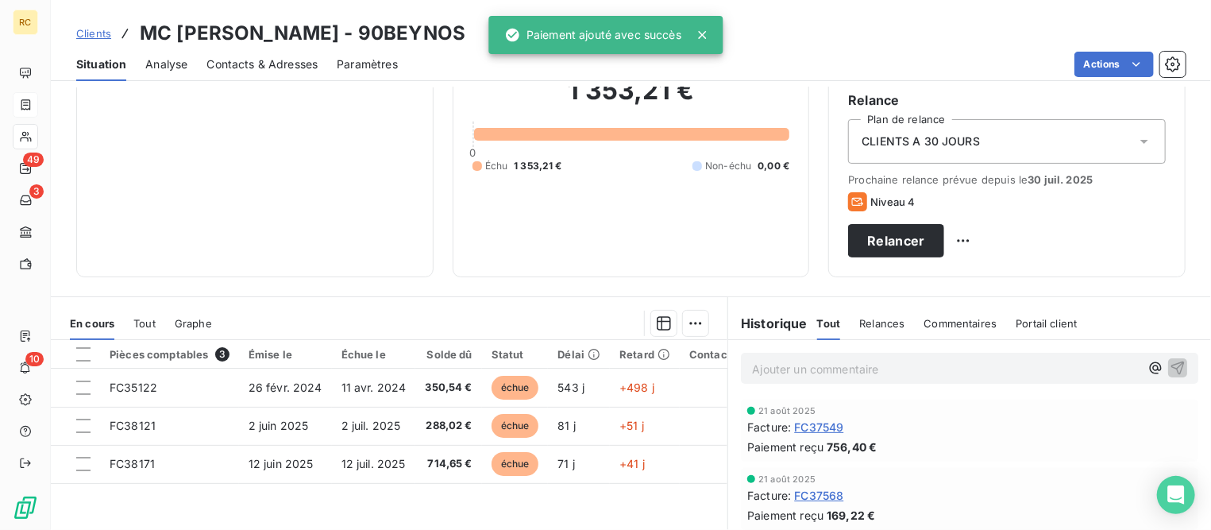
scroll to position [308, 0]
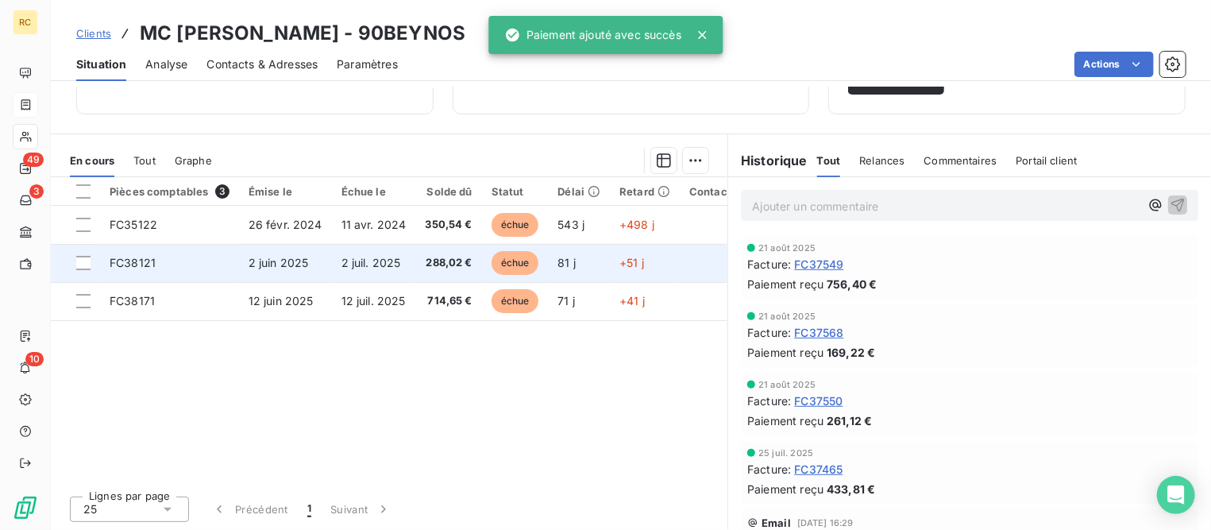
click at [266, 256] on span "2 juin 2025" at bounding box center [279, 262] width 60 height 13
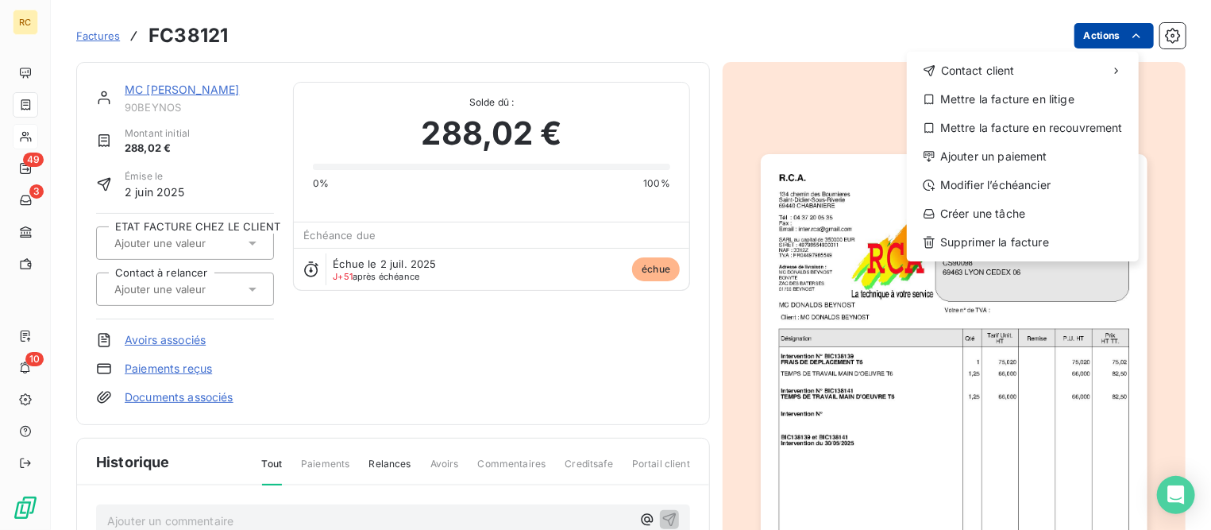
click at [1079, 33] on html "RC 49 3 10 Factures FC38121 Actions Contact client Mettre la facture en litige …" at bounding box center [605, 265] width 1211 height 530
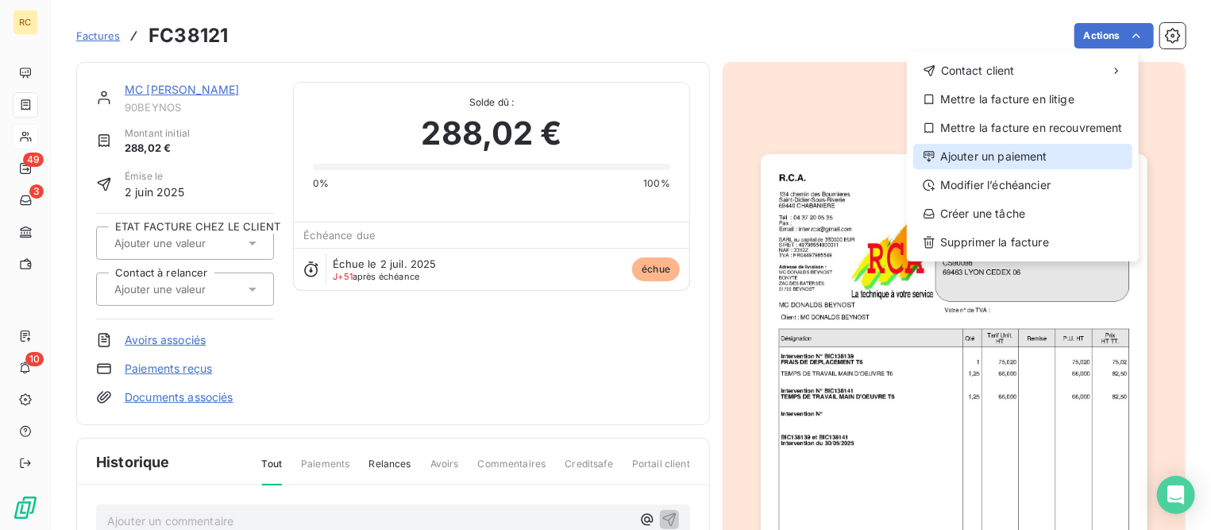
click at [965, 156] on div "Ajouter un paiement" at bounding box center [1022, 156] width 219 height 25
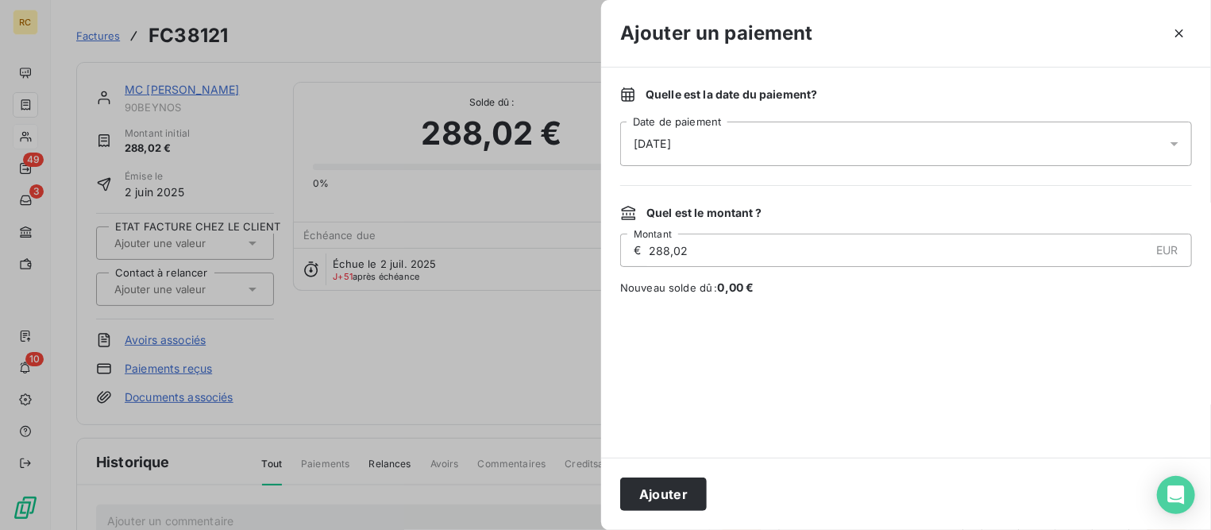
click at [754, 148] on div "[DATE]" at bounding box center [906, 143] width 572 height 44
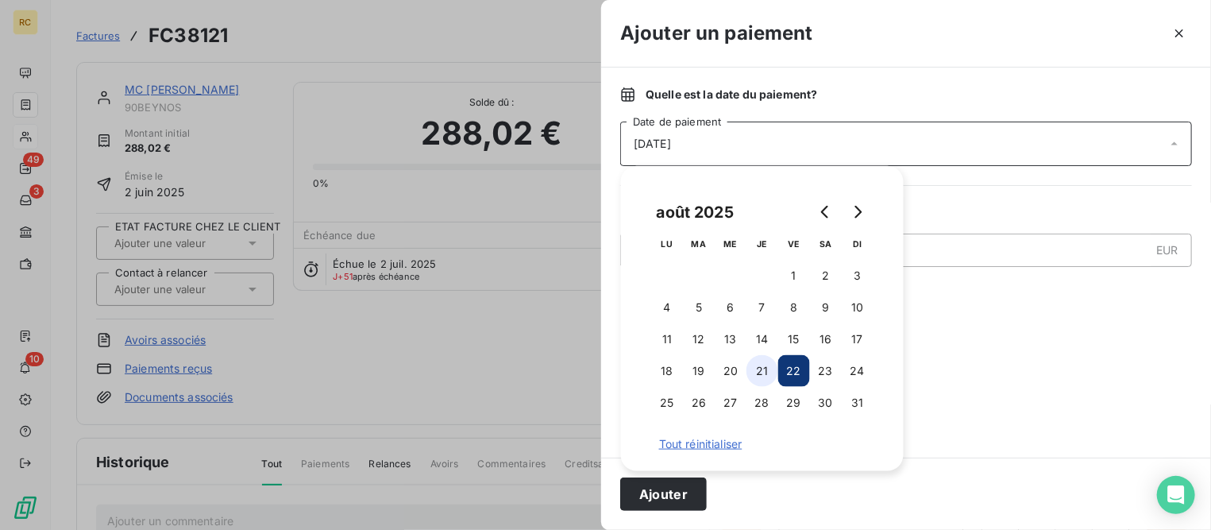
click at [765, 366] on button "21" at bounding box center [762, 371] width 32 height 32
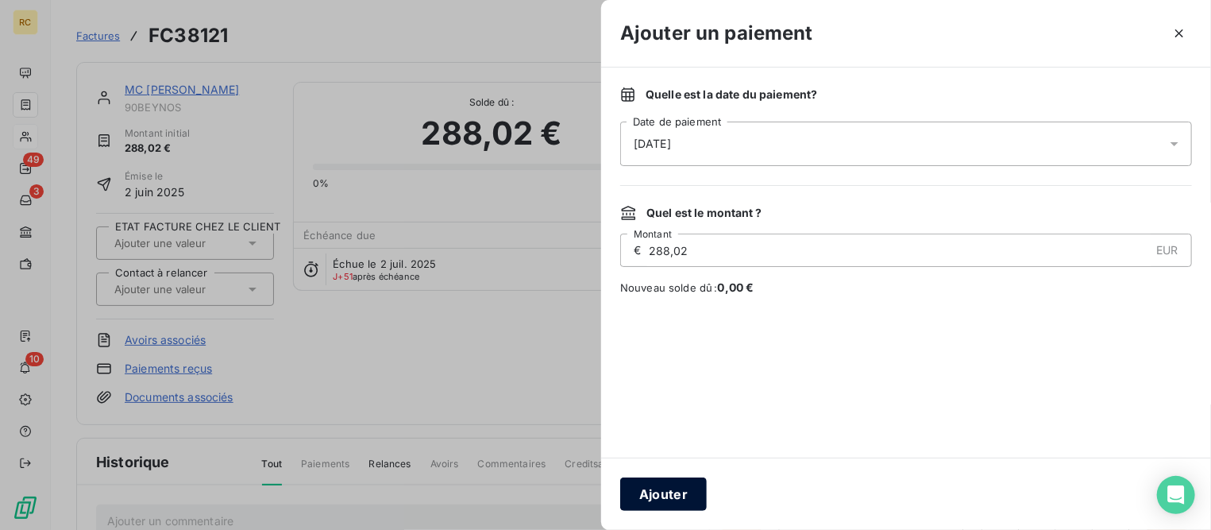
click at [671, 500] on button "Ajouter" at bounding box center [663, 493] width 87 height 33
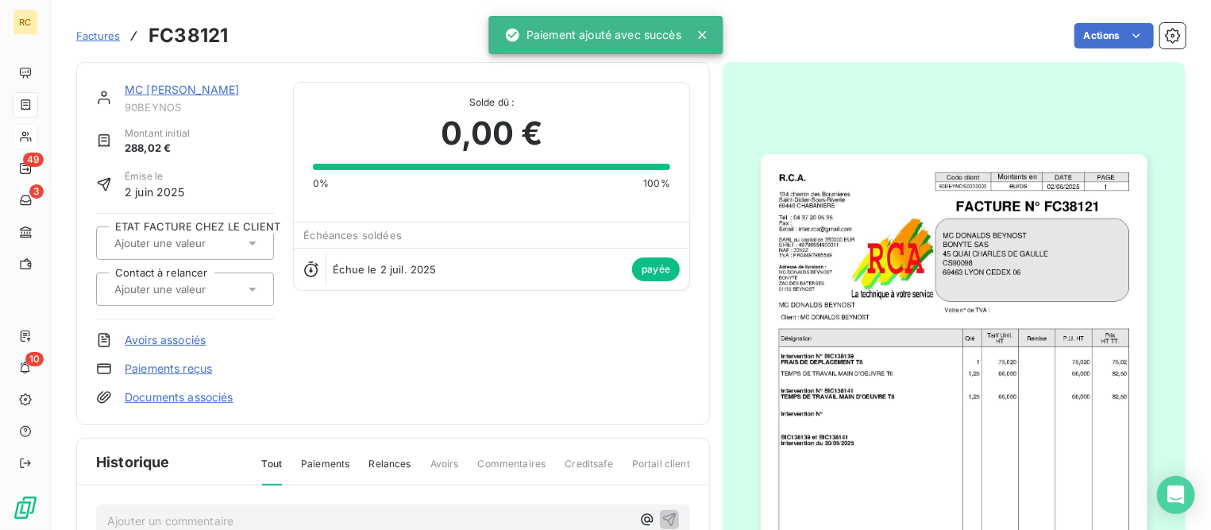
click at [195, 83] on link "MC [PERSON_NAME]" at bounding box center [182, 89] width 114 height 13
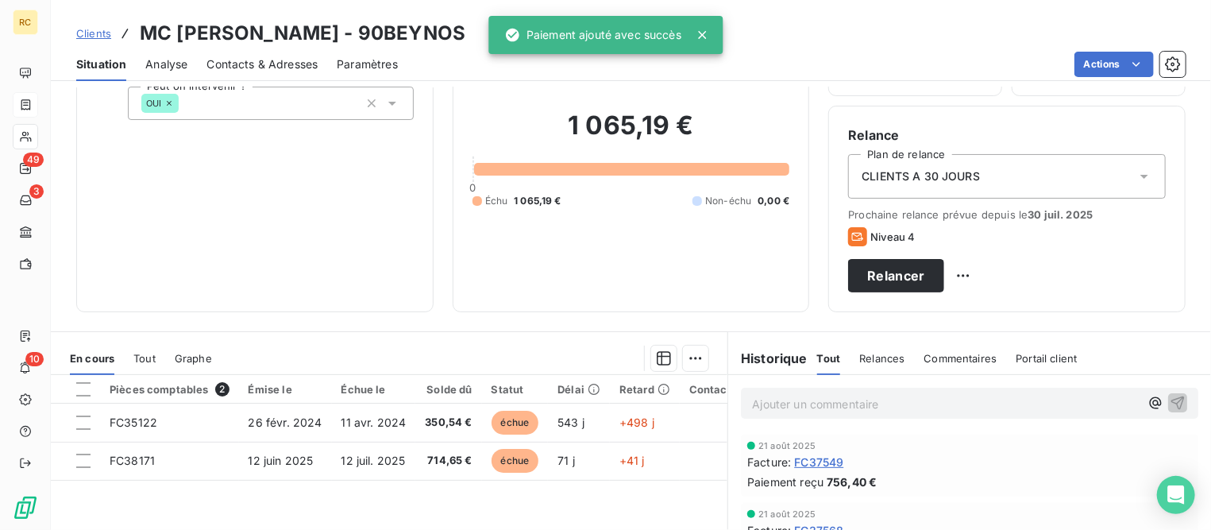
scroll to position [298, 0]
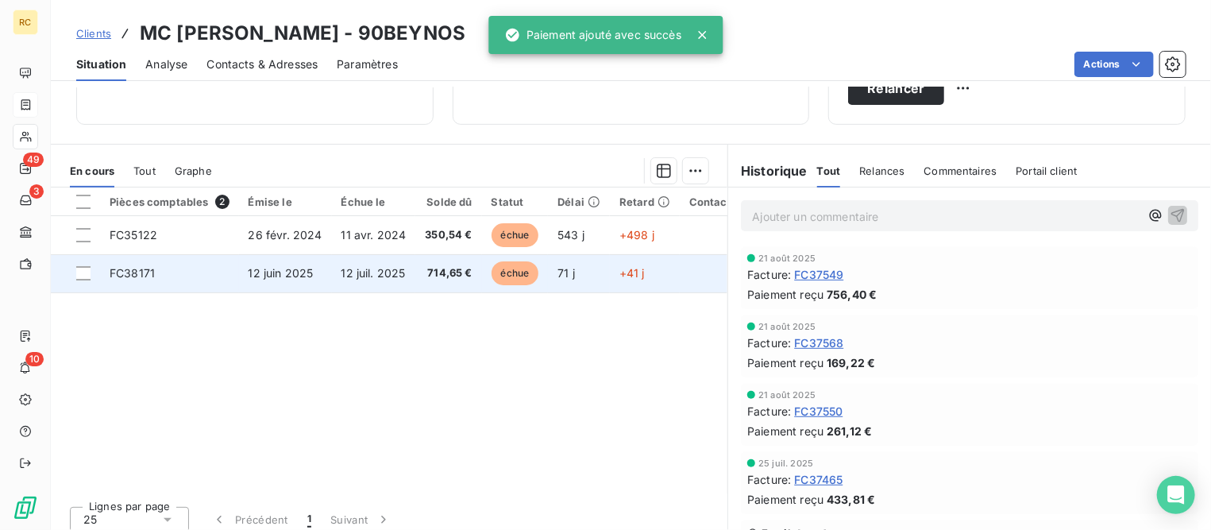
click at [203, 272] on td "FC38171" at bounding box center [169, 273] width 139 height 38
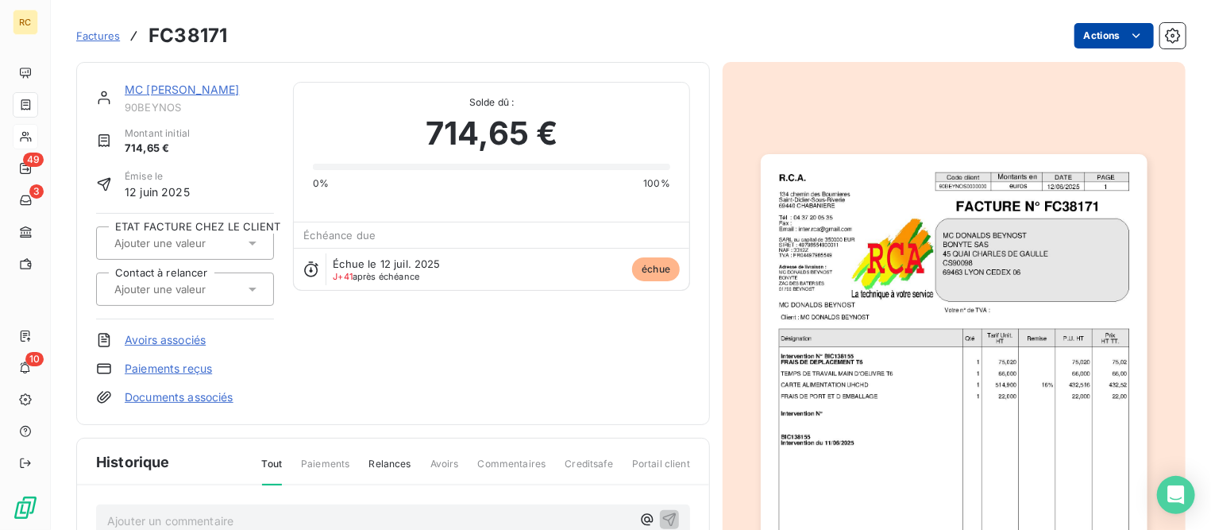
click at [1104, 31] on html "RC 49 3 10 Factures FC38171 Actions MC [PERSON_NAME] 90BEYNOS Montant initial 7…" at bounding box center [605, 265] width 1211 height 530
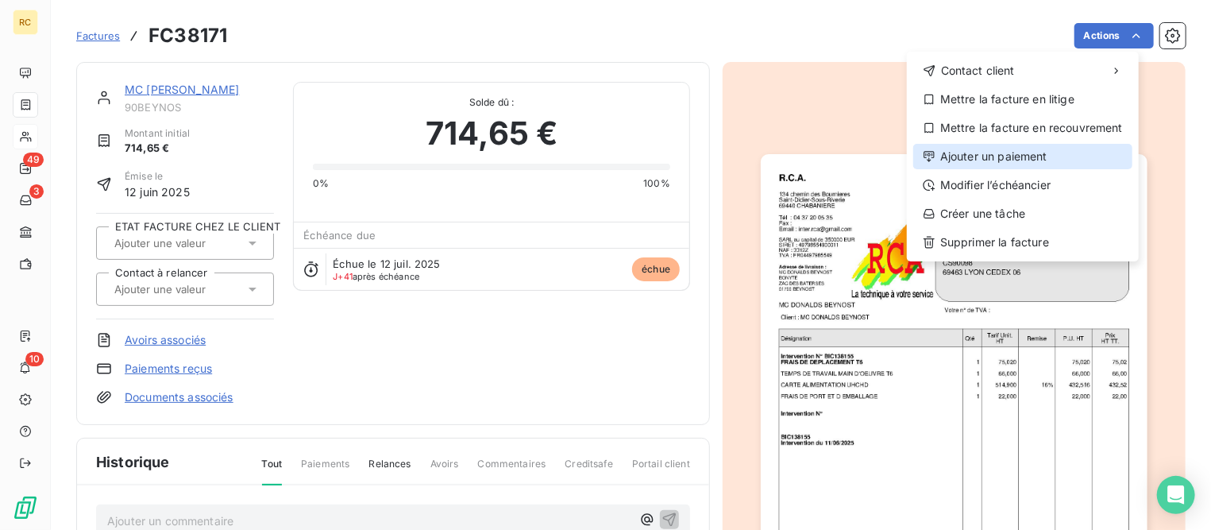
click at [1000, 160] on div "Ajouter un paiement" at bounding box center [1022, 156] width 219 height 25
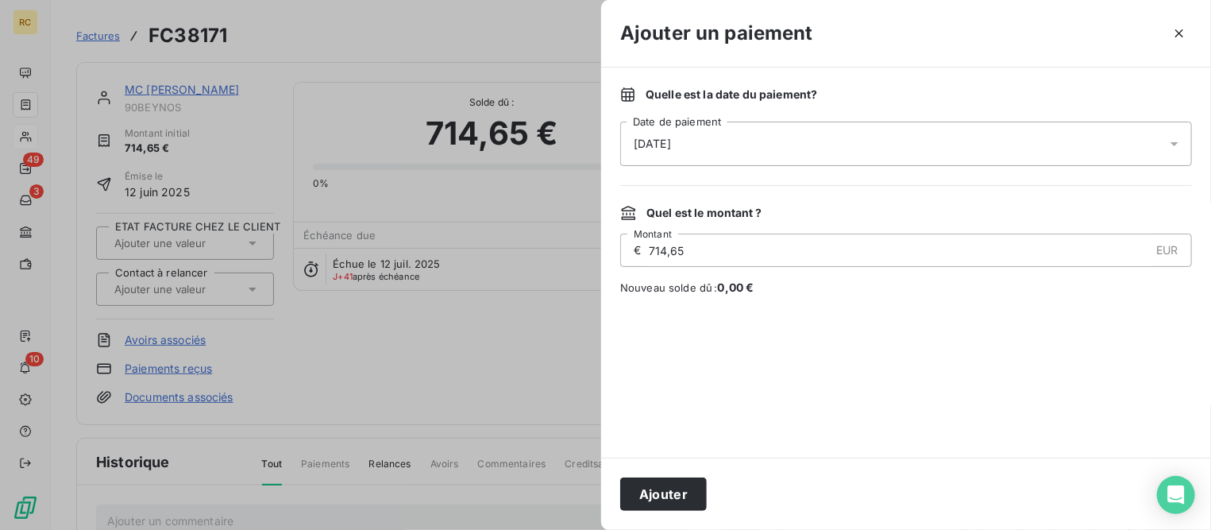
click at [758, 145] on div "[DATE]" at bounding box center [906, 143] width 572 height 44
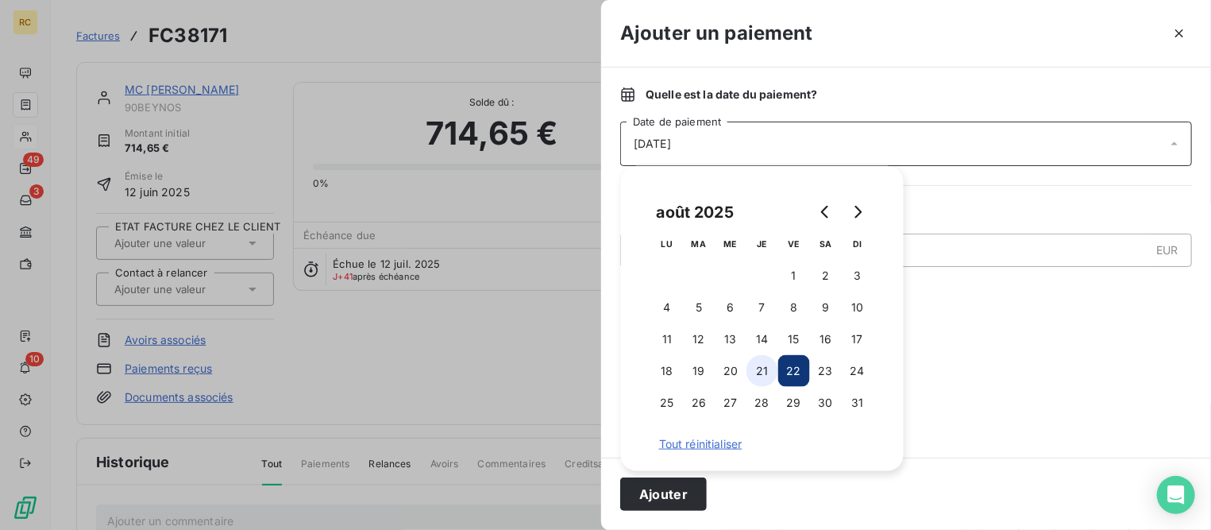
click at [757, 374] on button "21" at bounding box center [762, 371] width 32 height 32
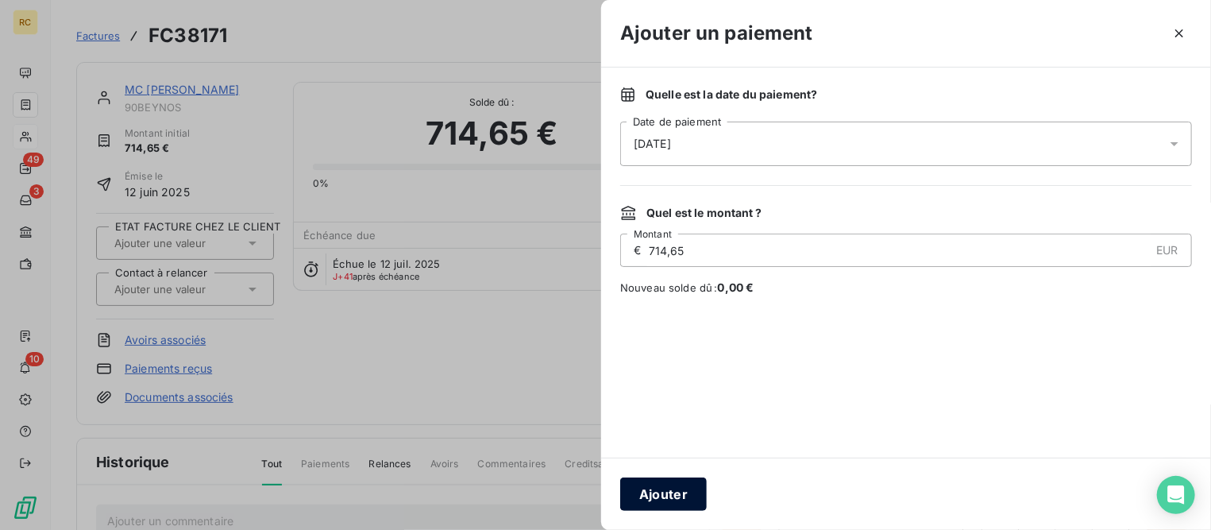
click at [685, 489] on button "Ajouter" at bounding box center [663, 493] width 87 height 33
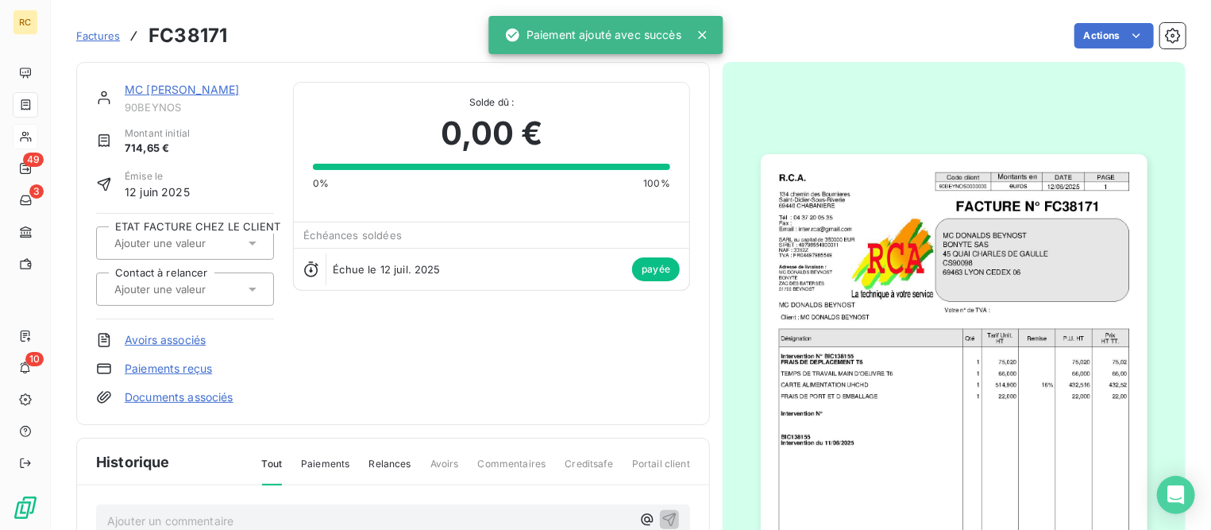
click at [214, 86] on link "MC [PERSON_NAME]" at bounding box center [182, 89] width 114 height 13
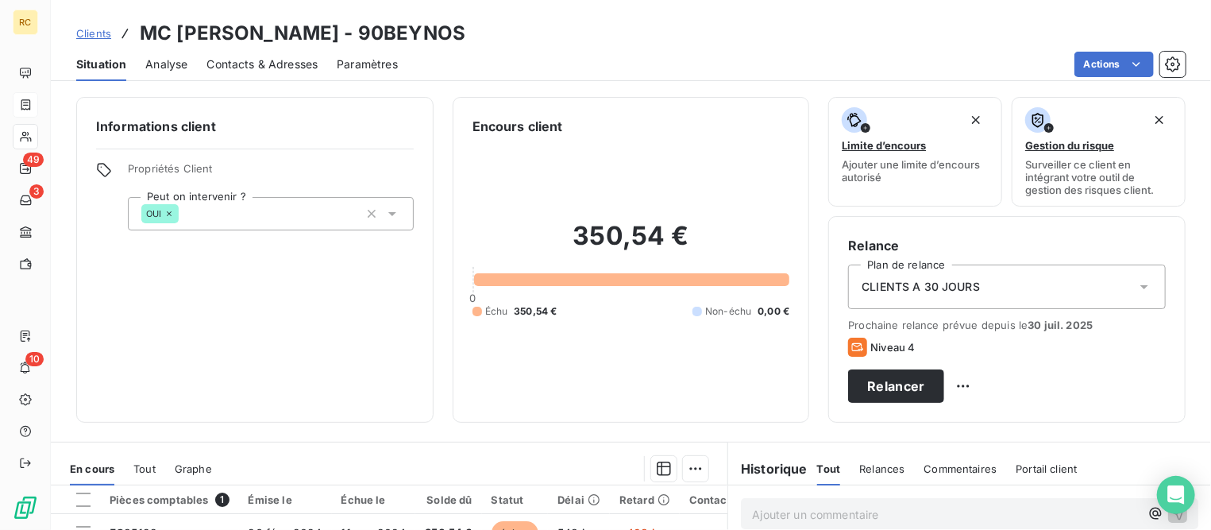
click at [82, 32] on span "Clients" at bounding box center [93, 33] width 35 height 13
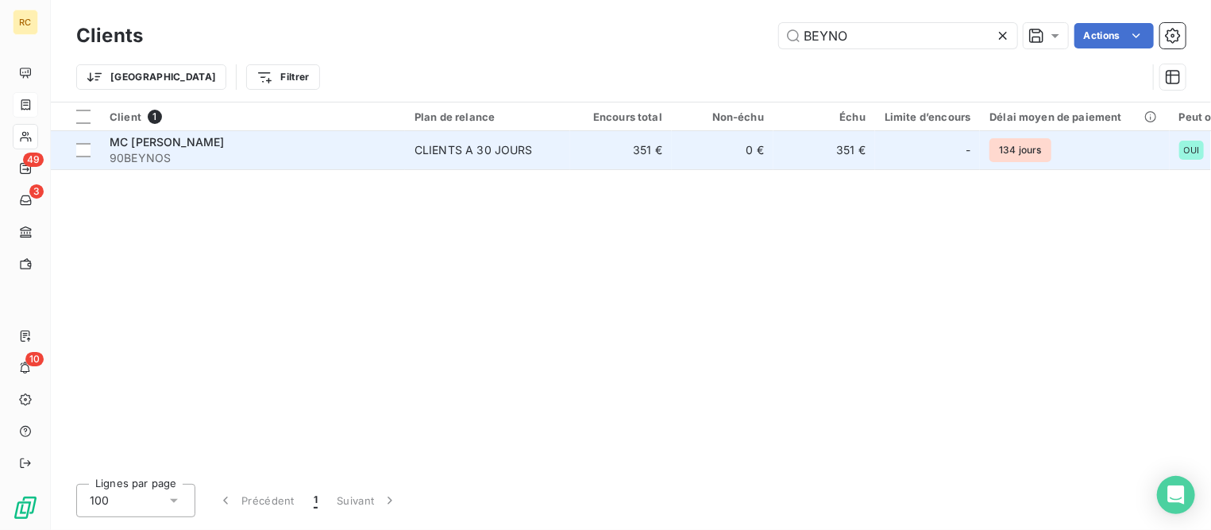
click at [224, 141] on span "MC [PERSON_NAME]" at bounding box center [167, 141] width 114 height 13
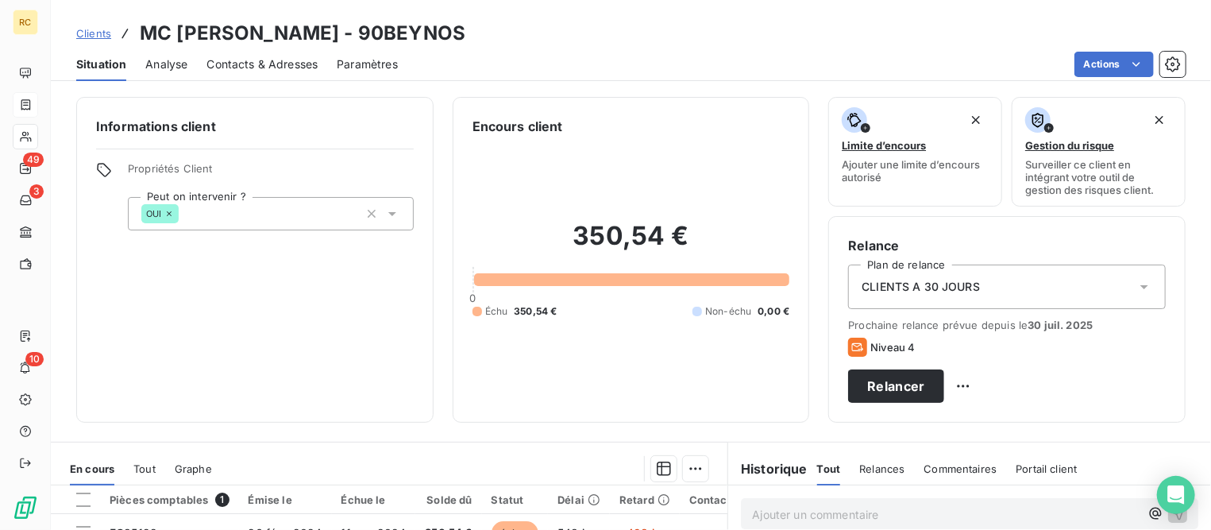
click at [94, 29] on span "Clients" at bounding box center [93, 33] width 35 height 13
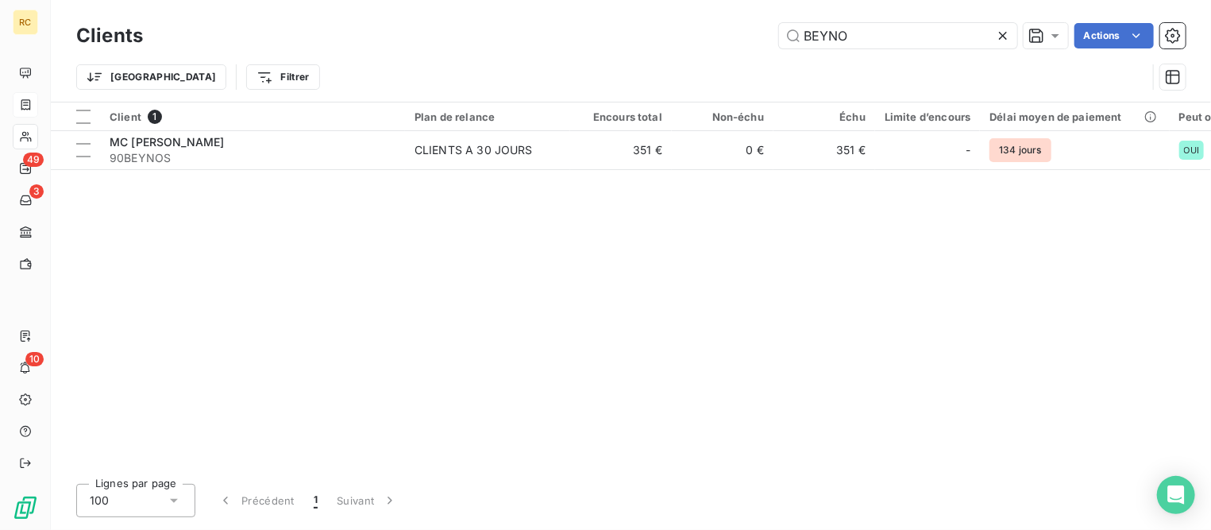
drag, startPoint x: 879, startPoint y: 46, endPoint x: 590, endPoint y: 1, distance: 292.5
click at [592, 0] on div "Clients BEYNO Actions Trier Filtrer" at bounding box center [631, 51] width 1160 height 102
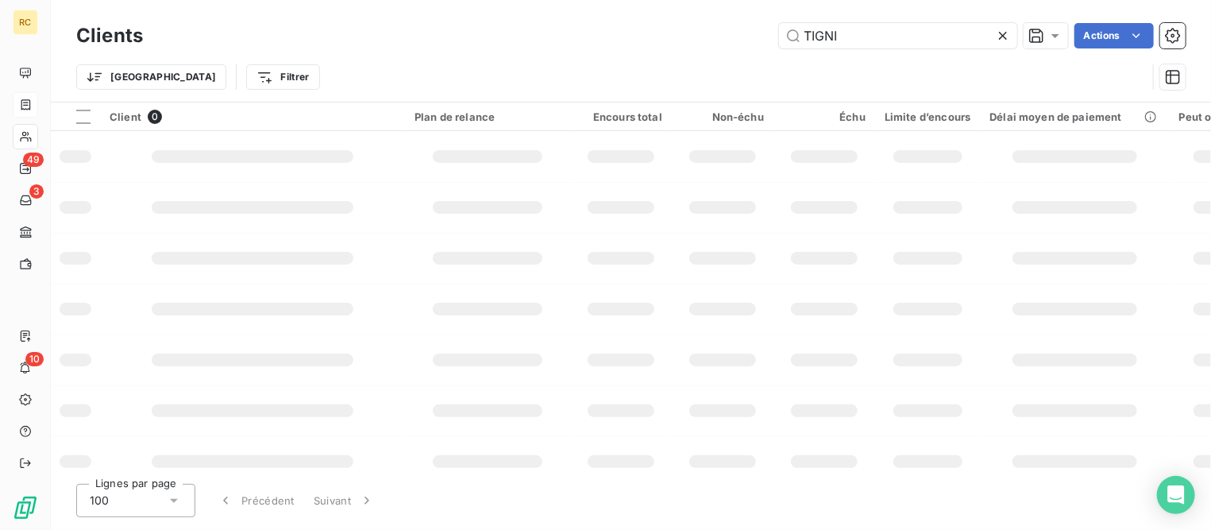
type input "TIGNI"
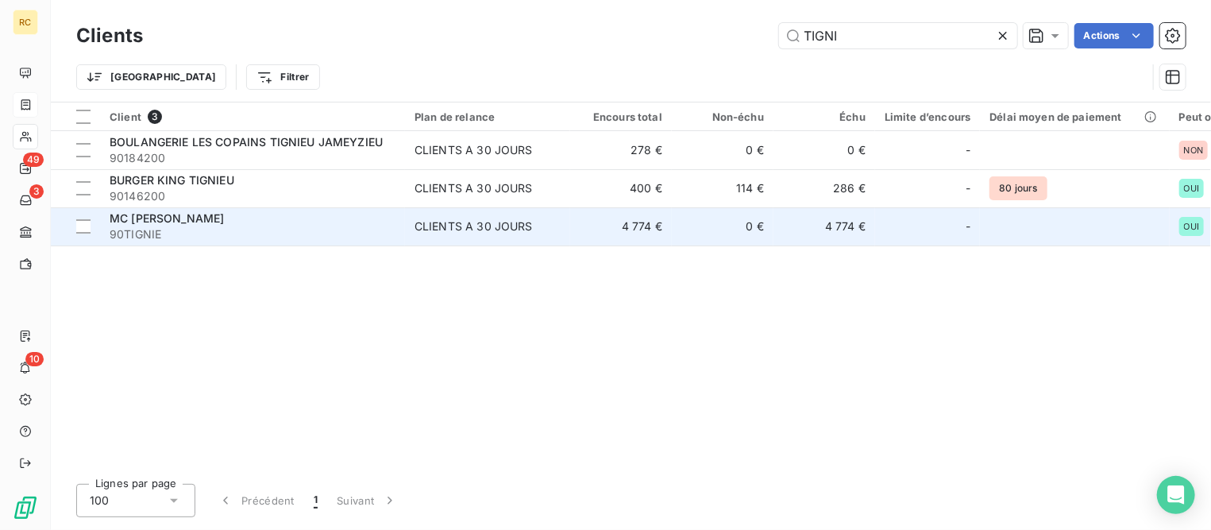
click at [207, 219] on span "MC [PERSON_NAME]" at bounding box center [167, 217] width 114 height 13
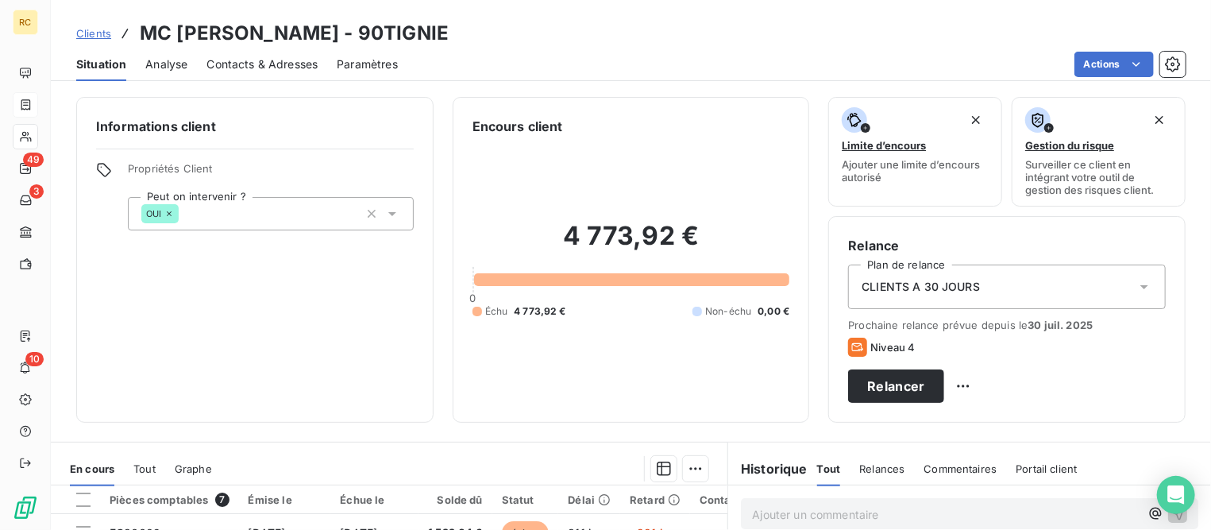
scroll to position [198, 0]
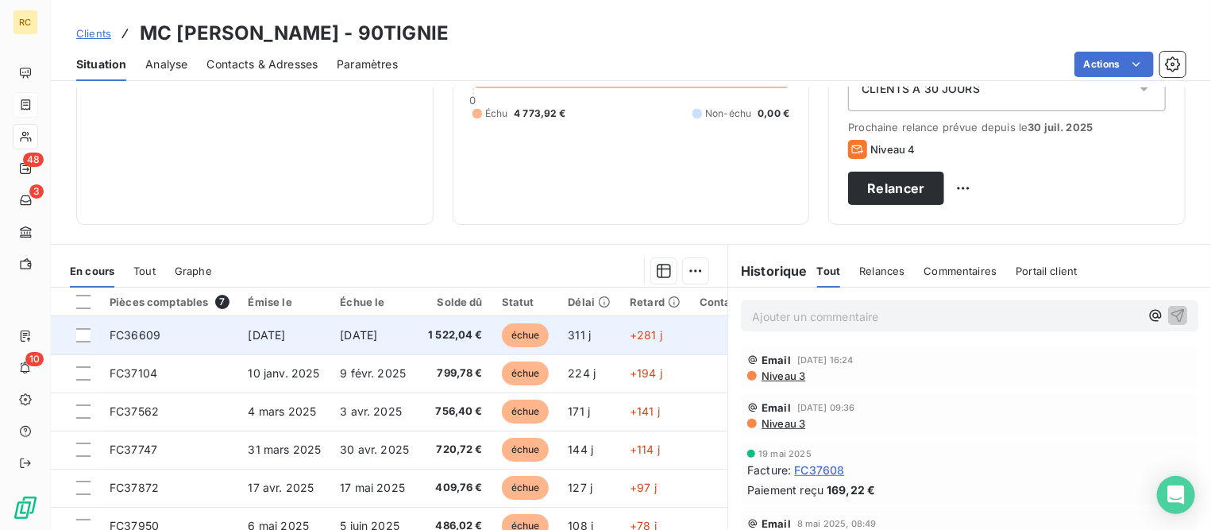
click at [165, 337] on td "FC36609" at bounding box center [169, 335] width 139 height 38
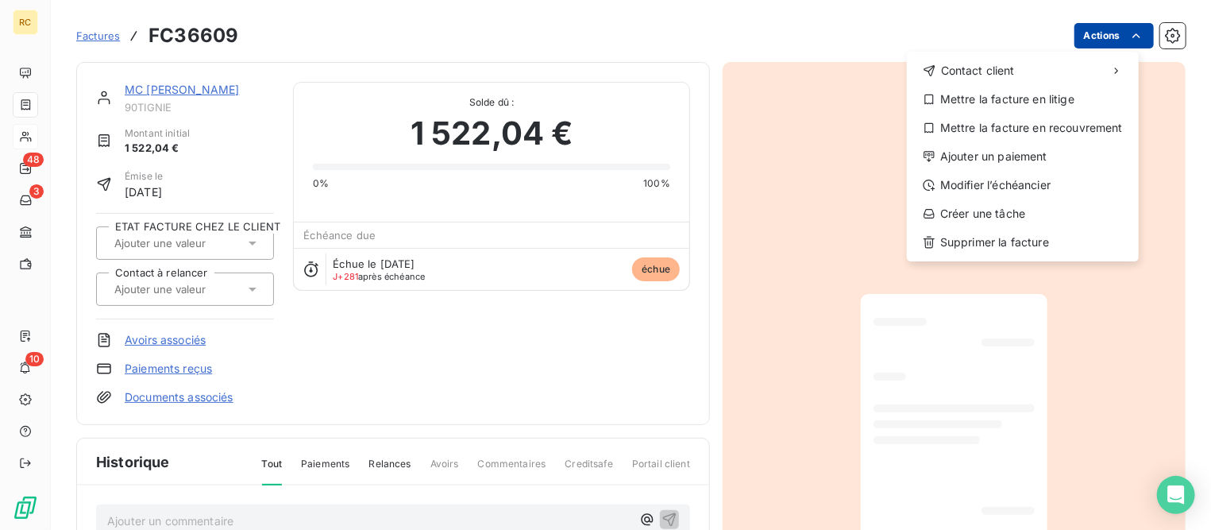
click at [1104, 36] on html "RC 48 3 10 Factures FC36609 Actions Contact client Mettre la facture en litige …" at bounding box center [605, 265] width 1211 height 530
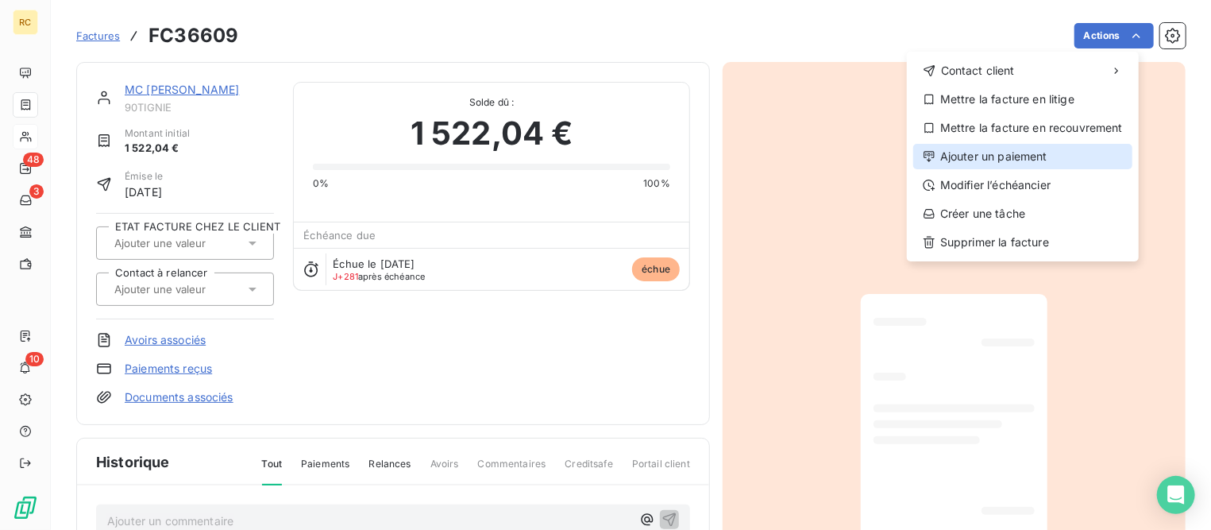
click at [1010, 163] on div "Ajouter un paiement" at bounding box center [1022, 156] width 219 height 25
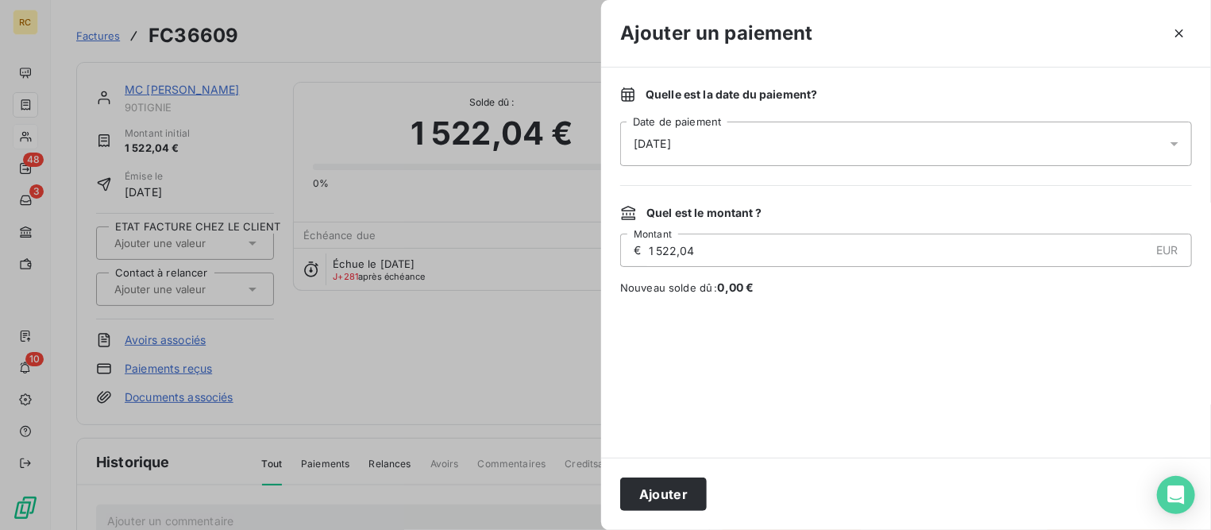
click at [769, 147] on div "[DATE]" at bounding box center [906, 143] width 572 height 44
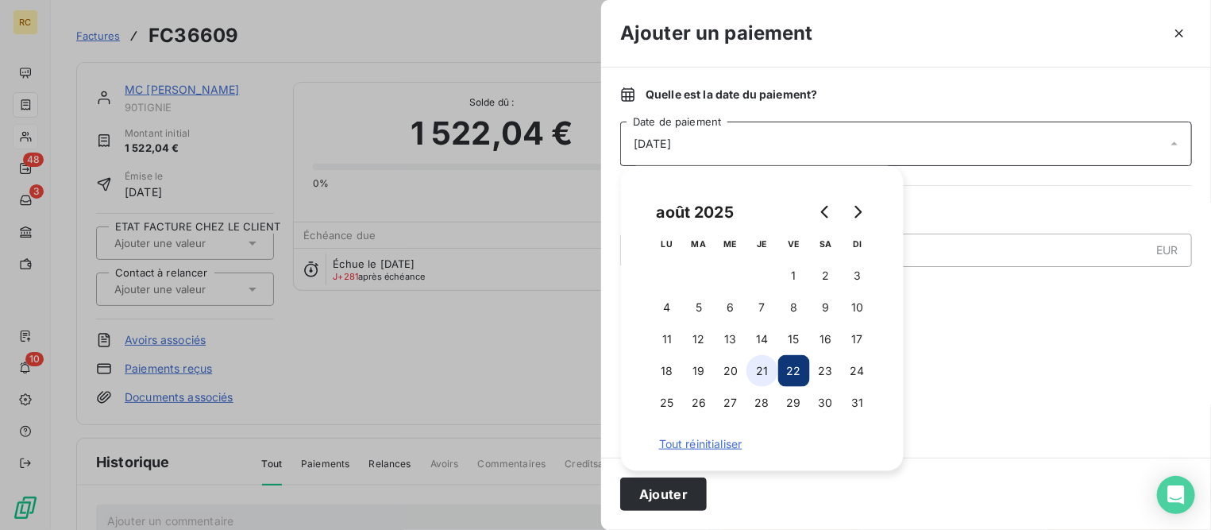
click at [760, 368] on button "21" at bounding box center [762, 371] width 32 height 32
click at [669, 502] on button "Ajouter" at bounding box center [663, 493] width 87 height 33
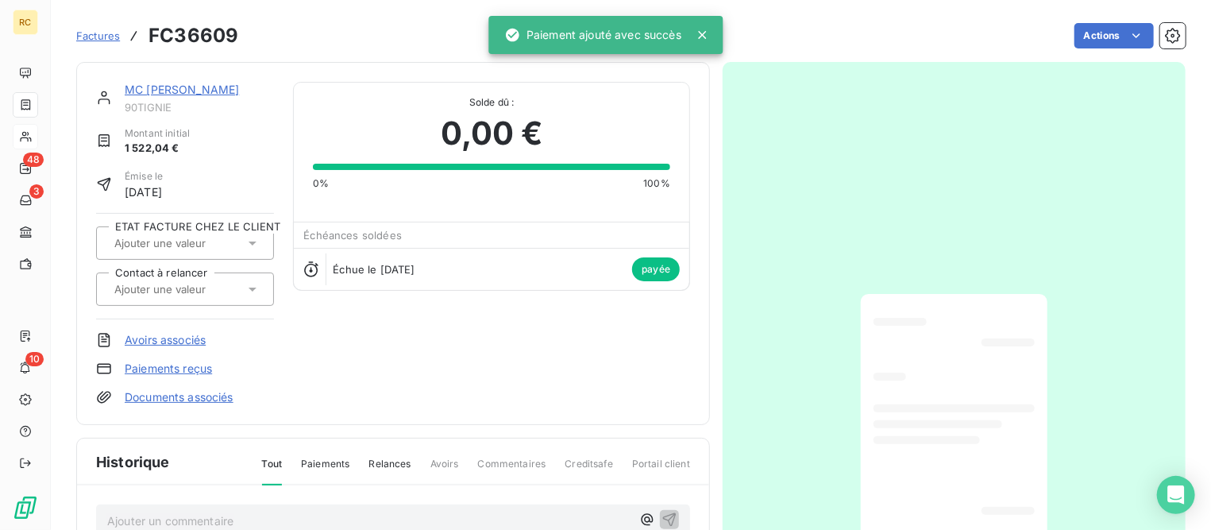
click at [218, 87] on link "MC [PERSON_NAME]" at bounding box center [182, 89] width 114 height 13
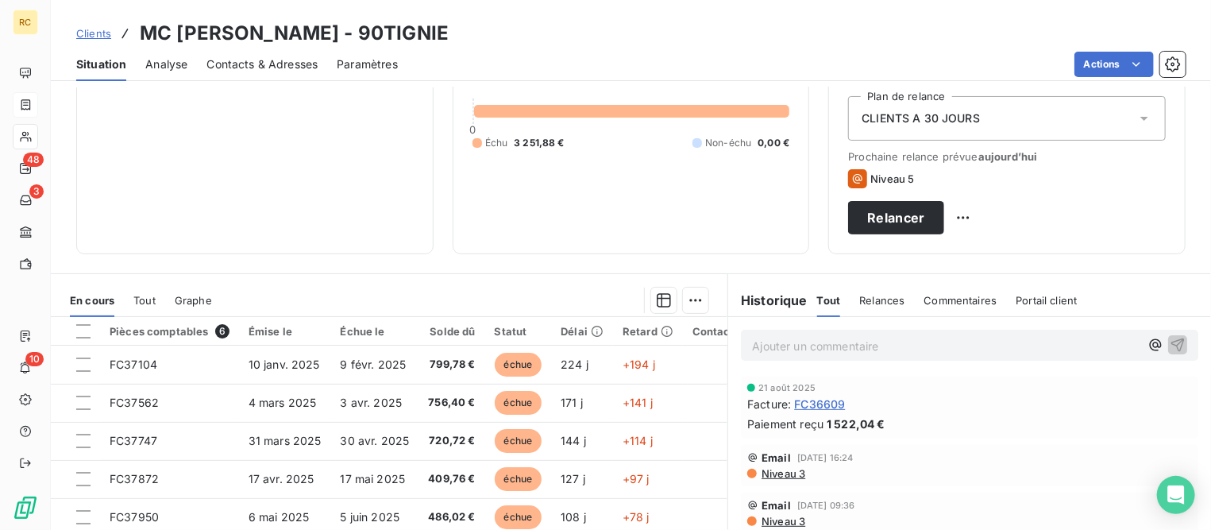
scroll to position [198, 0]
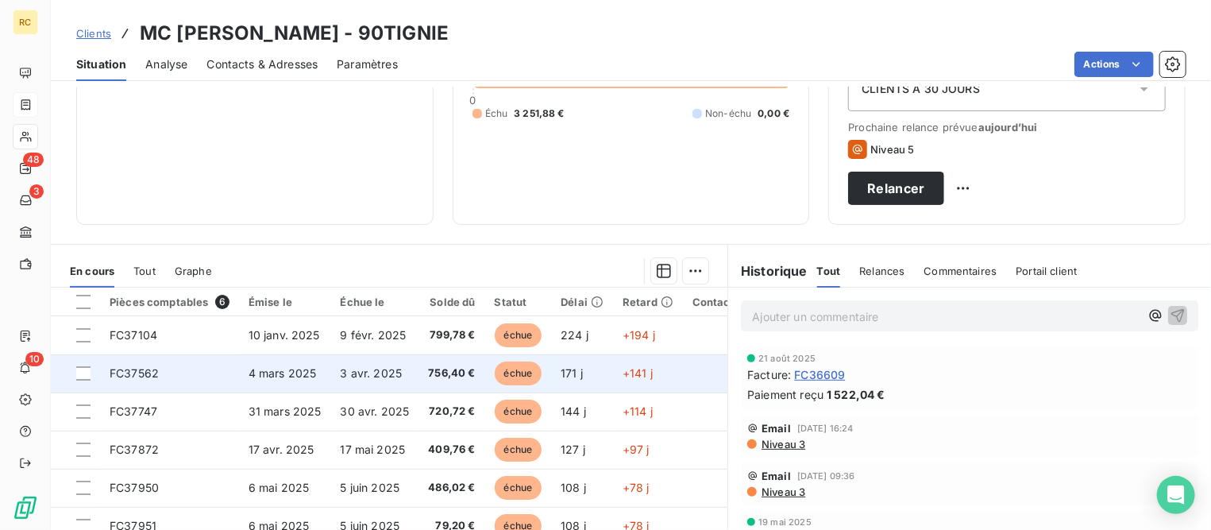
click at [343, 376] on span "3 avr. 2025" at bounding box center [372, 372] width 62 height 13
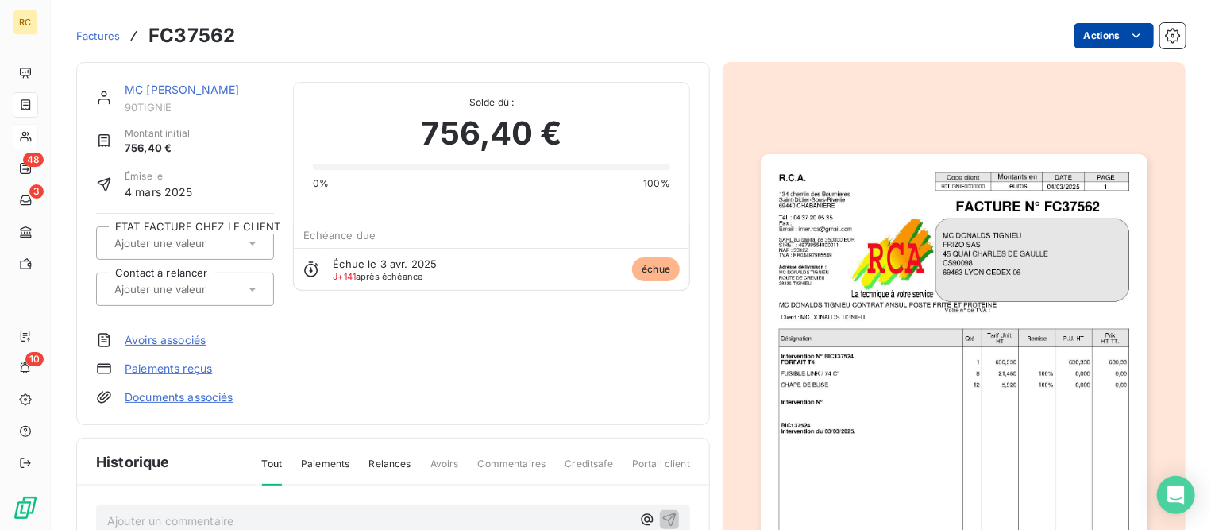
click at [1102, 40] on html "RC 48 3 10 Factures FC37562 Actions MC [PERSON_NAME] 90TIGNIE Montant initial 7…" at bounding box center [605, 265] width 1211 height 530
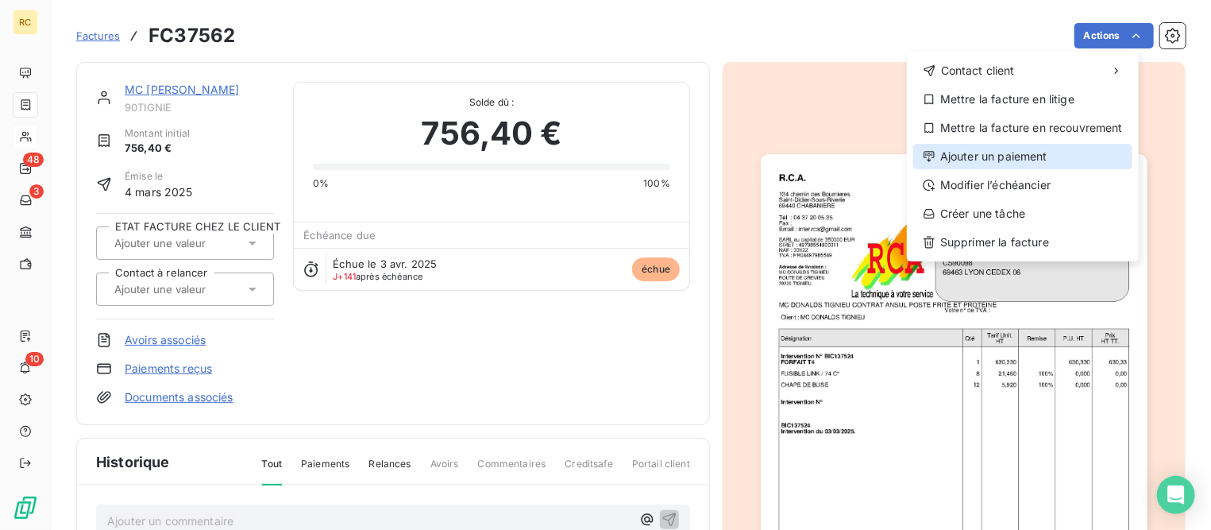
click at [948, 163] on div "Ajouter un paiement" at bounding box center [1022, 156] width 219 height 25
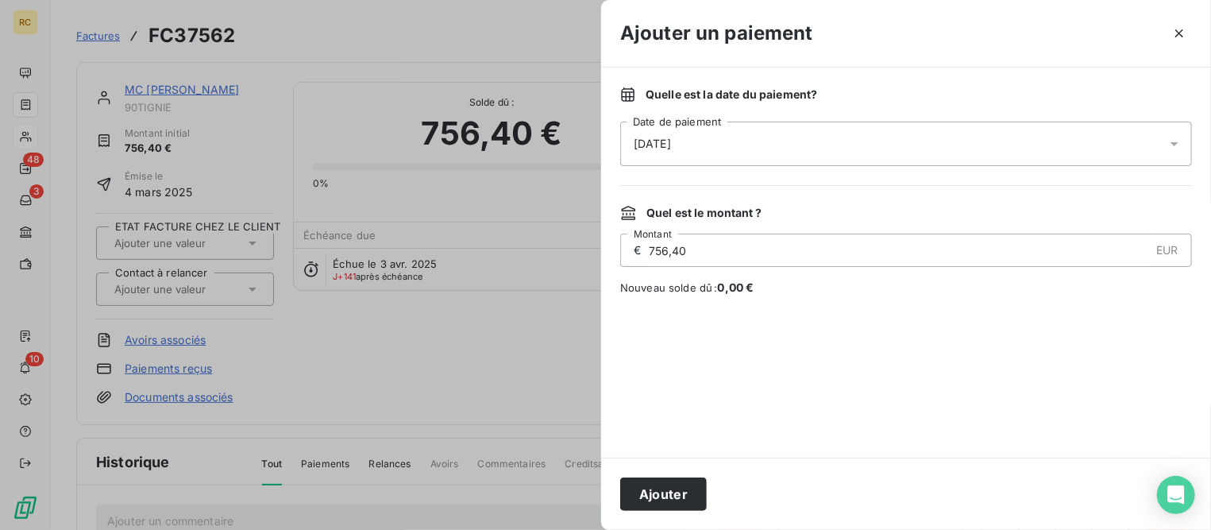
click at [838, 140] on div "[DATE]" at bounding box center [906, 143] width 572 height 44
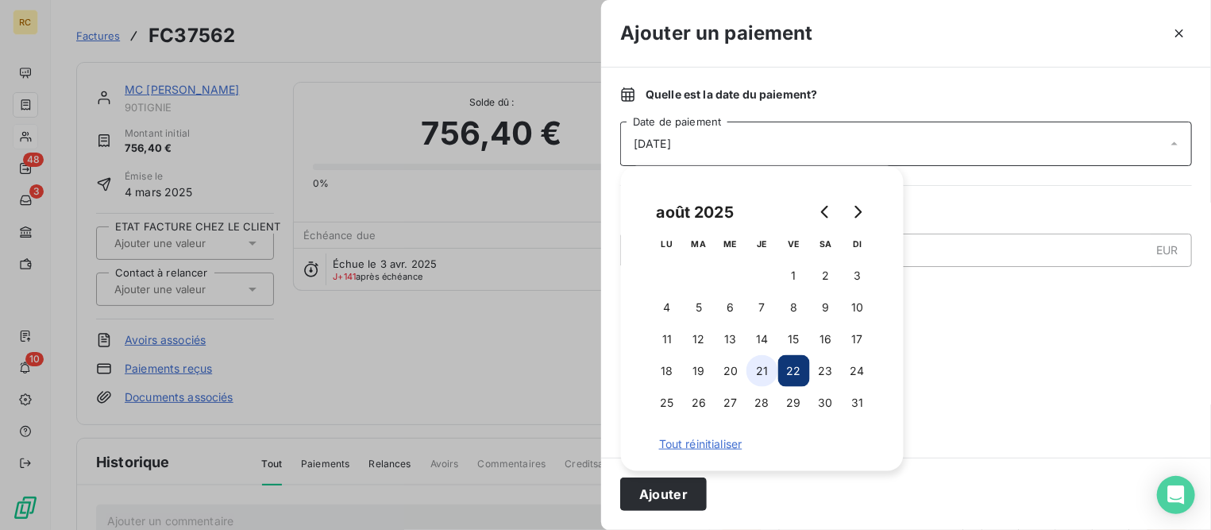
click at [763, 373] on button "21" at bounding box center [762, 371] width 32 height 32
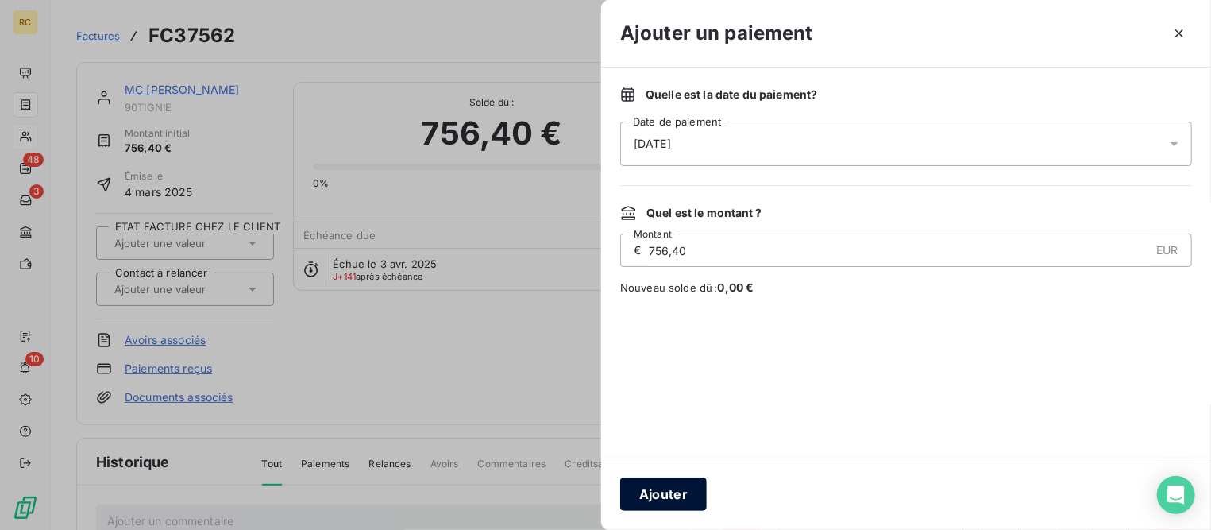
click at [679, 493] on button "Ajouter" at bounding box center [663, 493] width 87 height 33
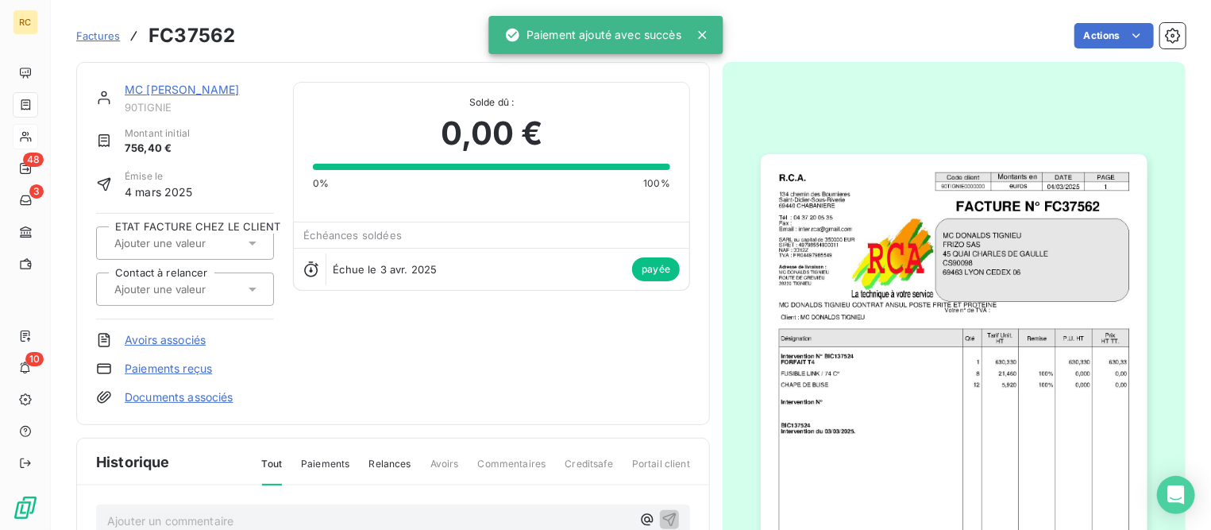
click at [225, 91] on link "MC [PERSON_NAME]" at bounding box center [182, 89] width 114 height 13
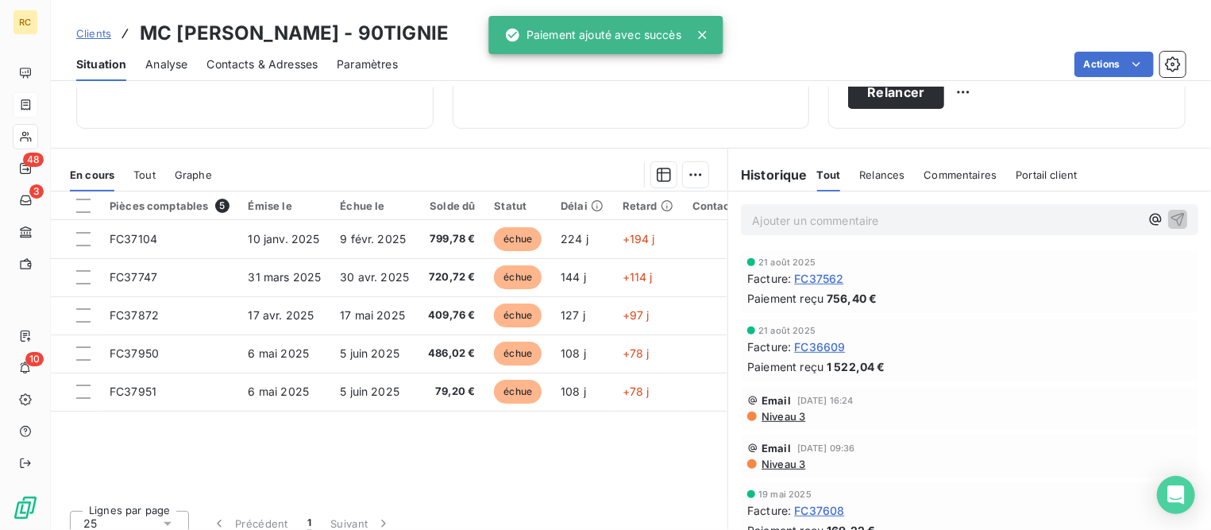
scroll to position [298, 0]
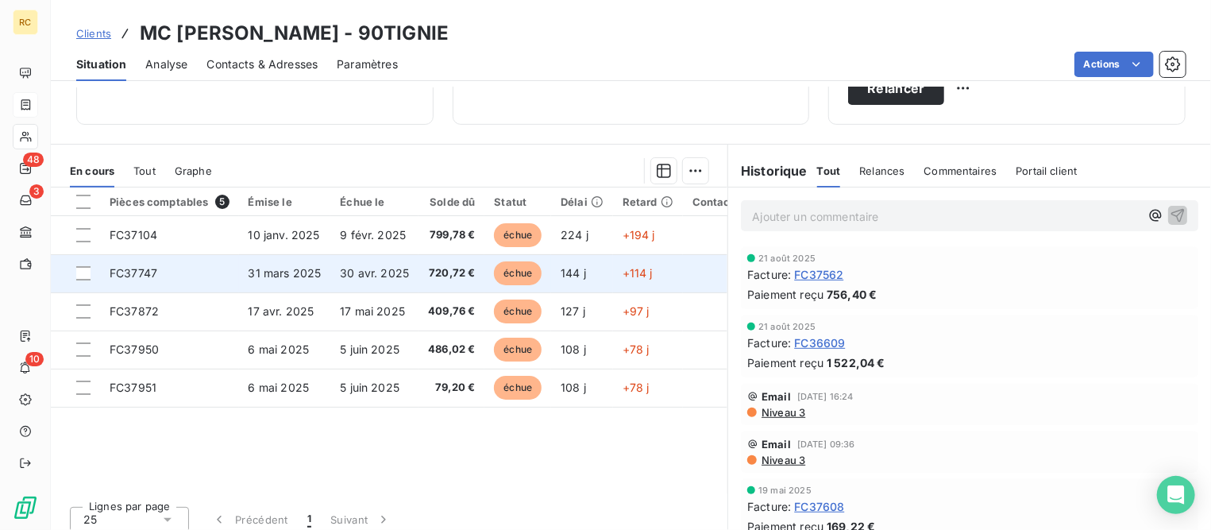
click at [331, 266] on td "30 avr. 2025" at bounding box center [374, 273] width 88 height 38
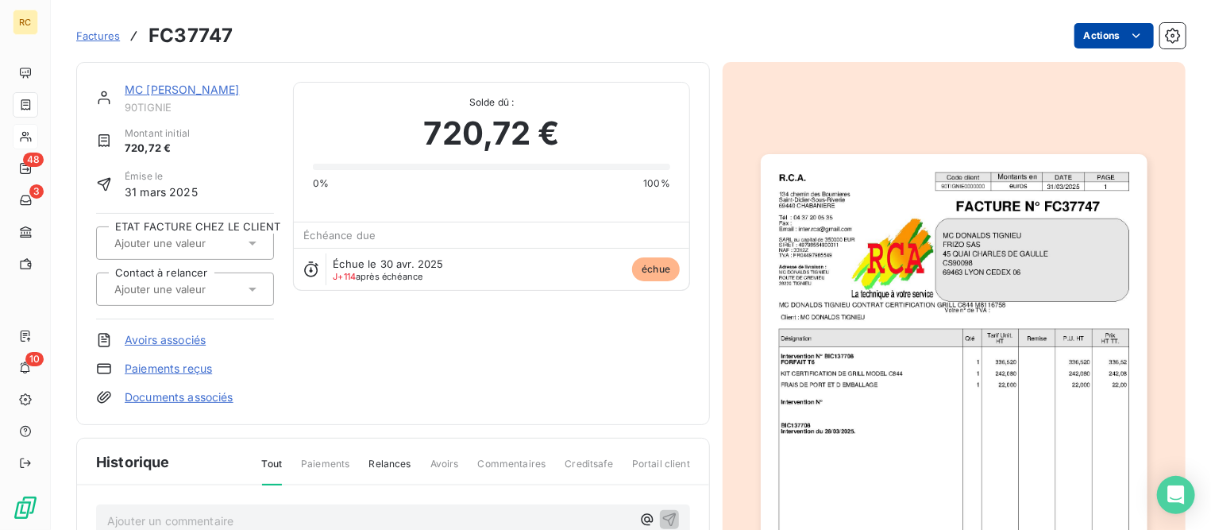
click at [1077, 37] on html "RC 48 3 10 Factures FC37747 Actions MC [PERSON_NAME] 90TIGNIE Montant initial 7…" at bounding box center [605, 265] width 1211 height 530
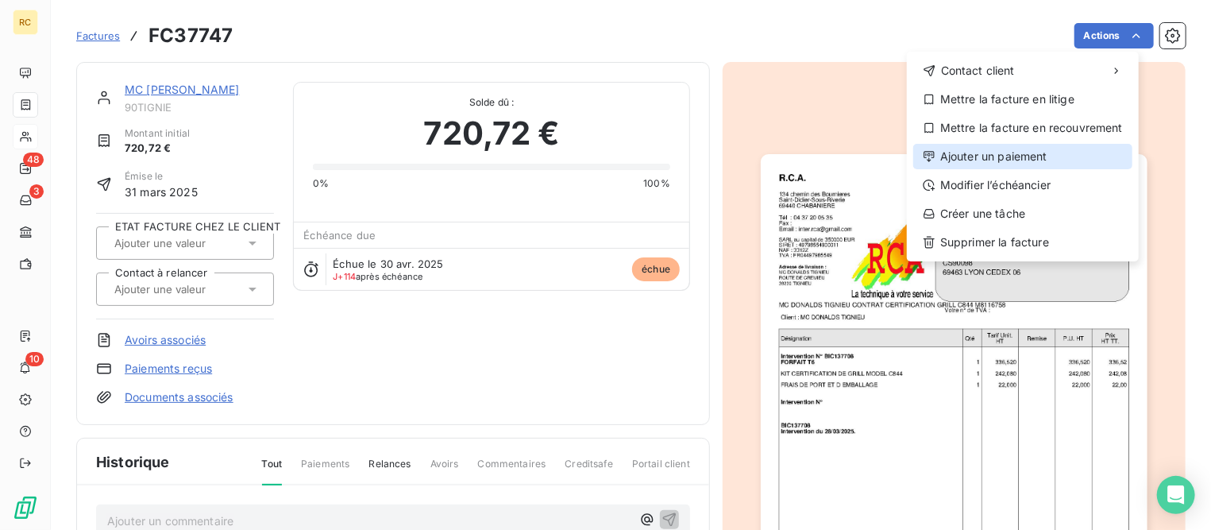
click at [1004, 155] on div "Ajouter un paiement" at bounding box center [1022, 156] width 219 height 25
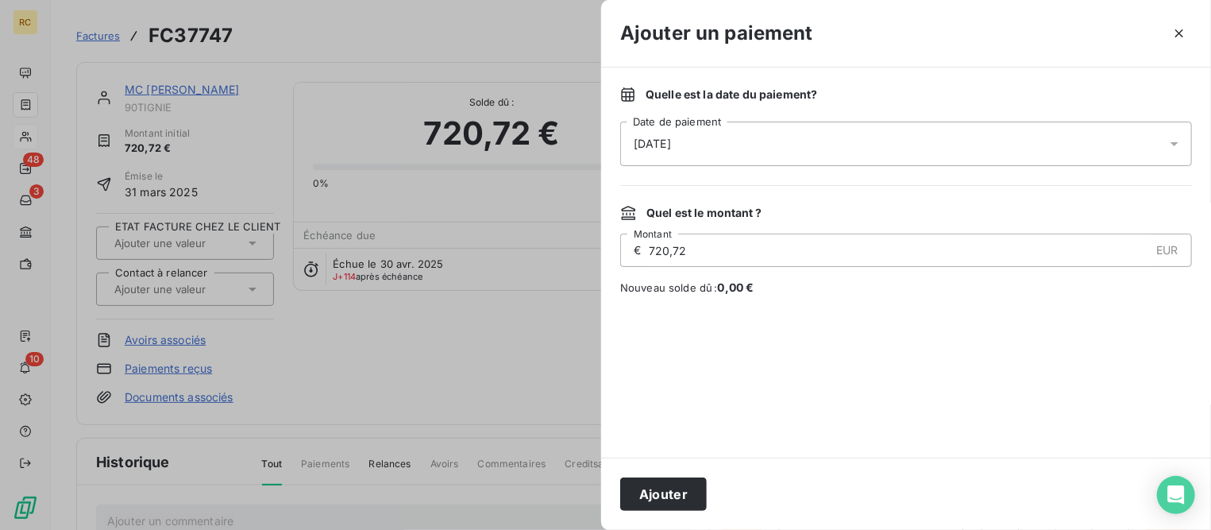
click at [736, 138] on div "[DATE]" at bounding box center [906, 143] width 572 height 44
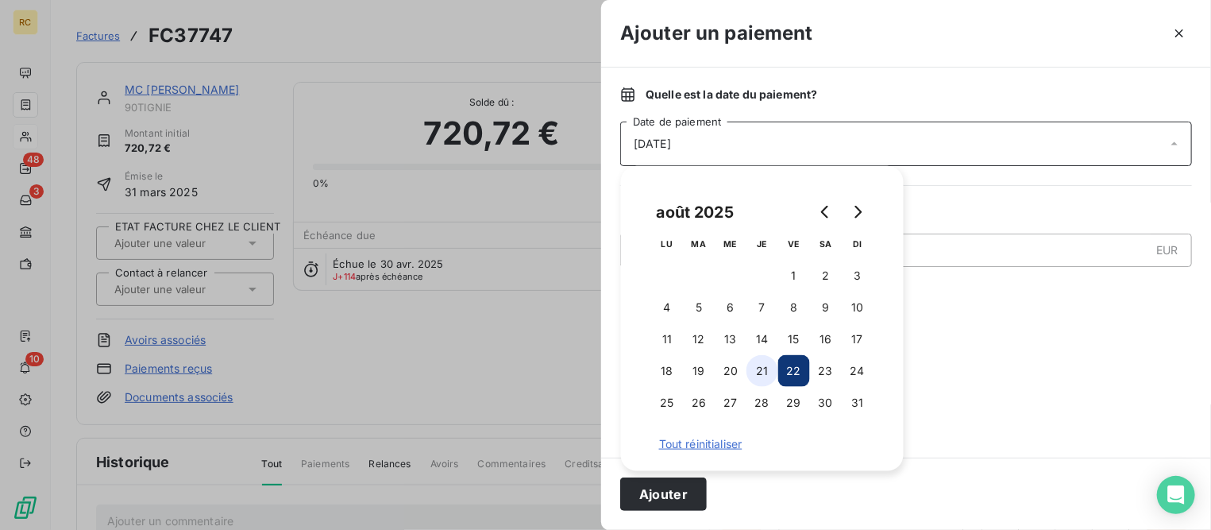
click at [756, 364] on button "21" at bounding box center [762, 371] width 32 height 32
click at [667, 494] on button "Ajouter" at bounding box center [663, 493] width 87 height 33
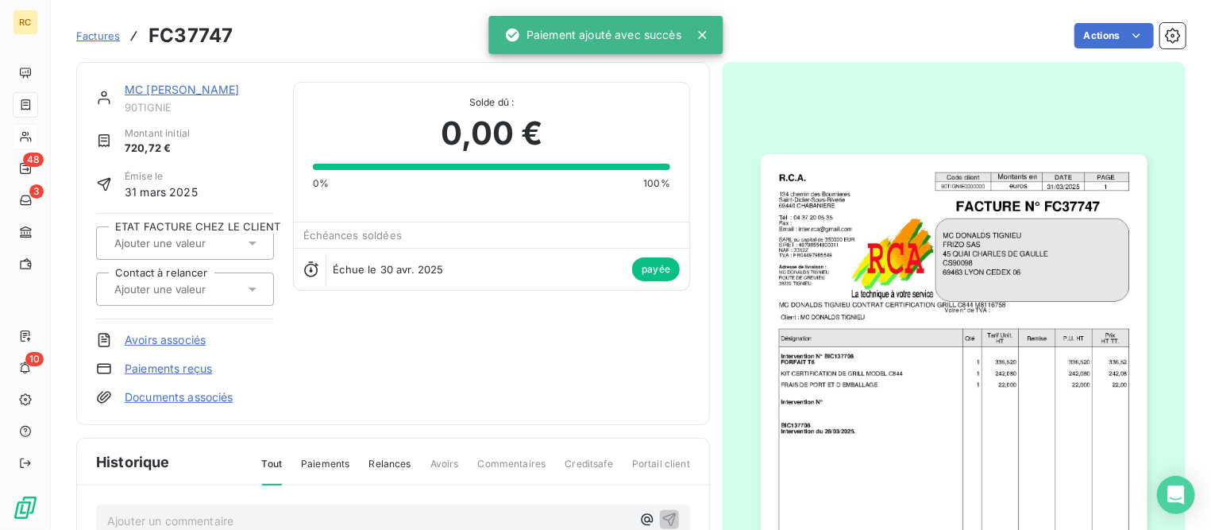
click at [208, 87] on link "MC [PERSON_NAME]" at bounding box center [182, 89] width 114 height 13
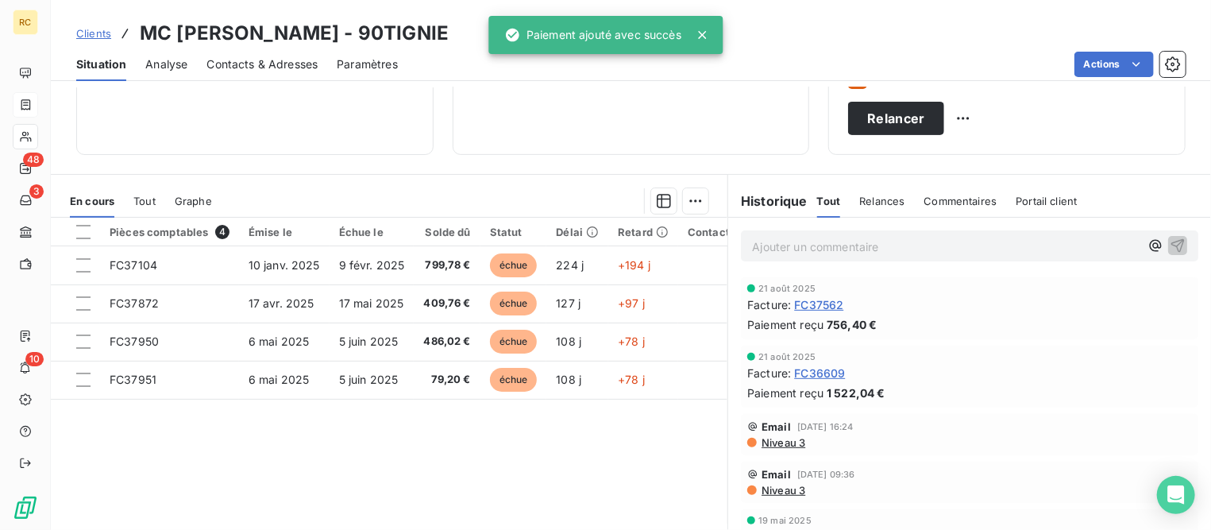
scroll to position [298, 0]
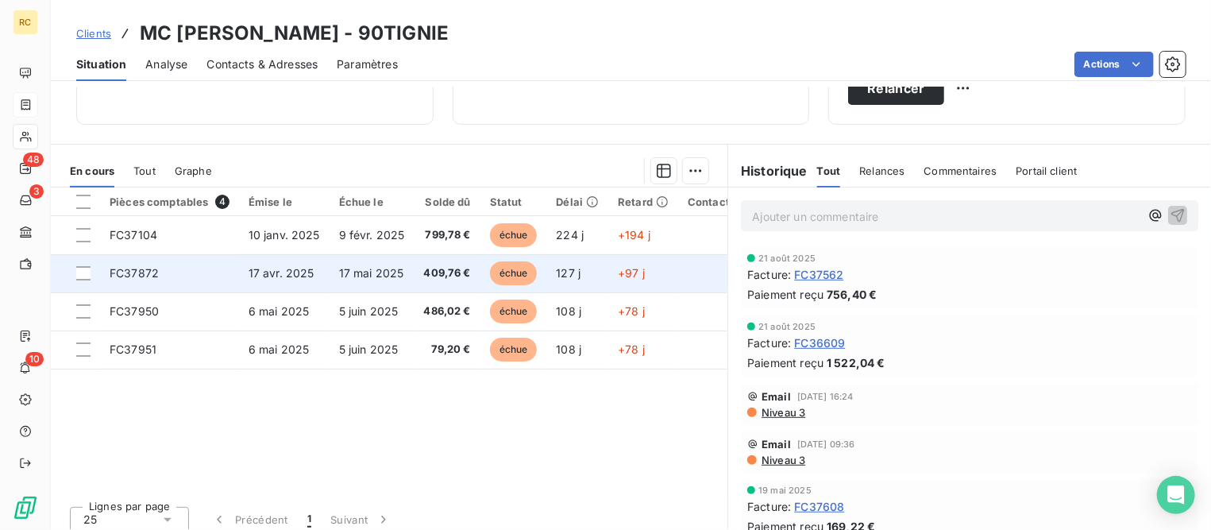
click at [330, 273] on td "17 mai 2025" at bounding box center [372, 273] width 85 height 38
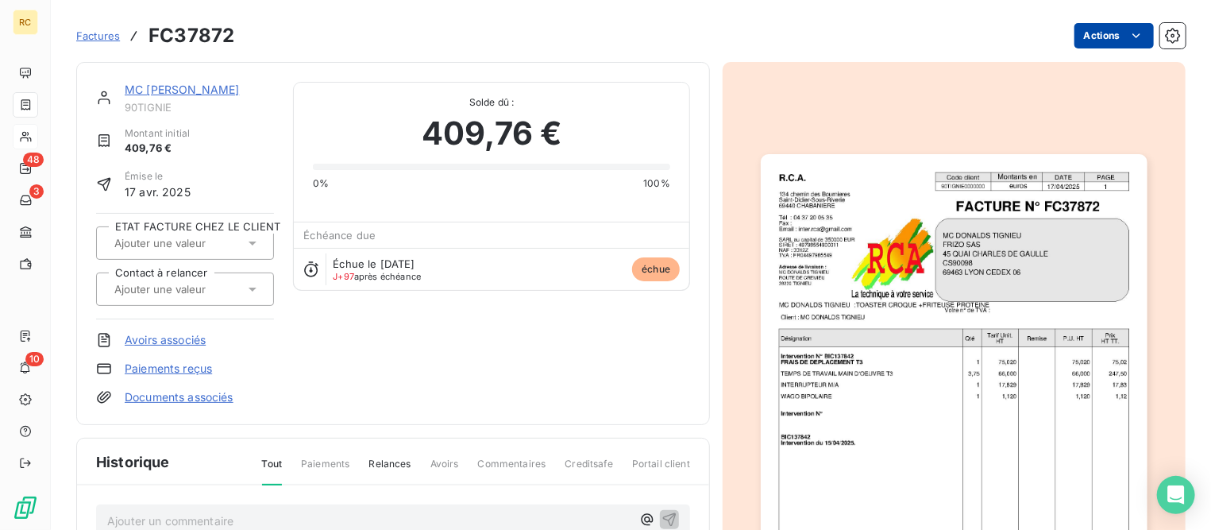
click at [1097, 37] on html "RC 48 3 10 Factures FC37872 Actions MC [PERSON_NAME] 90TIGNIE Montant initial 4…" at bounding box center [605, 265] width 1211 height 530
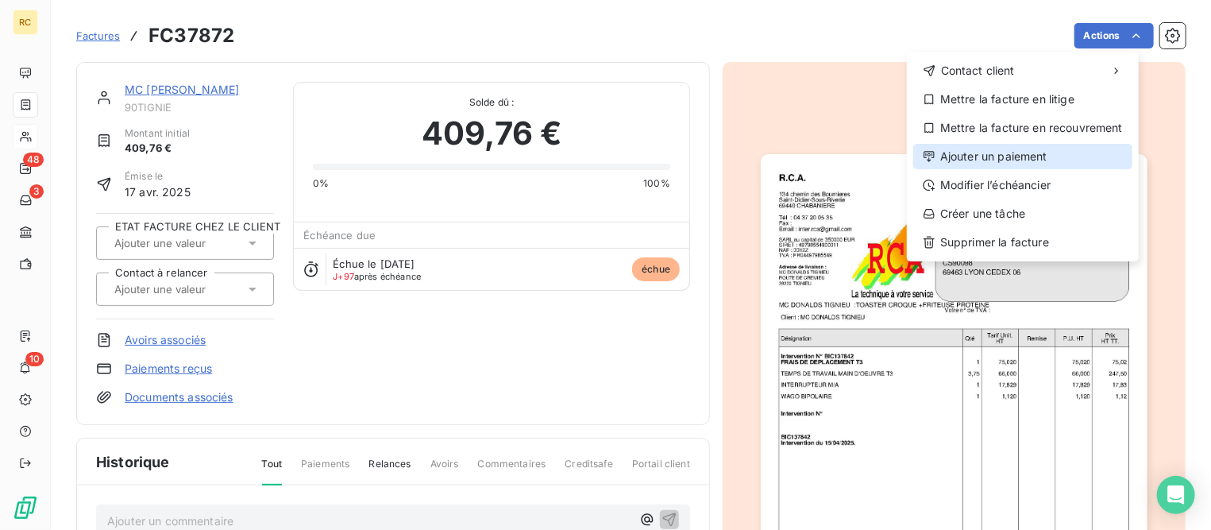
click at [989, 160] on div "Ajouter un paiement" at bounding box center [1022, 156] width 219 height 25
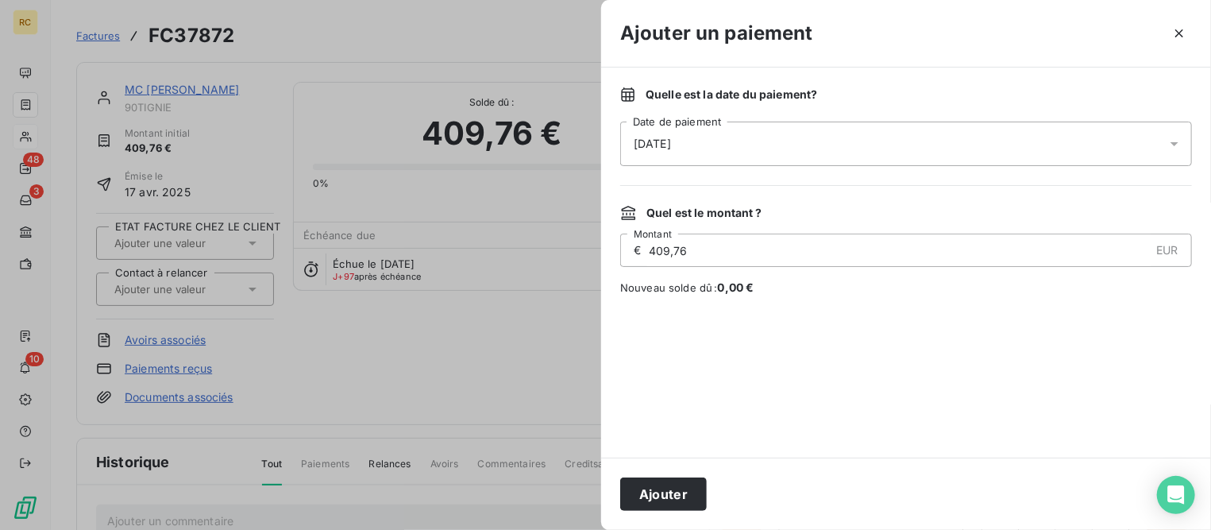
click at [699, 139] on div "[DATE]" at bounding box center [906, 143] width 572 height 44
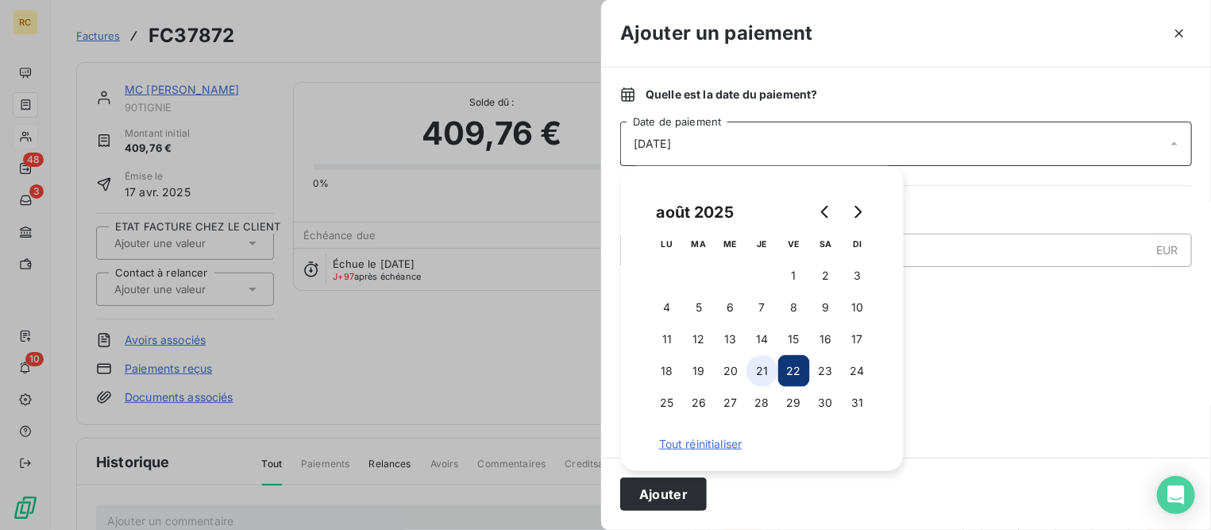
click at [769, 377] on button "21" at bounding box center [762, 371] width 32 height 32
click at [668, 495] on button "Ajouter" at bounding box center [663, 493] width 87 height 33
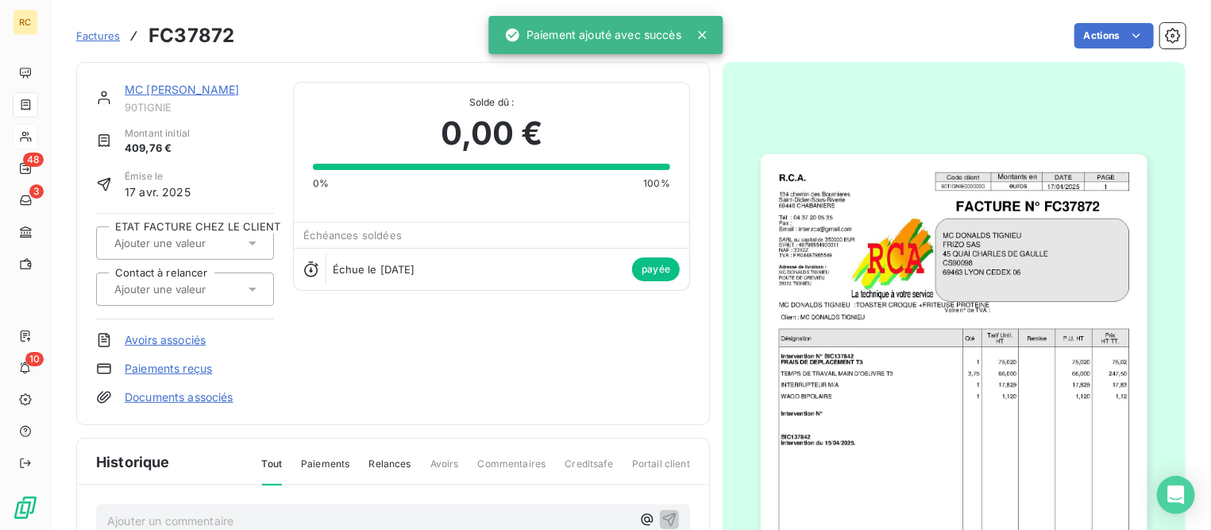
click at [214, 91] on link "MC [PERSON_NAME]" at bounding box center [182, 89] width 114 height 13
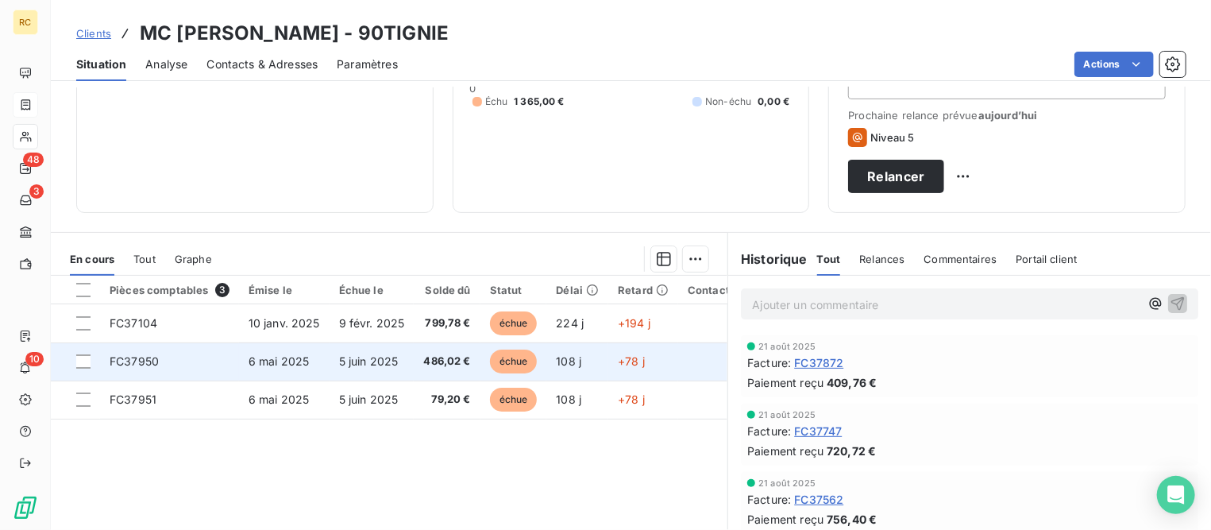
scroll to position [308, 0]
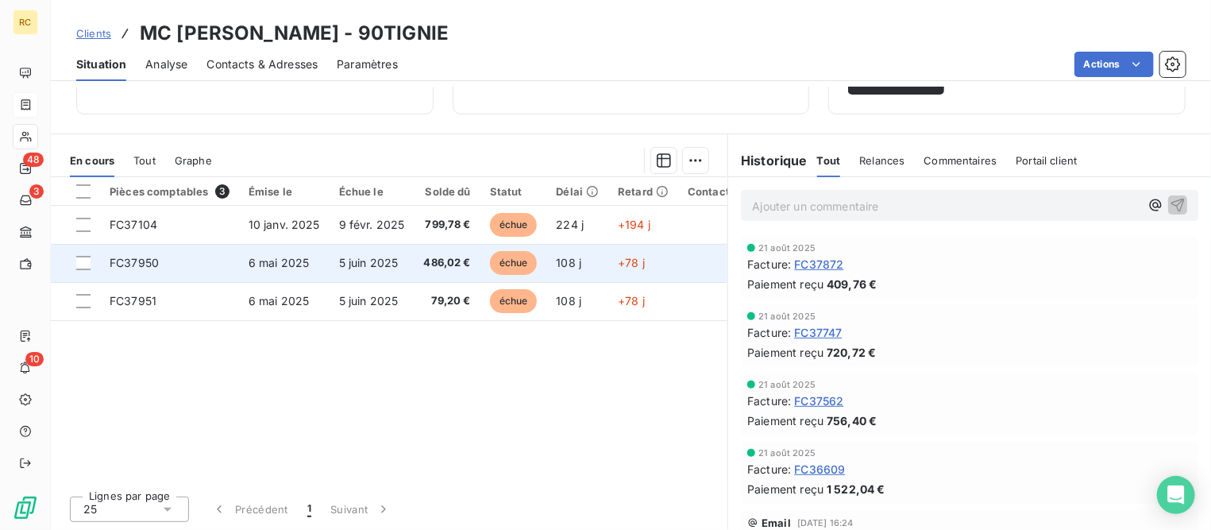
click at [343, 270] on td "5 juin 2025" at bounding box center [372, 263] width 85 height 38
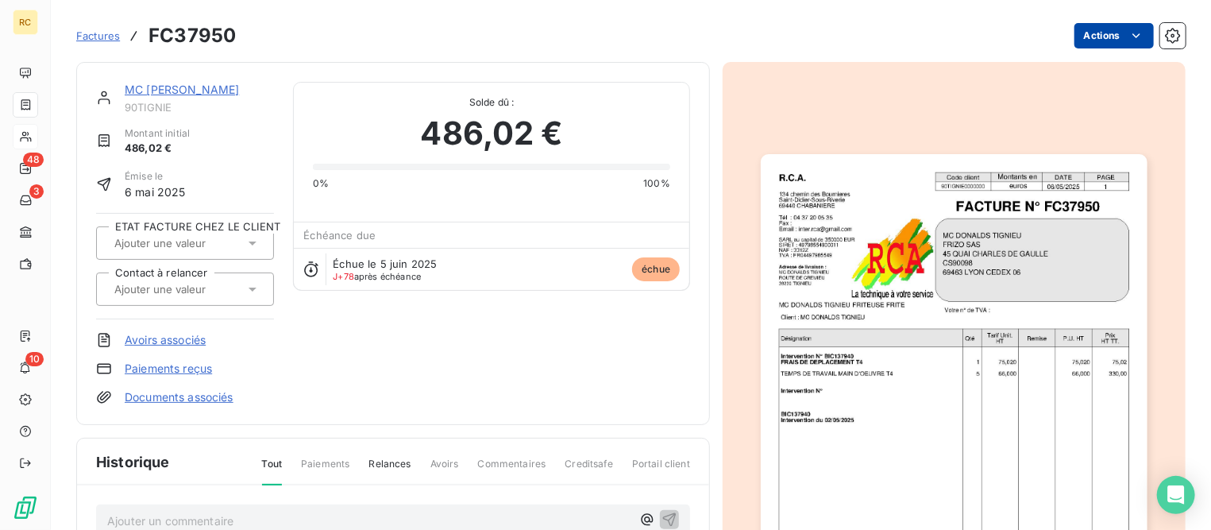
click at [1075, 34] on html "RC 48 3 10 Factures FC37950 Actions MC [PERSON_NAME] TIGNIEU 90TIGNIE Montant i…" at bounding box center [605, 265] width 1211 height 530
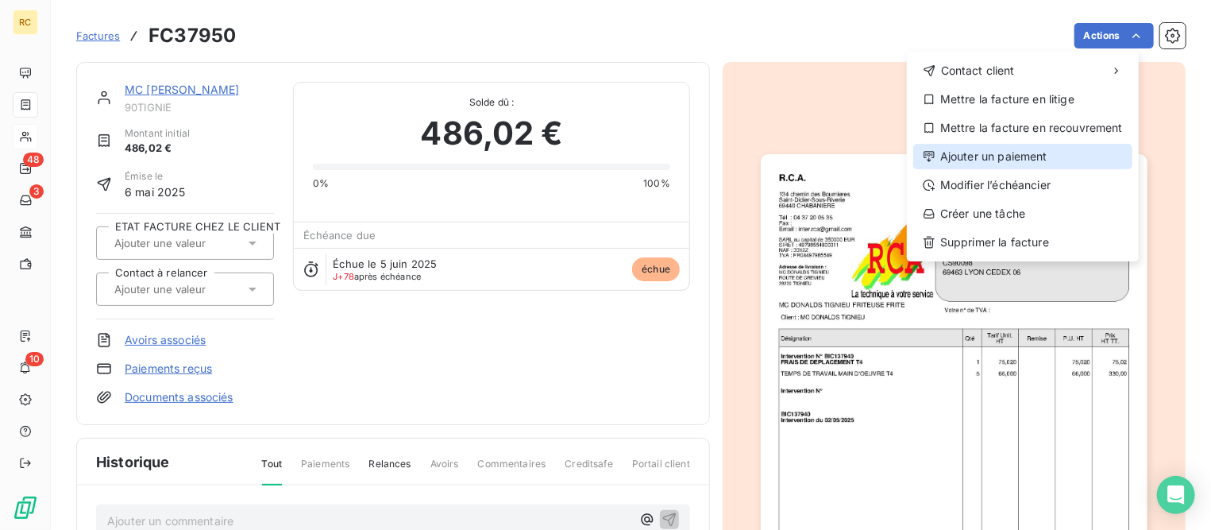
click at [1008, 156] on div "Ajouter un paiement" at bounding box center [1022, 156] width 219 height 25
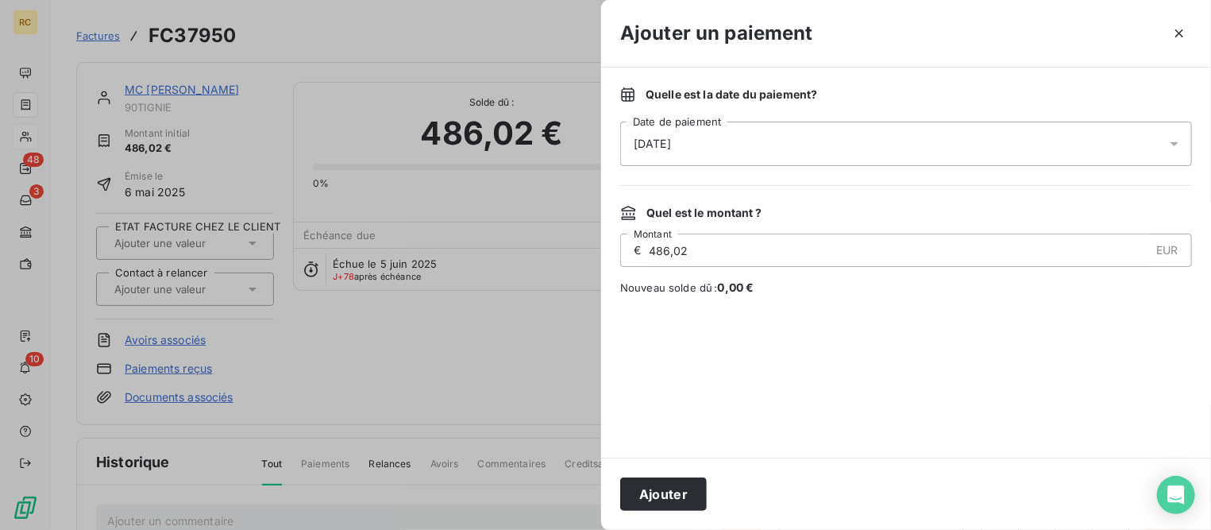
click at [709, 138] on div "[DATE]" at bounding box center [906, 143] width 572 height 44
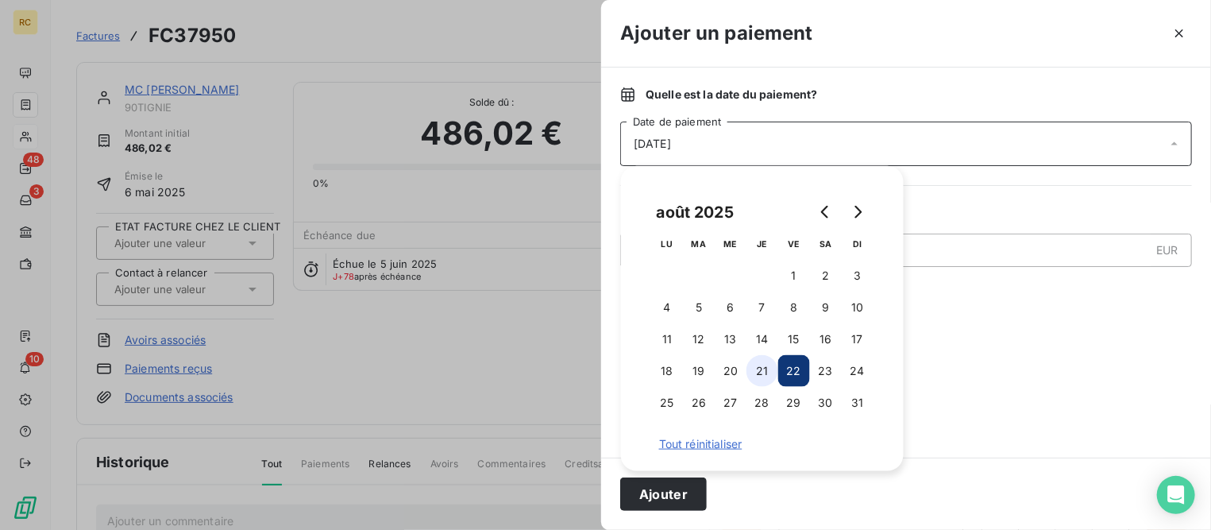
click at [773, 365] on button "21" at bounding box center [762, 371] width 32 height 32
click at [696, 490] on button "Ajouter" at bounding box center [663, 493] width 87 height 33
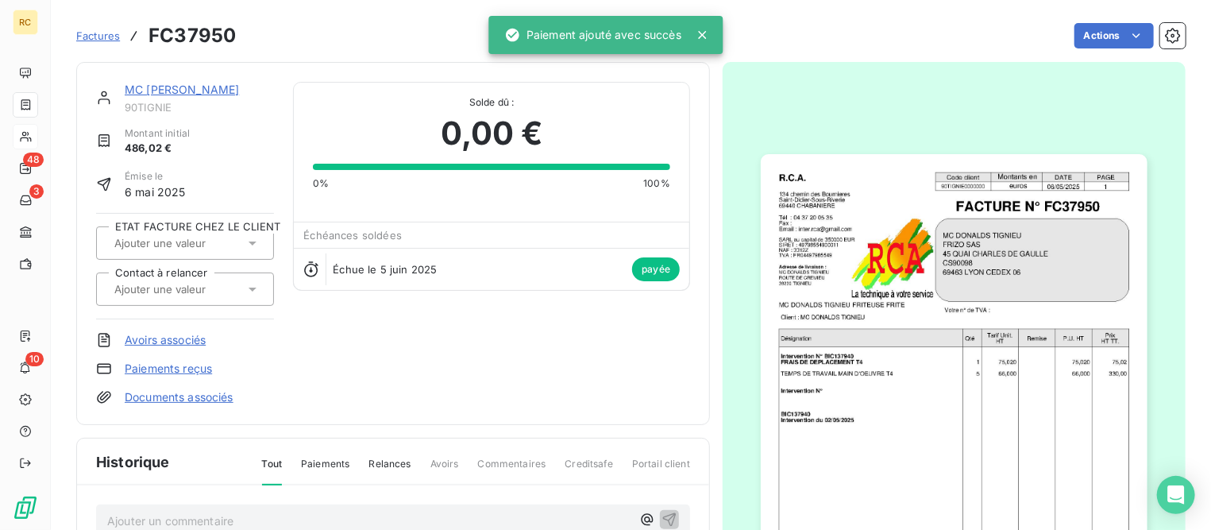
click at [209, 87] on link "MC [PERSON_NAME]" at bounding box center [182, 89] width 114 height 13
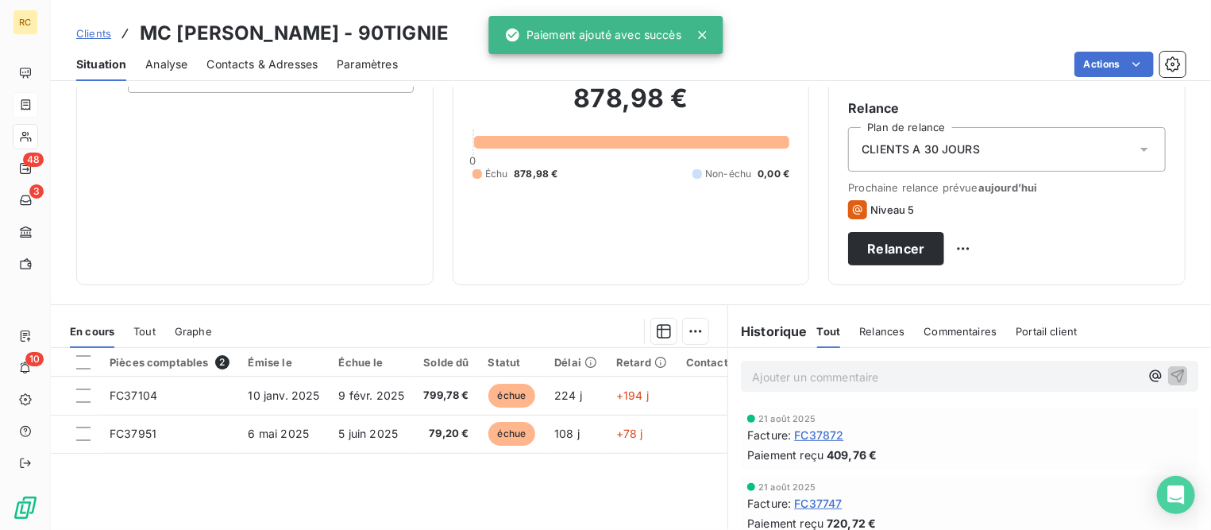
scroll to position [298, 0]
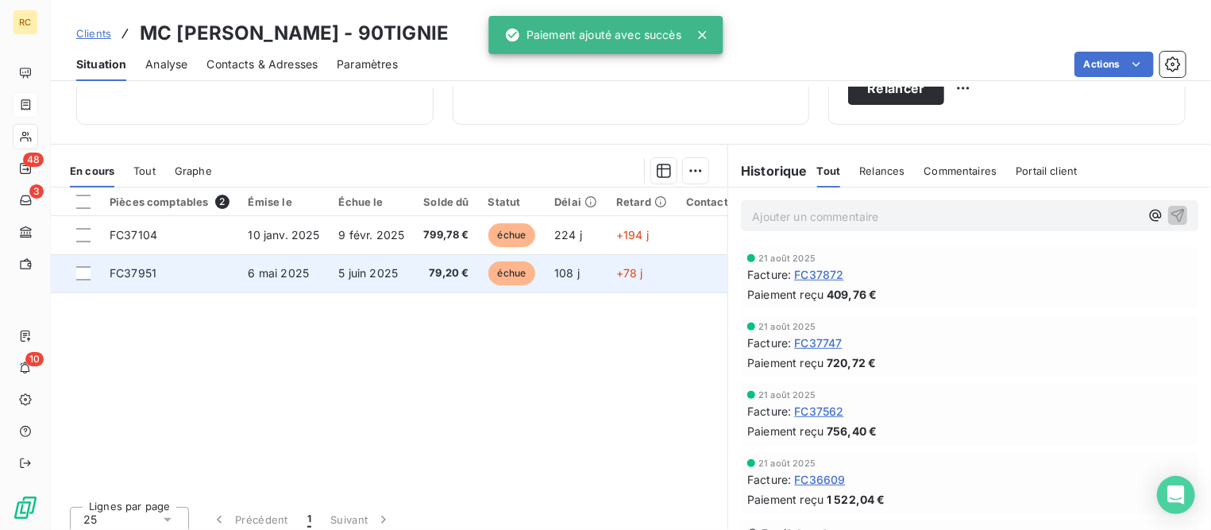
click at [241, 264] on td "6 mai 2025" at bounding box center [284, 273] width 91 height 38
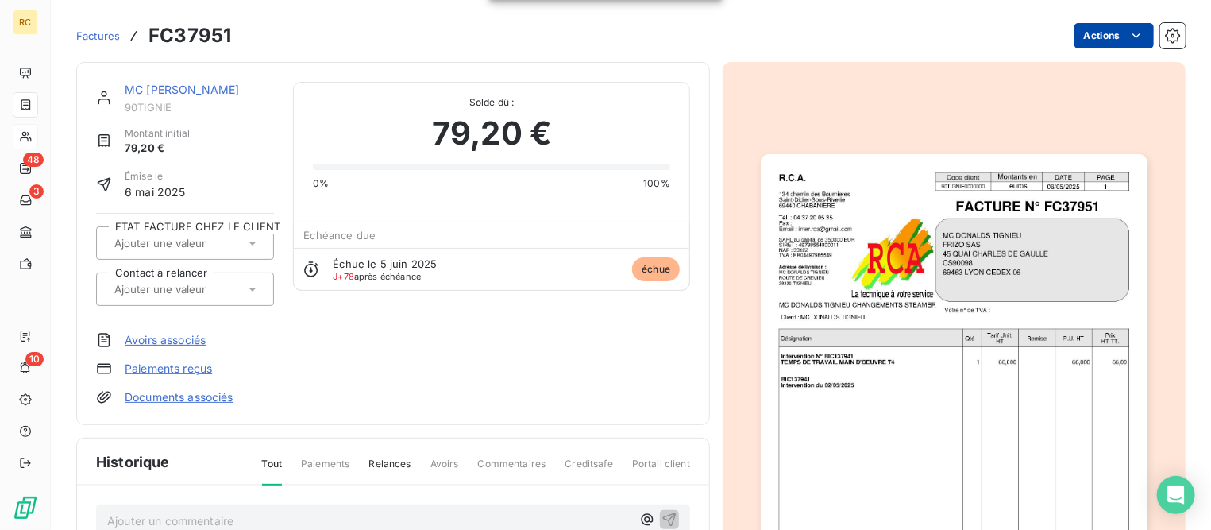
click at [1080, 38] on html "RC 48 3 10 Factures FC37951 Actions MC [PERSON_NAME] TIGNIEU 90TIGNIE Montant i…" at bounding box center [605, 265] width 1211 height 530
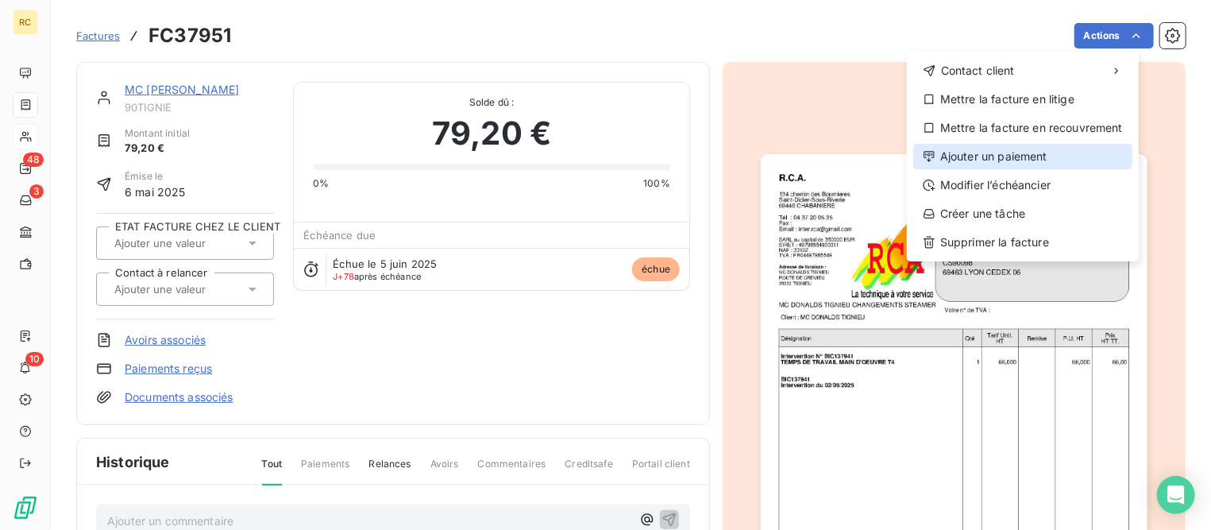
click at [958, 160] on div "Ajouter un paiement" at bounding box center [1022, 156] width 219 height 25
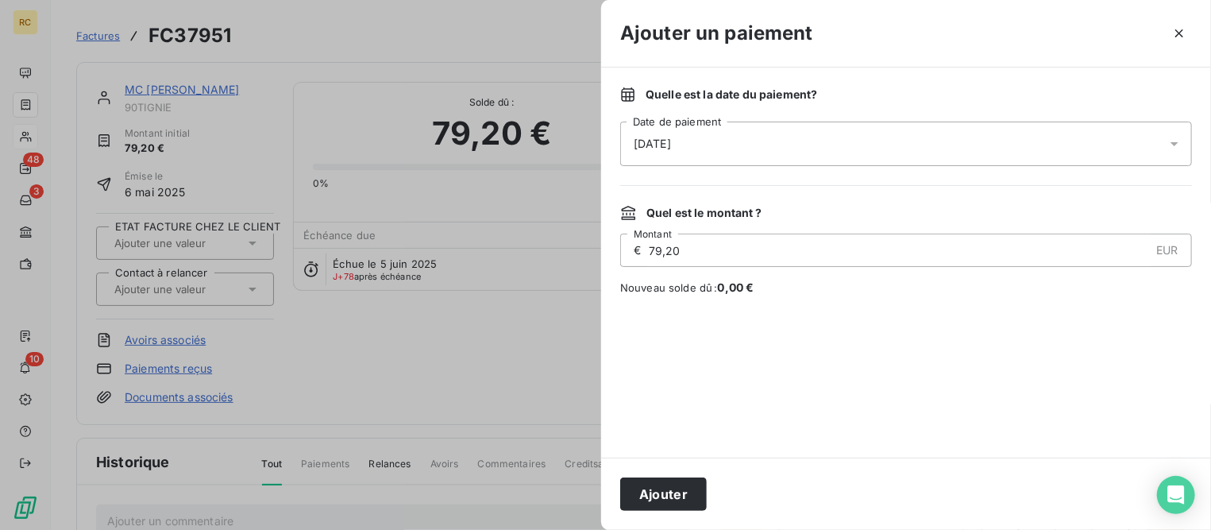
click at [671, 148] on span "[DATE]" at bounding box center [652, 144] width 37 height 16
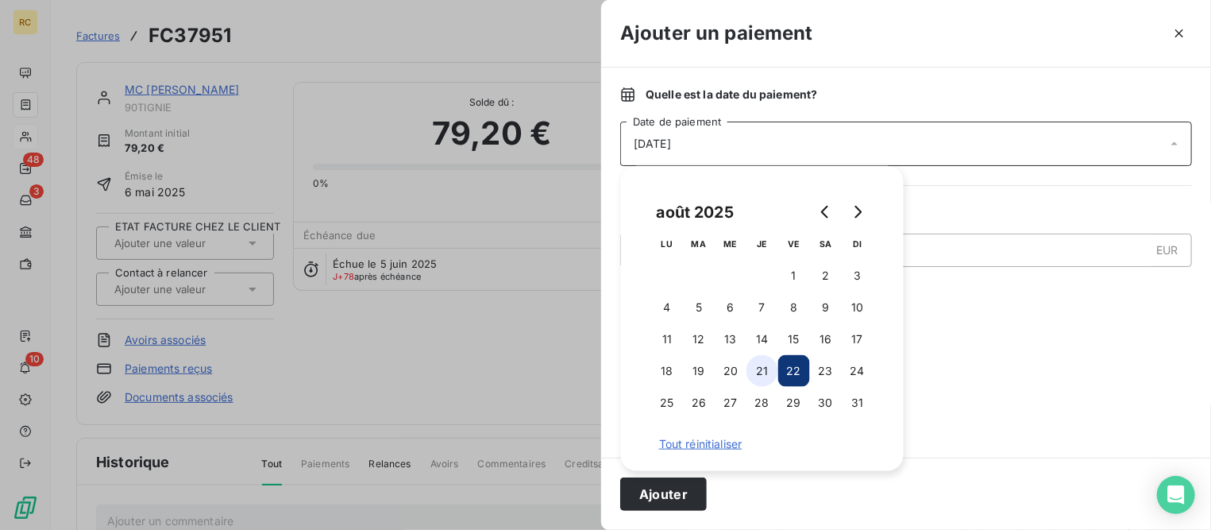
click at [761, 371] on button "21" at bounding box center [762, 371] width 32 height 32
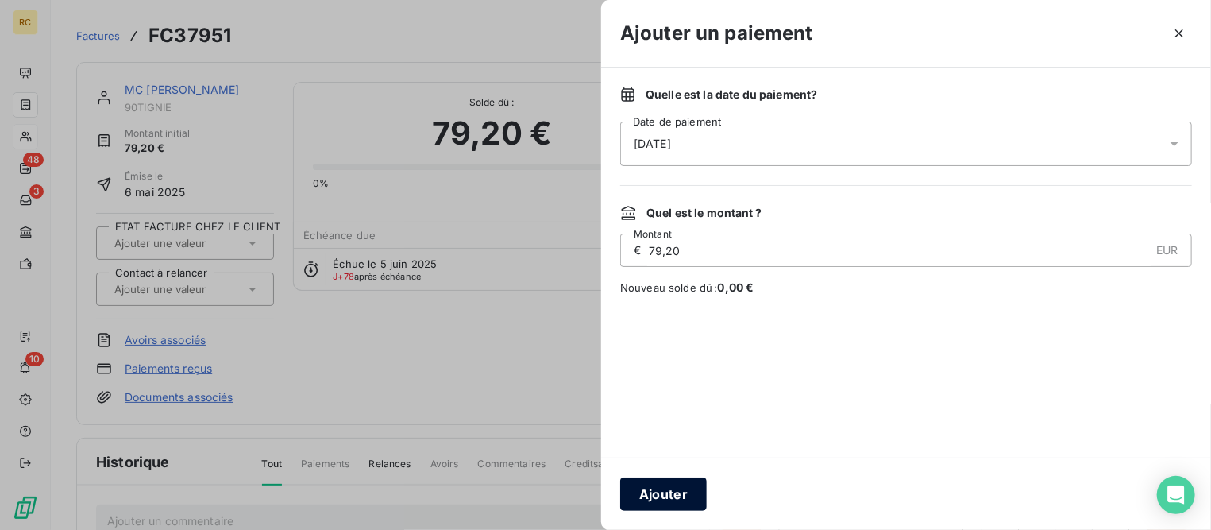
click at [670, 492] on button "Ajouter" at bounding box center [663, 493] width 87 height 33
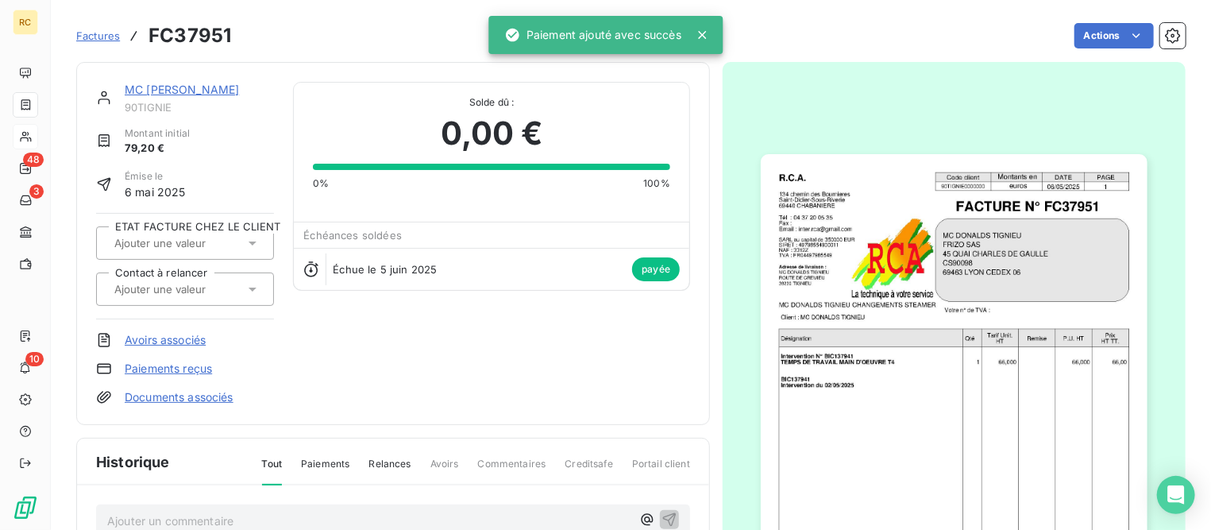
click at [222, 87] on link "MC [PERSON_NAME]" at bounding box center [182, 89] width 114 height 13
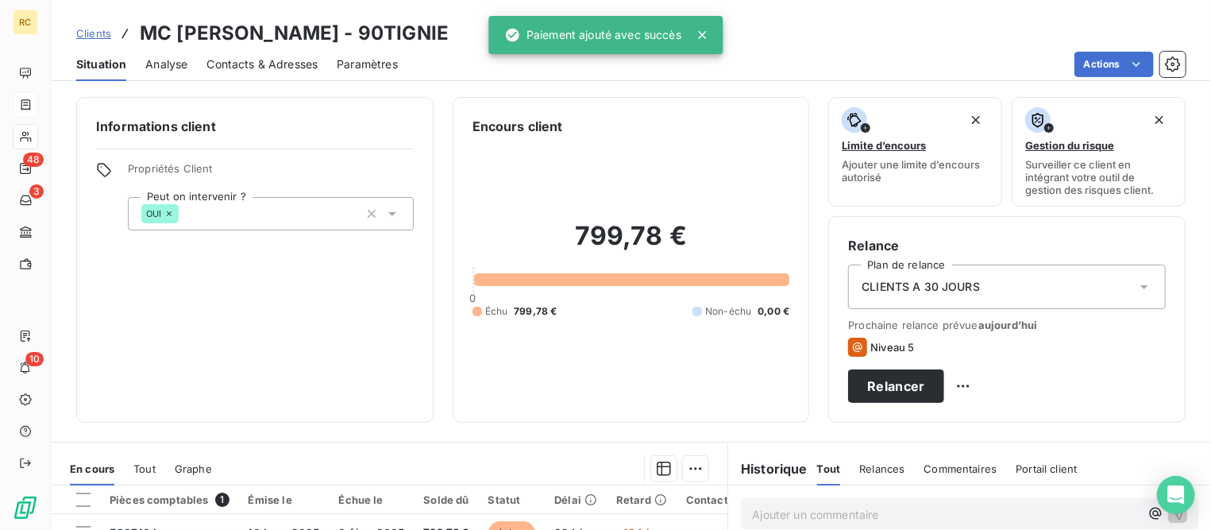
click at [106, 37] on span "Clients" at bounding box center [93, 33] width 35 height 13
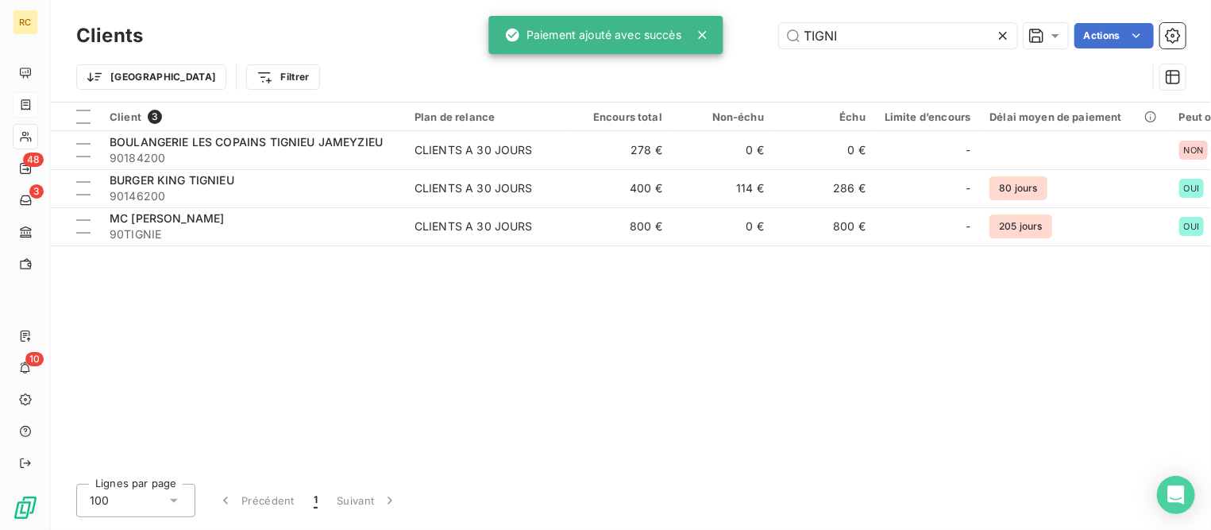
drag, startPoint x: 924, startPoint y: 33, endPoint x: 480, endPoint y: 3, distance: 444.9
click at [488, 3] on div "Clients TIGNI Actions Trier Filtrer" at bounding box center [631, 51] width 1160 height 102
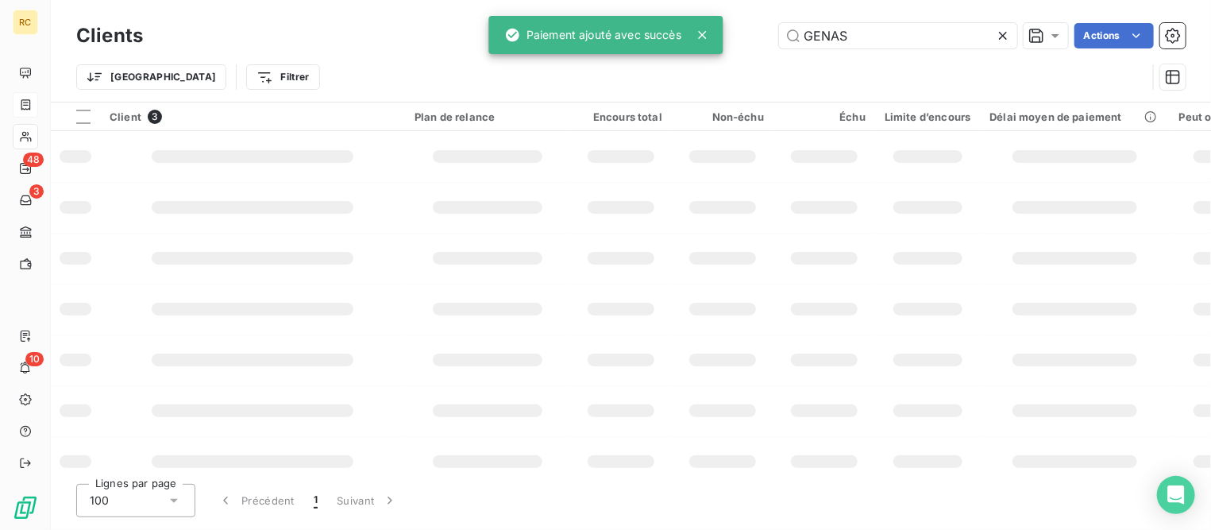
type input "GENAS"
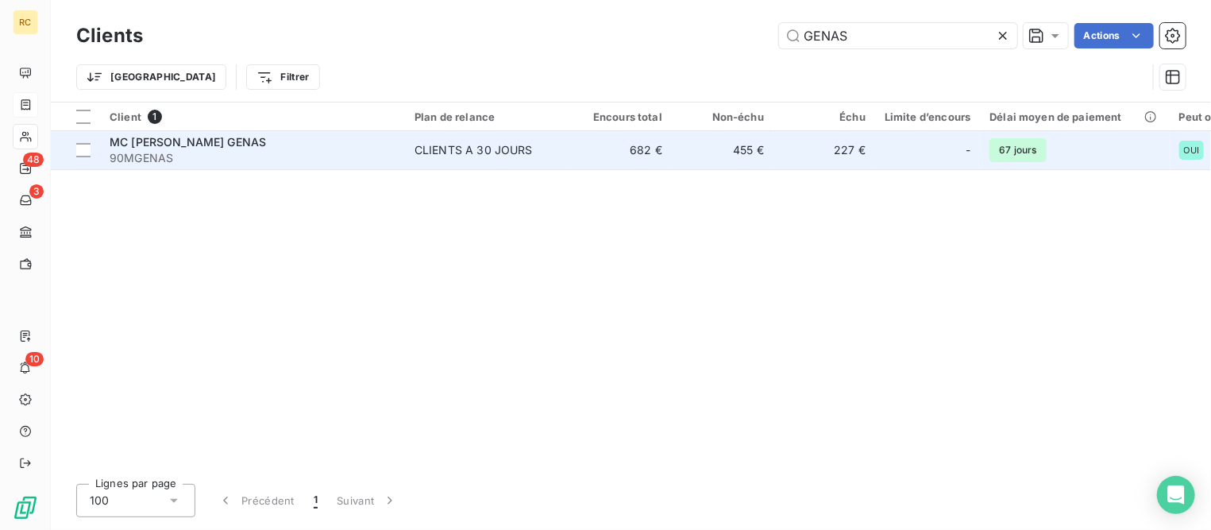
click at [164, 152] on span "90MGENAS" at bounding box center [253, 158] width 286 height 16
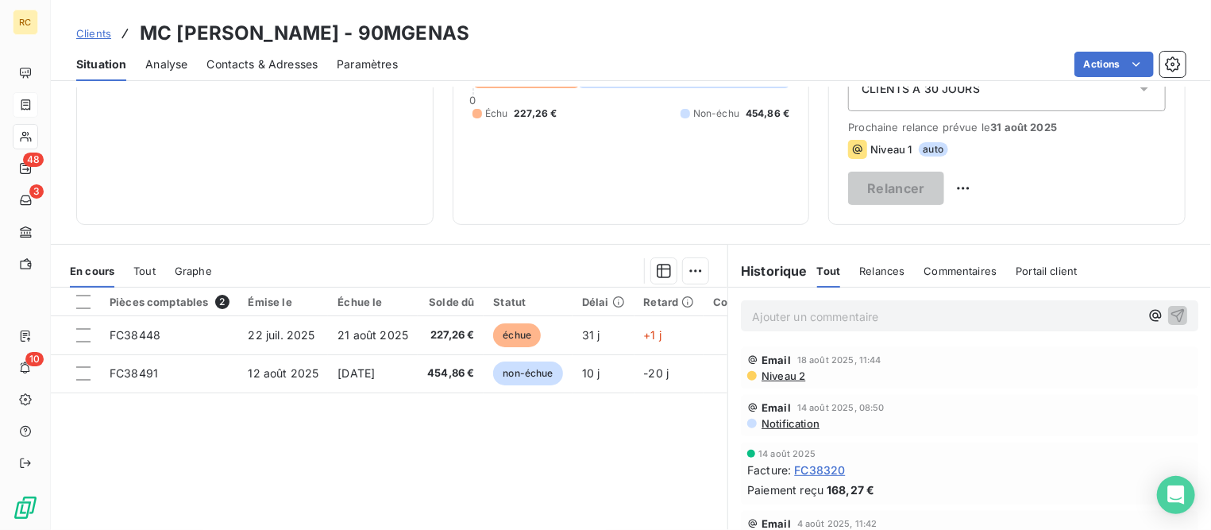
scroll to position [198, 0]
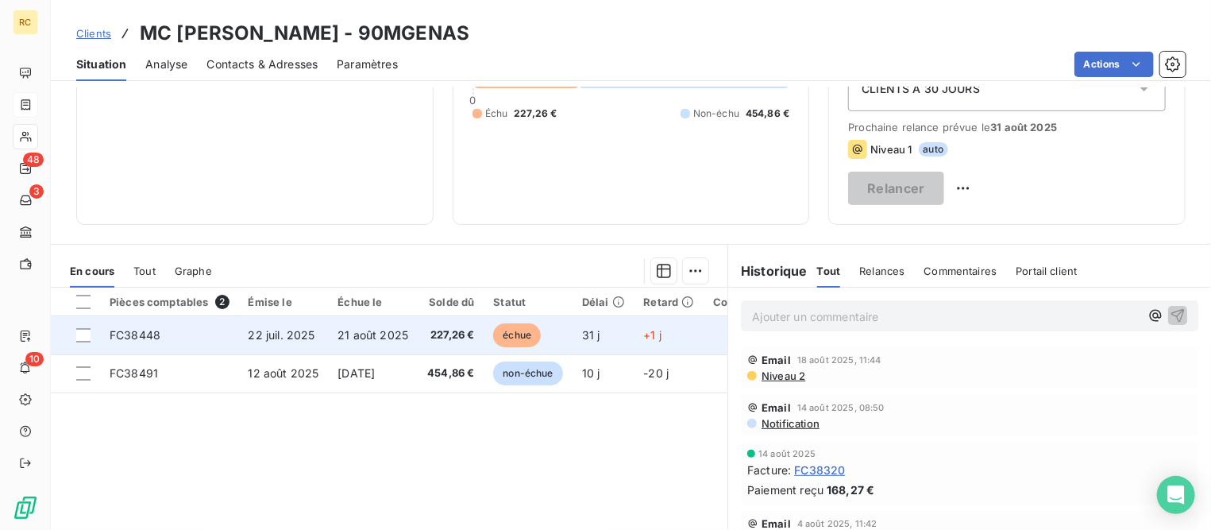
click at [307, 328] on span "22 juil. 2025" at bounding box center [282, 334] width 67 height 13
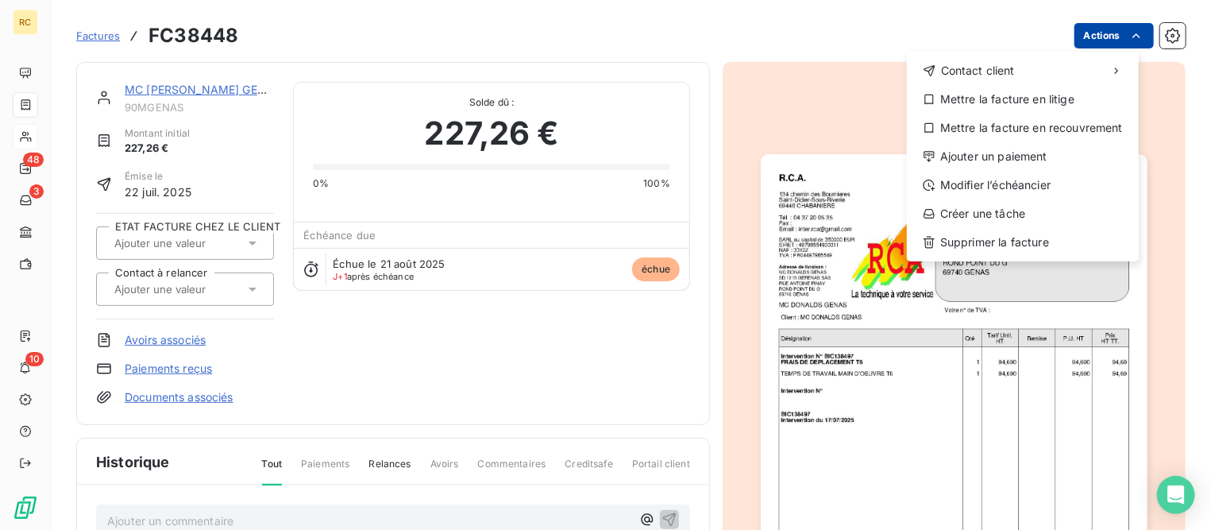
click at [1097, 34] on html "RC 48 3 10 Factures FC38448 Actions Contact client Mettre la facture en litige …" at bounding box center [605, 265] width 1211 height 530
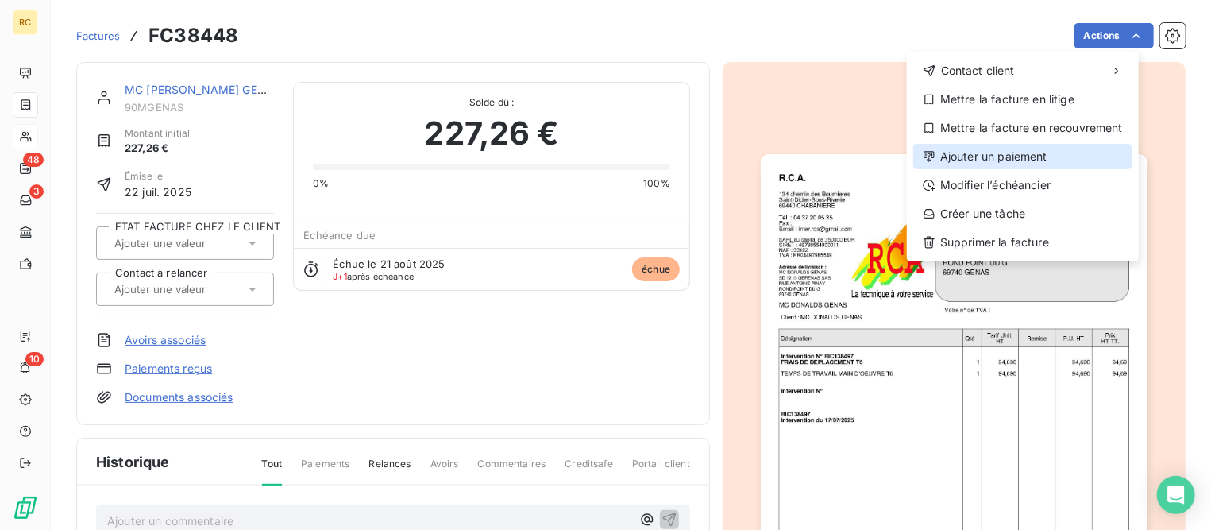
click at [937, 160] on div "Ajouter un paiement" at bounding box center [1022, 156] width 219 height 25
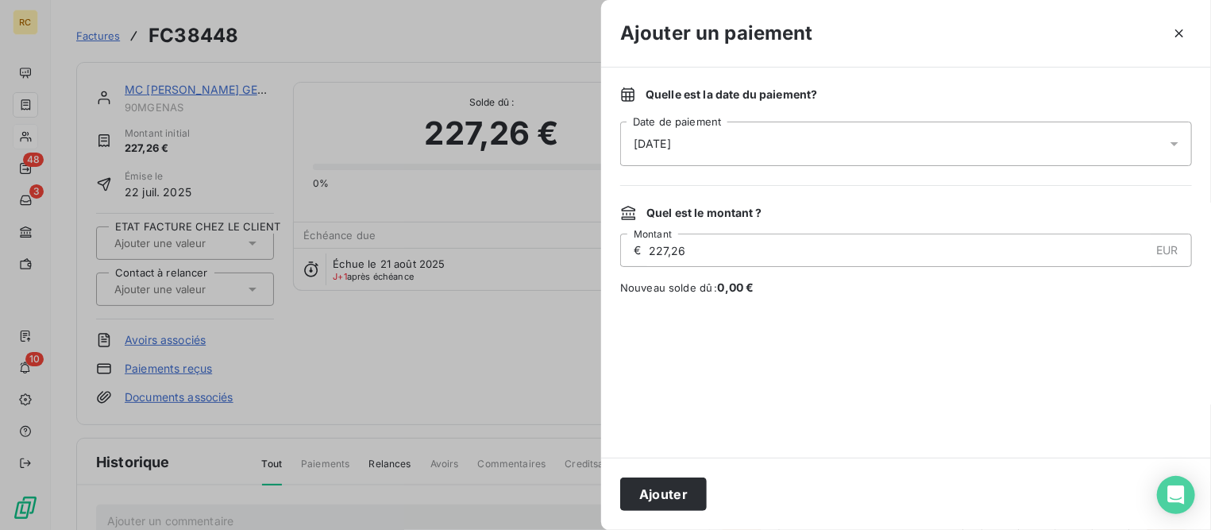
click at [717, 146] on div "[DATE]" at bounding box center [906, 143] width 572 height 44
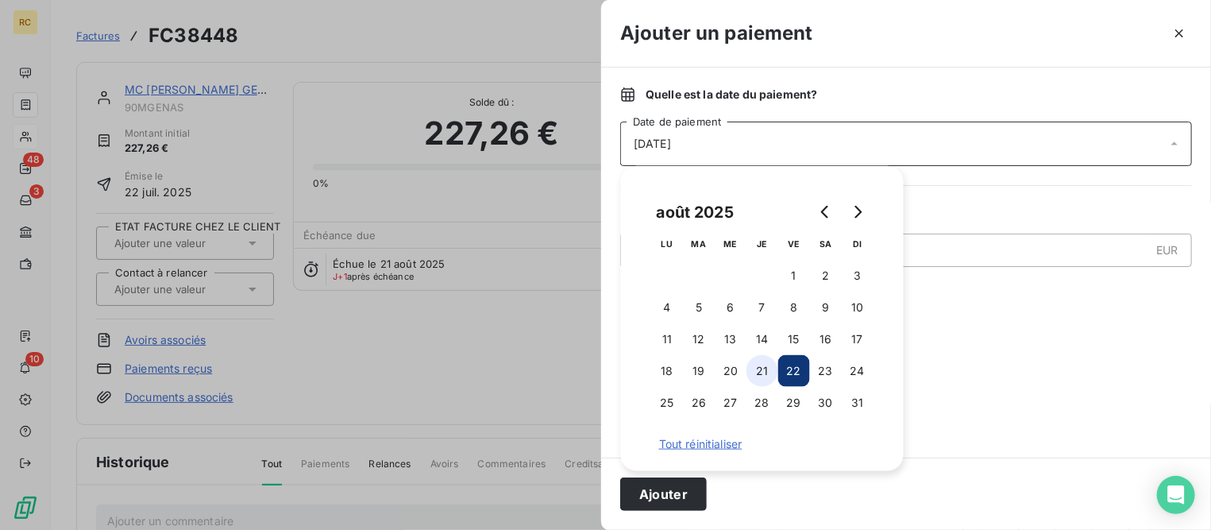
click at [763, 371] on button "21" at bounding box center [762, 371] width 32 height 32
click at [661, 489] on button "Ajouter" at bounding box center [663, 493] width 87 height 33
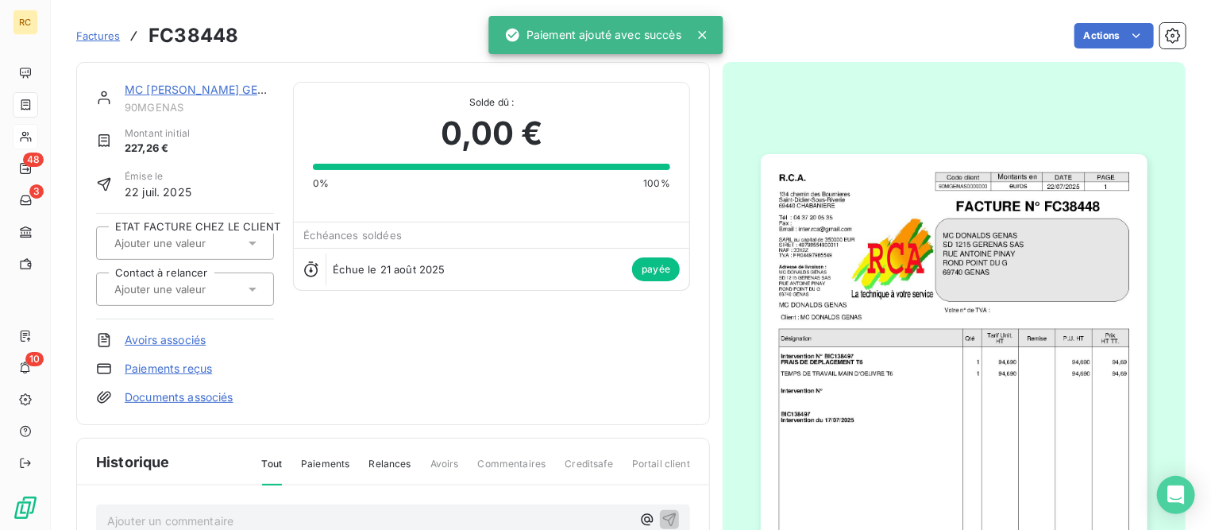
click at [181, 88] on link "MC [PERSON_NAME] GENAS" at bounding box center [203, 89] width 156 height 13
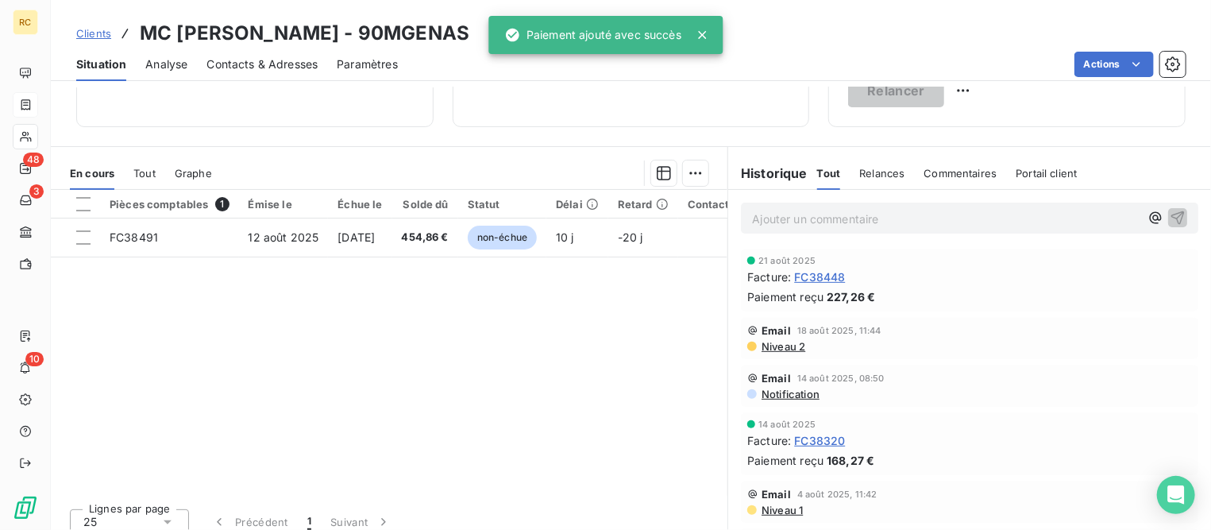
scroll to position [298, 0]
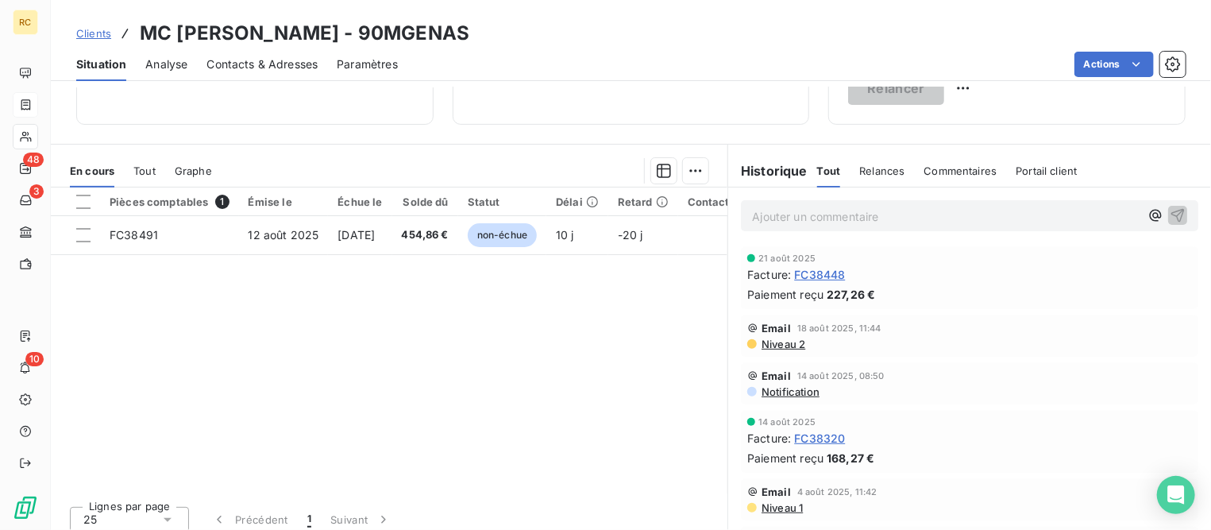
click at [99, 31] on span "Clients" at bounding box center [93, 33] width 35 height 13
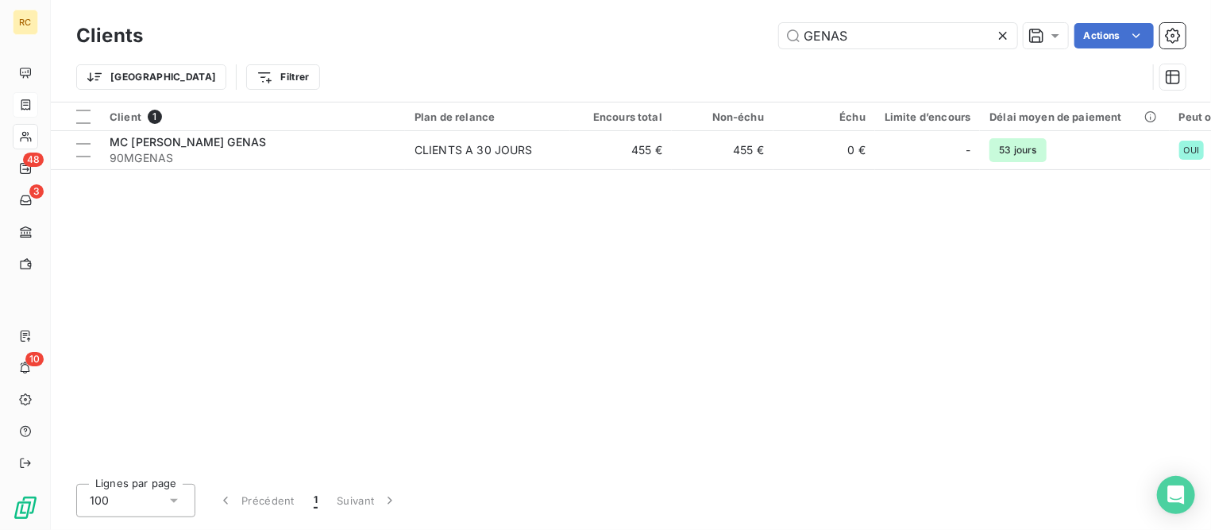
drag, startPoint x: 886, startPoint y: 29, endPoint x: 657, endPoint y: 29, distance: 229.5
click at [657, 29] on div "GENAS Actions" at bounding box center [673, 35] width 1023 height 25
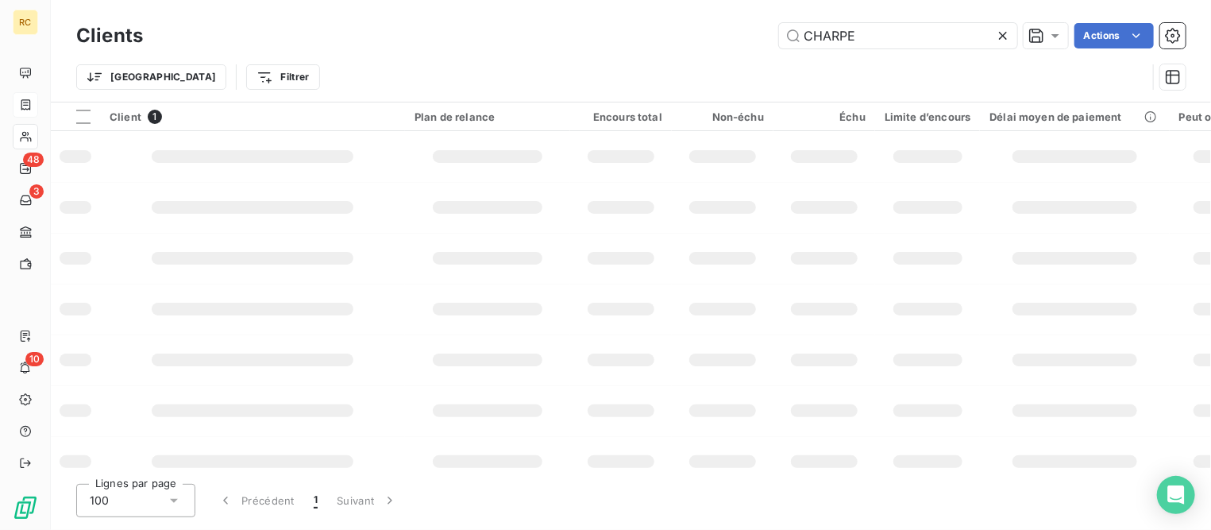
type input "CHARPE"
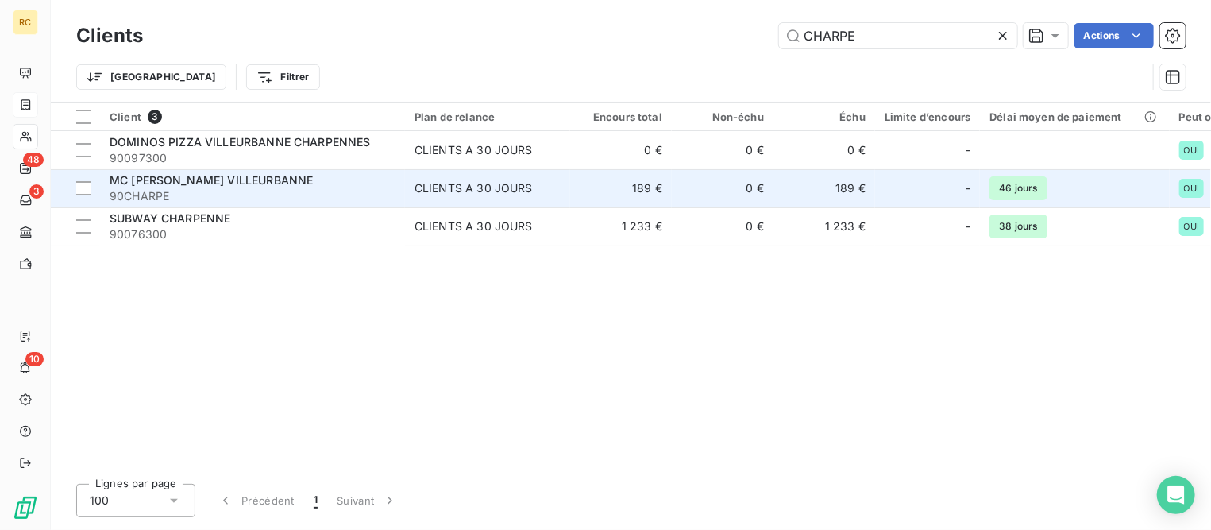
click at [214, 182] on span "MC [PERSON_NAME] VILLEURBANNE" at bounding box center [211, 179] width 203 height 13
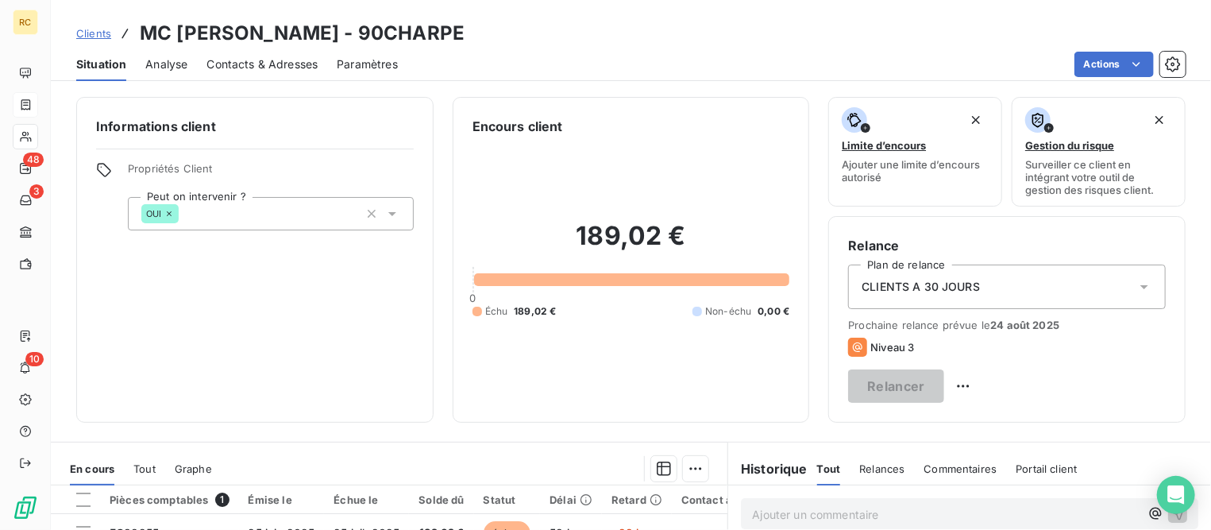
scroll to position [198, 0]
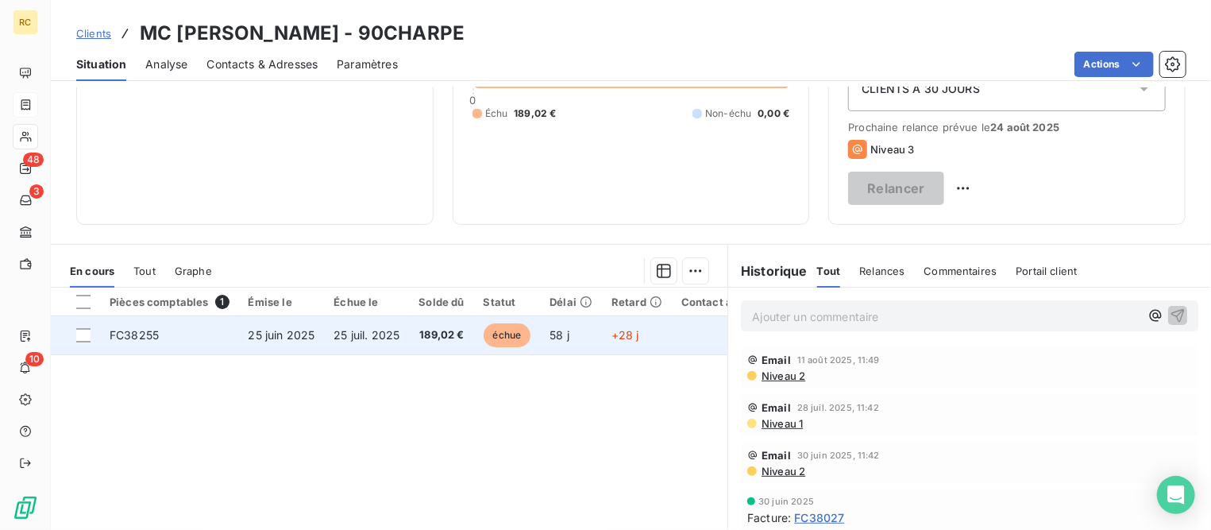
click at [152, 337] on span "FC38255" at bounding box center [134, 334] width 49 height 13
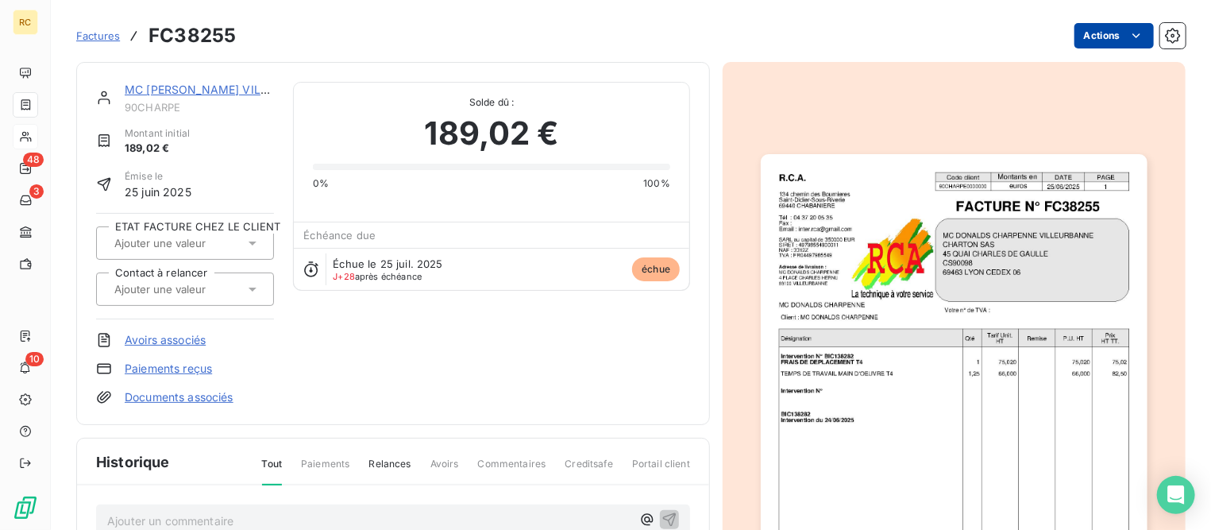
click at [1091, 35] on html "RC 48 3 10 Factures FC38255 Actions MC [PERSON_NAME] VILLEURBANNE 90CHARPE Mont…" at bounding box center [605, 265] width 1211 height 530
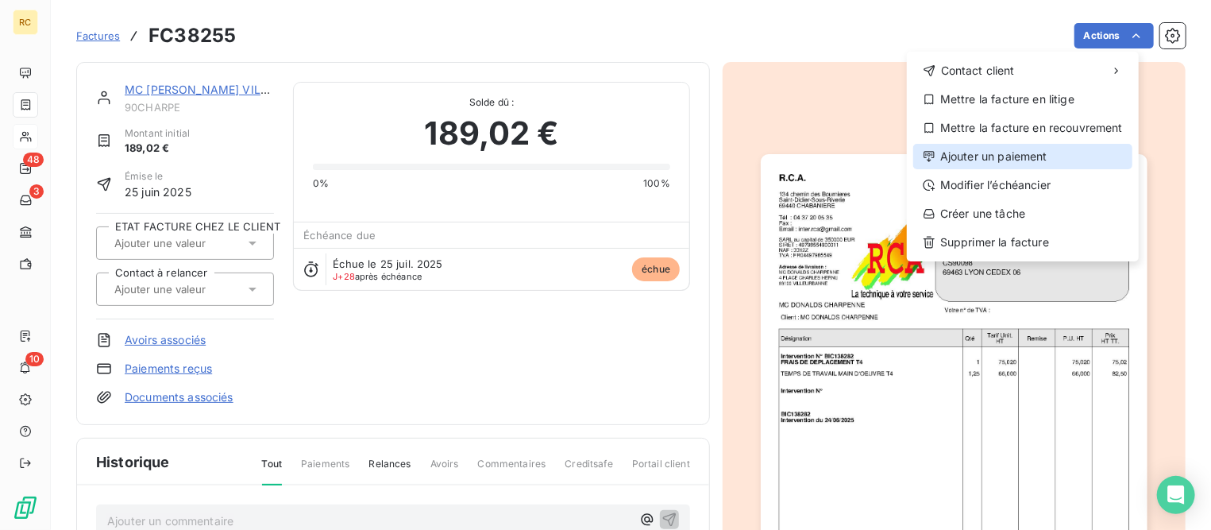
click at [980, 156] on div "Ajouter un paiement" at bounding box center [1022, 156] width 219 height 25
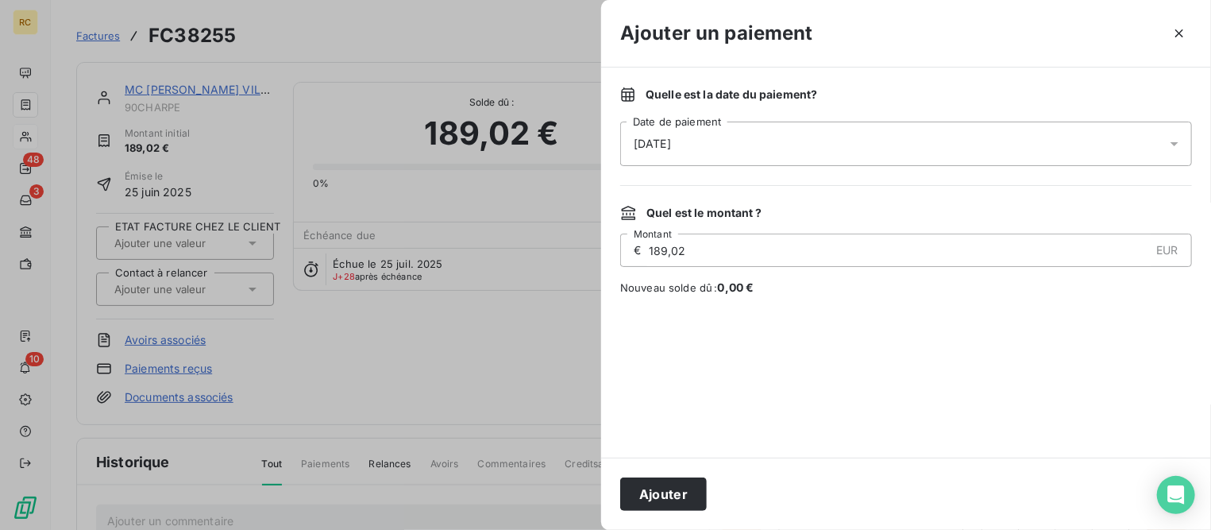
click at [792, 144] on div "[DATE]" at bounding box center [906, 143] width 572 height 44
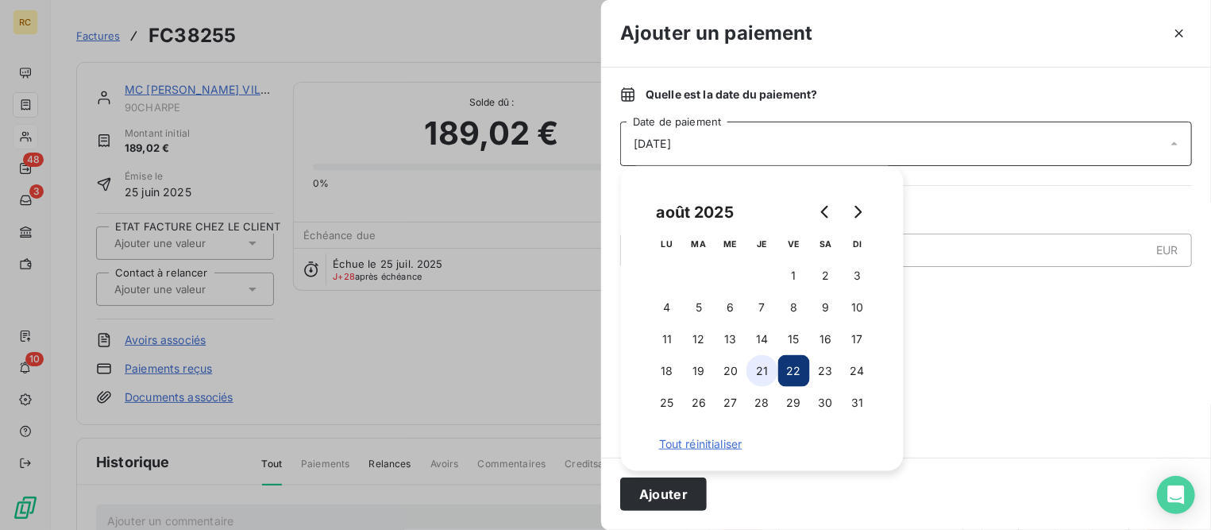
click at [765, 372] on button "21" at bounding box center [762, 371] width 32 height 32
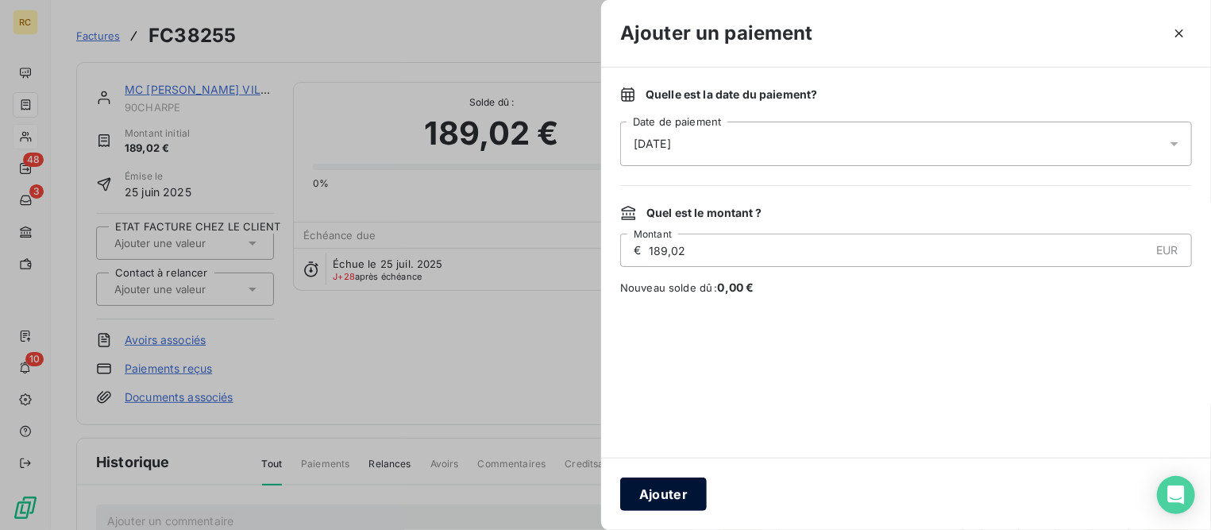
click at [653, 493] on button "Ajouter" at bounding box center [663, 493] width 87 height 33
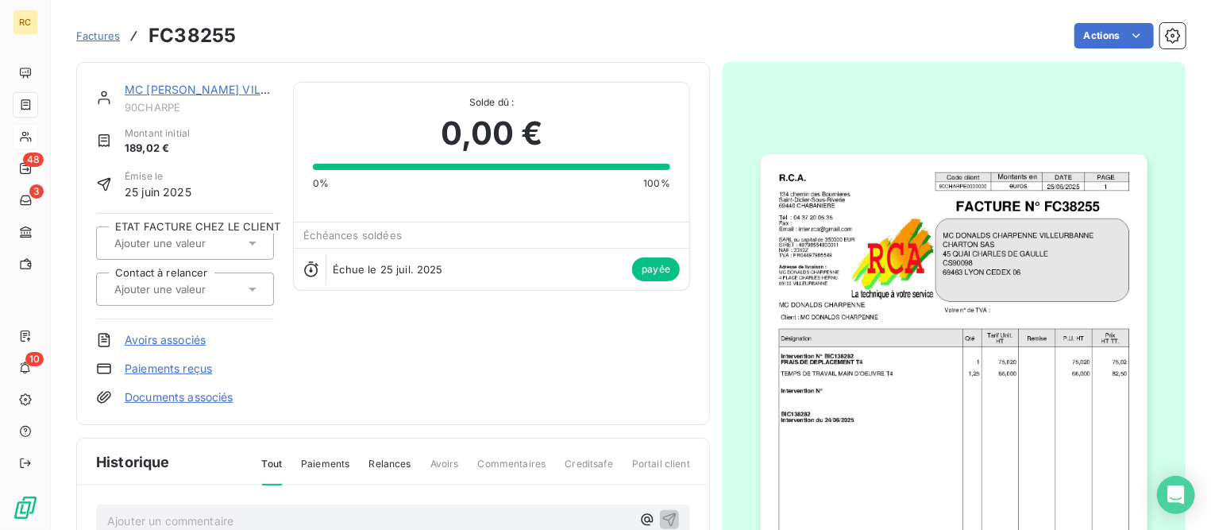
click at [91, 33] on span "Factures" at bounding box center [98, 35] width 44 height 13
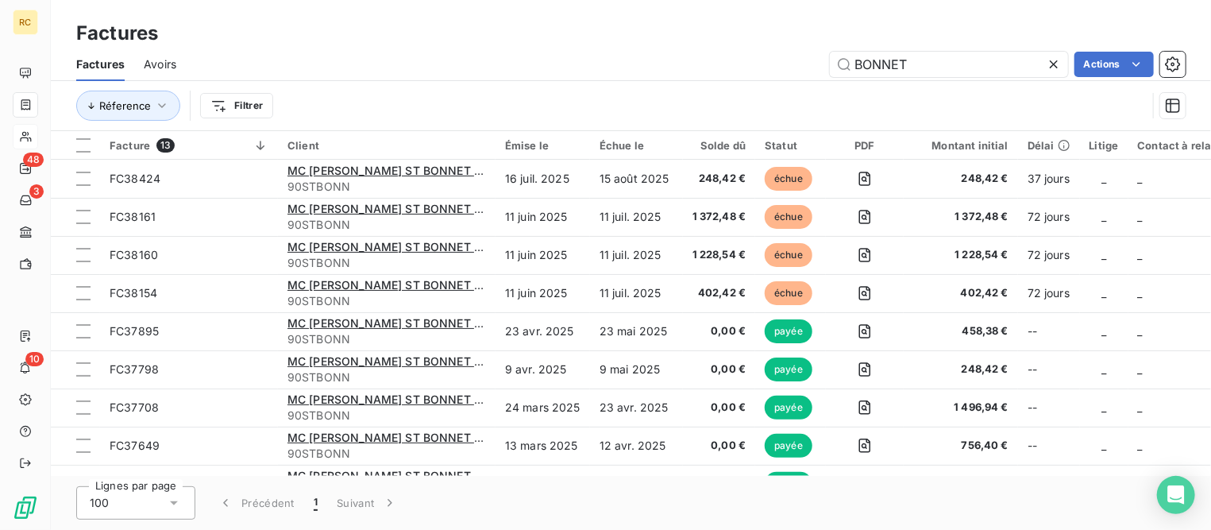
drag, startPoint x: 811, startPoint y: 50, endPoint x: 753, endPoint y: 51, distance: 58.0
click at [753, 52] on div "BONNET Actions" at bounding box center [690, 64] width 990 height 25
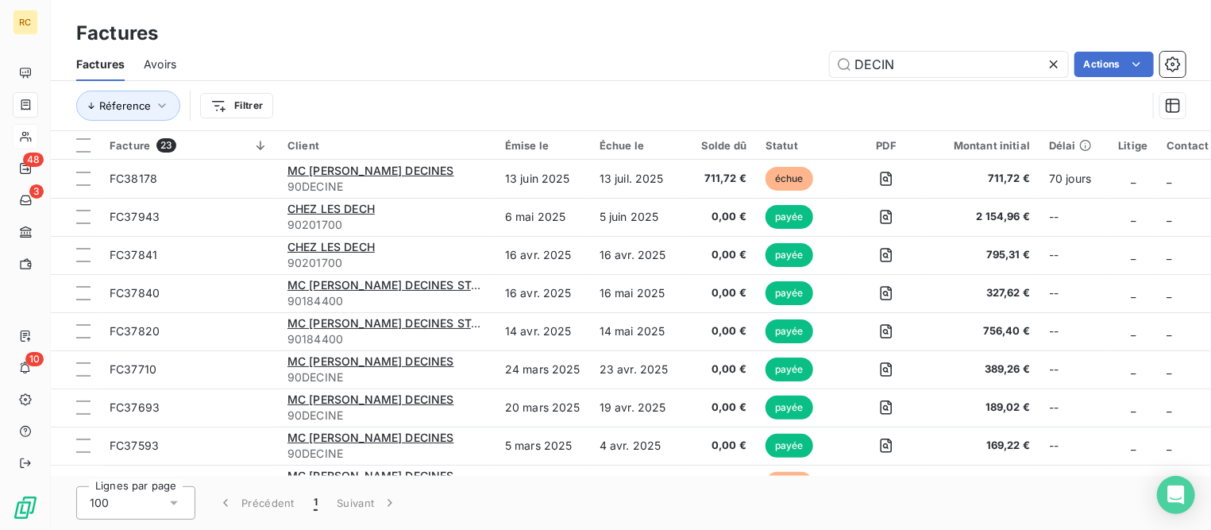
type input "DECIN"
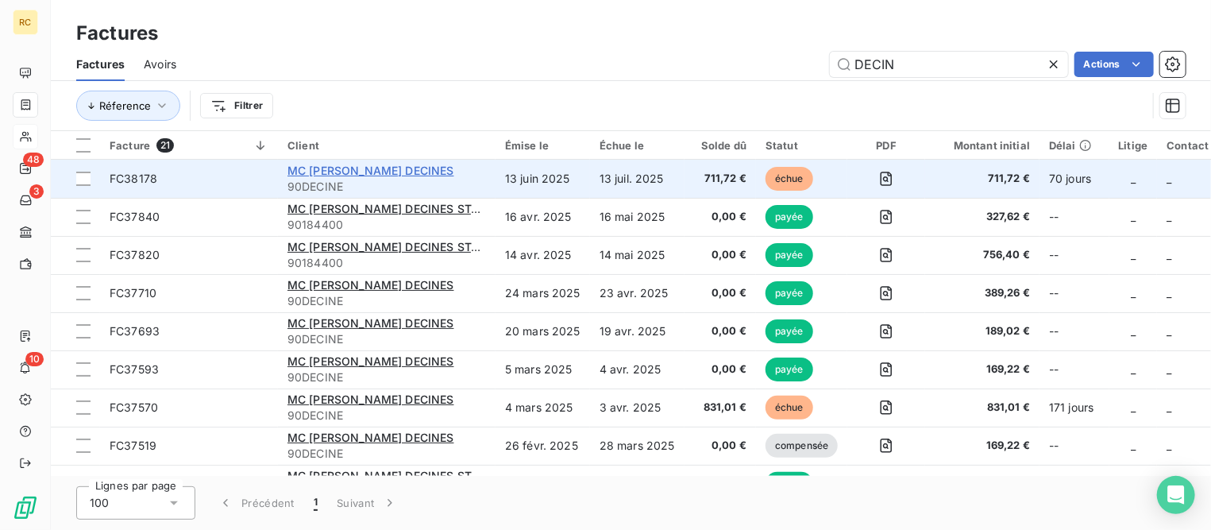
click at [376, 172] on span "MC [PERSON_NAME] DECINES" at bounding box center [370, 170] width 167 height 13
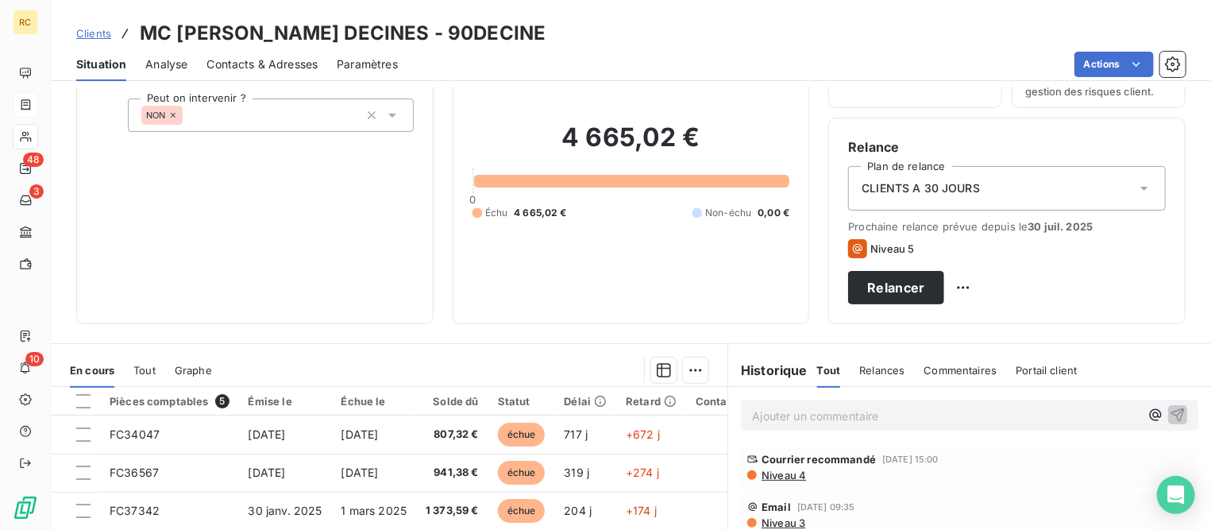
scroll to position [298, 0]
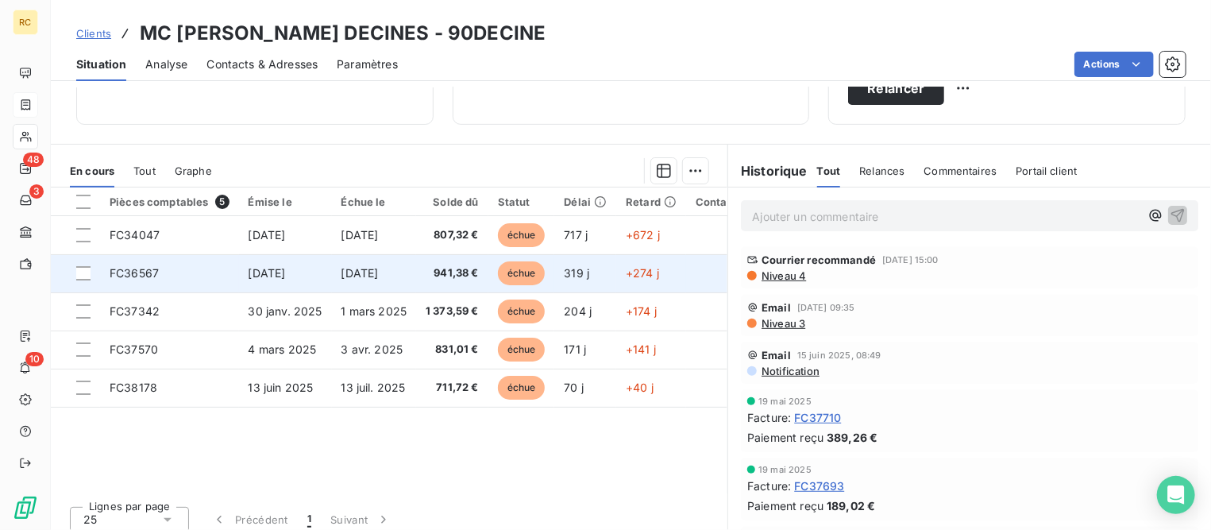
click at [168, 276] on td "FC36567" at bounding box center [169, 273] width 139 height 38
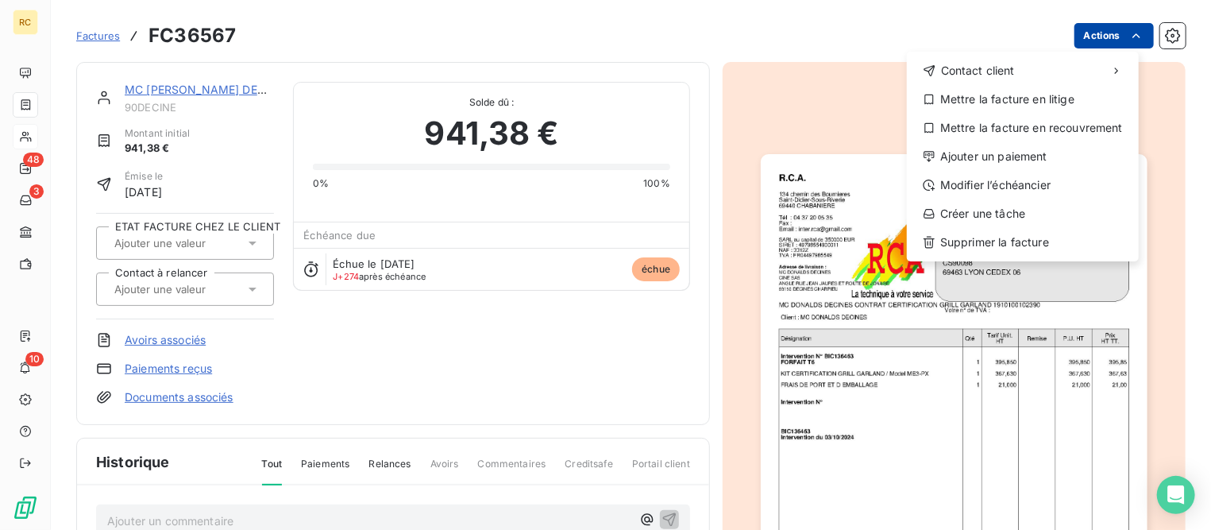
click at [1081, 37] on html "RC 48 3 10 Factures FC36567 Actions Contact client Mettre la facture en litige …" at bounding box center [605, 265] width 1211 height 530
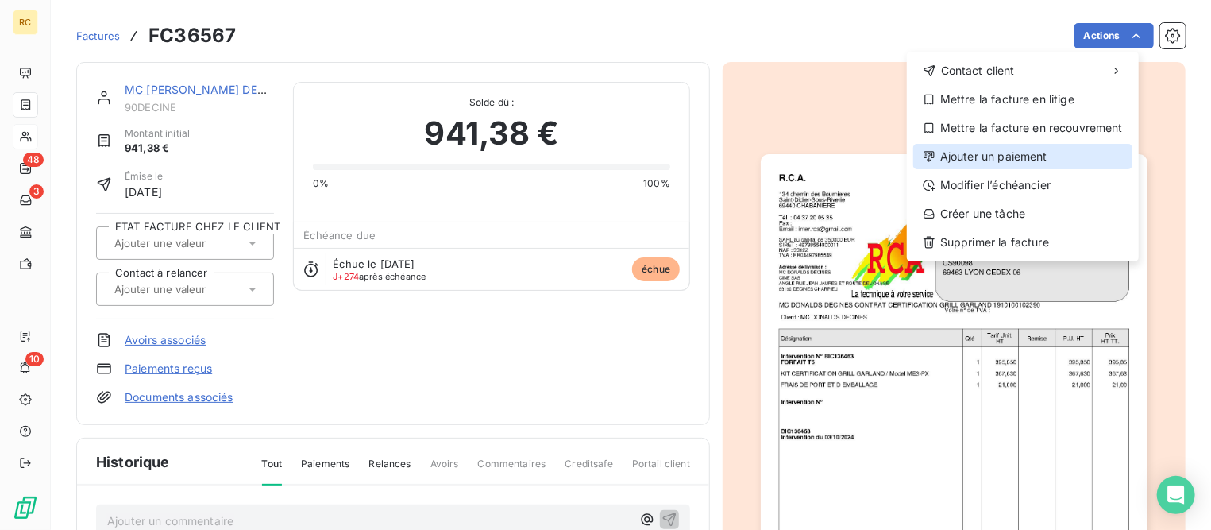
click at [1002, 159] on div "Ajouter un paiement" at bounding box center [1022, 156] width 219 height 25
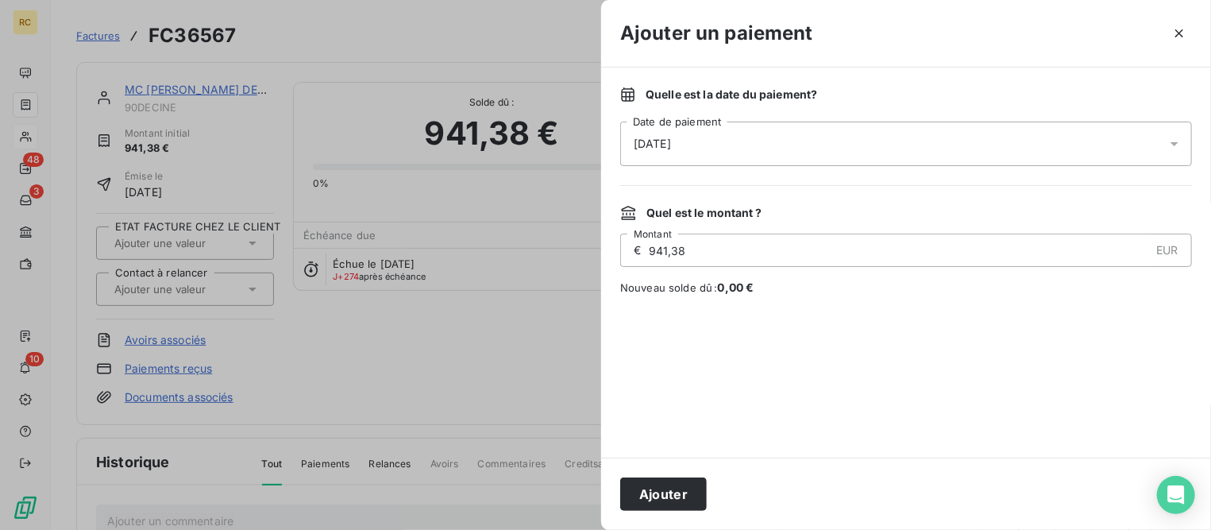
click at [778, 150] on div "[DATE]" at bounding box center [906, 143] width 572 height 44
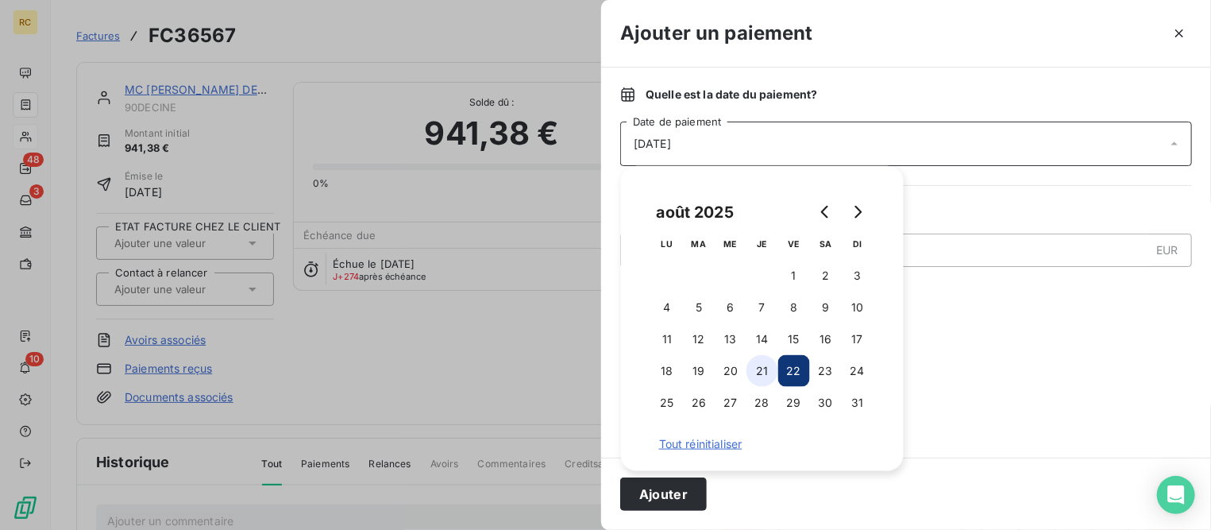
click at [759, 367] on button "21" at bounding box center [762, 371] width 32 height 32
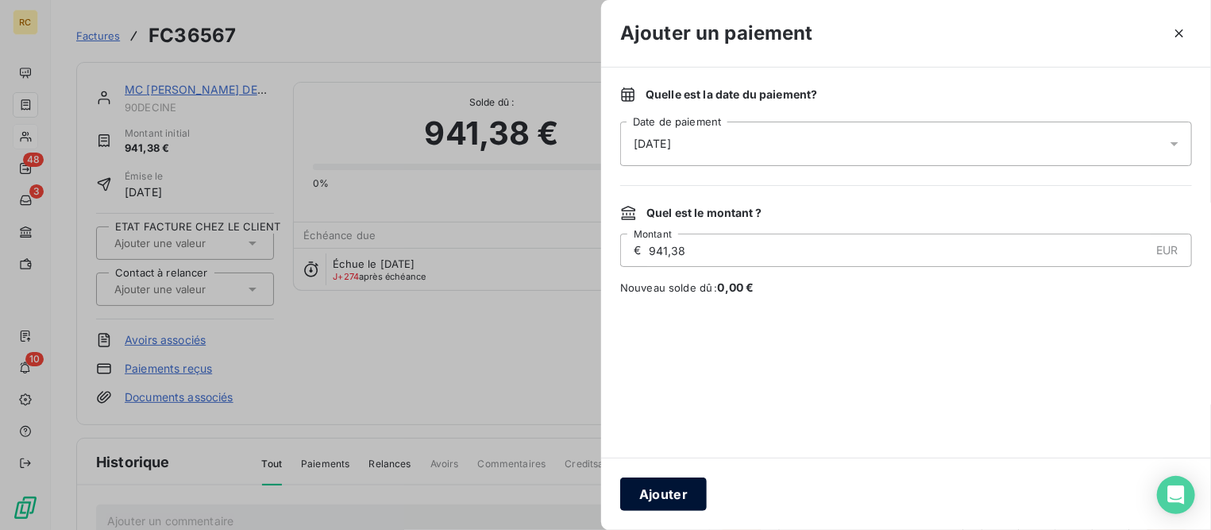
click at [671, 495] on button "Ajouter" at bounding box center [663, 493] width 87 height 33
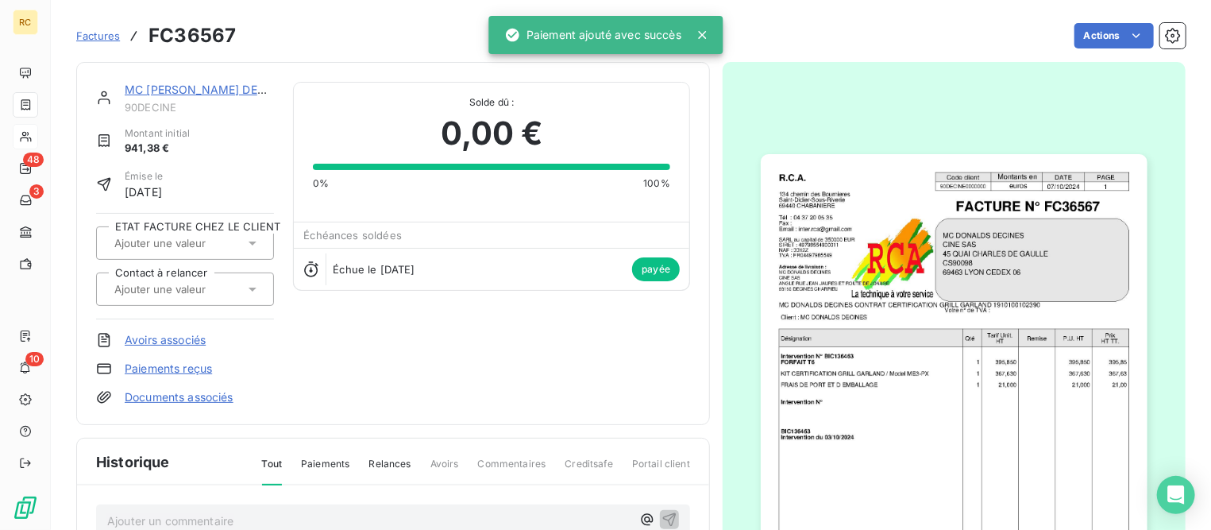
click at [164, 93] on link "MC [PERSON_NAME] DECINES" at bounding box center [208, 89] width 167 height 13
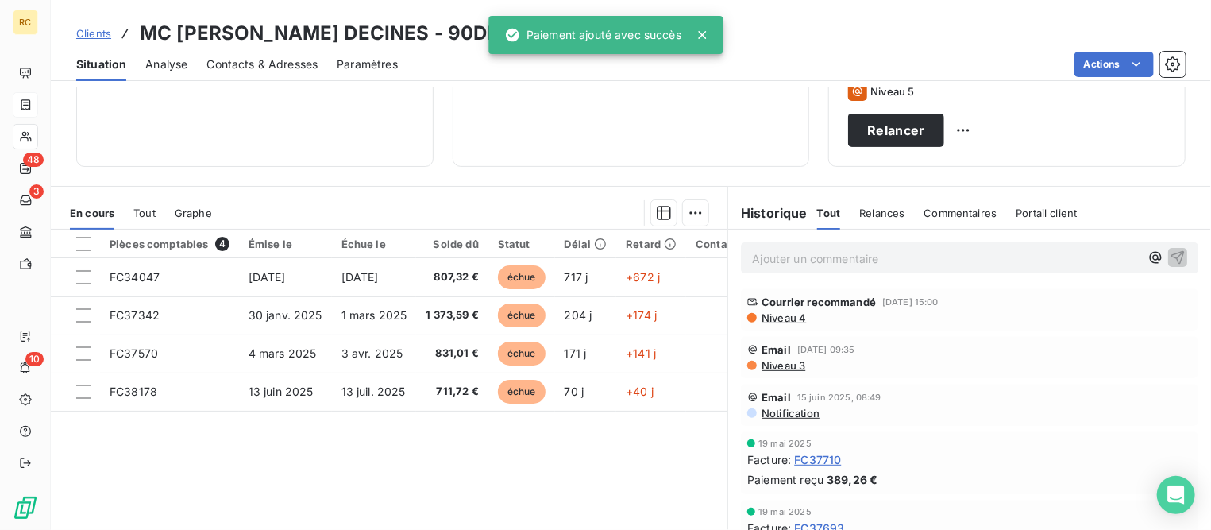
scroll to position [298, 0]
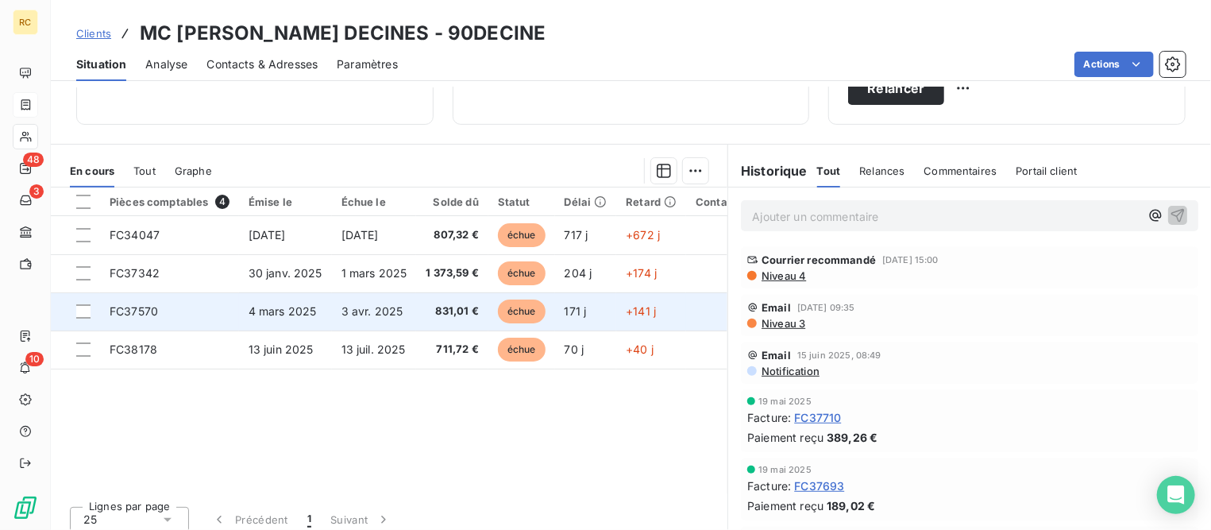
click at [120, 307] on span "FC37570" at bounding box center [134, 310] width 48 height 13
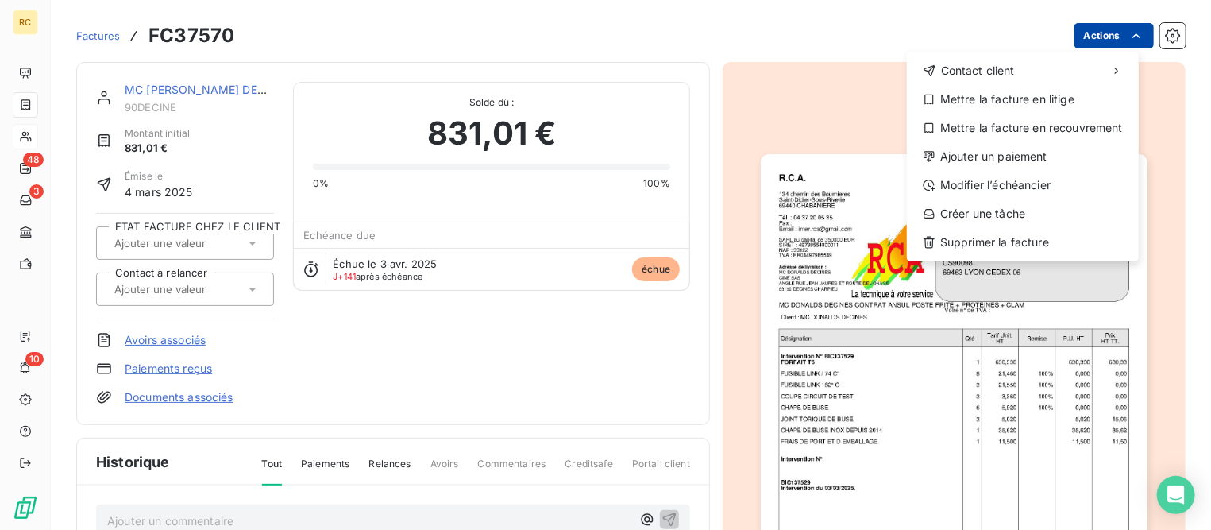
click at [1084, 38] on html "RC 48 3 10 Factures FC37570 Actions Contact client Mettre la facture en litige …" at bounding box center [605, 265] width 1211 height 530
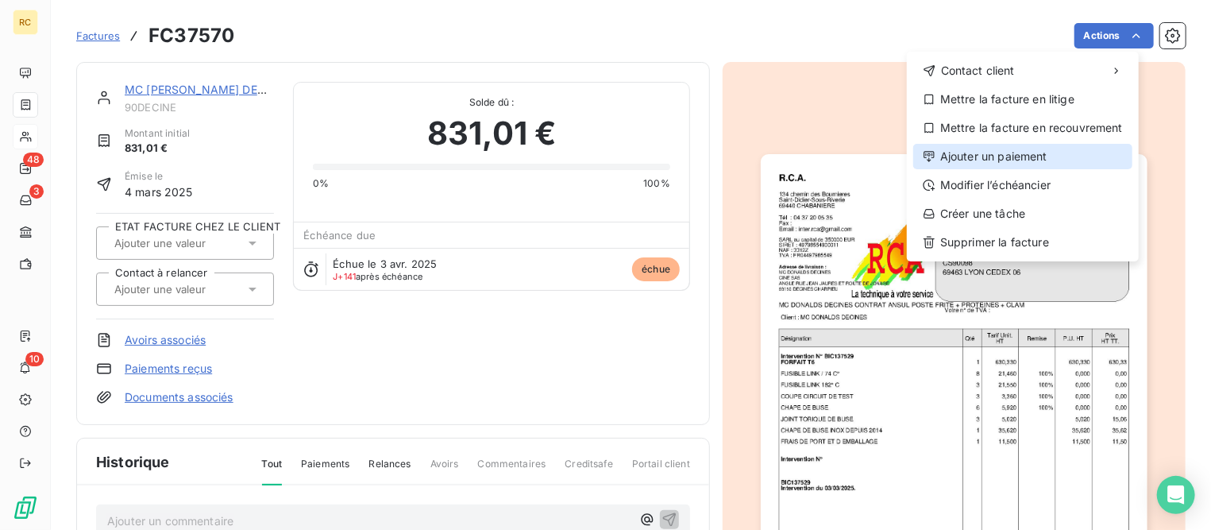
click at [989, 152] on div "Ajouter un paiement" at bounding box center [1022, 156] width 219 height 25
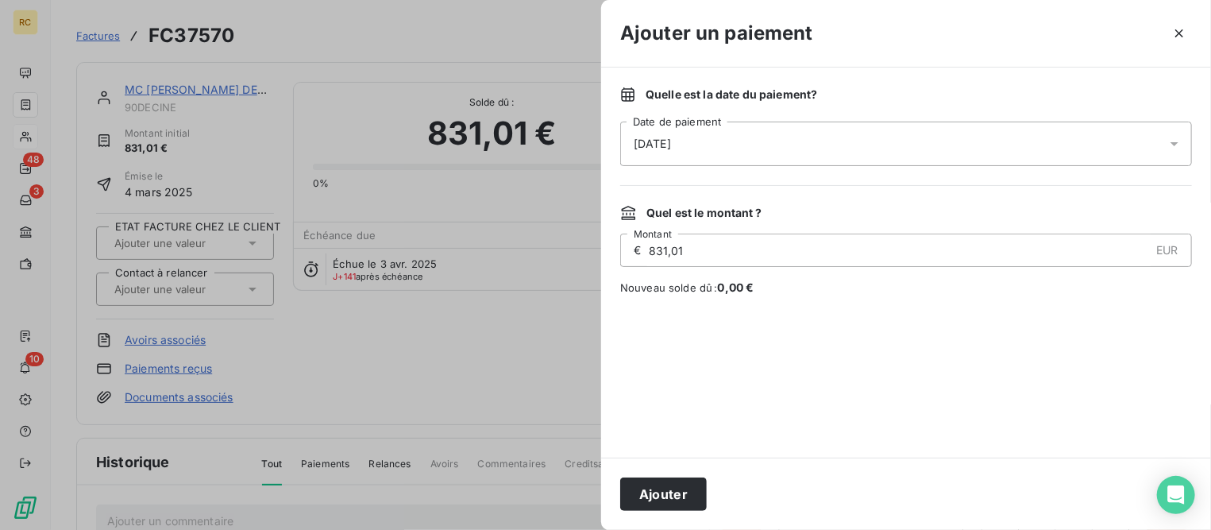
click at [735, 145] on div "[DATE]" at bounding box center [906, 143] width 572 height 44
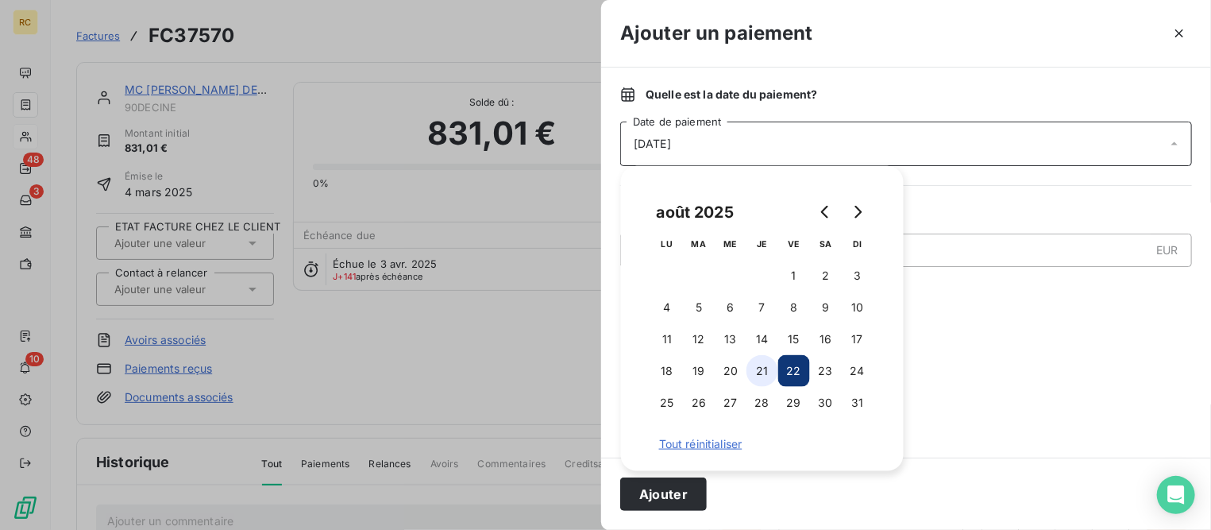
click at [770, 375] on button "21" at bounding box center [762, 371] width 32 height 32
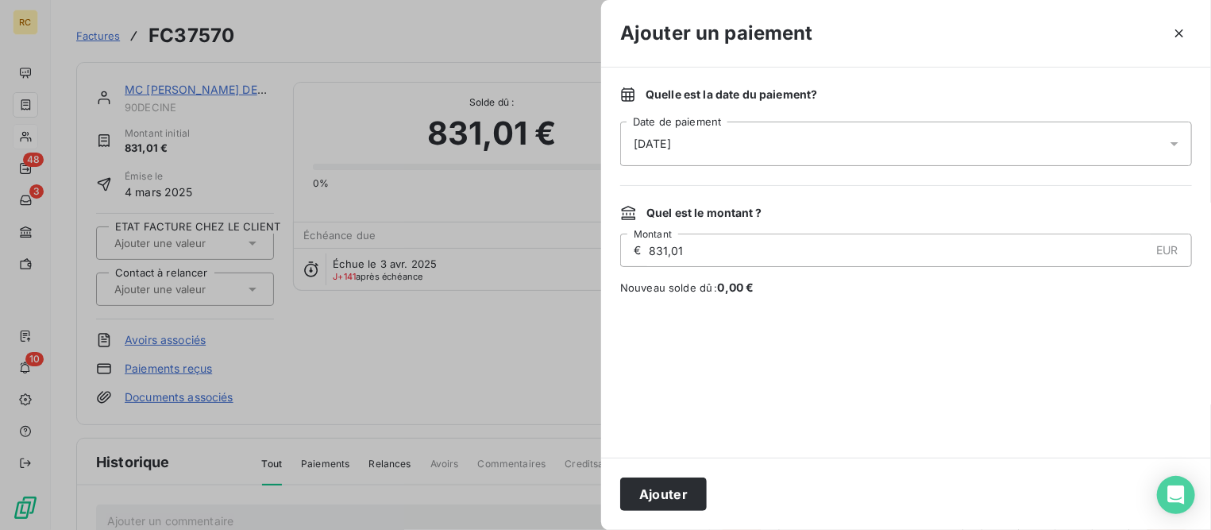
drag, startPoint x: 647, startPoint y: 485, endPoint x: 634, endPoint y: 468, distance: 21.0
click at [647, 487] on button "Ajouter" at bounding box center [663, 493] width 87 height 33
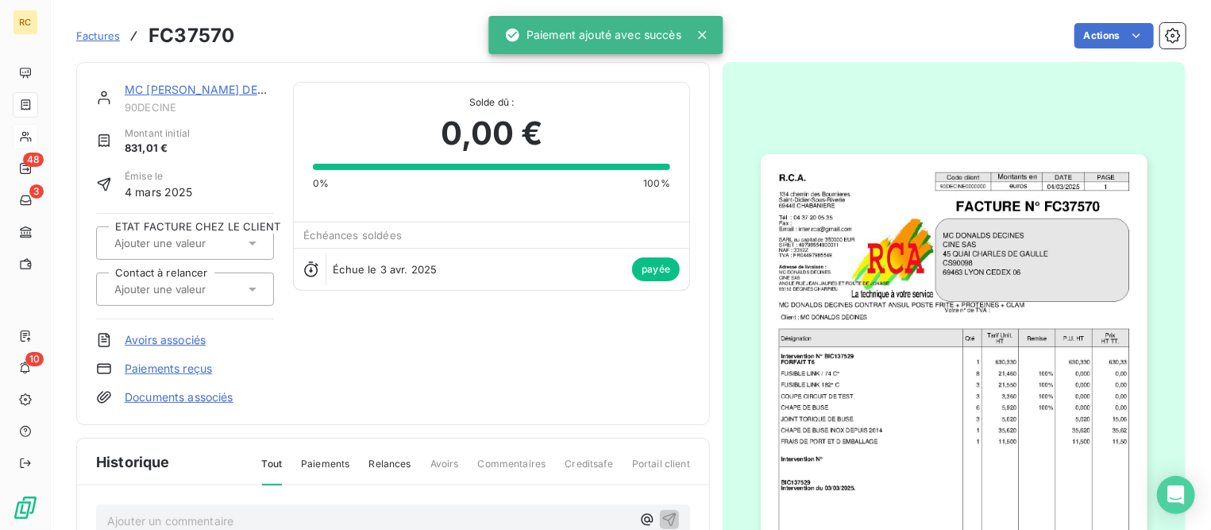
click at [222, 88] on link "MC [PERSON_NAME] DECINES" at bounding box center [208, 89] width 167 height 13
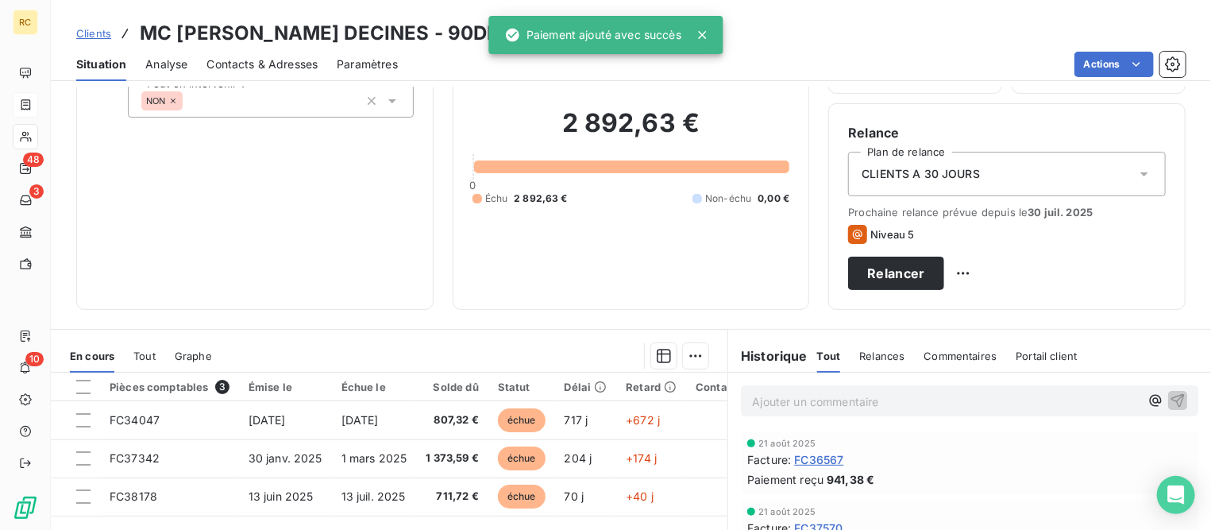
scroll to position [298, 0]
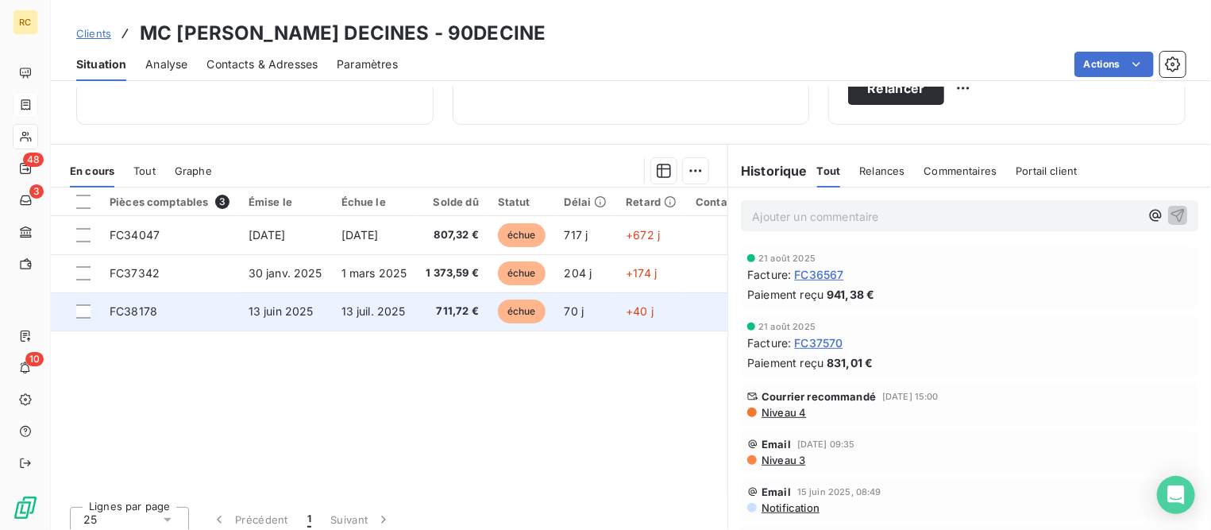
click at [153, 312] on span "FC38178" at bounding box center [134, 310] width 48 height 13
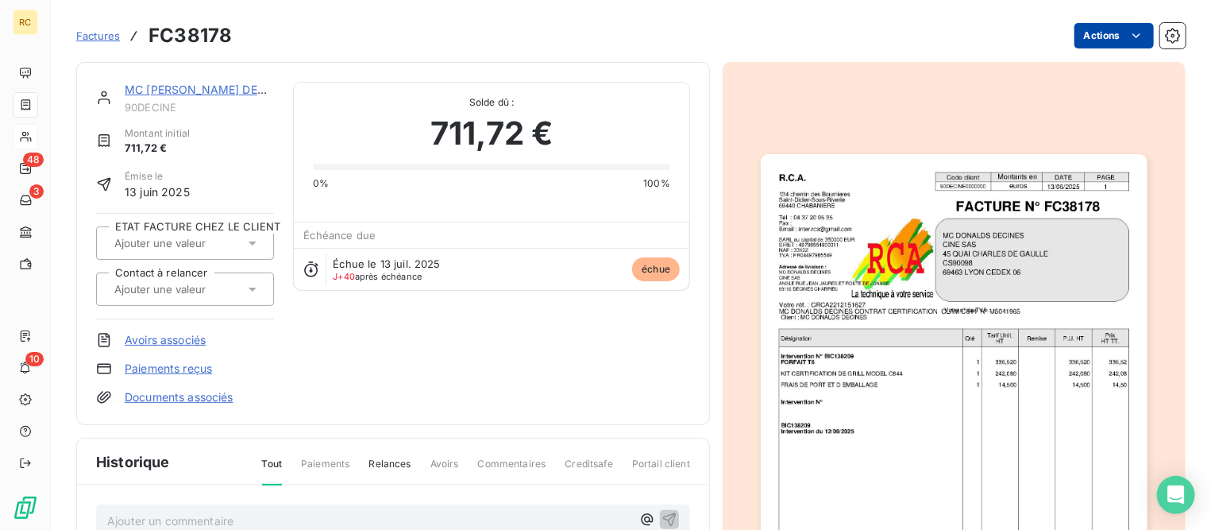
click at [1101, 37] on html "RC 48 3 10 Factures FC38178 Actions MC [PERSON_NAME] DECINES 90DECINE Montant i…" at bounding box center [605, 265] width 1211 height 530
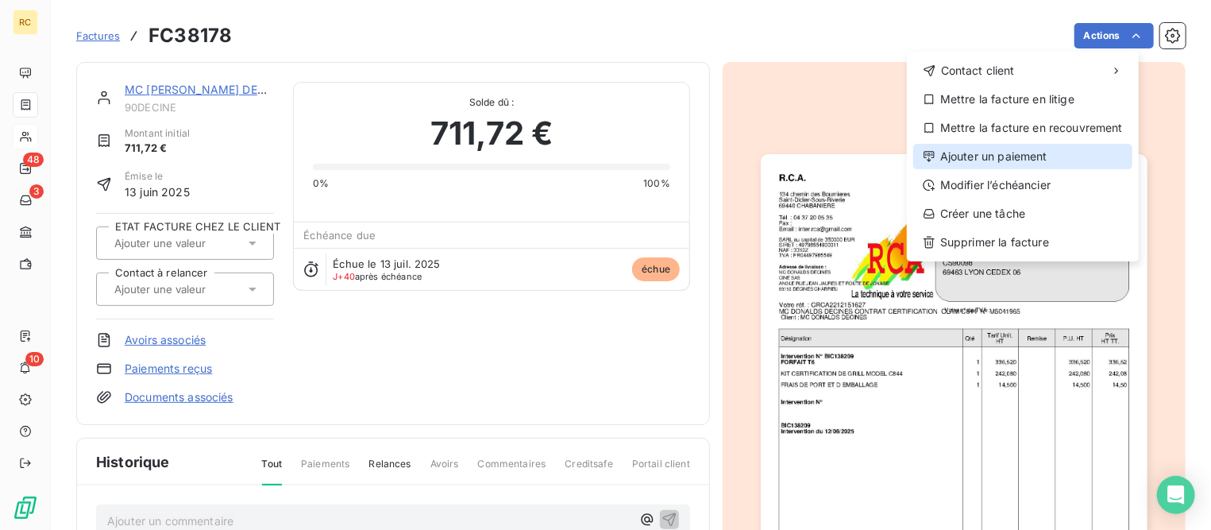
click at [998, 153] on div "Ajouter un paiement" at bounding box center [1022, 156] width 219 height 25
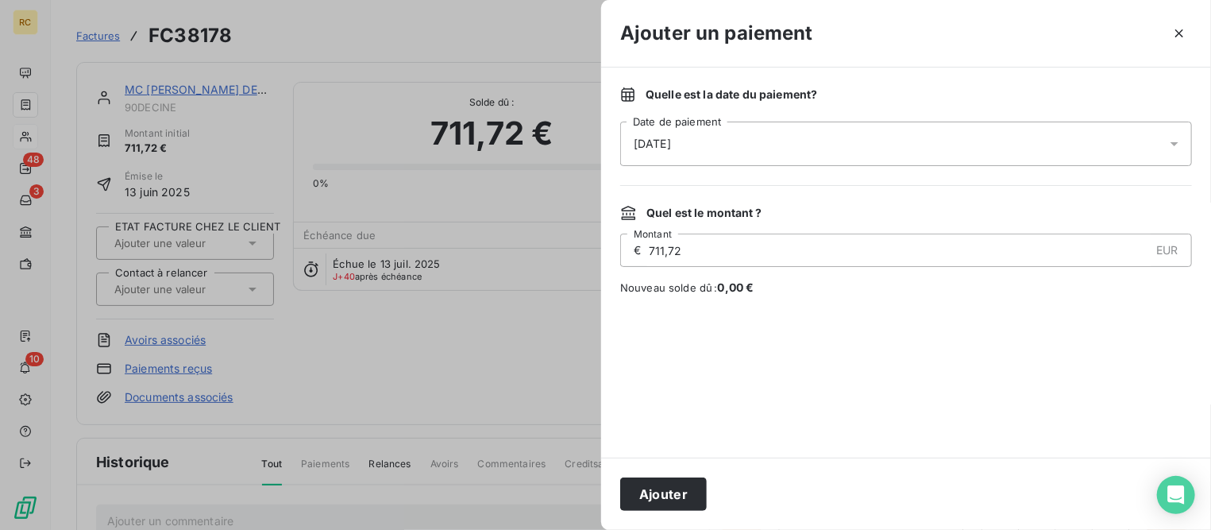
click at [788, 145] on div "[DATE]" at bounding box center [906, 143] width 572 height 44
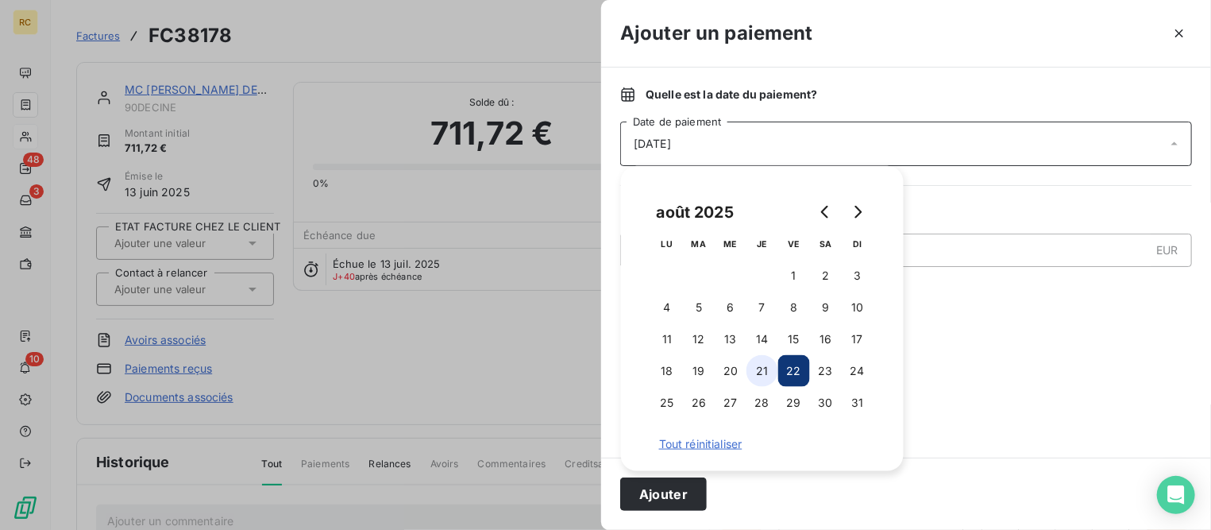
click at [762, 363] on button "21" at bounding box center [762, 371] width 32 height 32
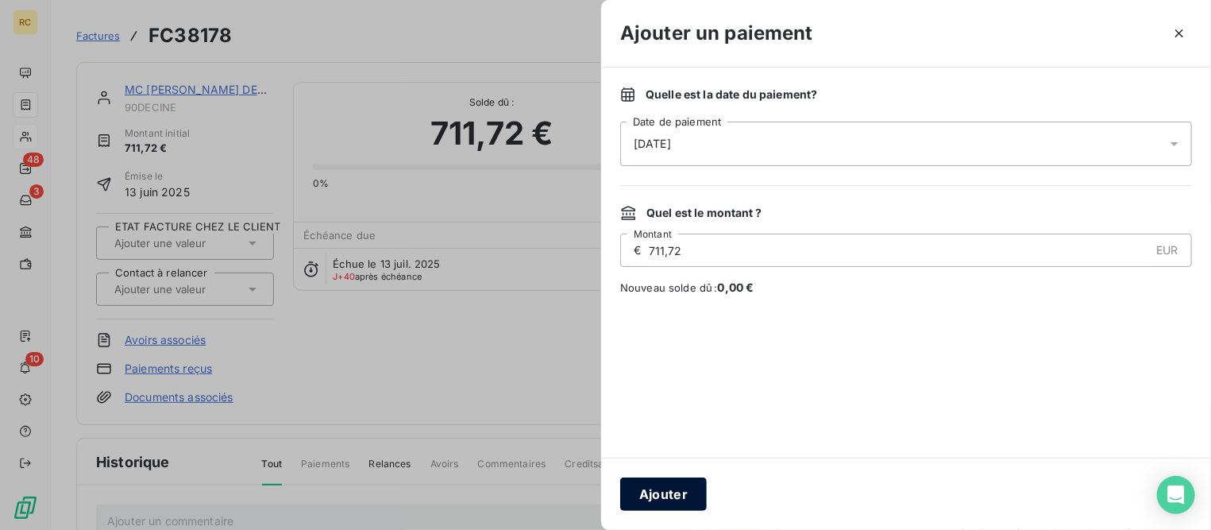
click at [658, 490] on button "Ajouter" at bounding box center [663, 493] width 87 height 33
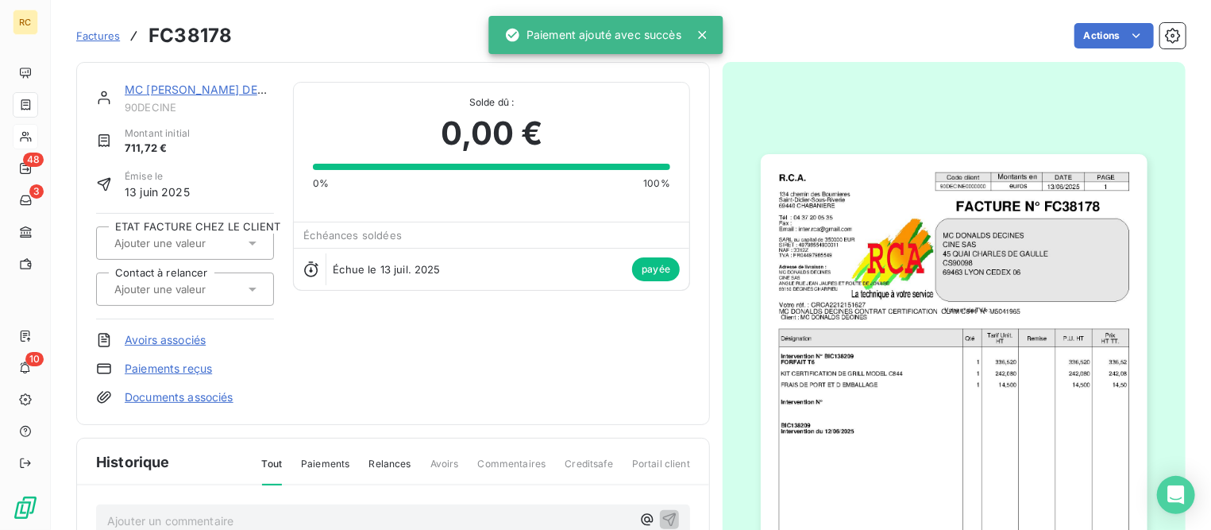
click at [225, 94] on link "MC [PERSON_NAME] DECINES" at bounding box center [208, 89] width 167 height 13
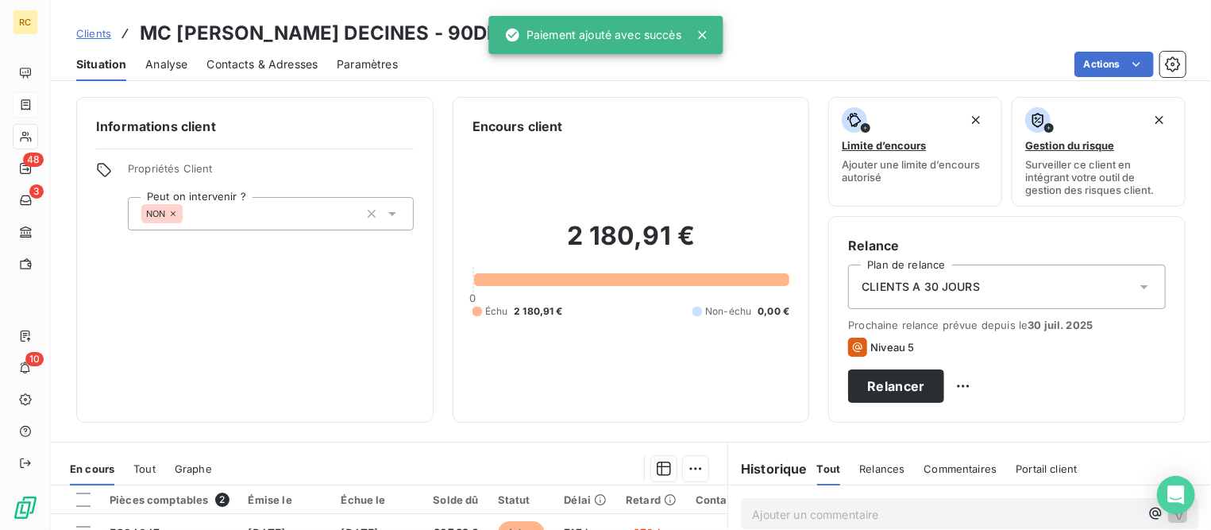
click at [103, 40] on link "Clients" at bounding box center [93, 33] width 35 height 16
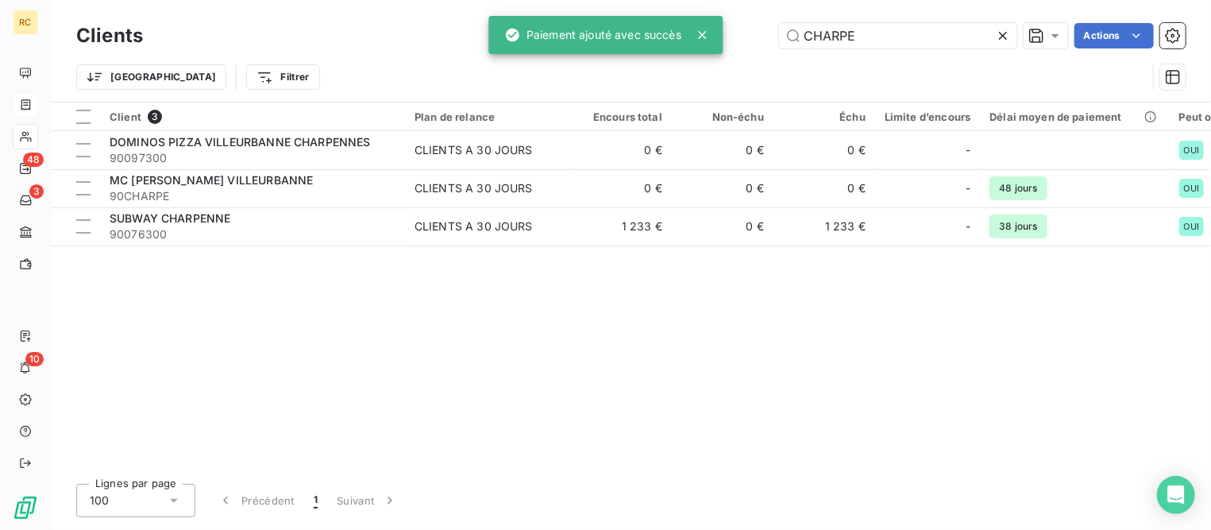
drag, startPoint x: 902, startPoint y: 40, endPoint x: 657, endPoint y: 7, distance: 246.8
click at [657, 7] on div "Clients CHARPE Actions Trier Filtrer" at bounding box center [631, 51] width 1160 height 102
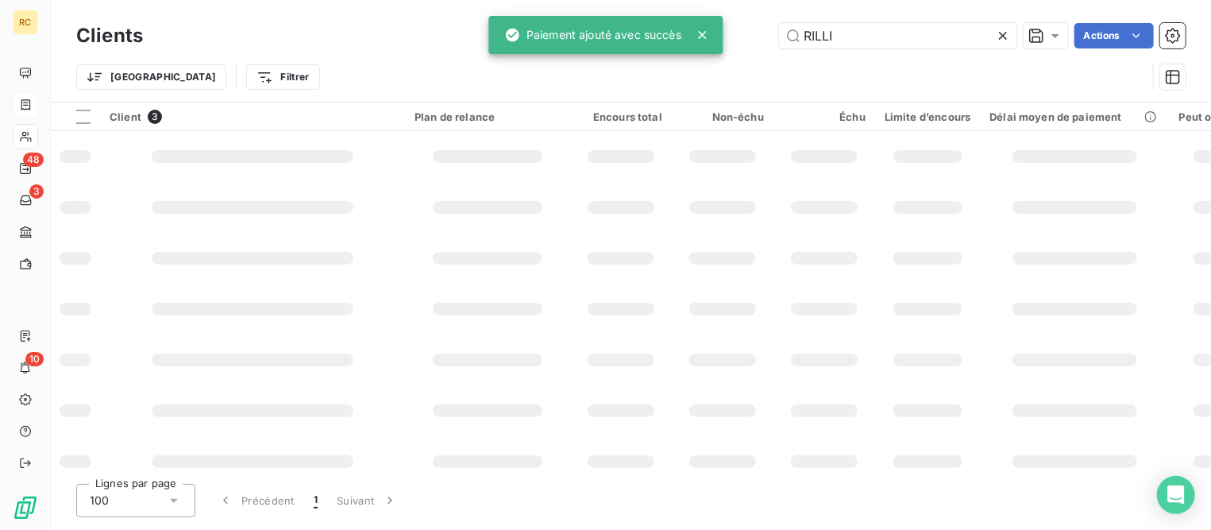
type input "RILLI"
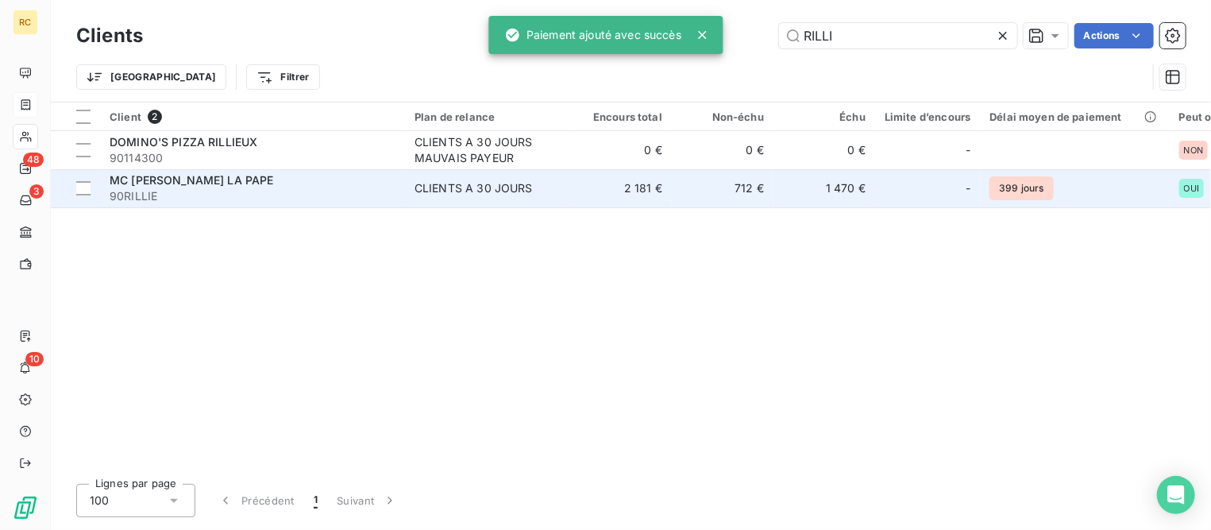
click at [206, 177] on span "MC [PERSON_NAME] LA PAPE" at bounding box center [192, 179] width 164 height 13
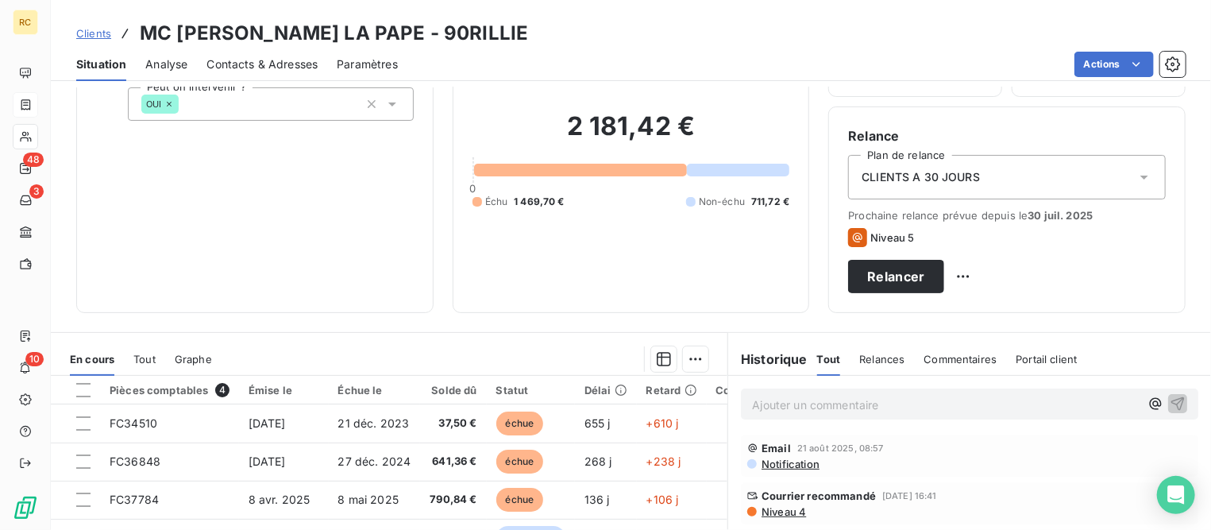
scroll to position [198, 0]
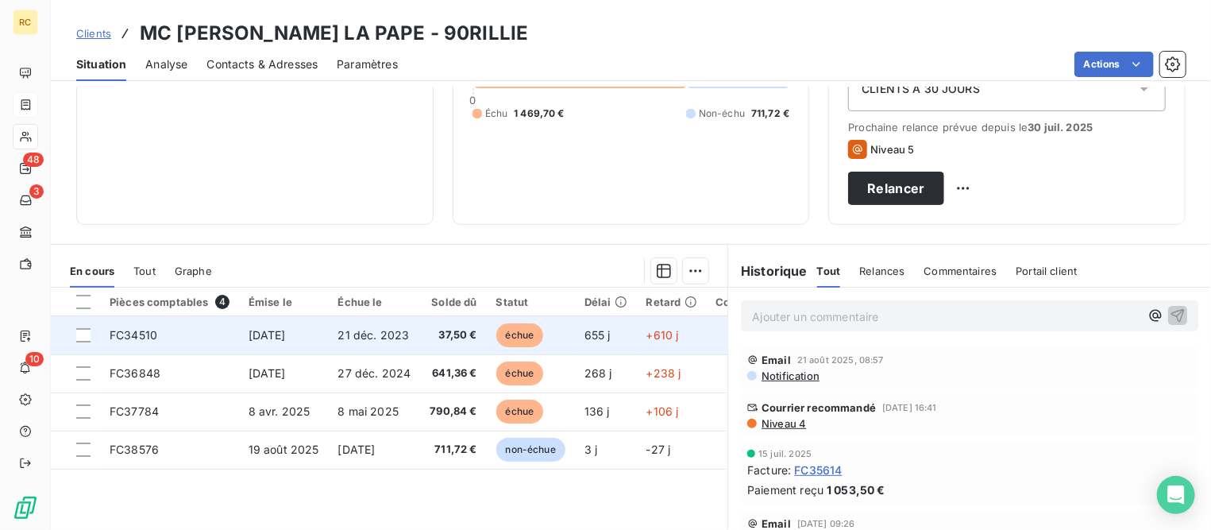
click at [140, 328] on span "FC34510" at bounding box center [134, 334] width 48 height 13
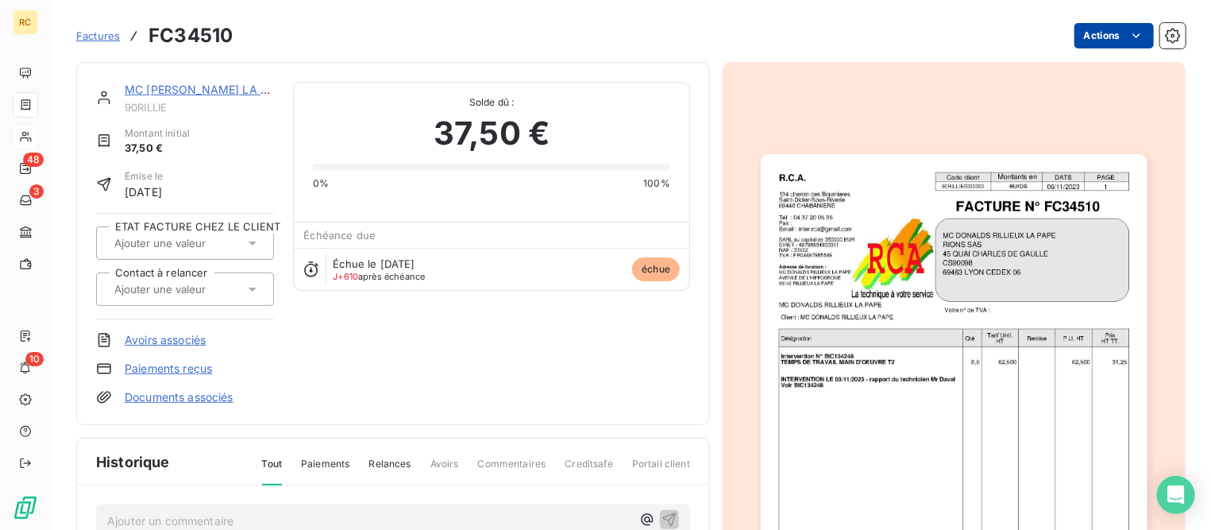
click at [1100, 37] on html "RC 48 3 10 Factures FC34510 Actions MC [PERSON_NAME] LA PAPE 90RILLIE Montant i…" at bounding box center [605, 265] width 1211 height 530
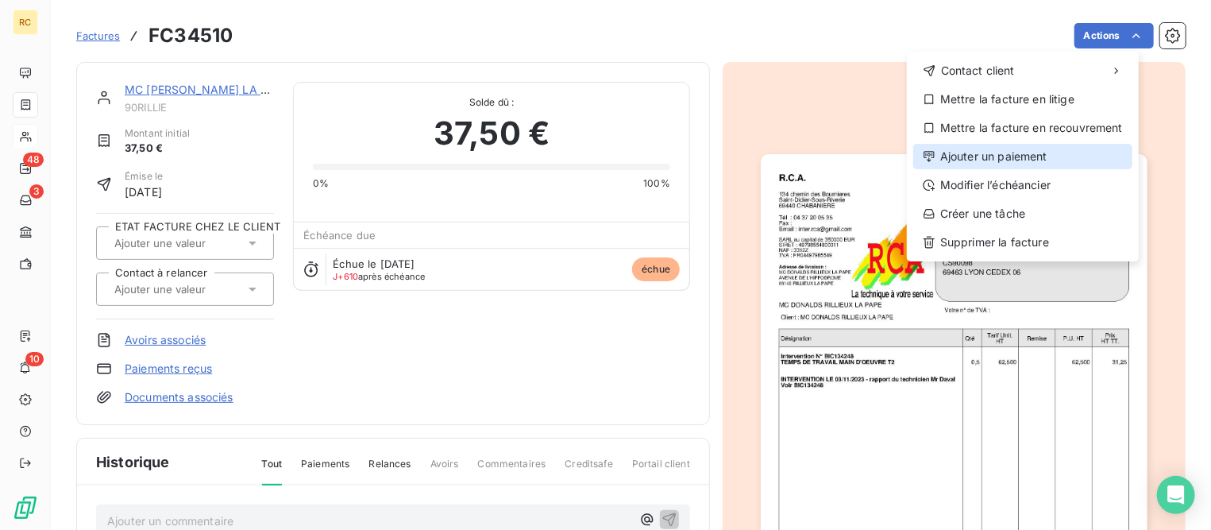
click at [999, 154] on div "Ajouter un paiement" at bounding box center [1022, 156] width 219 height 25
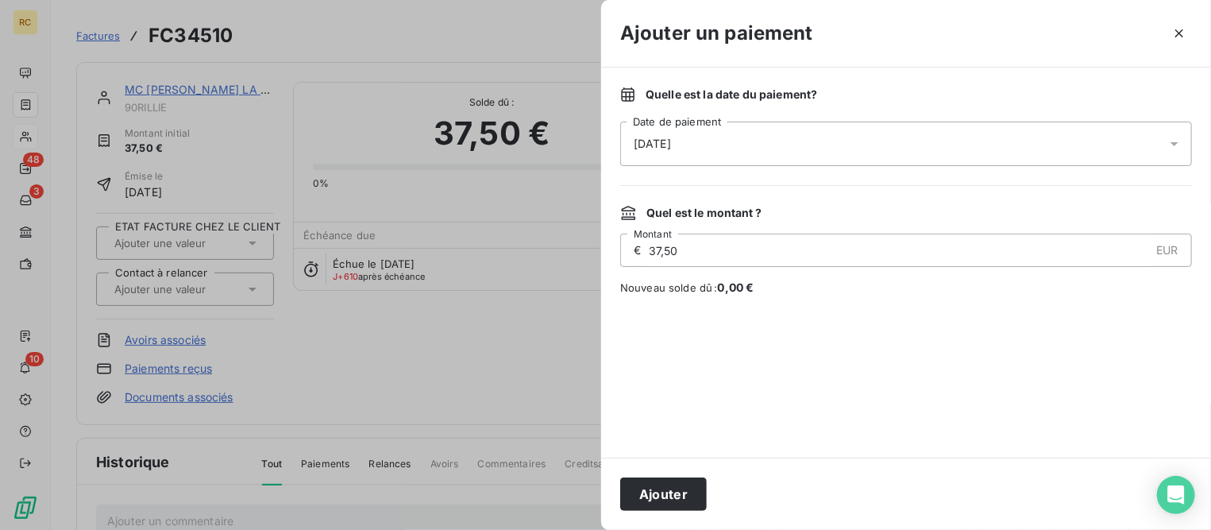
click at [730, 138] on div "[DATE]" at bounding box center [906, 143] width 572 height 44
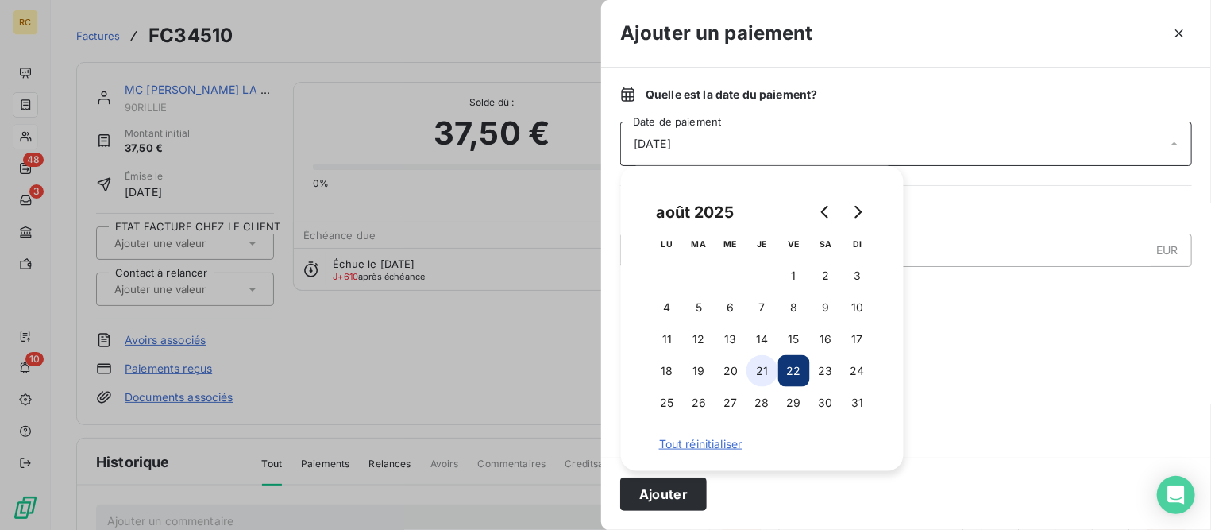
click at [765, 363] on button "21" at bounding box center [762, 371] width 32 height 32
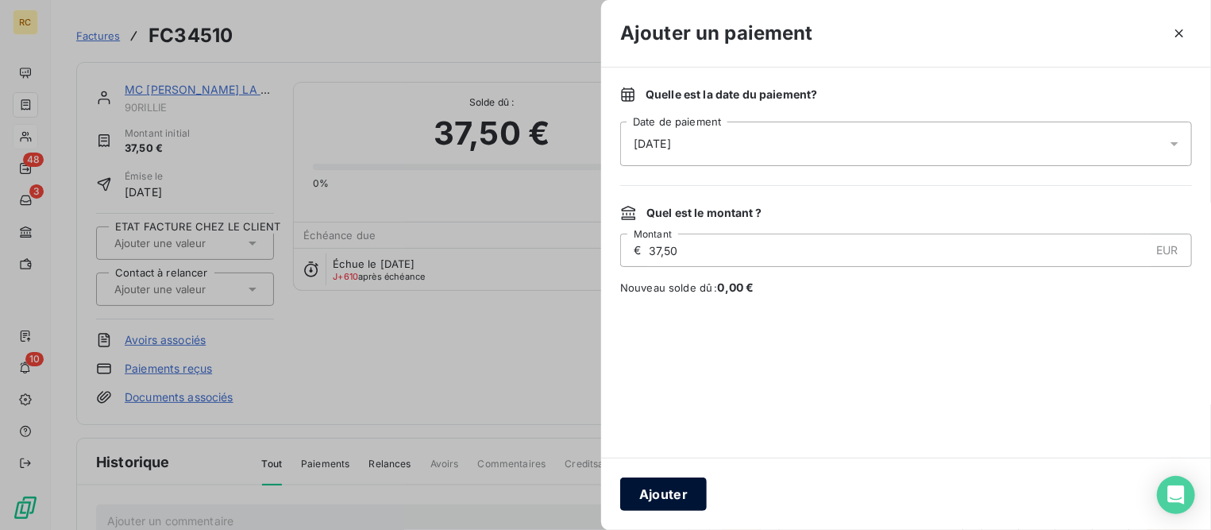
click at [653, 490] on button "Ajouter" at bounding box center [663, 493] width 87 height 33
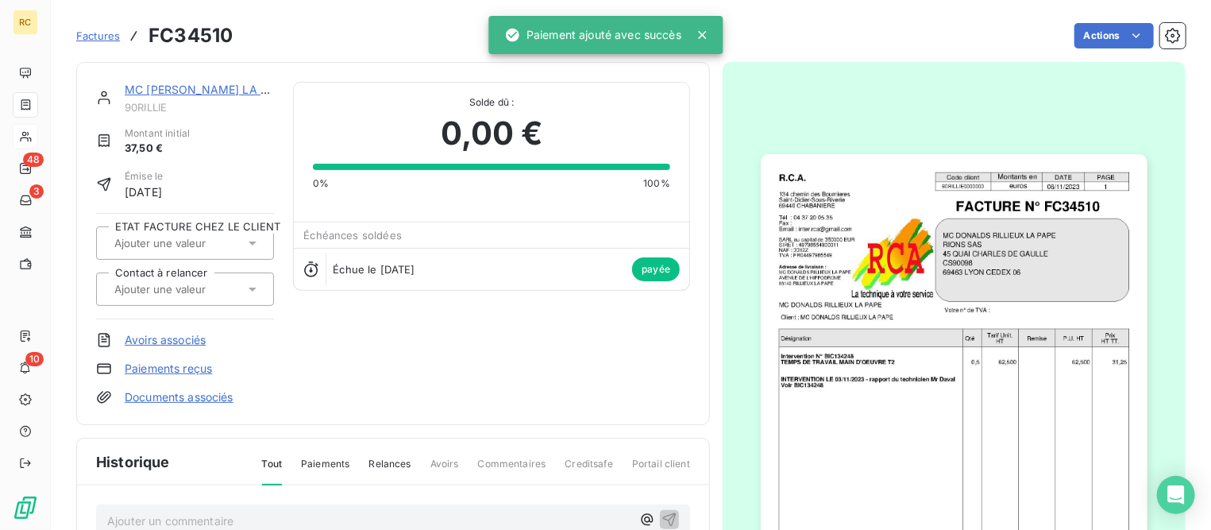
click at [215, 89] on link "MC [PERSON_NAME] LA PAPE" at bounding box center [207, 89] width 164 height 13
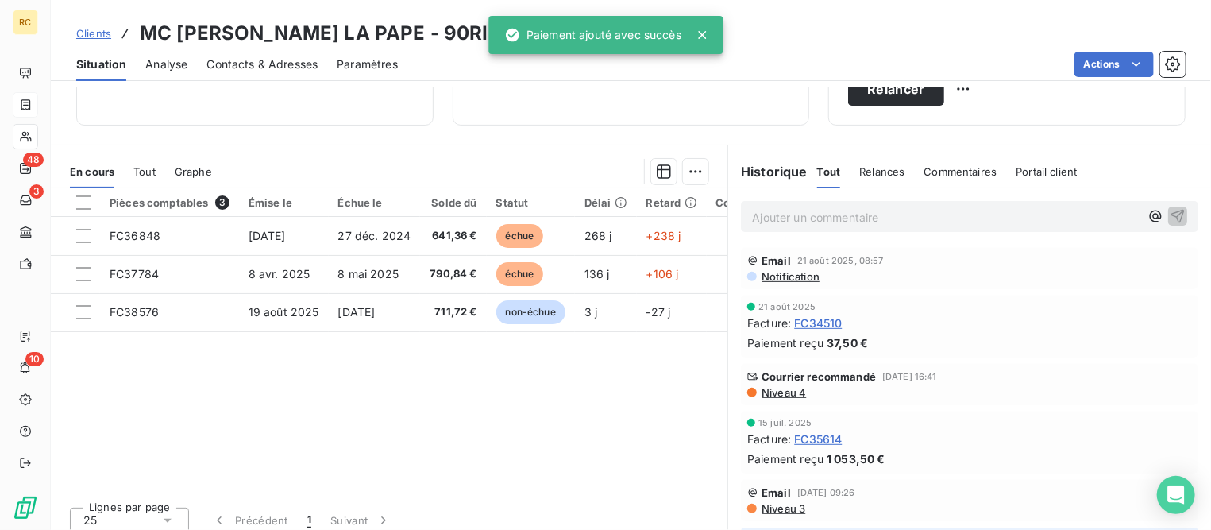
scroll to position [298, 0]
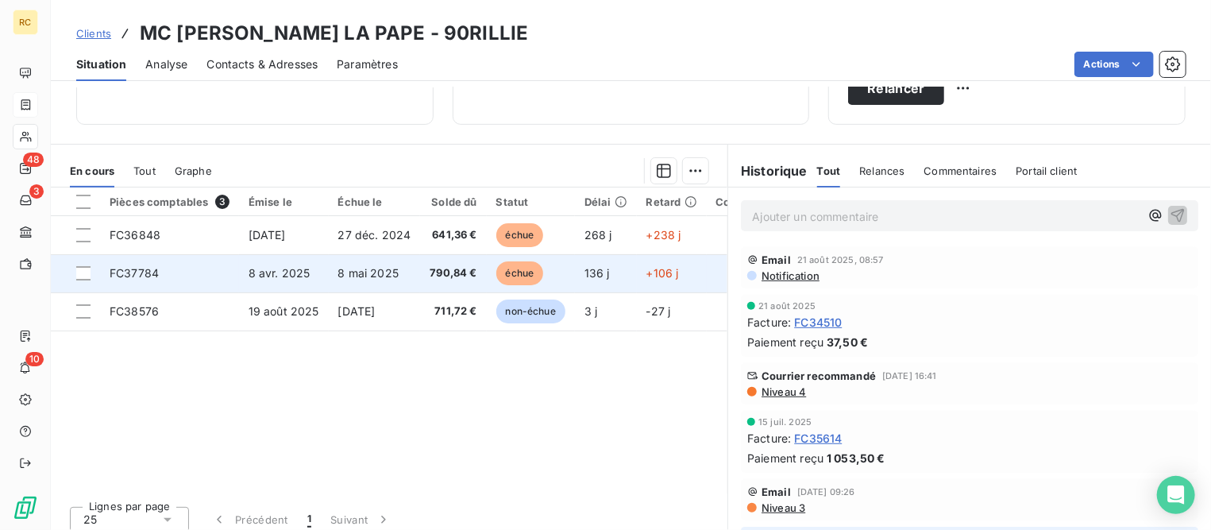
click at [146, 272] on span "FC37784" at bounding box center [134, 272] width 49 height 13
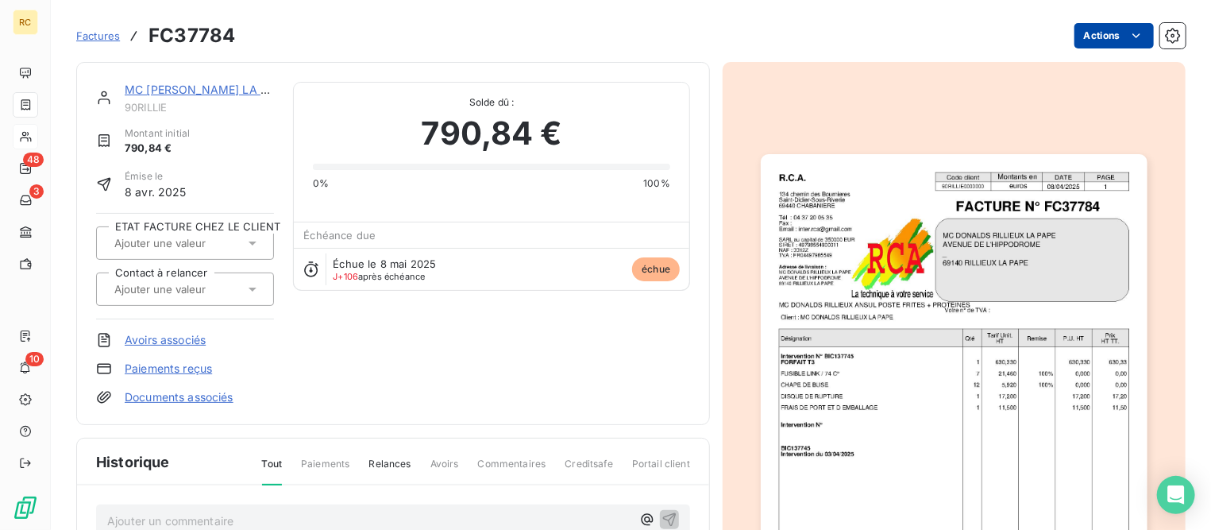
click at [1089, 43] on html "RC 48 3 10 Factures FC37784 Actions MC [PERSON_NAME] LA PAPE 90RILLIE Montant i…" at bounding box center [605, 265] width 1211 height 530
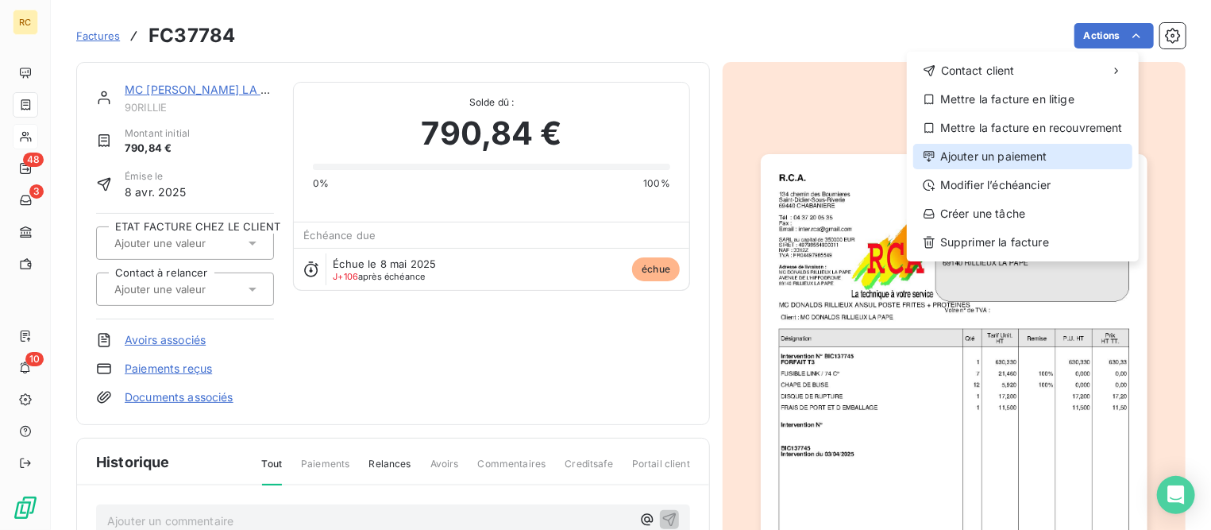
click at [964, 160] on div "Ajouter un paiement" at bounding box center [1022, 156] width 219 height 25
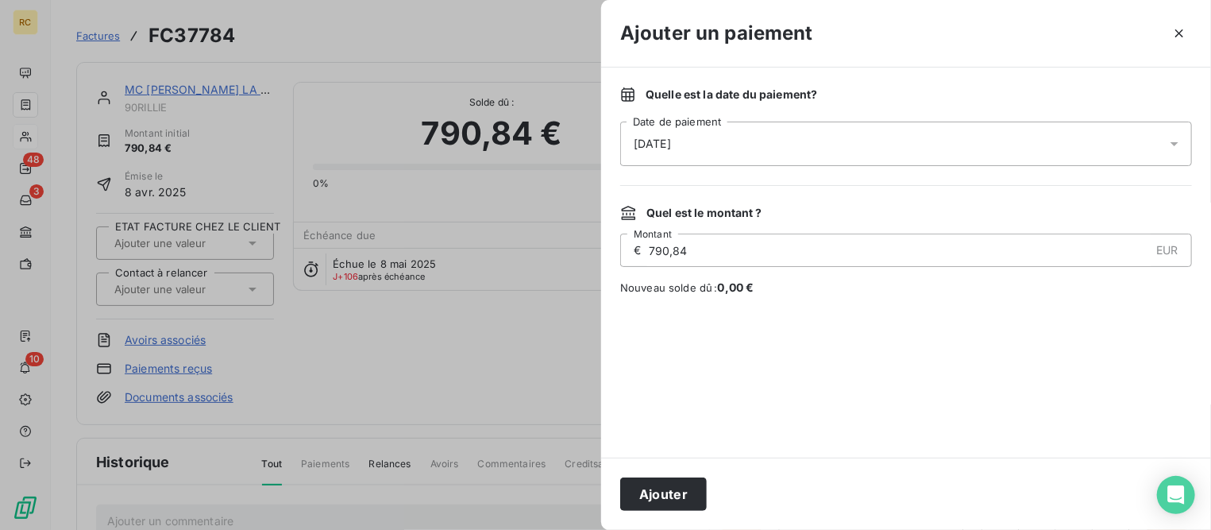
click at [862, 145] on div "[DATE]" at bounding box center [906, 143] width 572 height 44
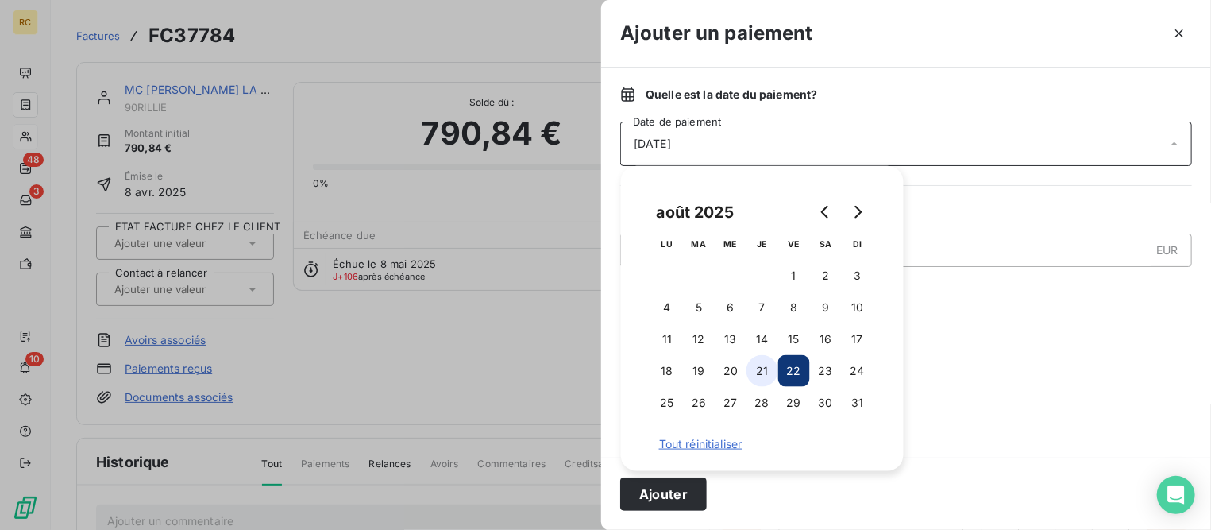
click at [765, 370] on button "21" at bounding box center [762, 371] width 32 height 32
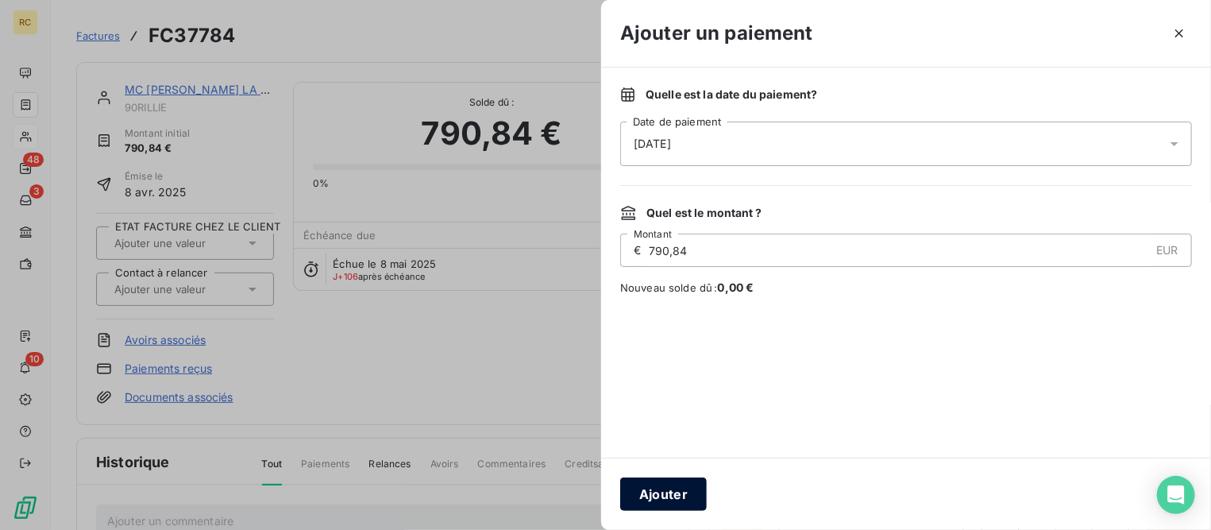
click at [638, 498] on button "Ajouter" at bounding box center [663, 493] width 87 height 33
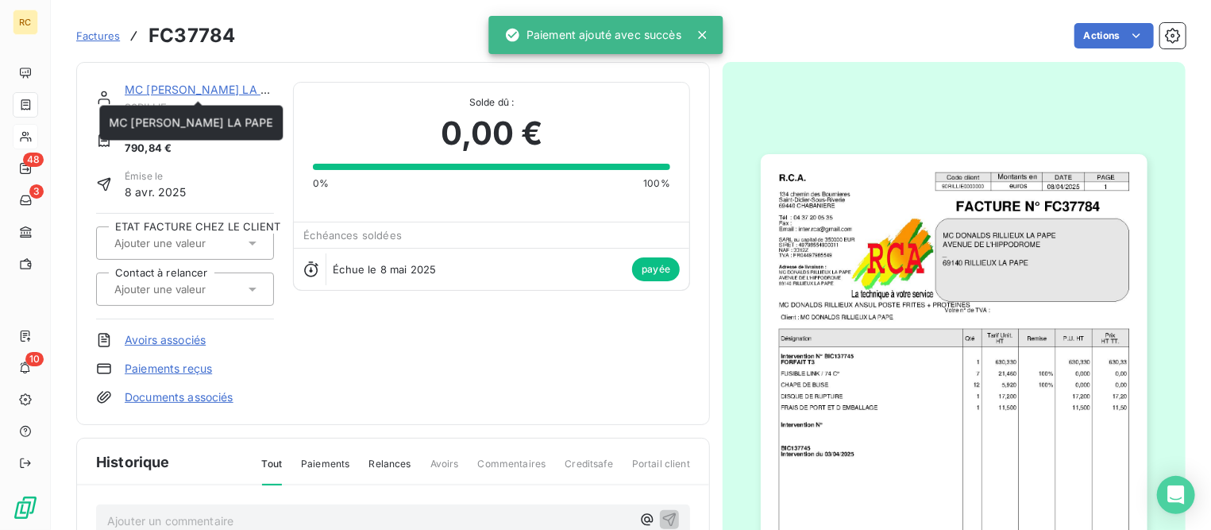
click at [222, 86] on link "MC [PERSON_NAME] LA PAPE" at bounding box center [207, 89] width 164 height 13
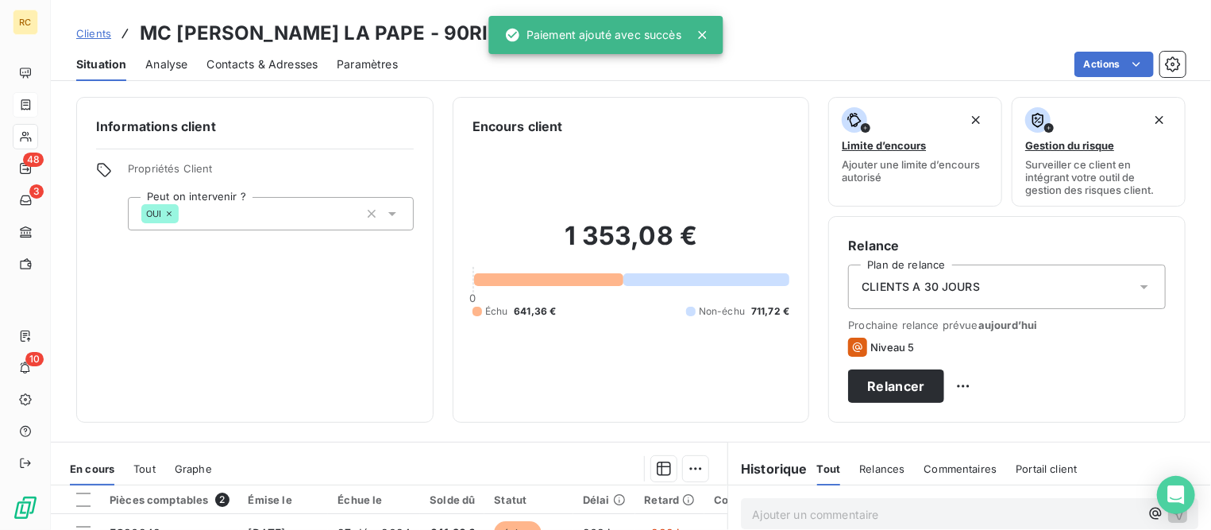
click at [104, 37] on span "Clients" at bounding box center [93, 33] width 35 height 13
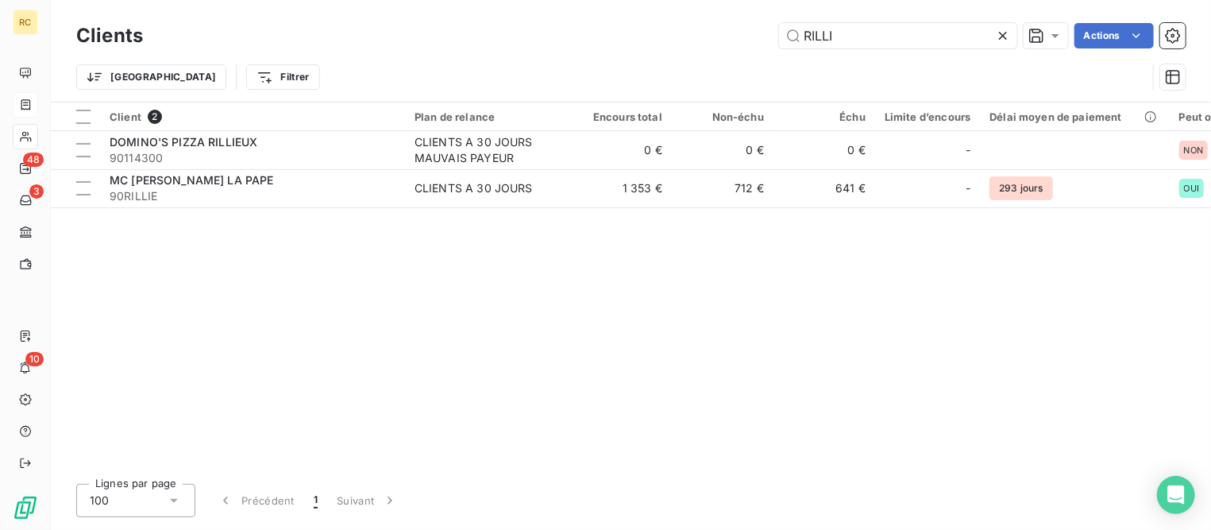
drag, startPoint x: 856, startPoint y: 32, endPoint x: 642, endPoint y: 41, distance: 213.8
click at [645, 29] on div "RILLI Actions" at bounding box center [673, 35] width 1023 height 25
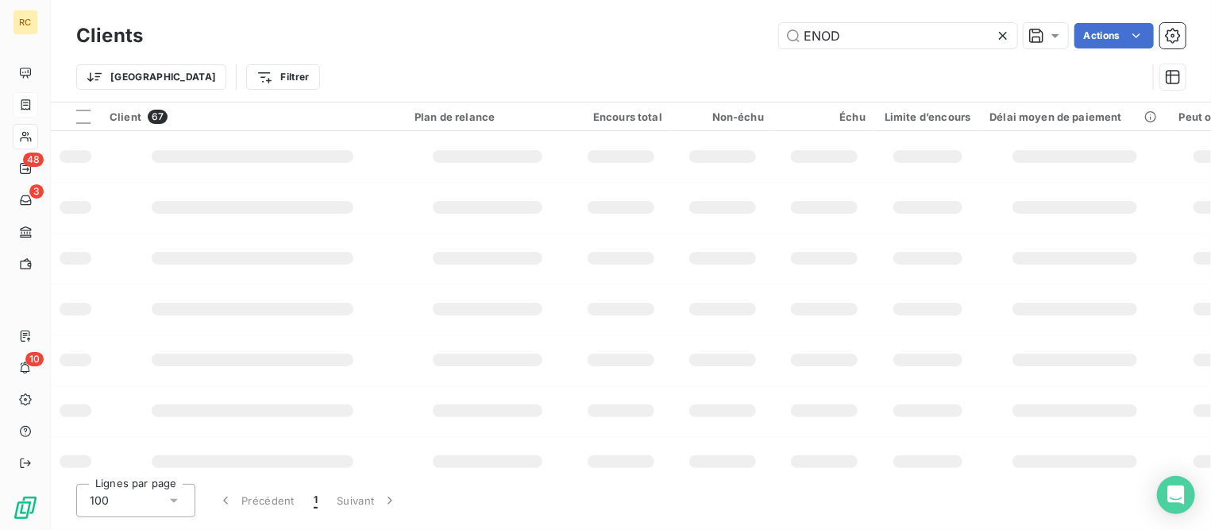
type input "ENOD"
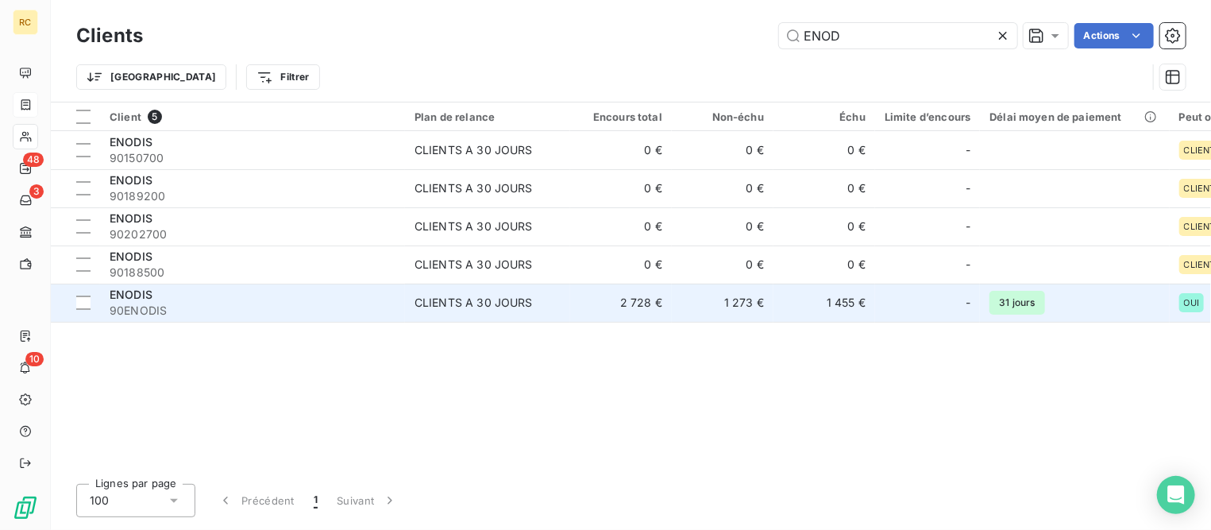
click at [129, 310] on span "90ENODIS" at bounding box center [253, 311] width 286 height 16
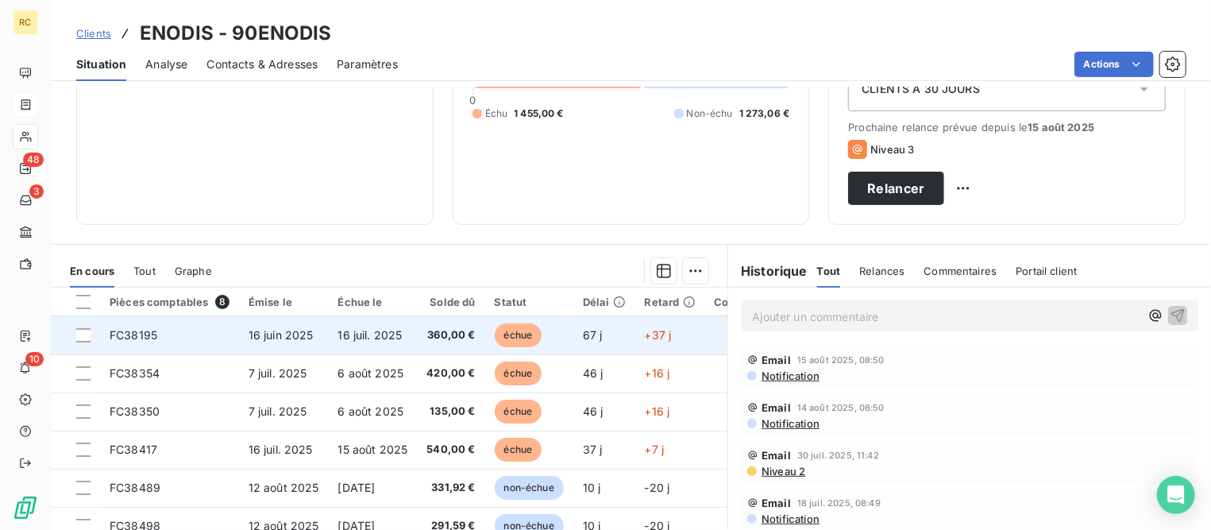
click at [151, 336] on span "FC38195" at bounding box center [134, 334] width 48 height 13
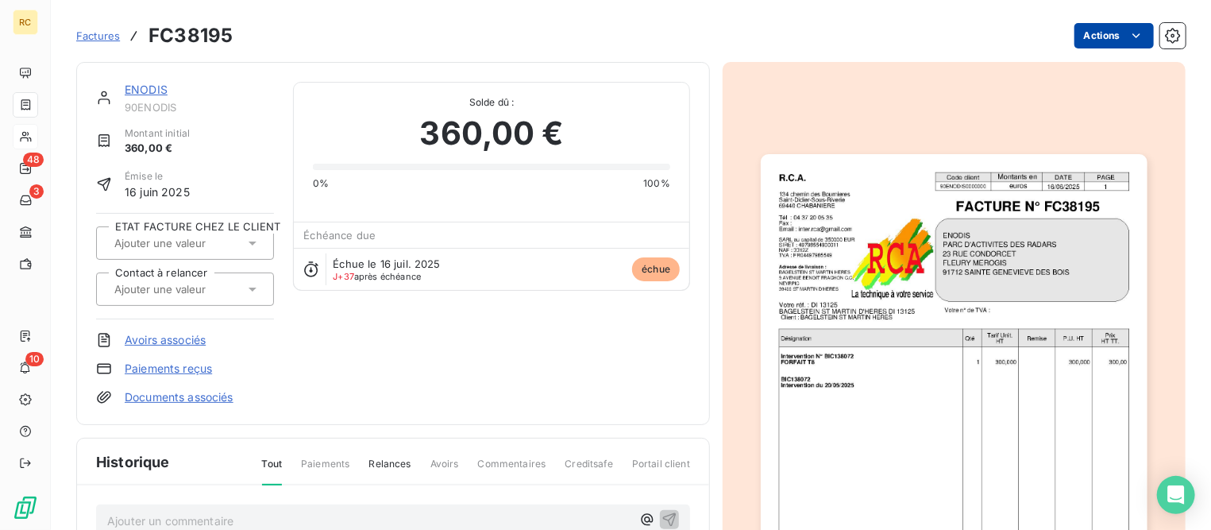
click at [1093, 33] on html "RC 48 3 10 Factures FC38195 Actions ENODIS 90ENODIS Montant initial 360,00 € Ém…" at bounding box center [605, 265] width 1211 height 530
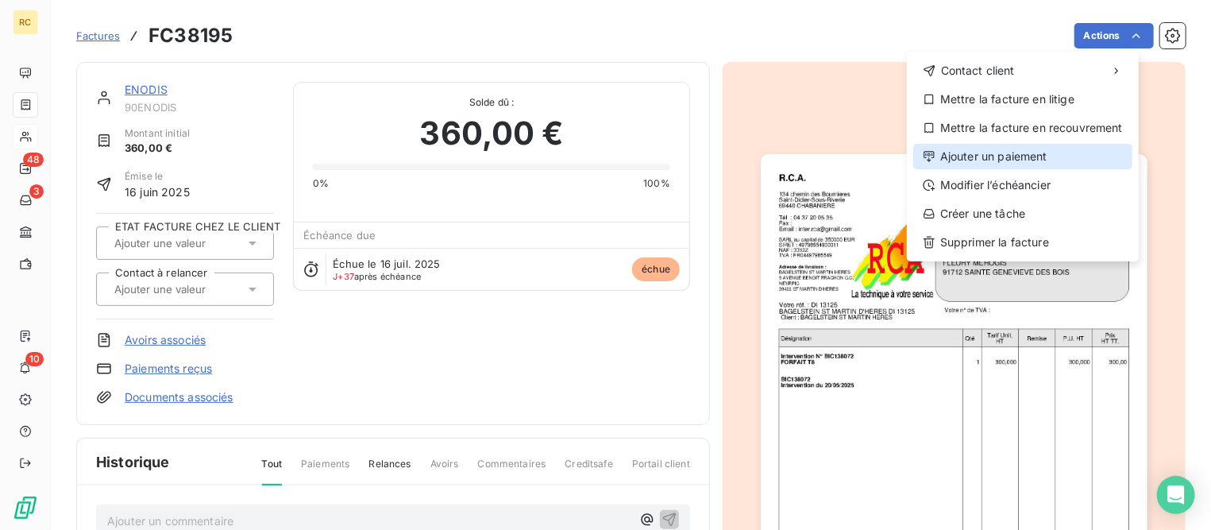
click at [965, 151] on div "Ajouter un paiement" at bounding box center [1022, 156] width 219 height 25
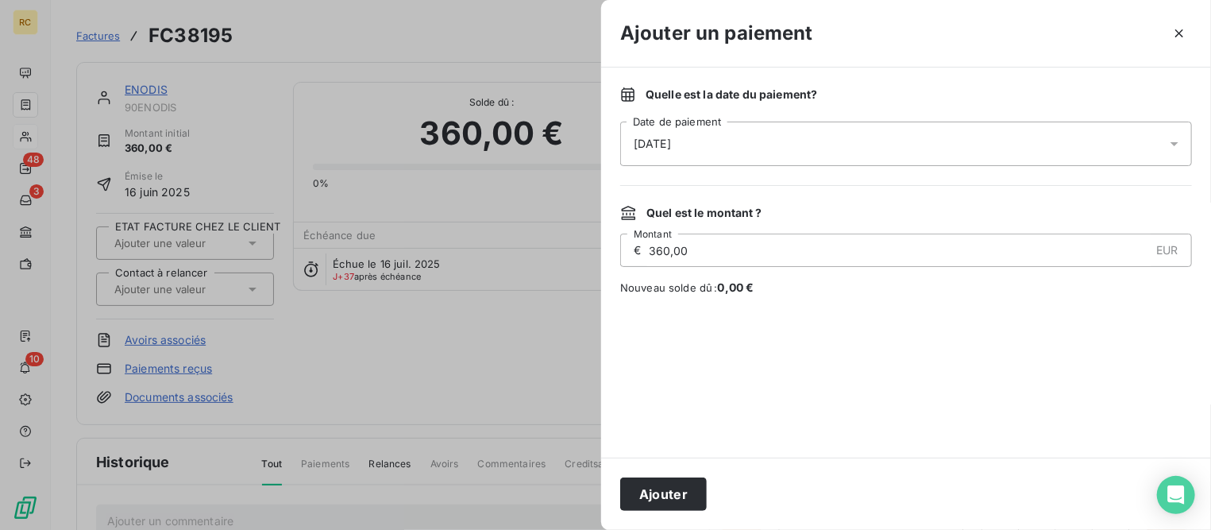
click at [772, 141] on div "[DATE]" at bounding box center [906, 143] width 572 height 44
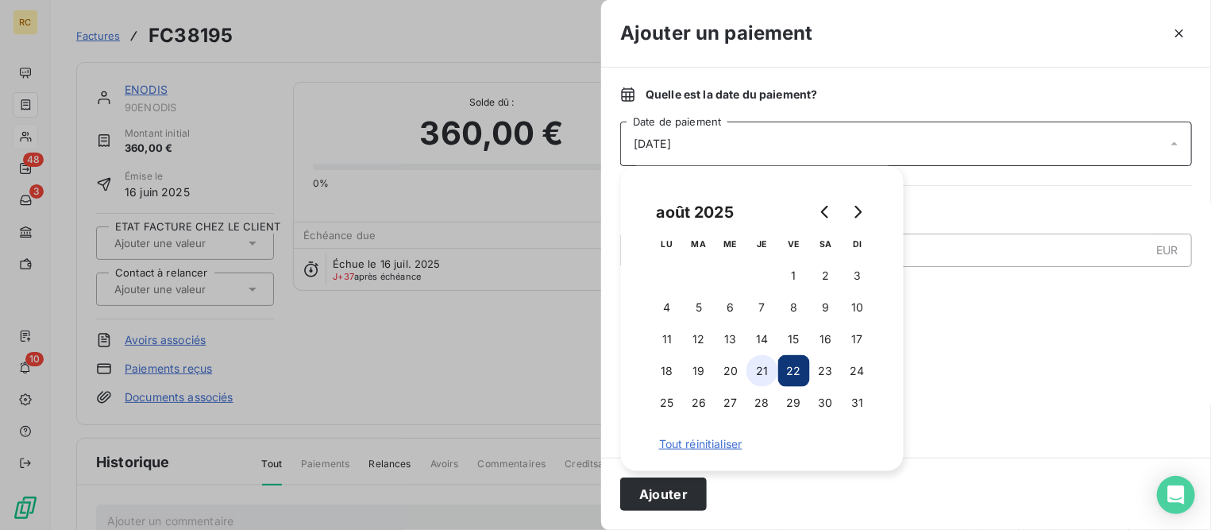
click at [769, 368] on button "21" at bounding box center [762, 371] width 32 height 32
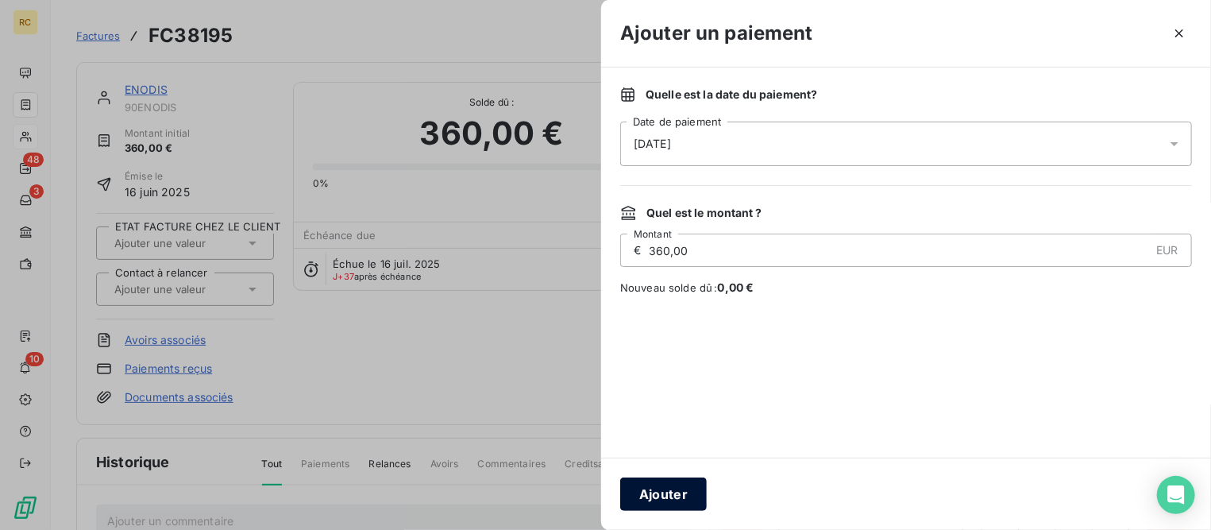
click at [650, 488] on button "Ajouter" at bounding box center [663, 493] width 87 height 33
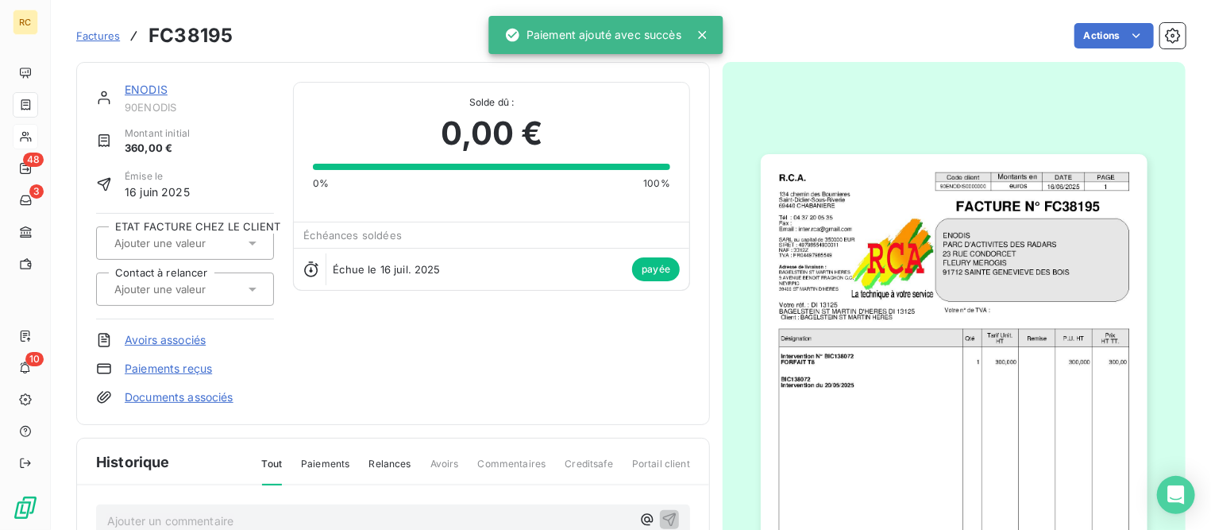
click at [148, 87] on link "ENODIS" at bounding box center [146, 89] width 43 height 13
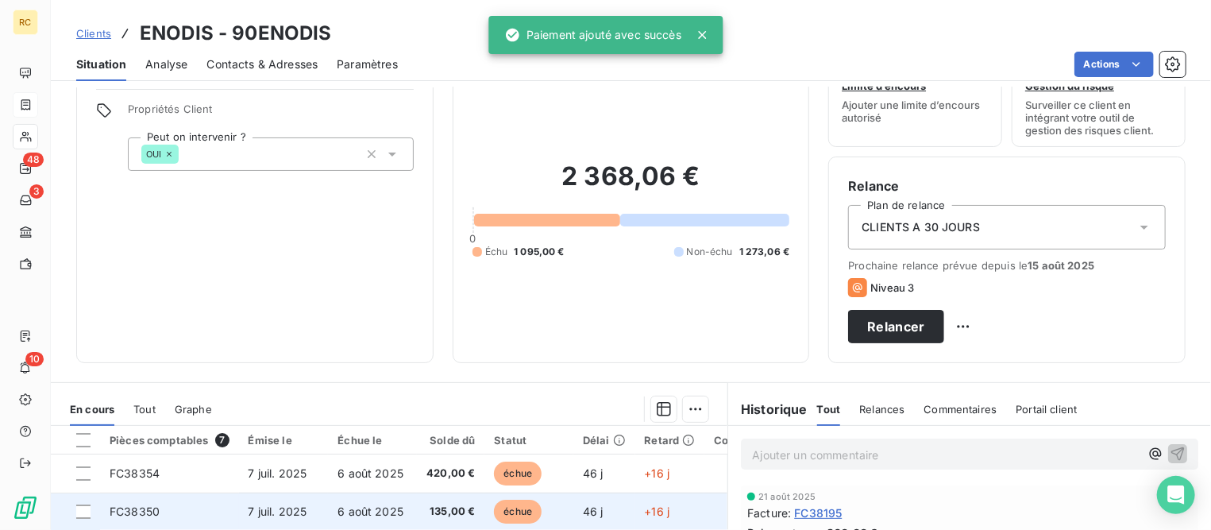
scroll to position [198, 0]
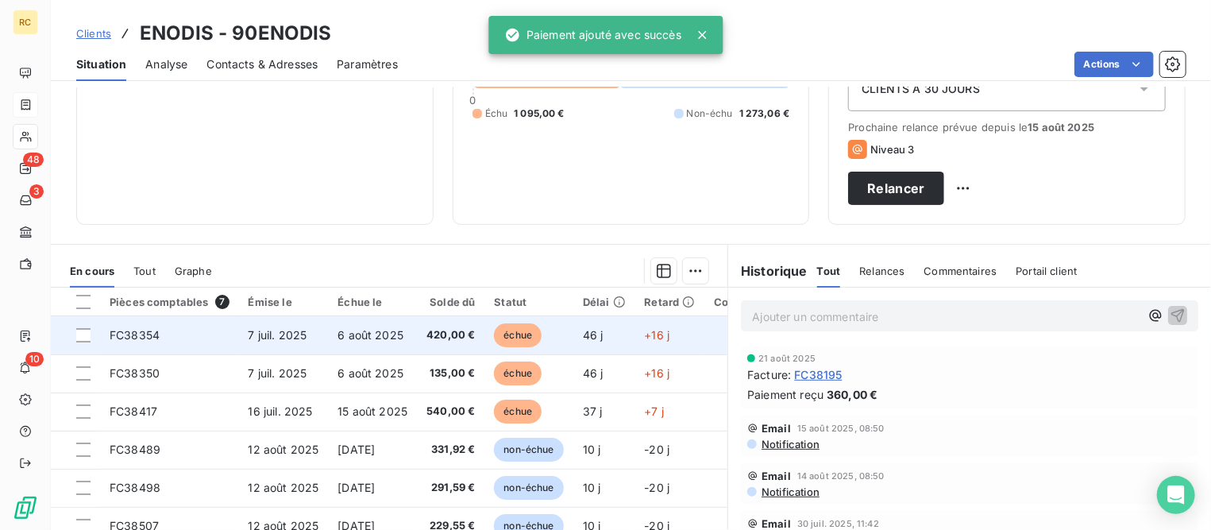
click at [208, 327] on td "FC38354" at bounding box center [169, 335] width 139 height 38
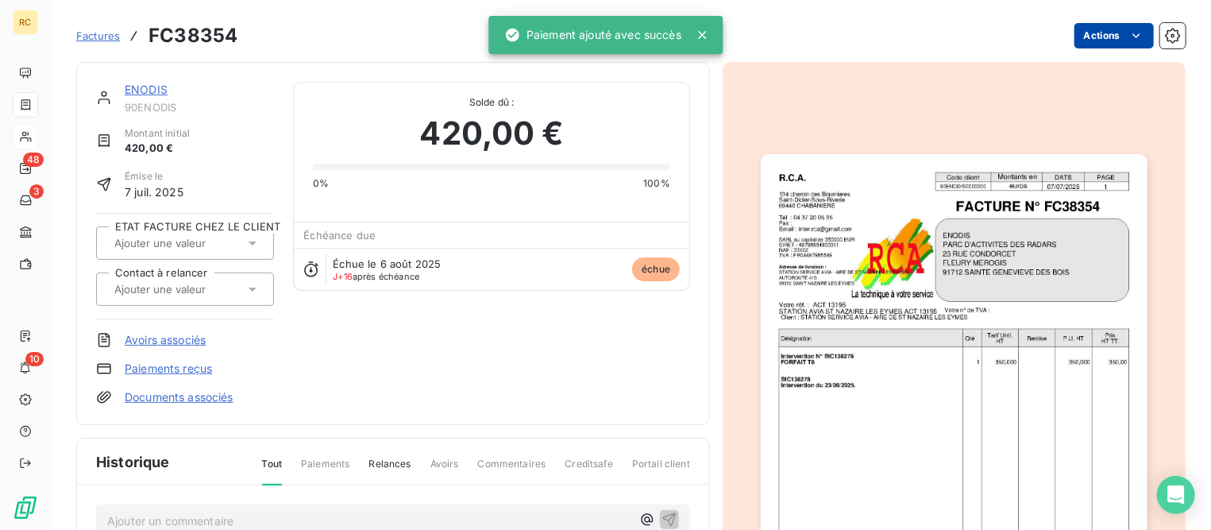
click at [1081, 34] on html "RC 48 3 10 Factures FC38354 Actions ENODIS 90ENODIS Montant initial 420,00 € Ém…" at bounding box center [605, 265] width 1211 height 530
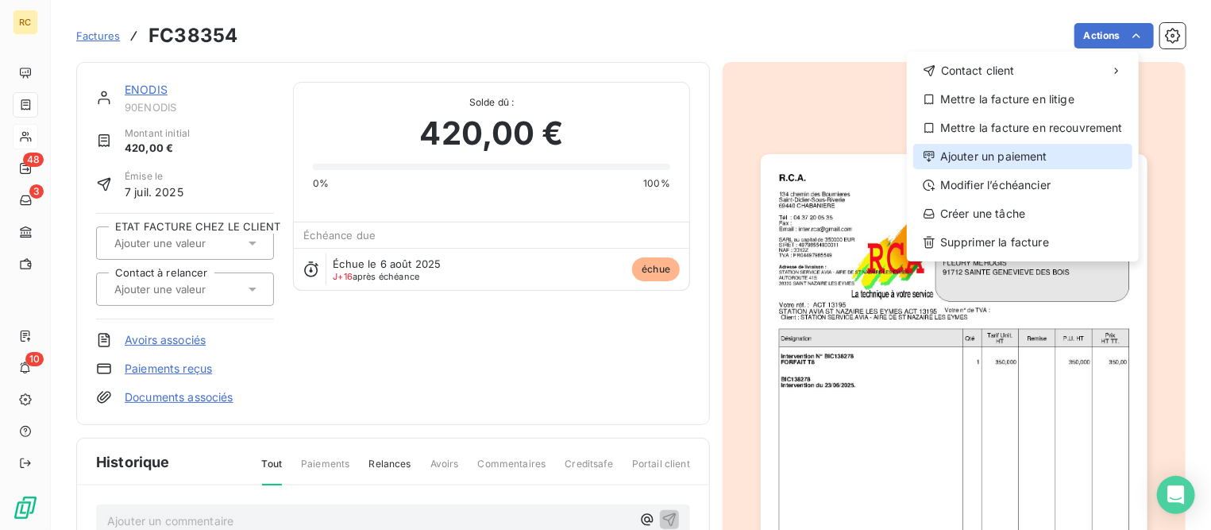
click at [964, 156] on div "Ajouter un paiement" at bounding box center [1022, 156] width 219 height 25
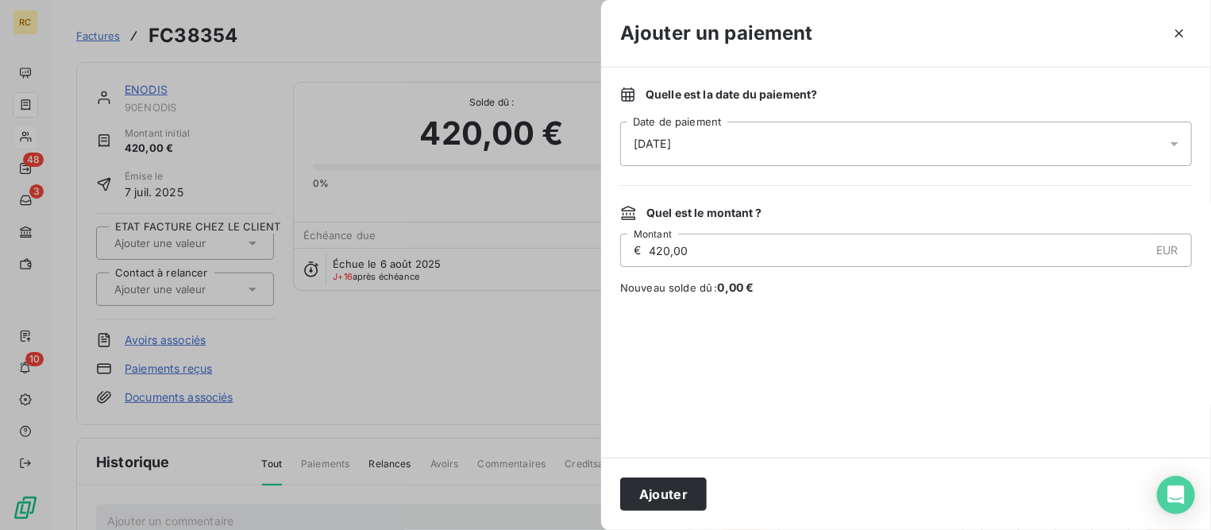
click at [760, 144] on div "[DATE]" at bounding box center [906, 143] width 572 height 44
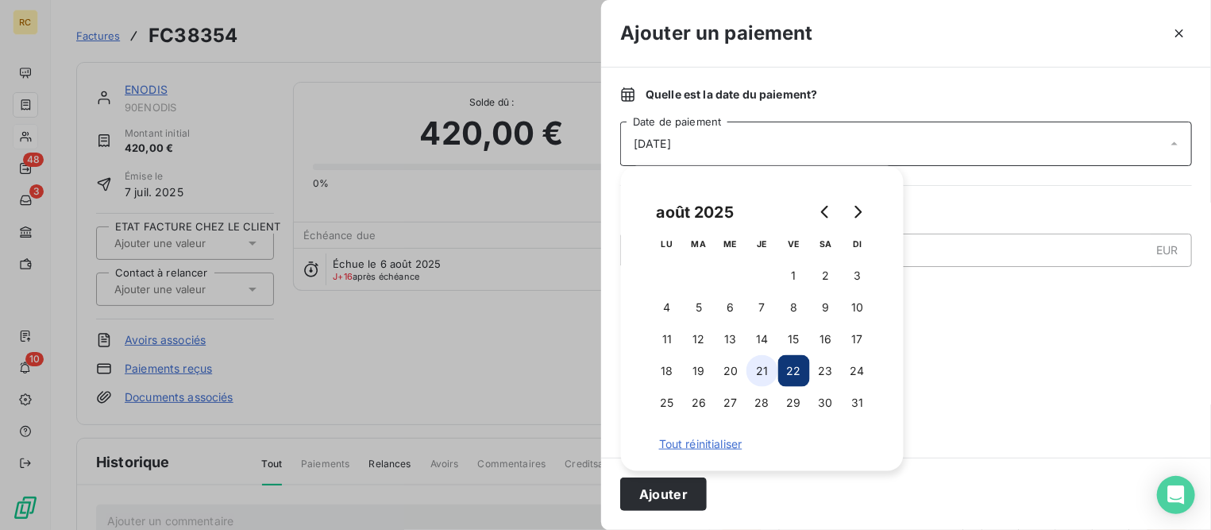
click at [763, 372] on button "21" at bounding box center [762, 371] width 32 height 32
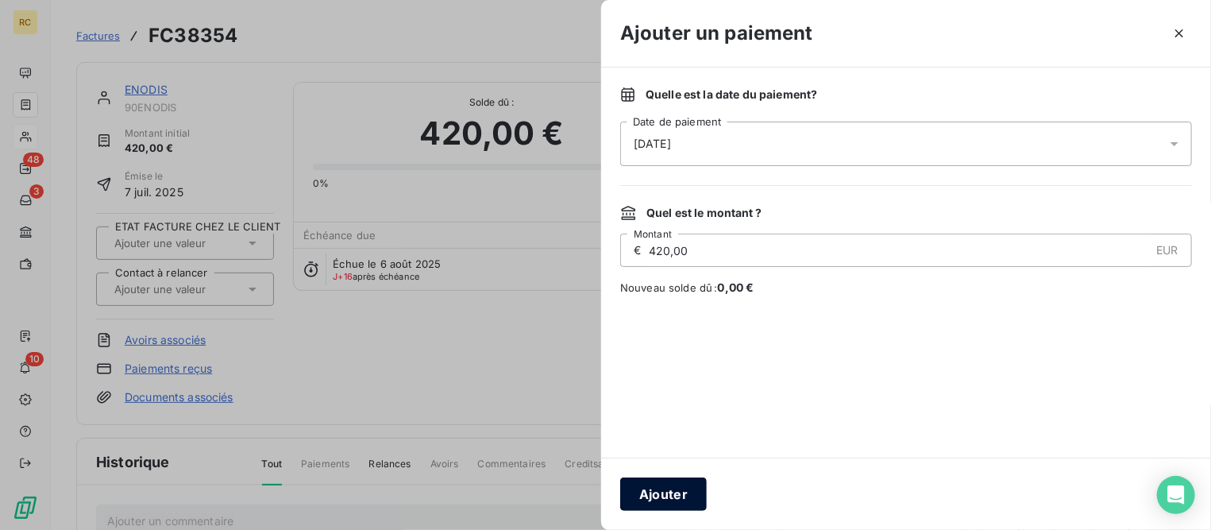
click at [670, 494] on button "Ajouter" at bounding box center [663, 493] width 87 height 33
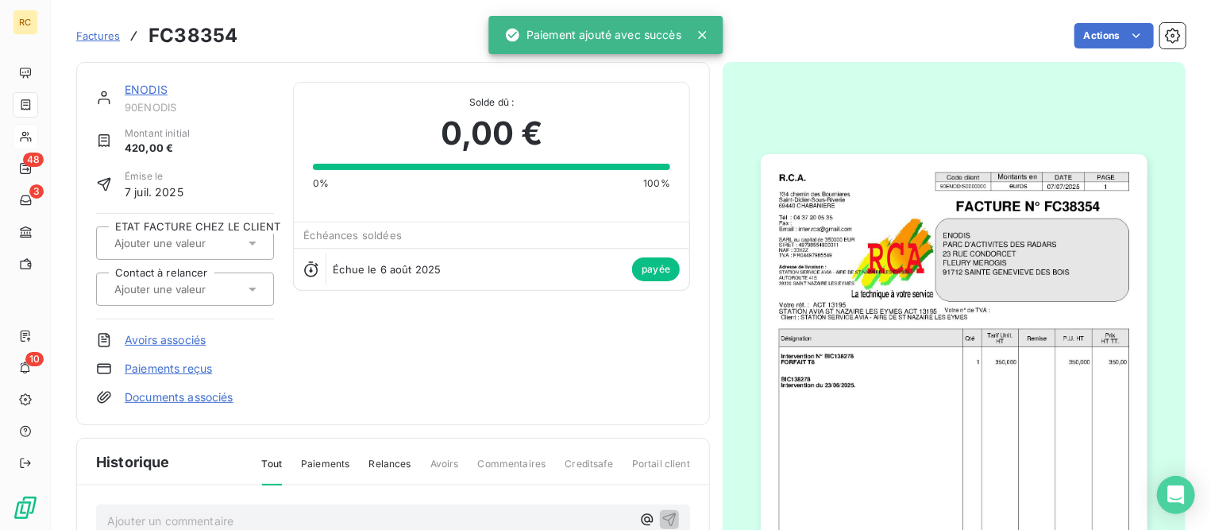
click at [156, 86] on link "ENODIS" at bounding box center [146, 89] width 43 height 13
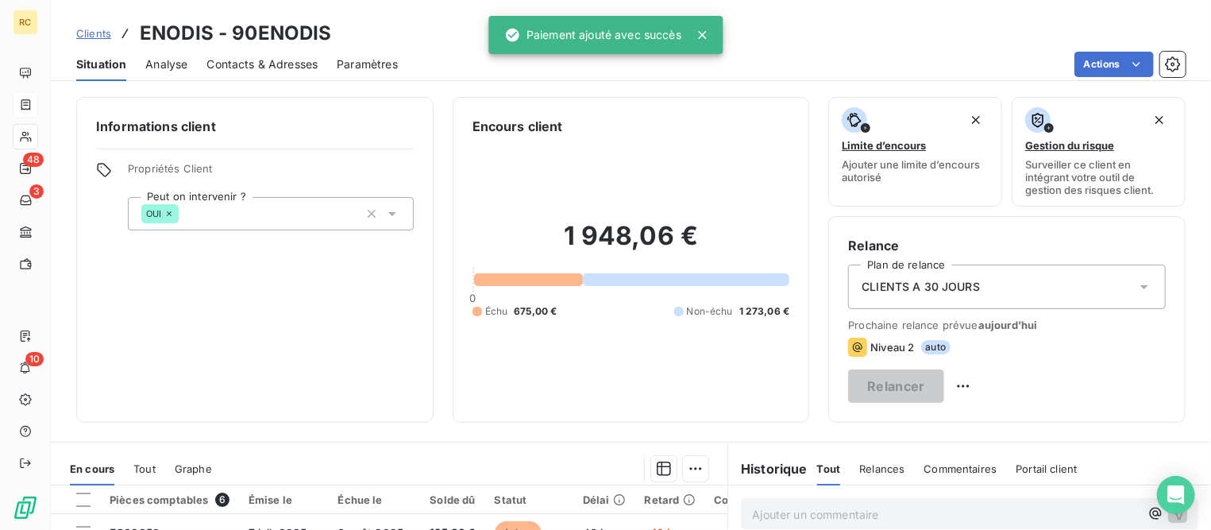
scroll to position [198, 0]
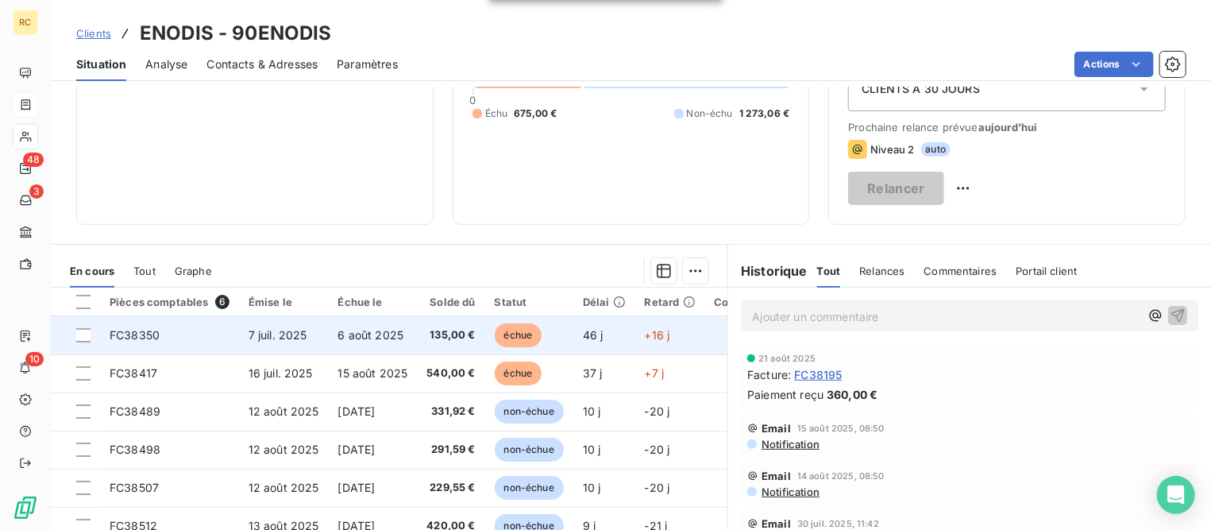
click at [154, 331] on span "FC38350" at bounding box center [135, 334] width 50 height 13
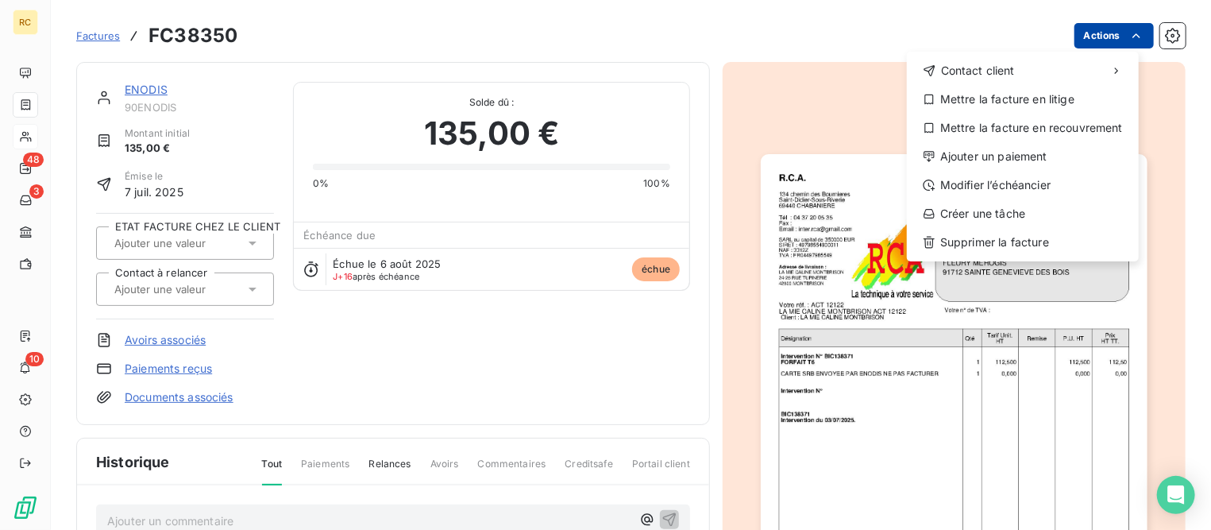
click at [1072, 35] on html "RC 48 3 10 Factures FC38350 Actions Contact client Mettre la facture en litige …" at bounding box center [605, 265] width 1211 height 530
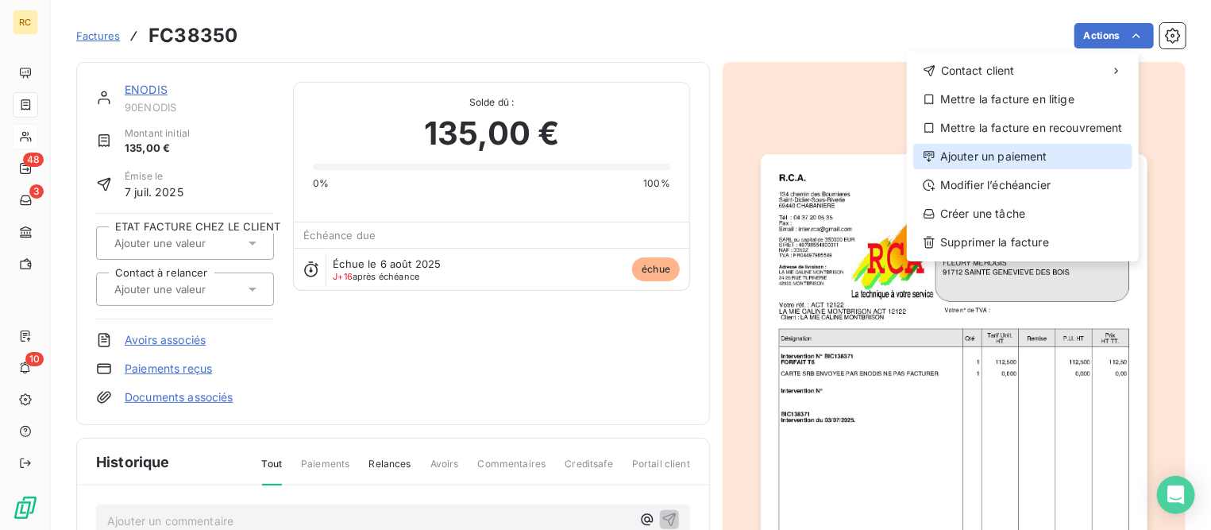
click at [991, 154] on div "Ajouter un paiement" at bounding box center [1022, 156] width 219 height 25
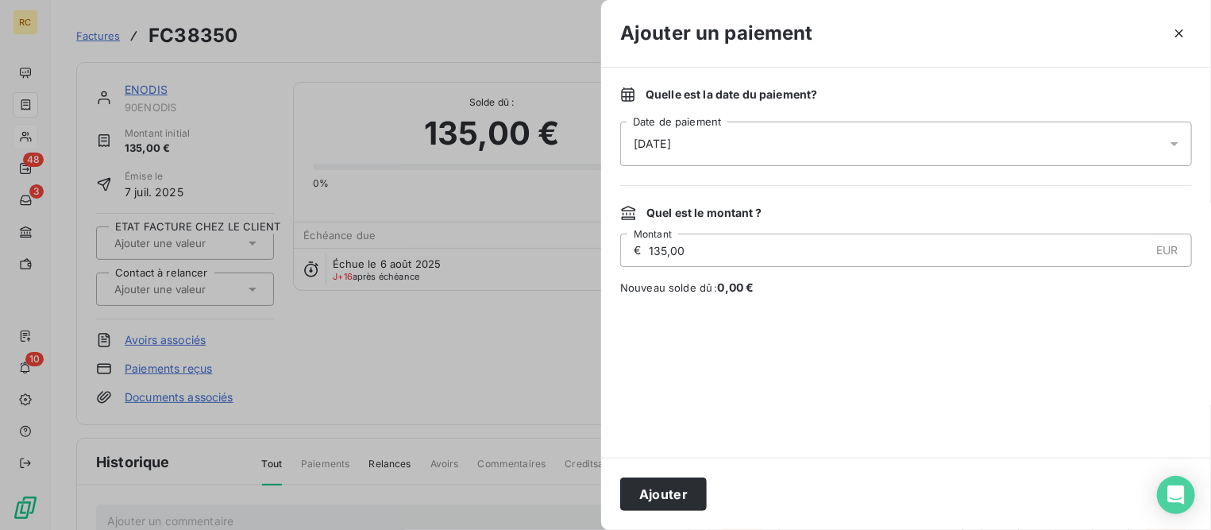
click at [812, 146] on div "[DATE]" at bounding box center [906, 143] width 572 height 44
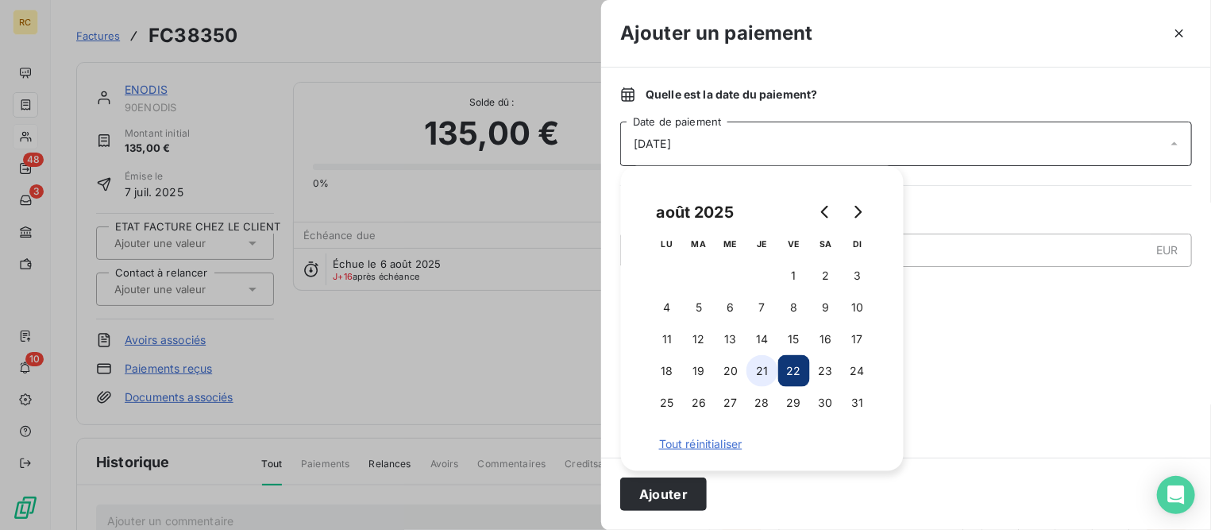
click at [771, 369] on button "21" at bounding box center [762, 371] width 32 height 32
click at [687, 498] on button "Ajouter" at bounding box center [663, 493] width 87 height 33
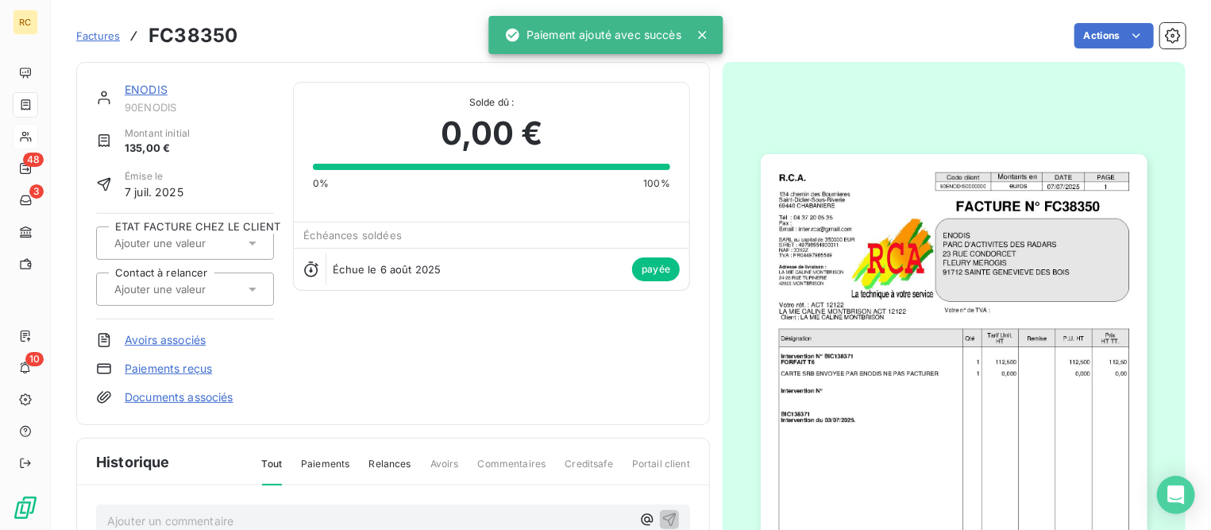
click at [150, 85] on link "ENODIS" at bounding box center [146, 89] width 43 height 13
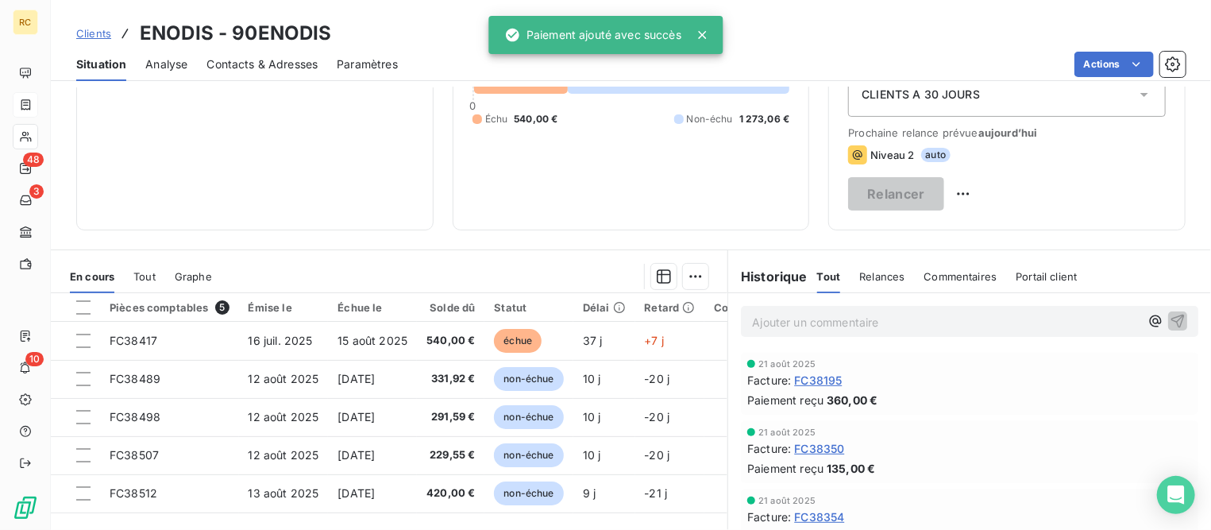
scroll to position [198, 0]
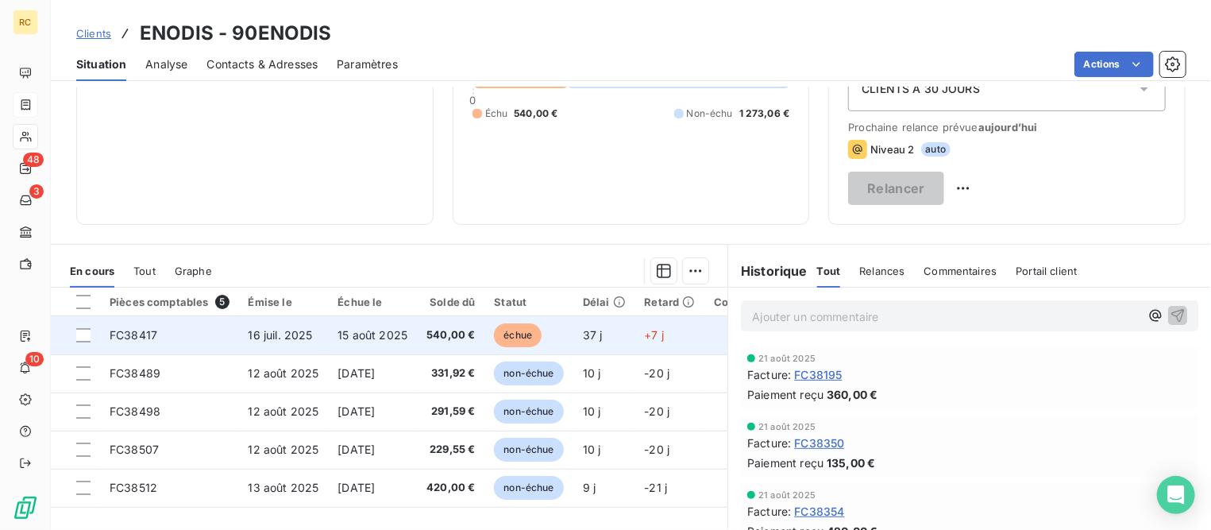
click at [136, 336] on span "FC38417" at bounding box center [134, 334] width 48 height 13
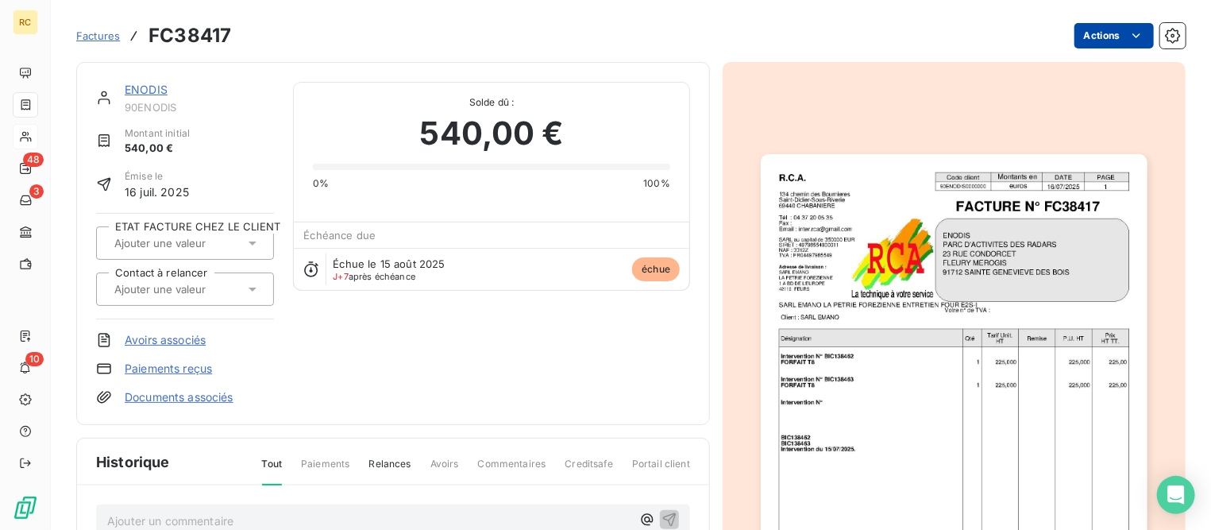
click at [1076, 33] on html "RC 48 3 10 Factures FC38417 Actions ENODIS 90ENODIS Montant initial 540,00 € Ém…" at bounding box center [605, 265] width 1211 height 530
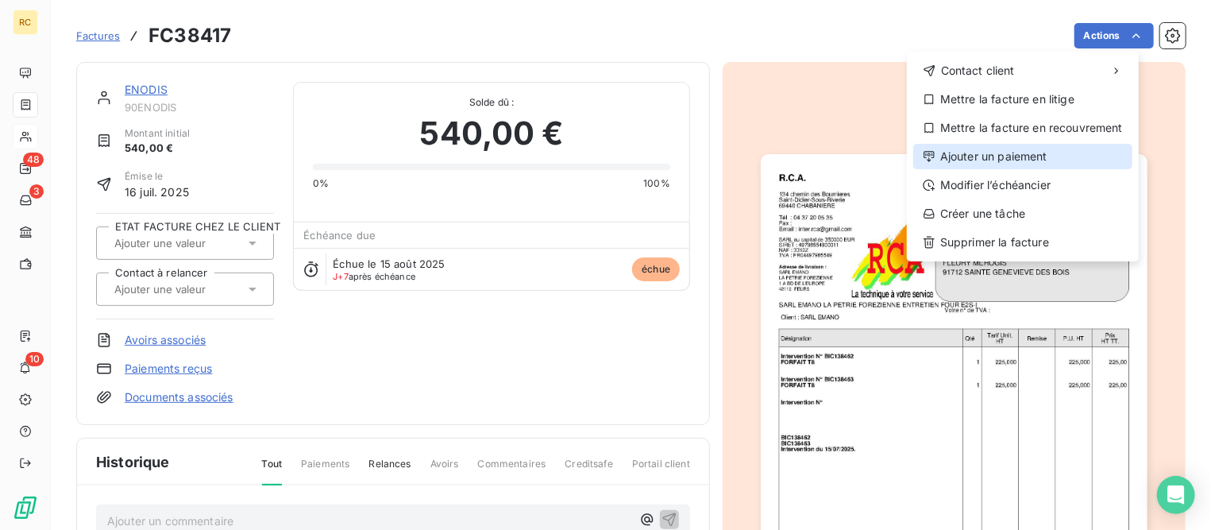
click at [953, 155] on div "Ajouter un paiement" at bounding box center [1022, 156] width 219 height 25
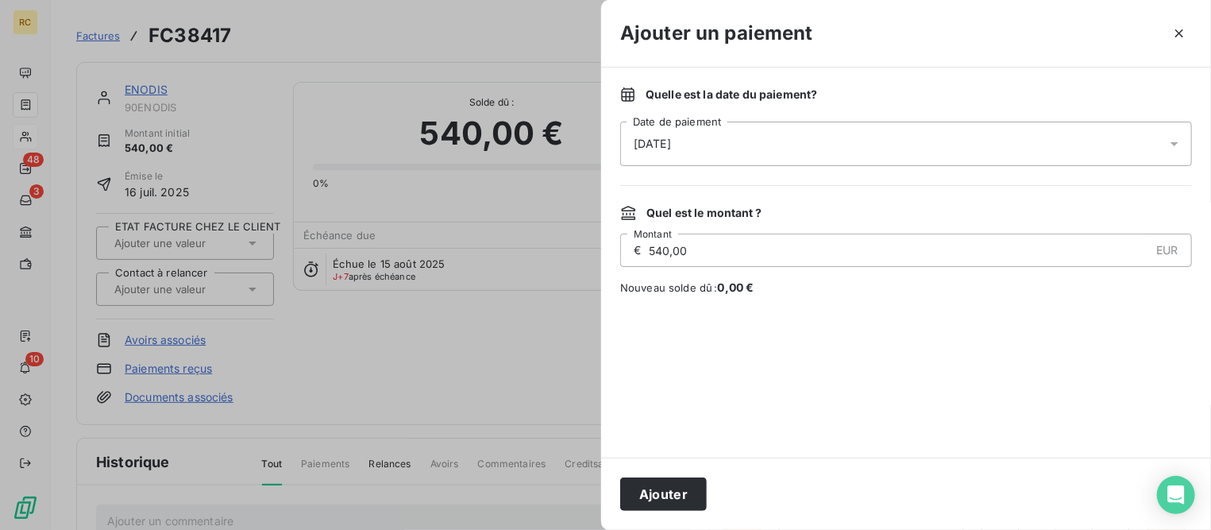
click at [660, 145] on span "[DATE]" at bounding box center [652, 144] width 37 height 16
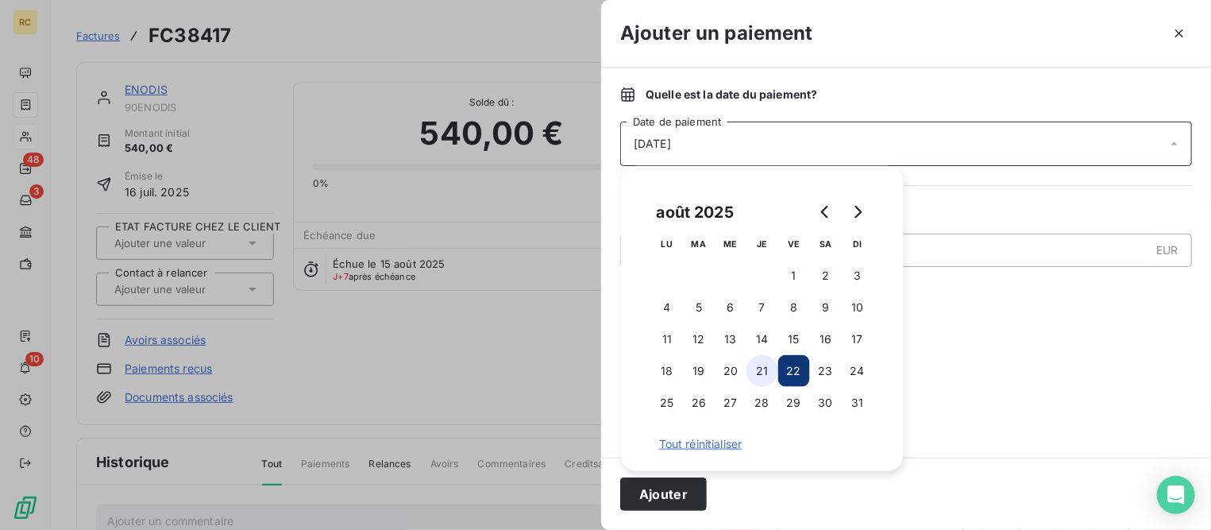
click at [766, 372] on button "21" at bounding box center [762, 371] width 32 height 32
click at [688, 486] on button "Ajouter" at bounding box center [663, 493] width 87 height 33
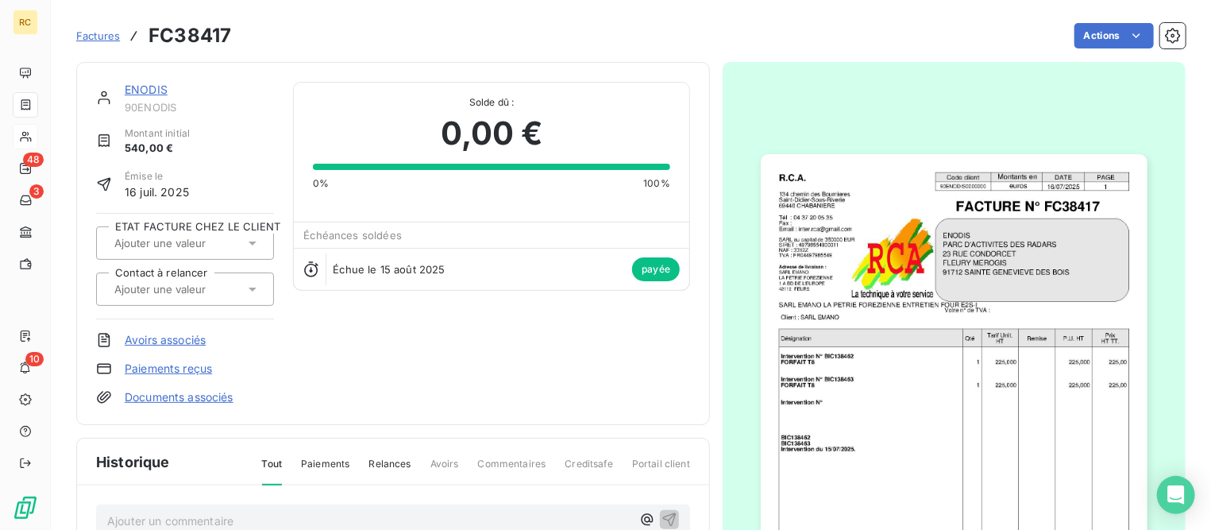
click at [94, 42] on link "Factures" at bounding box center [98, 36] width 44 height 16
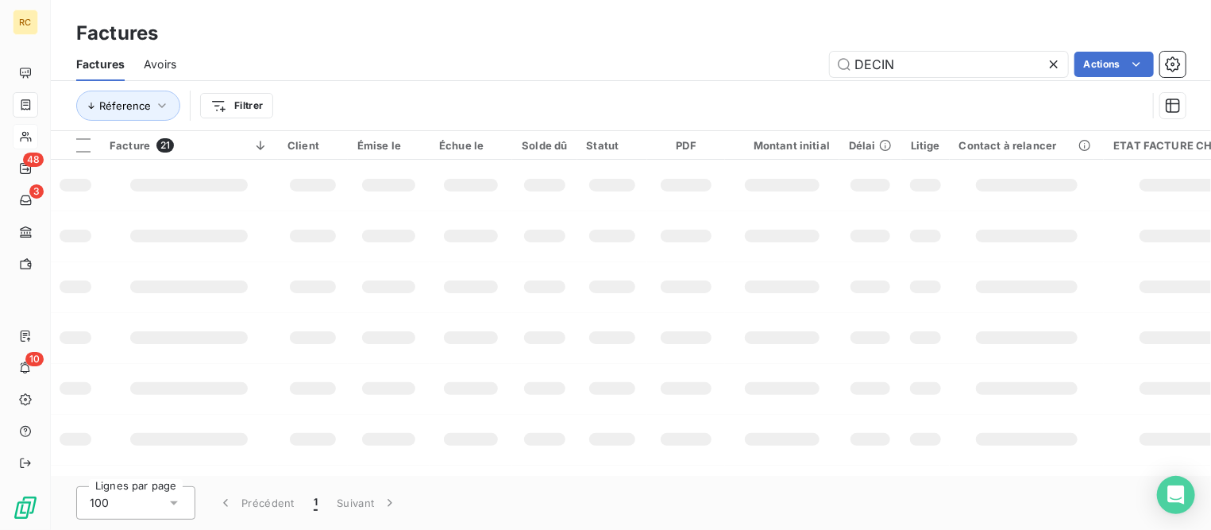
drag, startPoint x: 950, startPoint y: 53, endPoint x: 599, endPoint y: 37, distance: 351.3
click at [599, 37] on div "Factures Factures Avoirs DECIN Actions Réference Filtrer" at bounding box center [631, 65] width 1160 height 131
type input "GENAY"
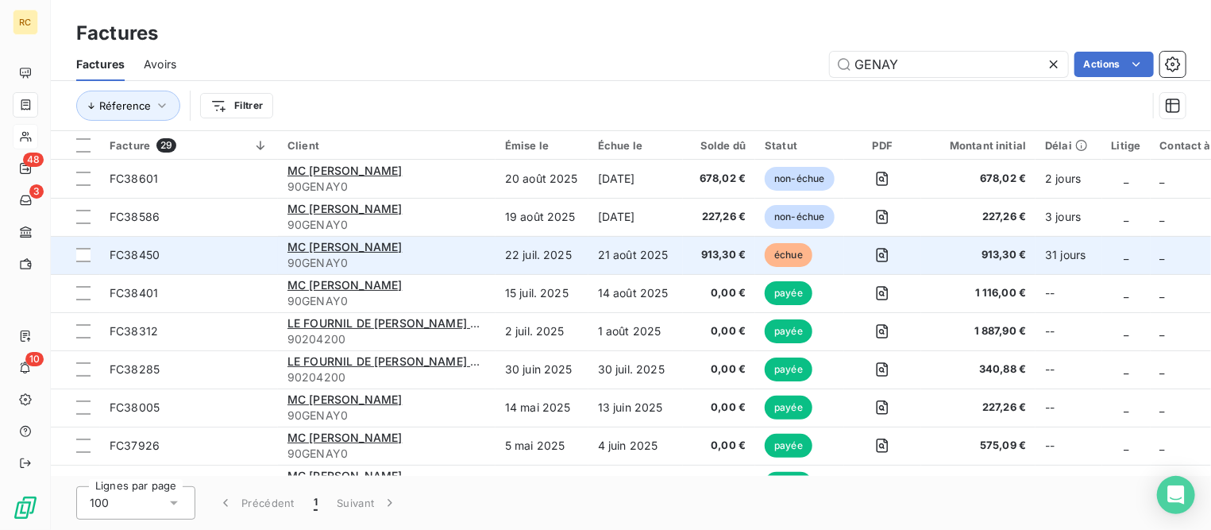
click at [278, 254] on td "MC [PERSON_NAME] 90GENAY0" at bounding box center [387, 255] width 218 height 38
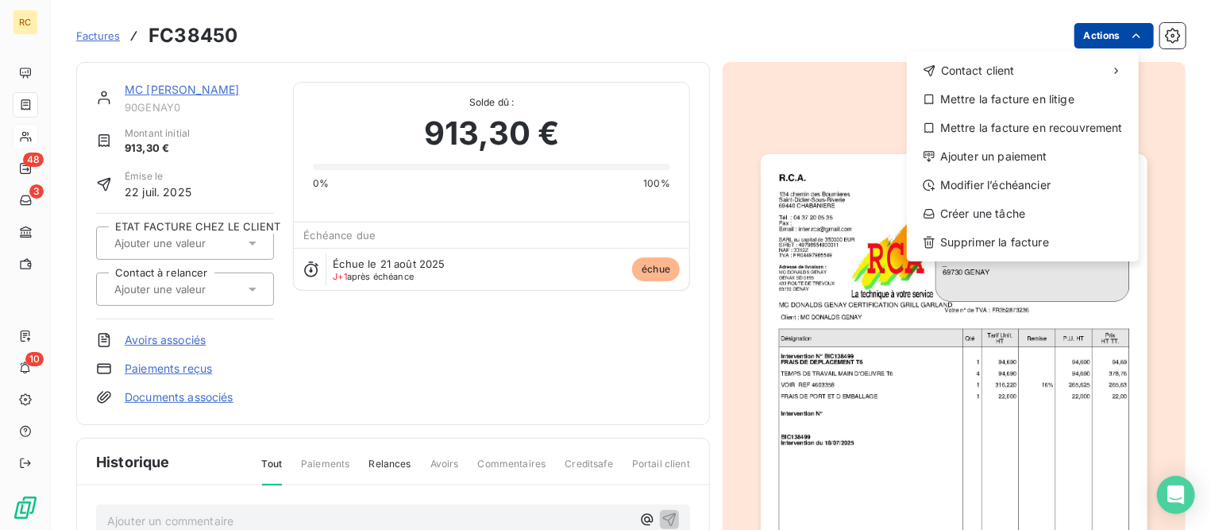
click at [1102, 40] on html "RC 48 3 10 Factures FC38450 Actions Contact client Mettre la facture en litige …" at bounding box center [605, 265] width 1211 height 530
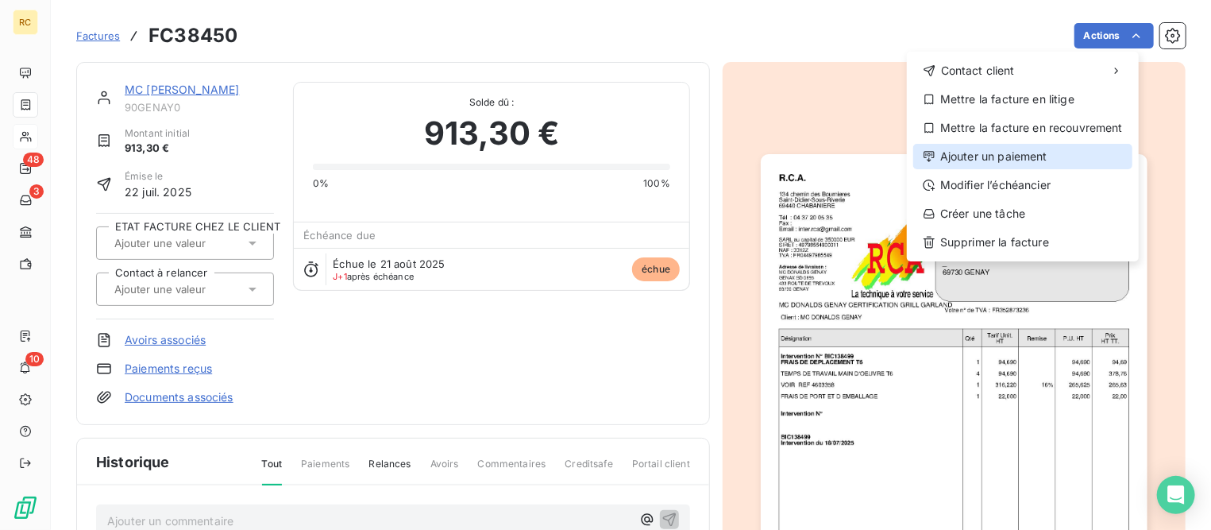
click at [994, 157] on div "Ajouter un paiement" at bounding box center [1022, 156] width 219 height 25
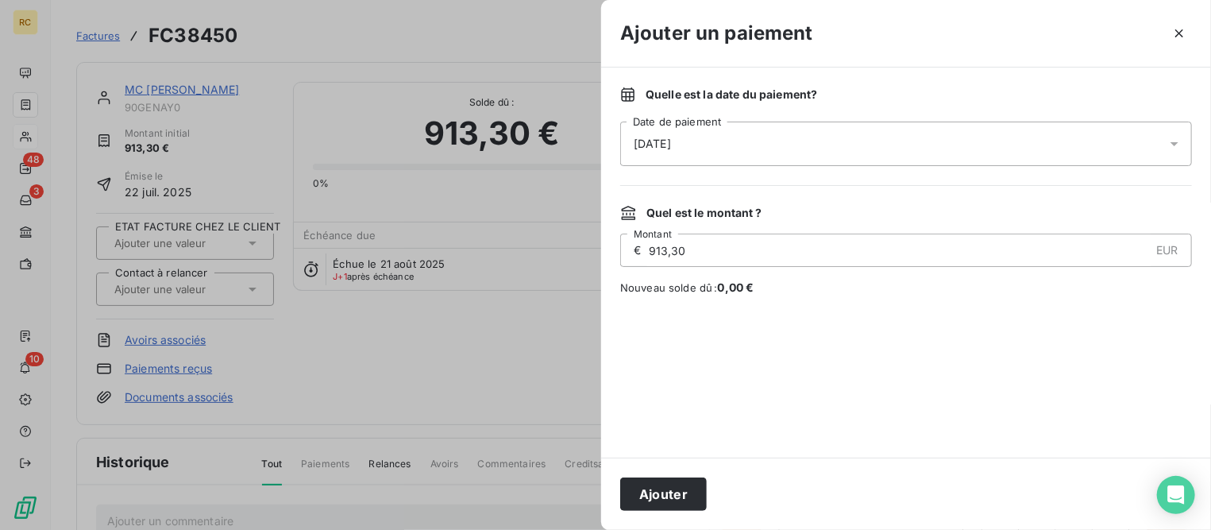
click at [750, 136] on div "[DATE]" at bounding box center [906, 143] width 572 height 44
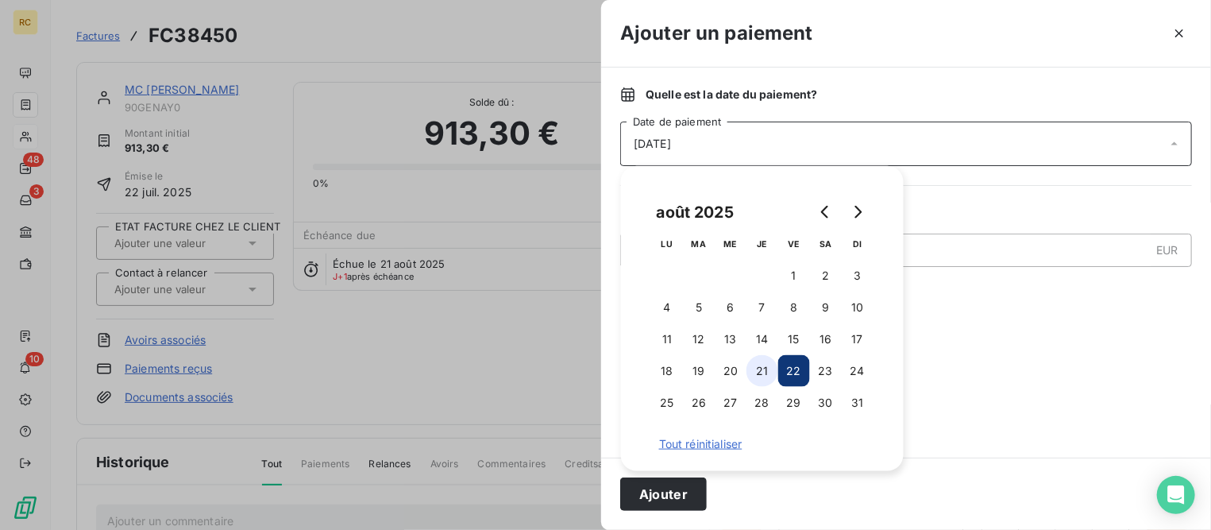
click at [757, 364] on button "21" at bounding box center [762, 371] width 32 height 32
click at [669, 488] on button "Ajouter" at bounding box center [663, 493] width 87 height 33
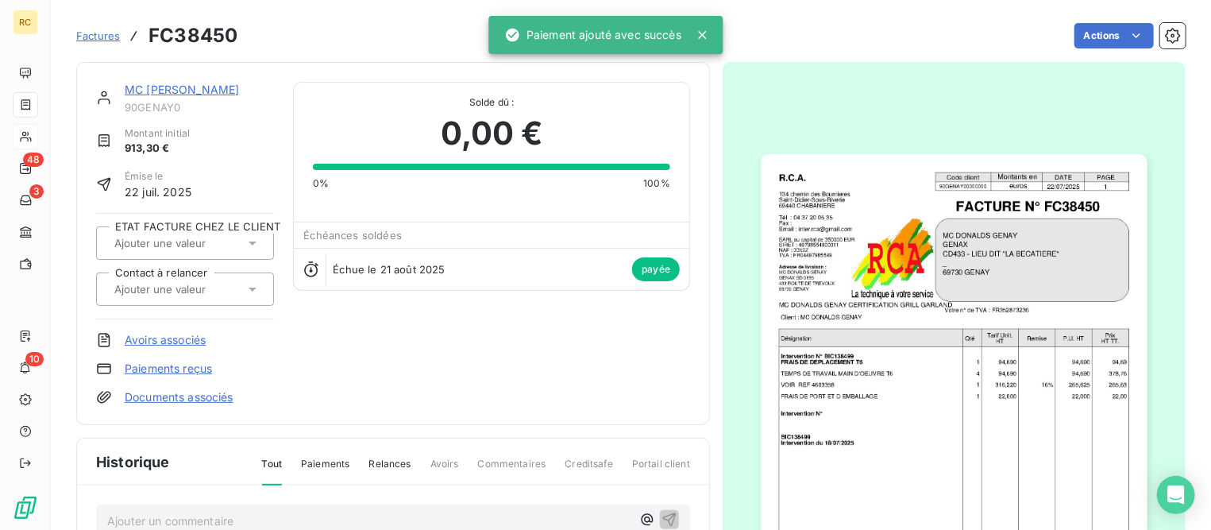
click at [210, 87] on link "MC [PERSON_NAME]" at bounding box center [182, 89] width 114 height 13
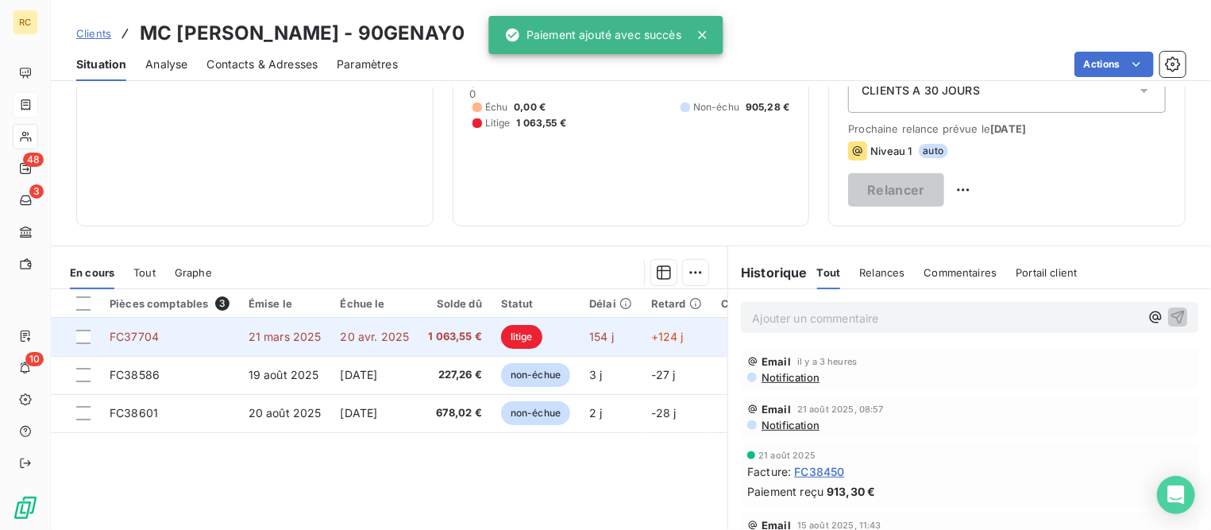
scroll to position [198, 0]
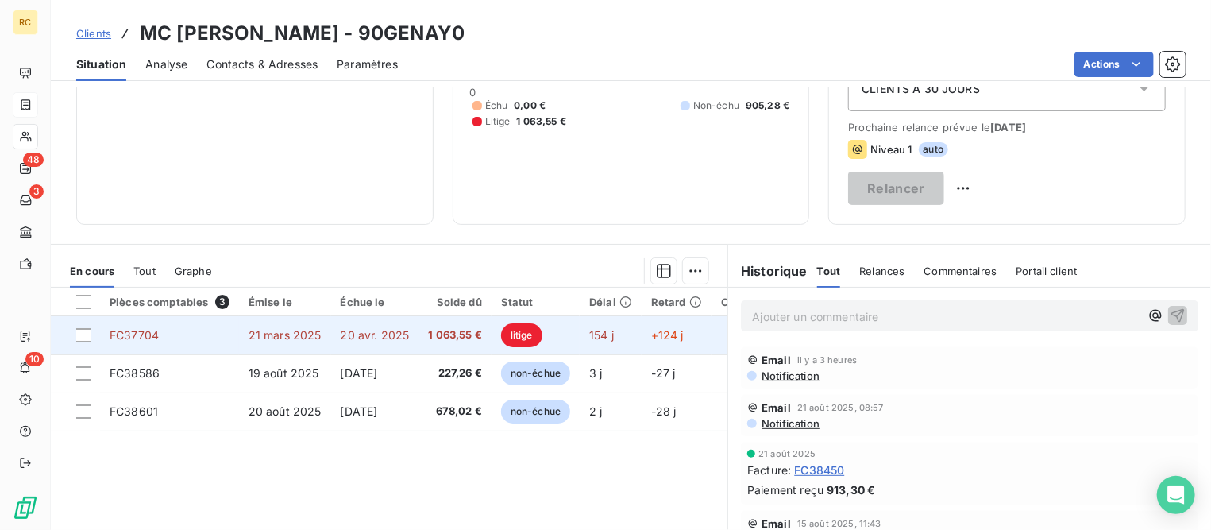
click at [268, 330] on span "21 mars 2025" at bounding box center [285, 334] width 73 height 13
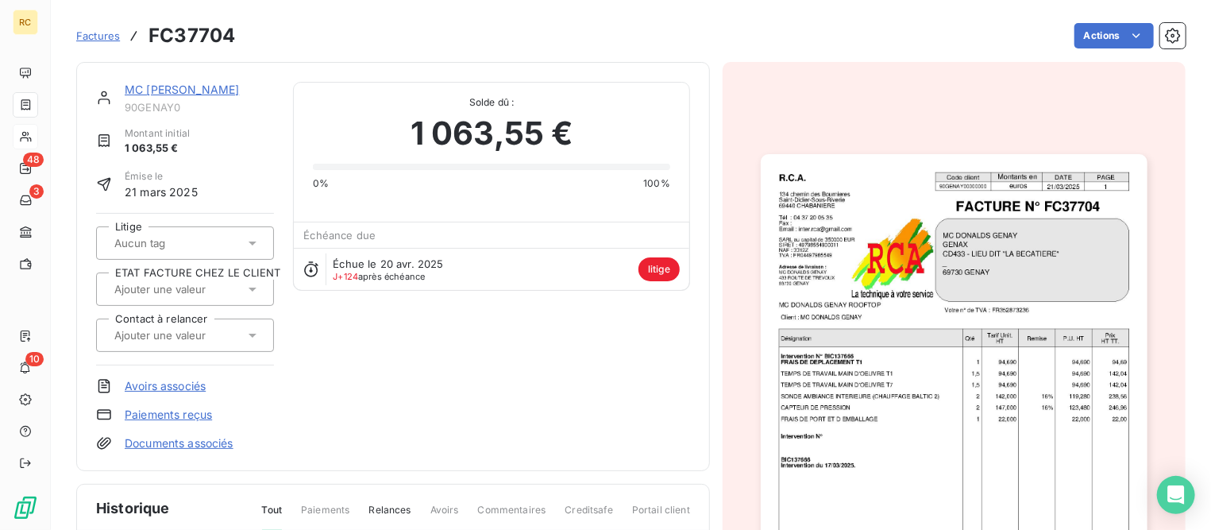
scroll to position [198, 0]
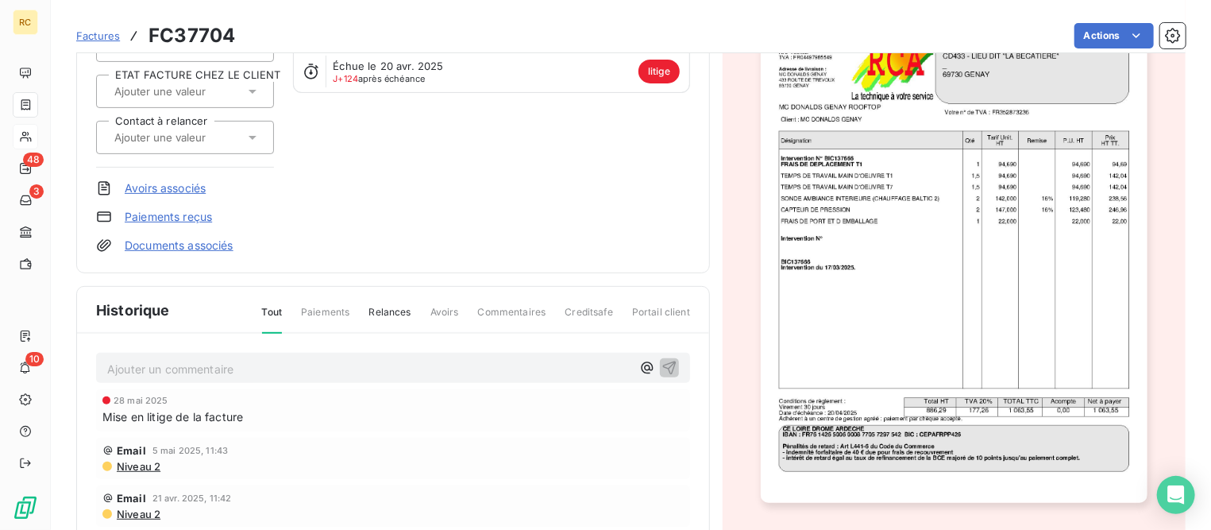
click at [482, 308] on span "Commentaires" at bounding box center [512, 318] width 68 height 27
click at [522, 308] on span "Commentaires" at bounding box center [512, 318] width 68 height 27
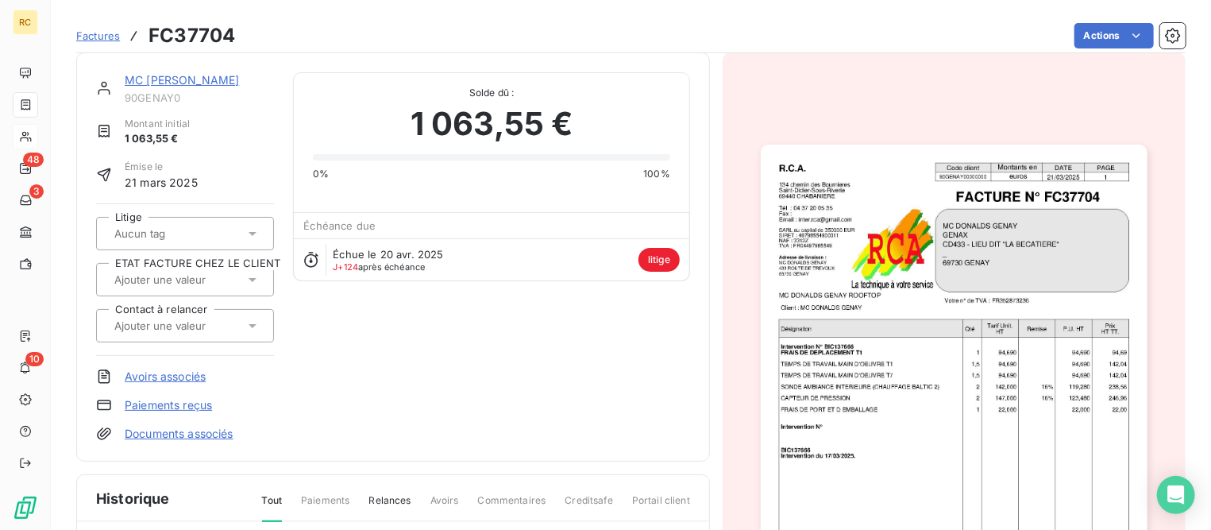
scroll to position [0, 0]
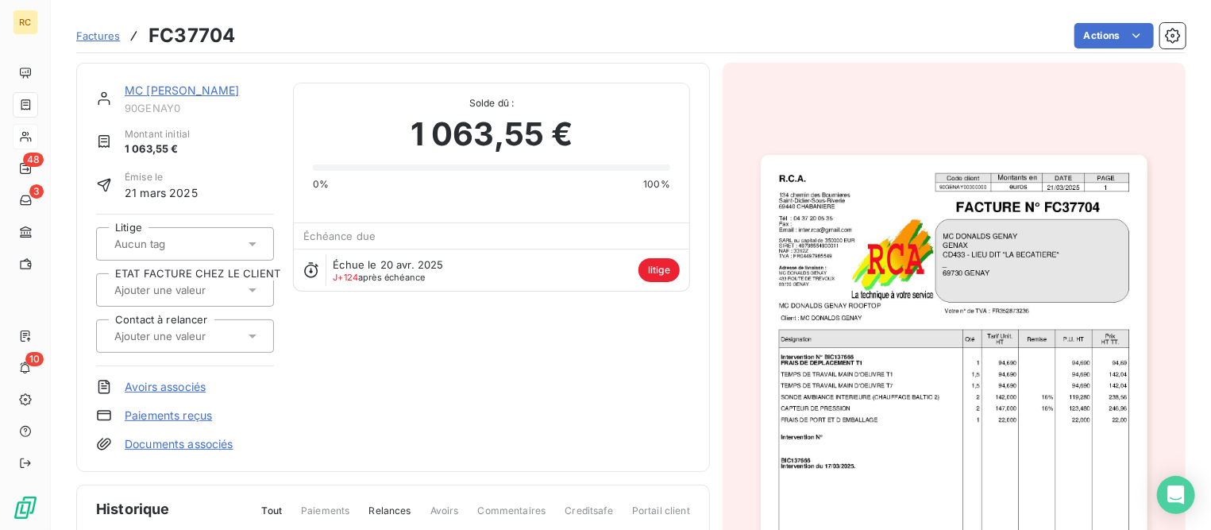
click at [214, 87] on link "MC [PERSON_NAME]" at bounding box center [182, 89] width 114 height 13
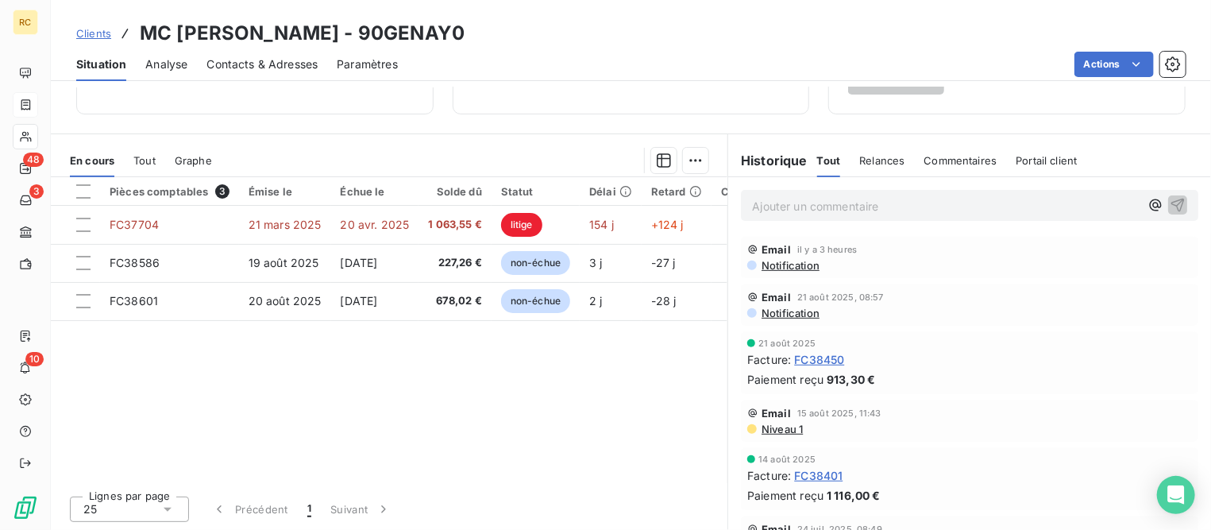
click at [958, 151] on div "Commentaires" at bounding box center [960, 160] width 73 height 33
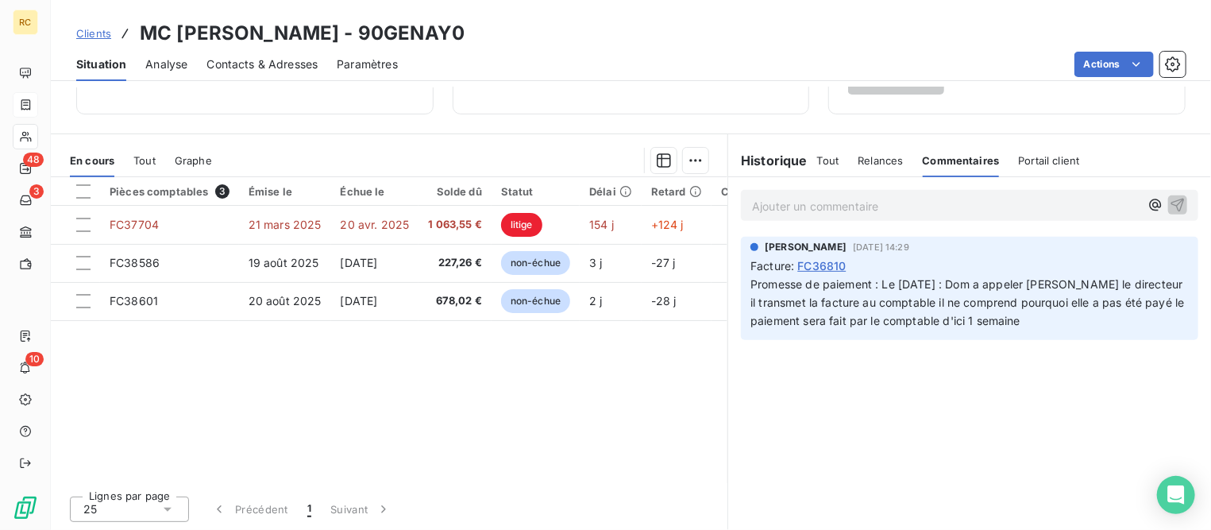
click at [94, 34] on span "Clients" at bounding box center [93, 33] width 35 height 13
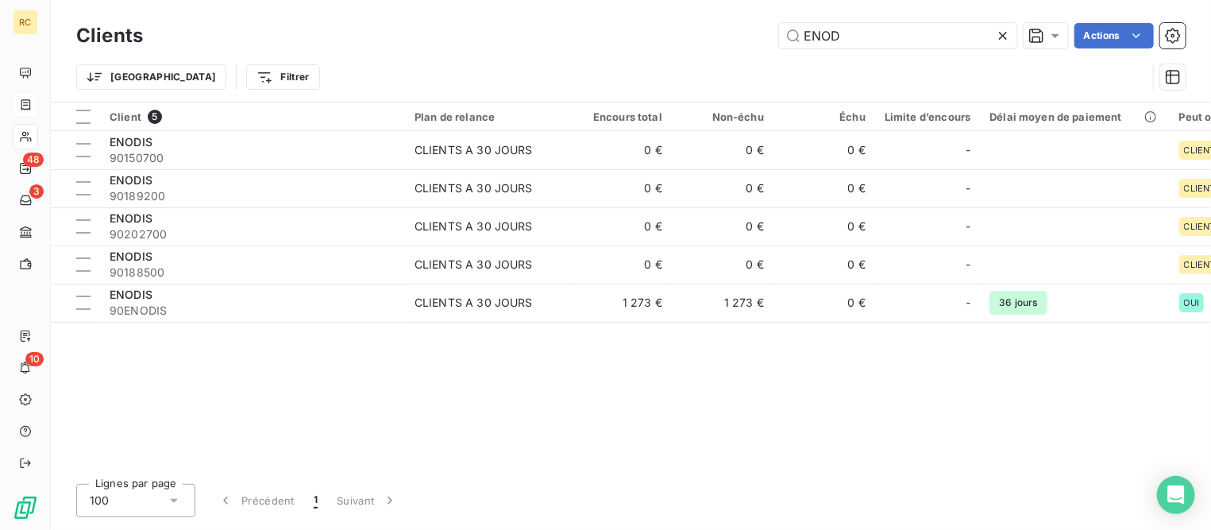
drag, startPoint x: 859, startPoint y: 39, endPoint x: 597, endPoint y: 10, distance: 263.7
click at [597, 10] on div "Clients ENOD Actions Trier Filtrer" at bounding box center [631, 51] width 1160 height 102
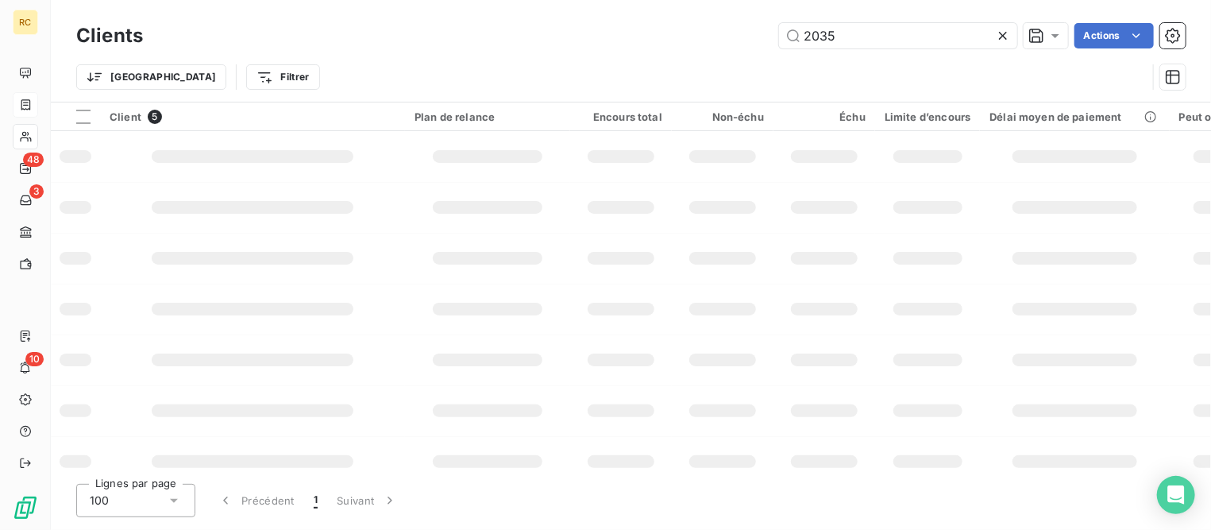
type input "2035"
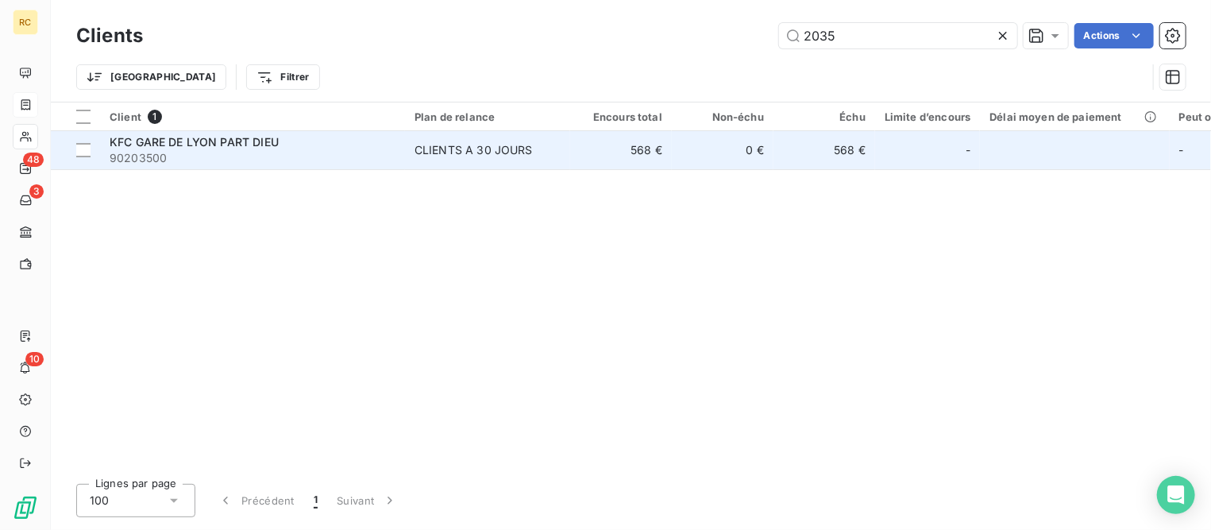
click at [210, 137] on span "KFC GARE DE LYON PART DIEU" at bounding box center [194, 141] width 169 height 13
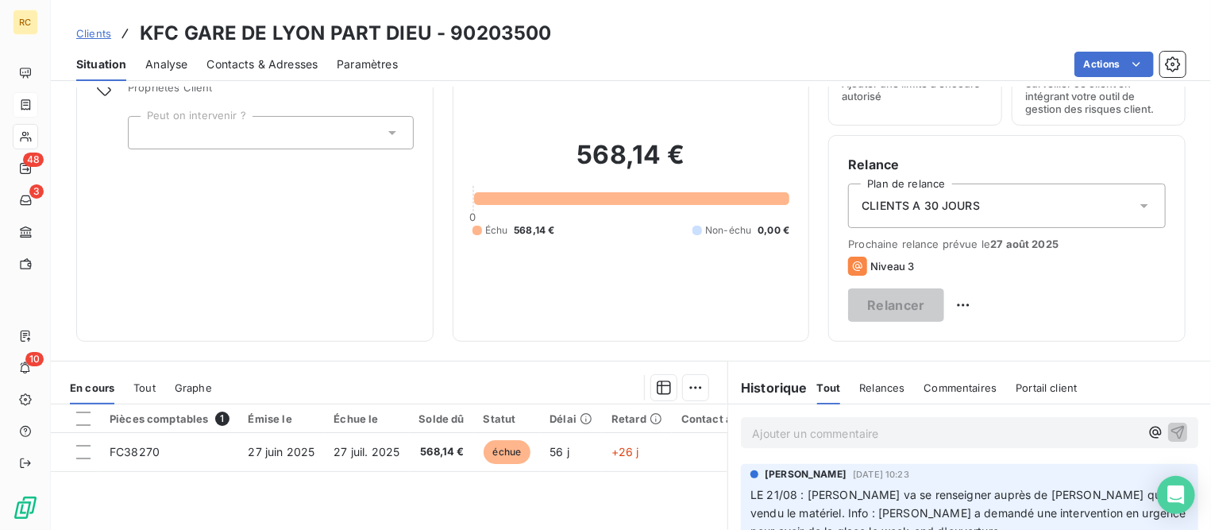
scroll to position [99, 0]
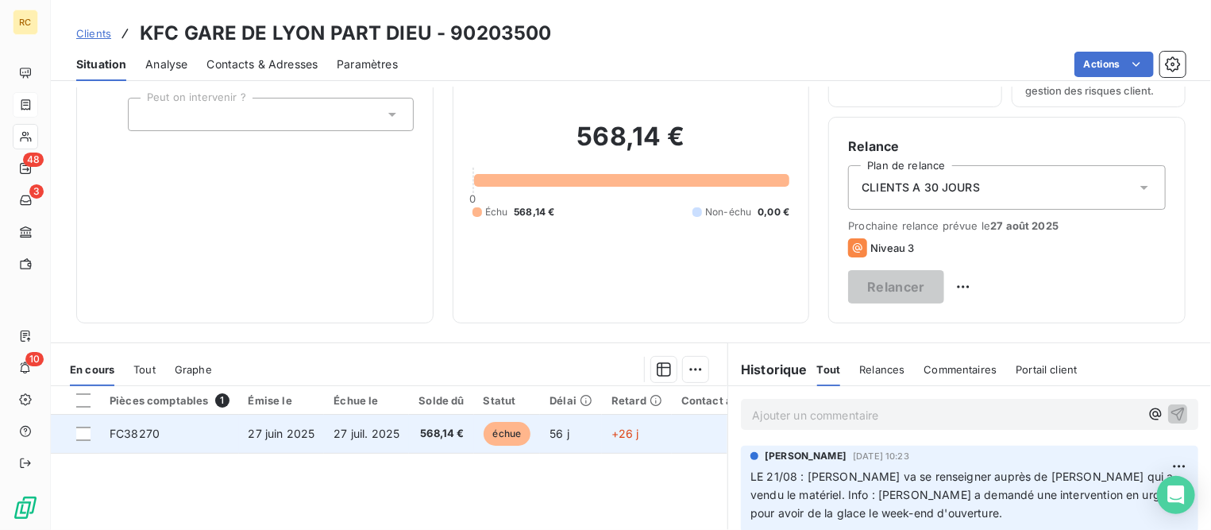
click at [163, 427] on td "FC38270" at bounding box center [169, 433] width 139 height 38
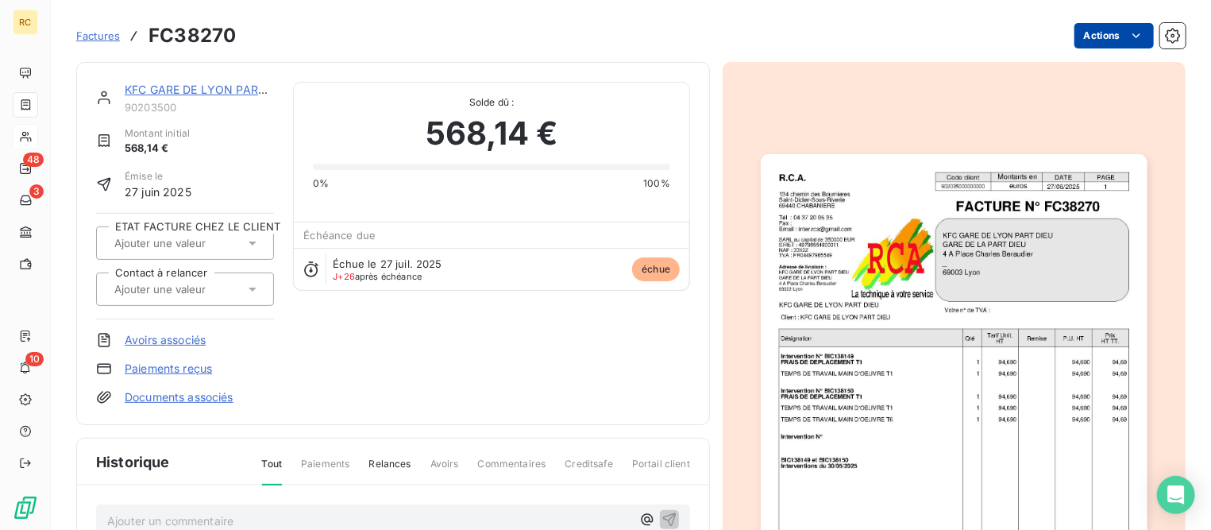
click at [1111, 35] on html "RC 48 3 10 Factures FC38270 Actions KFC GARE DE LYON PART DIEU 90203500 Montant…" at bounding box center [605, 265] width 1211 height 530
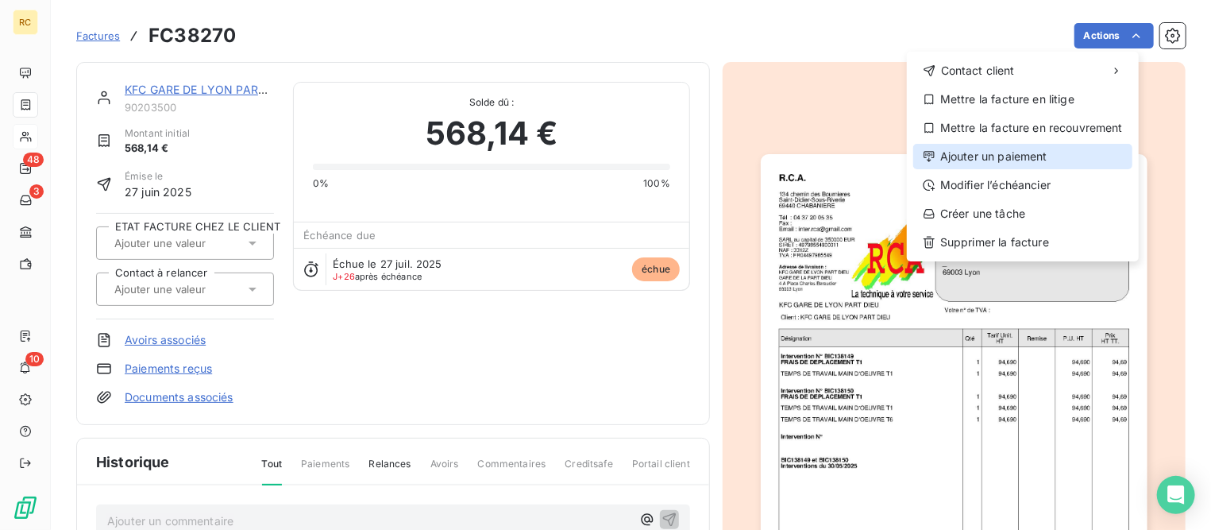
click at [1018, 161] on div "Ajouter un paiement" at bounding box center [1022, 156] width 219 height 25
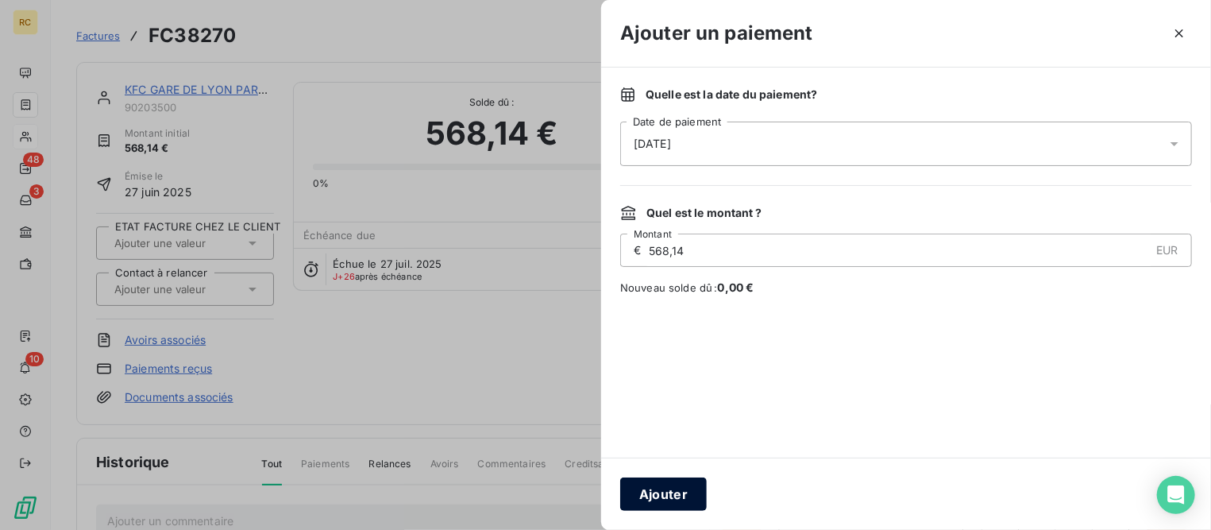
click at [674, 494] on button "Ajouter" at bounding box center [663, 493] width 87 height 33
